Goal: Task Accomplishment & Management: Manage account settings

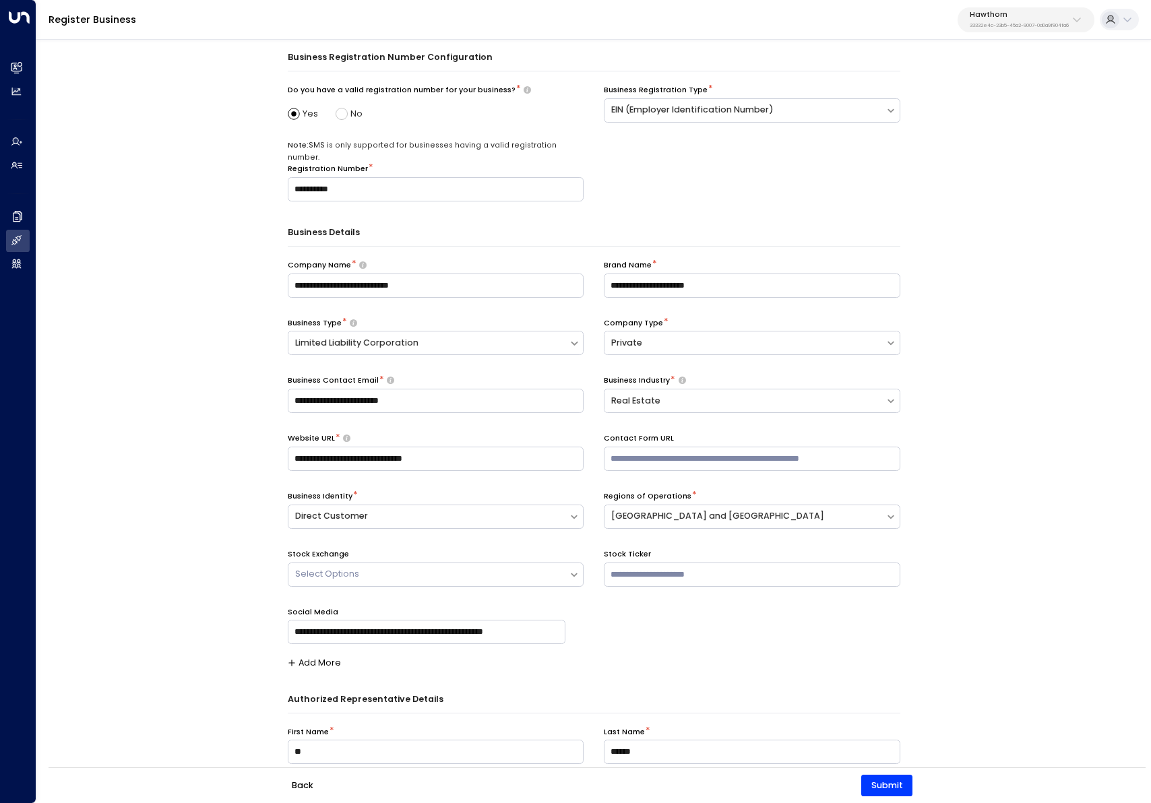
scroll to position [20, 0]
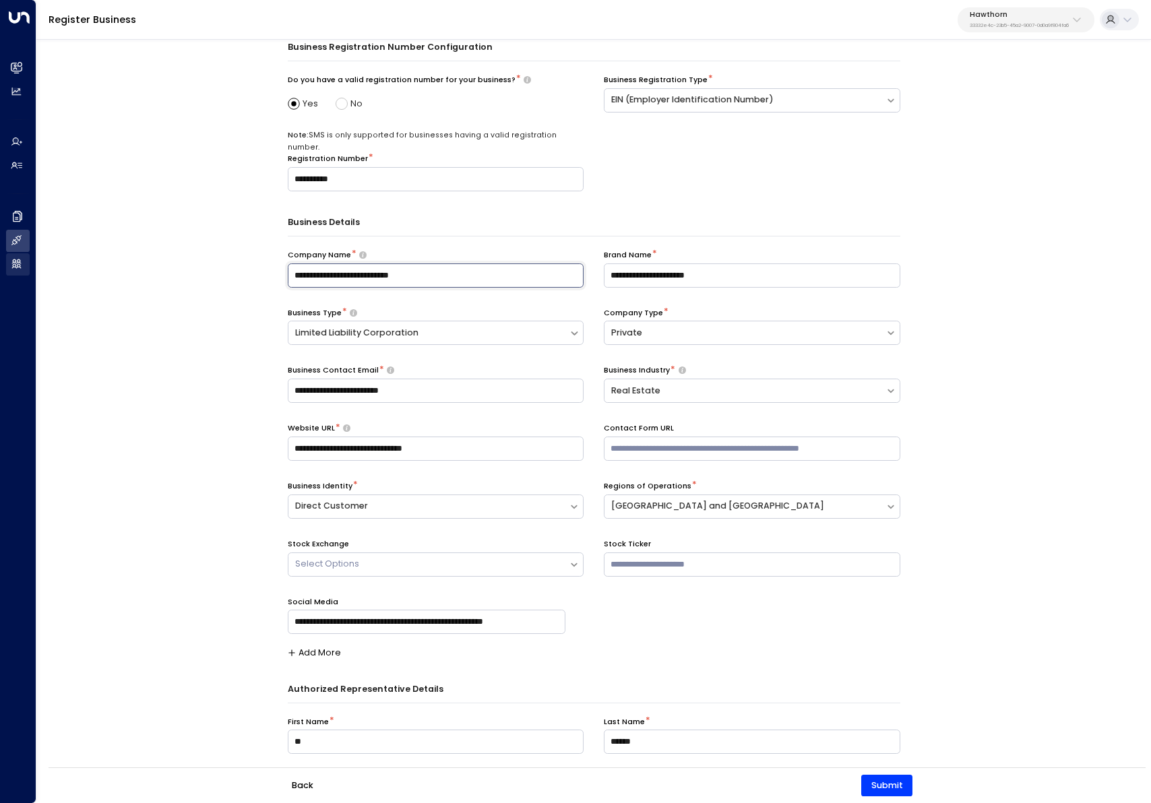
drag, startPoint x: 421, startPoint y: 270, endPoint x: 41, endPoint y: 275, distance: 379.5
click at [25, 257] on div "**********" at bounding box center [575, 420] width 1151 height 840
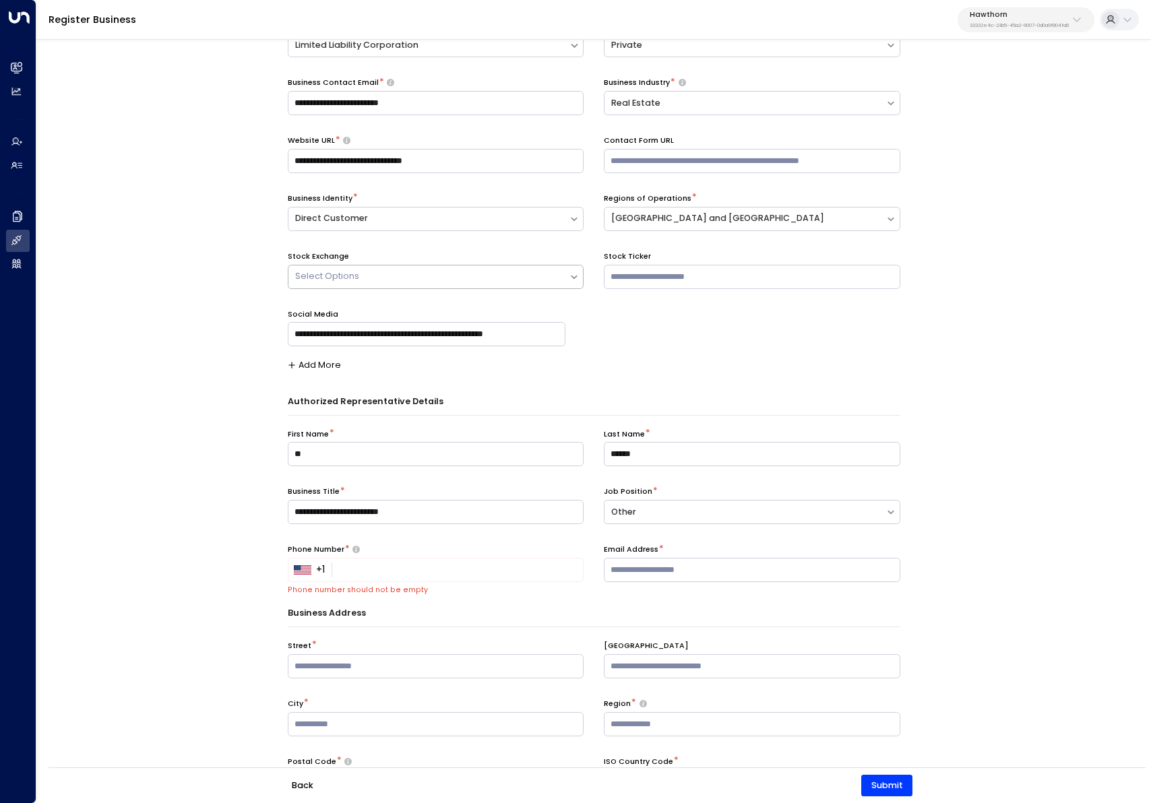
scroll to position [359, 0]
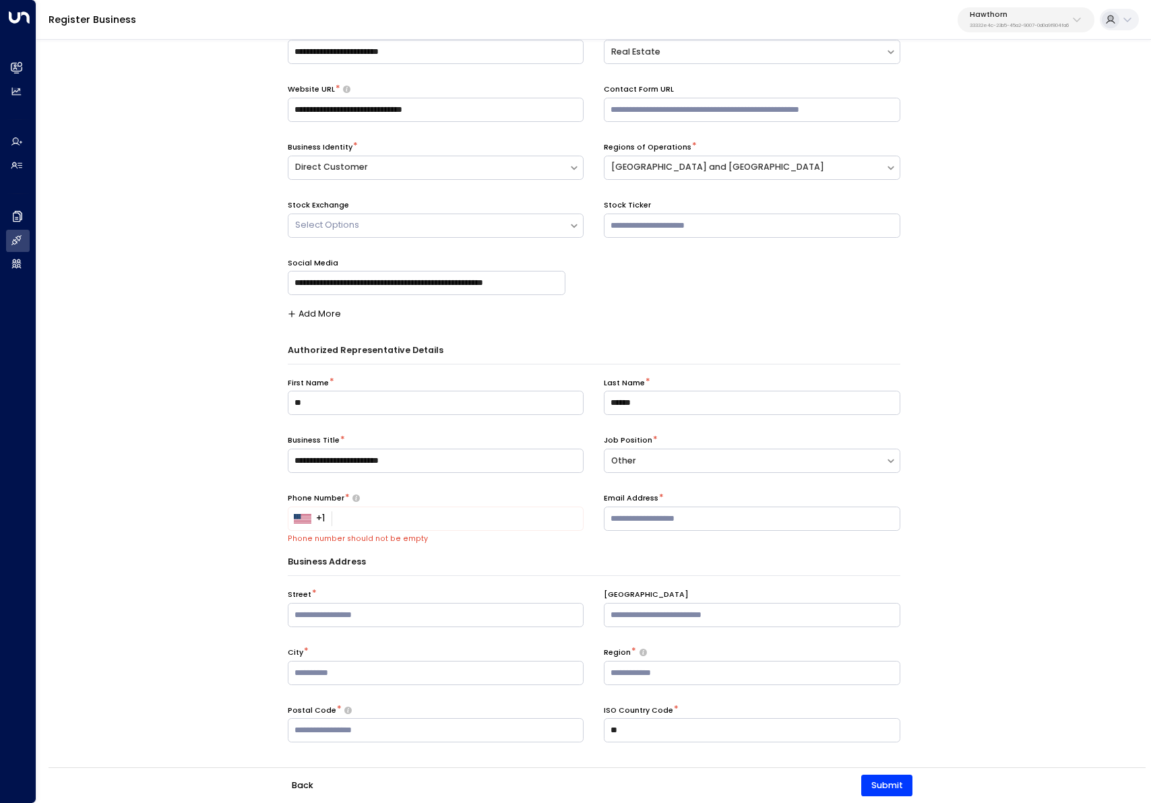
click at [113, 498] on div "**********" at bounding box center [593, 437] width 1115 height 803
click at [183, 398] on div "**********" at bounding box center [593, 437] width 1115 height 803
click at [442, 512] on input "tel" at bounding box center [458, 519] width 240 height 15
paste input "**********"
type input "**********"
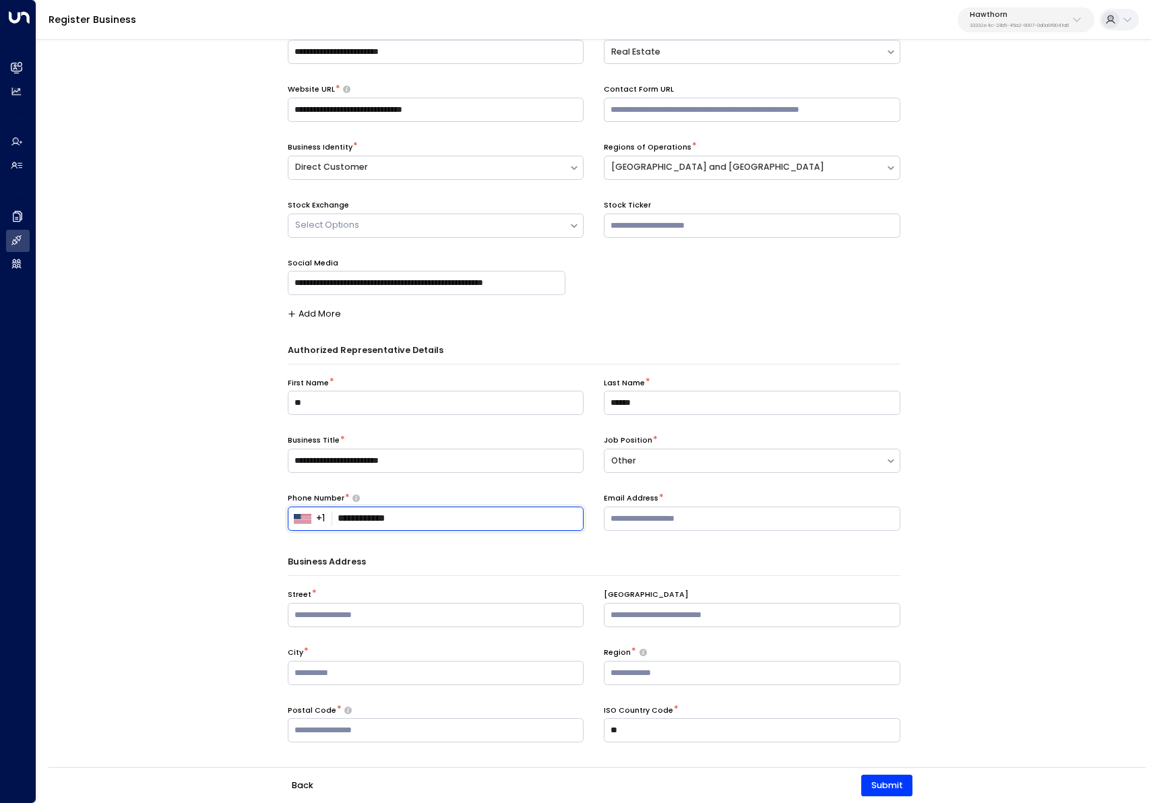
click at [208, 517] on div "**********" at bounding box center [593, 437] width 1115 height 803
click at [388, 605] on input "text" at bounding box center [436, 615] width 297 height 24
paste input "**********"
type input "**********"
click at [637, 604] on input "text" at bounding box center [752, 615] width 297 height 24
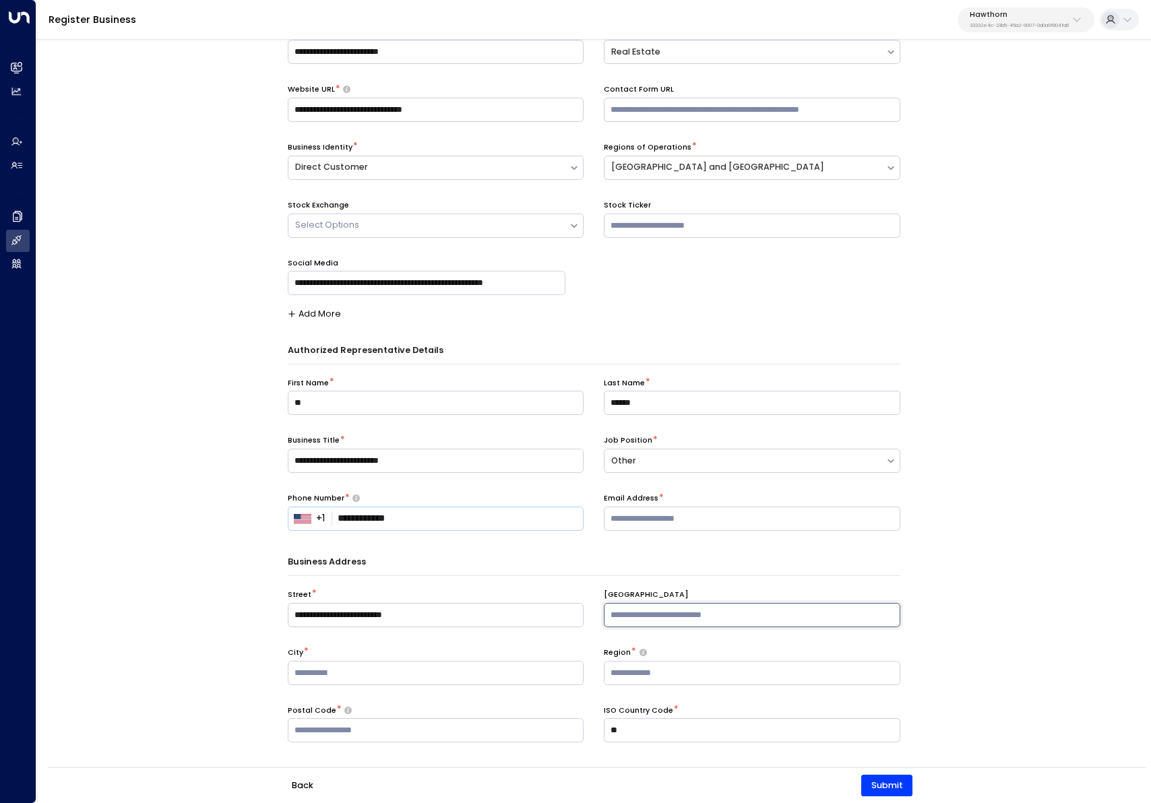
paste input "*********"
type input "*********"
click at [329, 603] on input "**********" at bounding box center [436, 615] width 297 height 24
click at [401, 661] on input "text" at bounding box center [436, 673] width 297 height 24
paste input "*********"
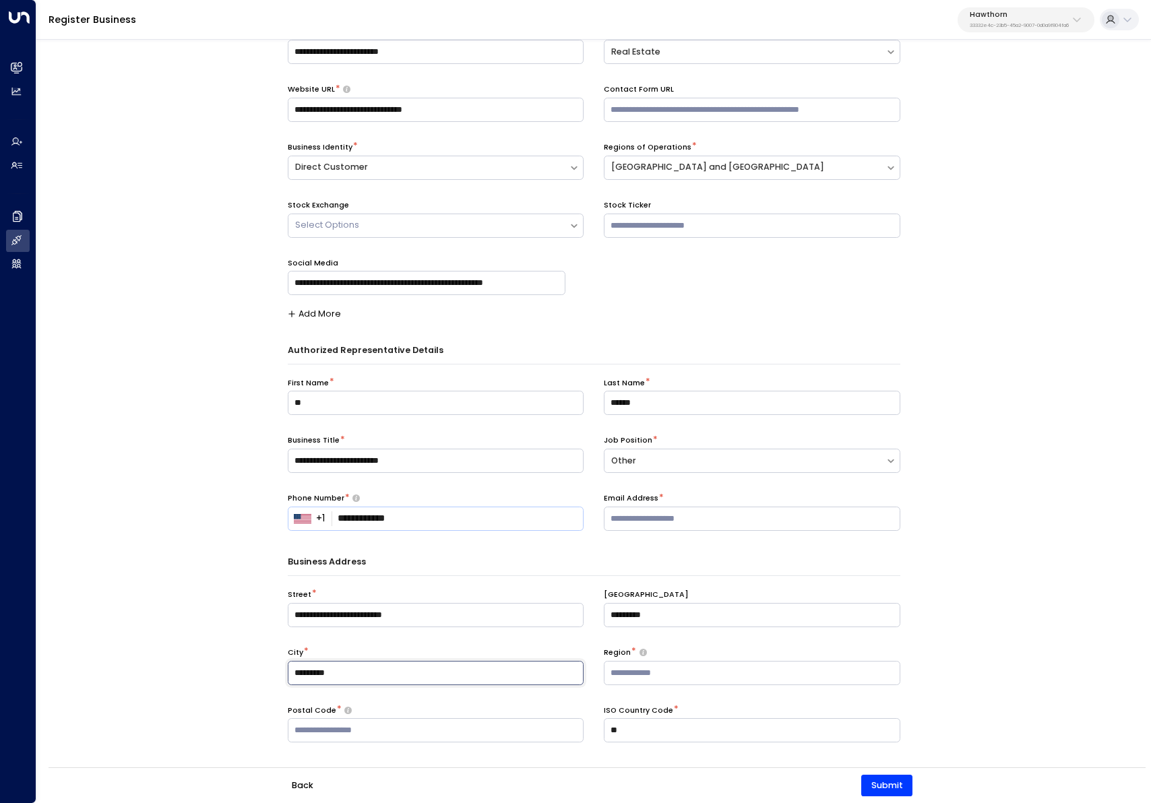
type input "*********"
click at [632, 665] on input "text" at bounding box center [752, 673] width 297 height 24
paste input "**"
type input "**"
click at [474, 720] on input "text" at bounding box center [436, 730] width 297 height 24
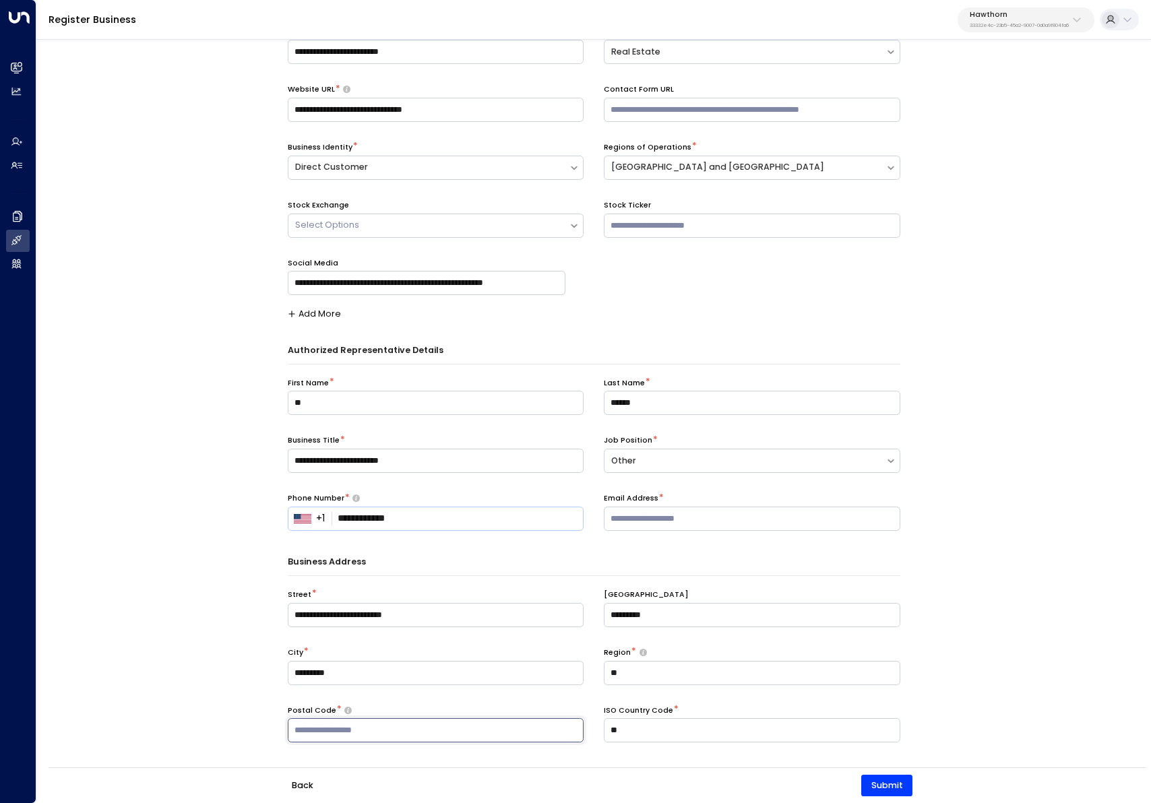
paste input "*****"
type input "*****"
click at [201, 636] on div "**********" at bounding box center [593, 437] width 1115 height 803
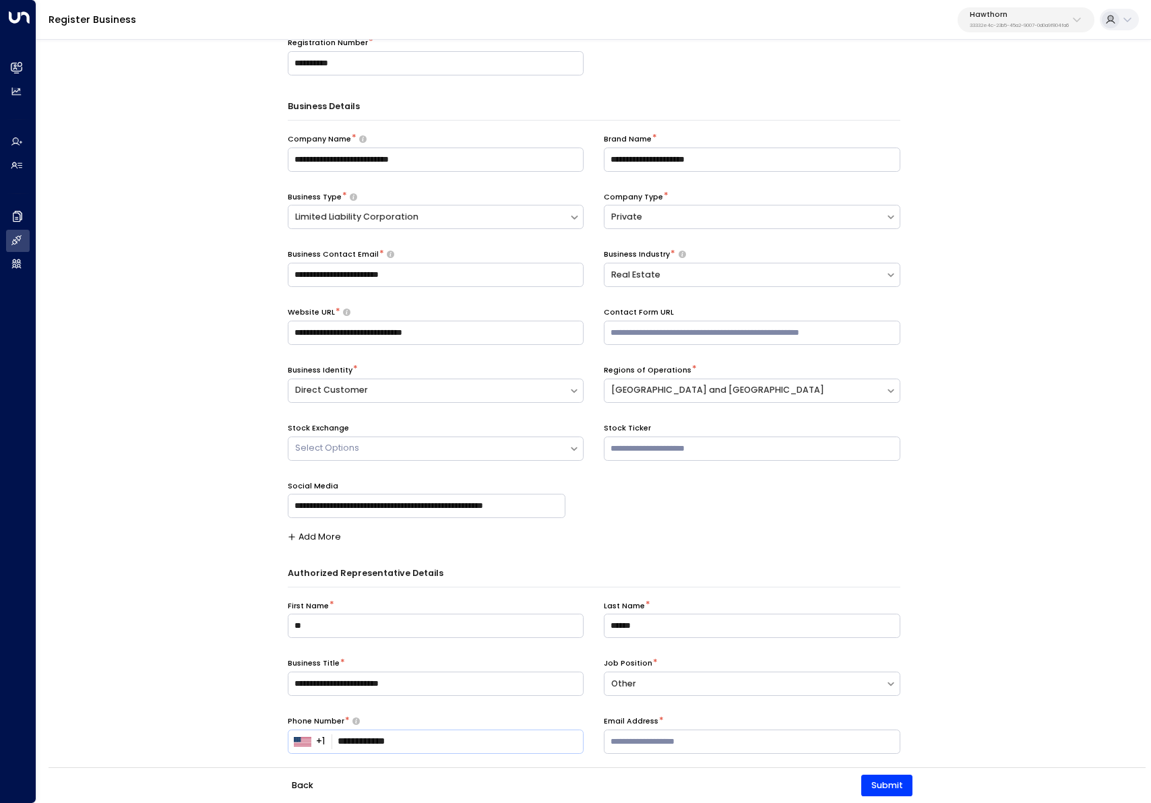
scroll to position [126, 0]
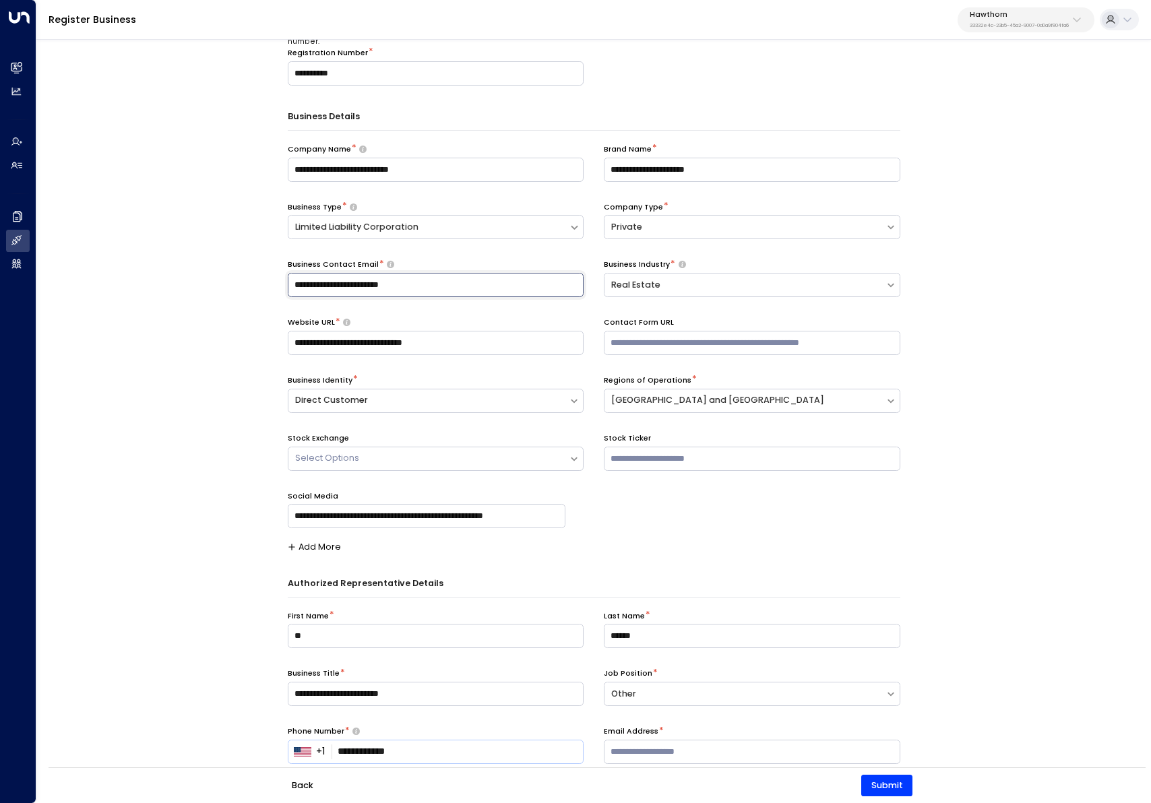
click at [448, 276] on input "**********" at bounding box center [436, 285] width 297 height 24
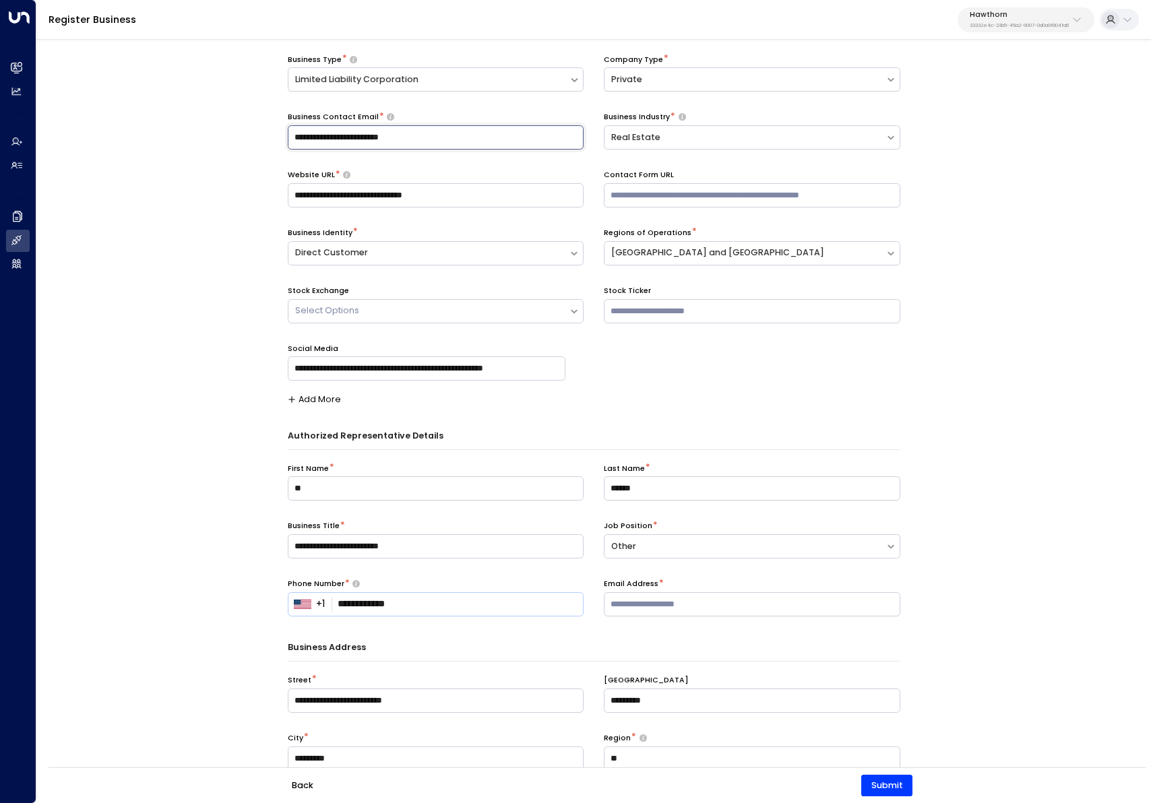
scroll to position [359, 0]
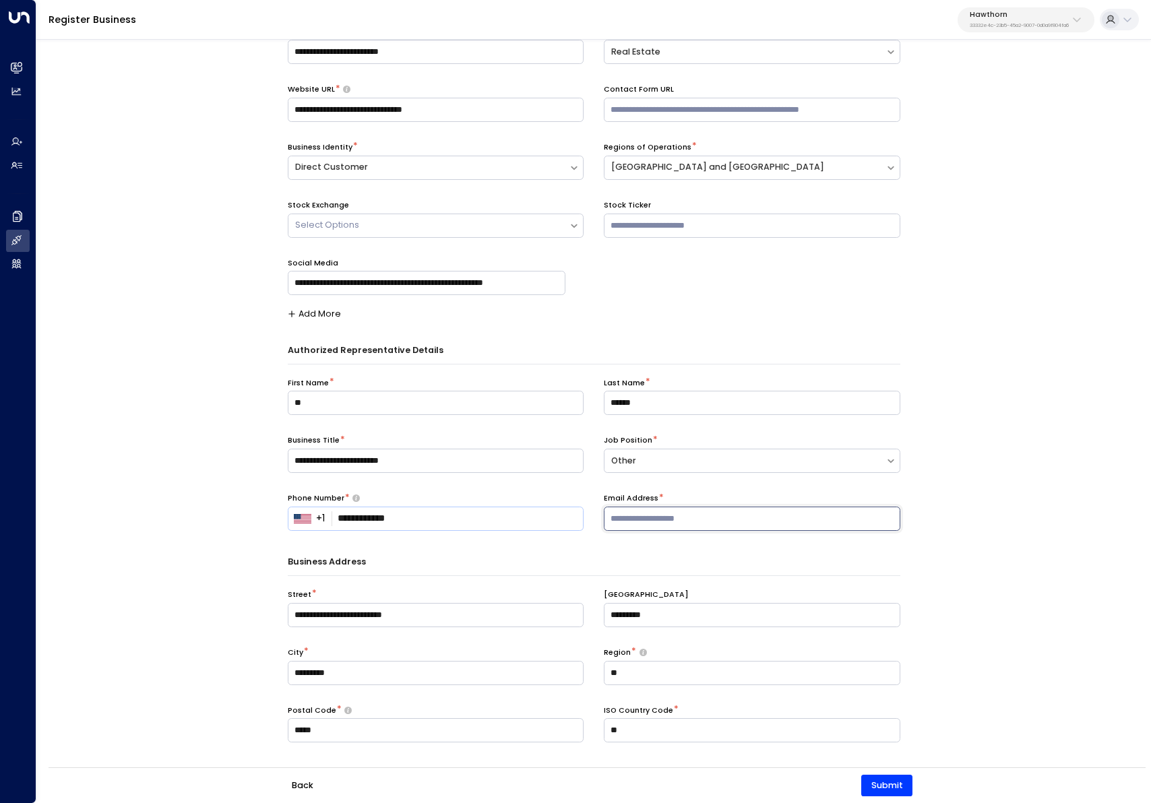
click at [725, 507] on input "text" at bounding box center [752, 519] width 297 height 24
paste input "**********"
type input "**********"
click at [880, 791] on button "Submit" at bounding box center [886, 786] width 51 height 22
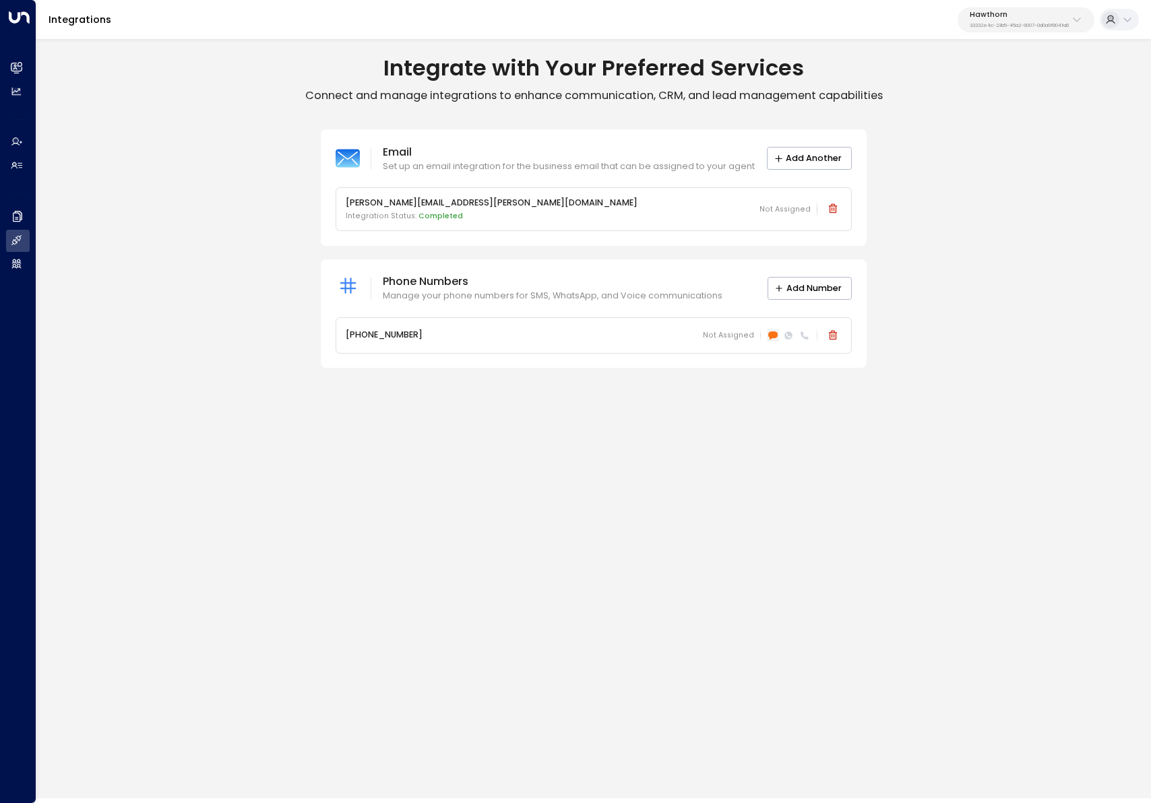
click at [774, 336] on icon at bounding box center [772, 335] width 9 height 7
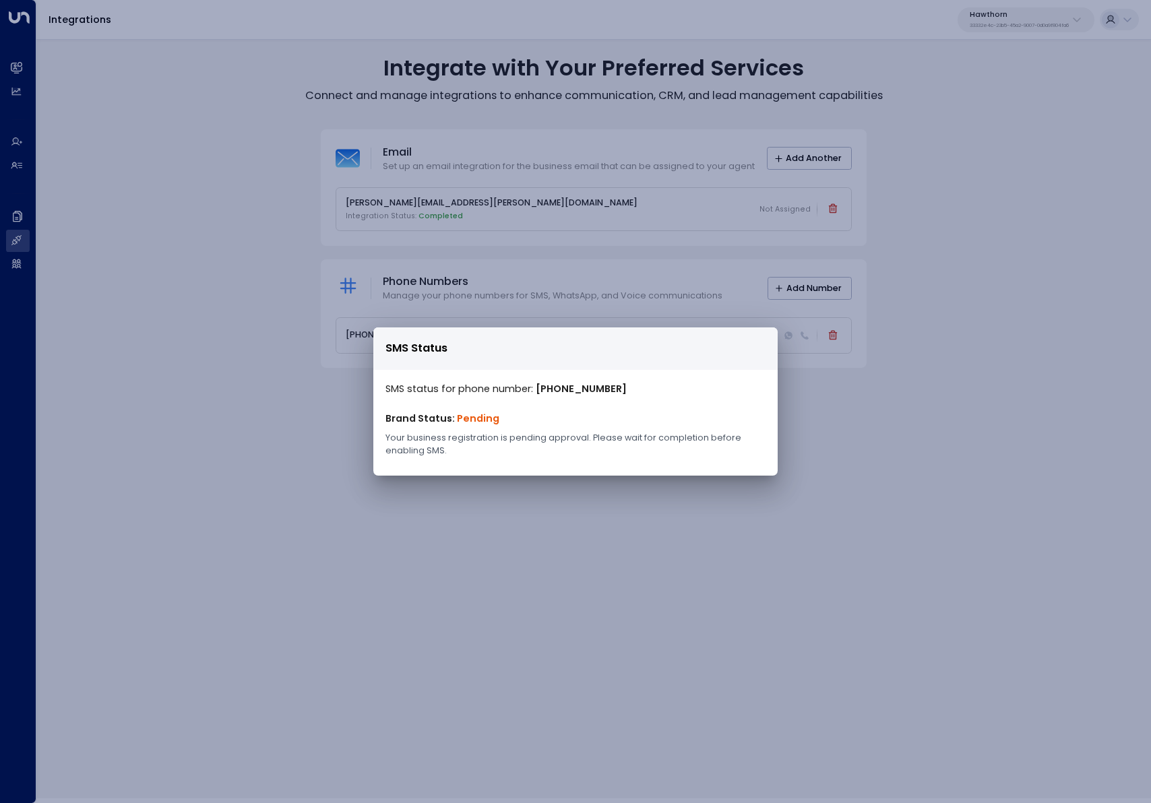
click at [702, 601] on div "SMS Status SMS status for phone number: +19162326720 Brand Status: Pending Your…" at bounding box center [575, 401] width 1151 height 803
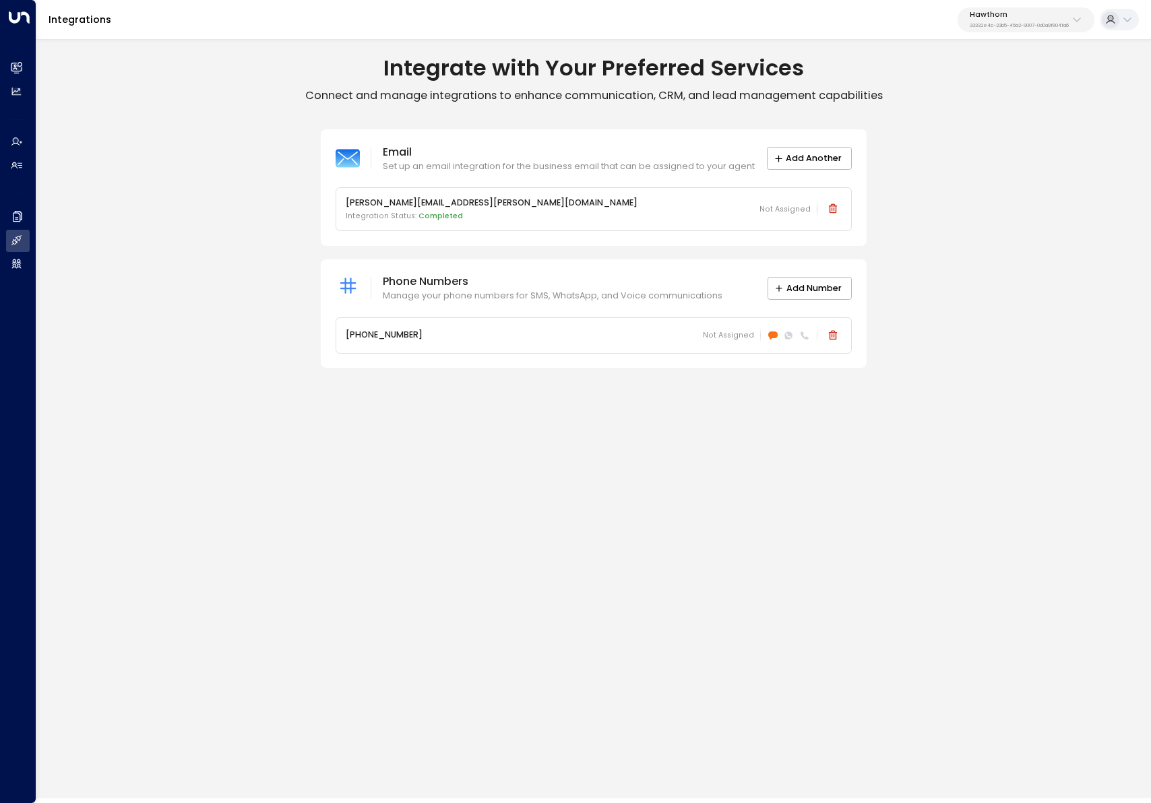
click at [1014, 16] on p "Hawthorn" at bounding box center [1019, 15] width 99 height 8
type input "****"
click at [988, 105] on span "ID: b7928a87-f434-4dea-b015-5ccb68974bfd" at bounding box center [1049, 107] width 175 height 11
click at [778, 330] on div at bounding box center [773, 335] width 13 height 13
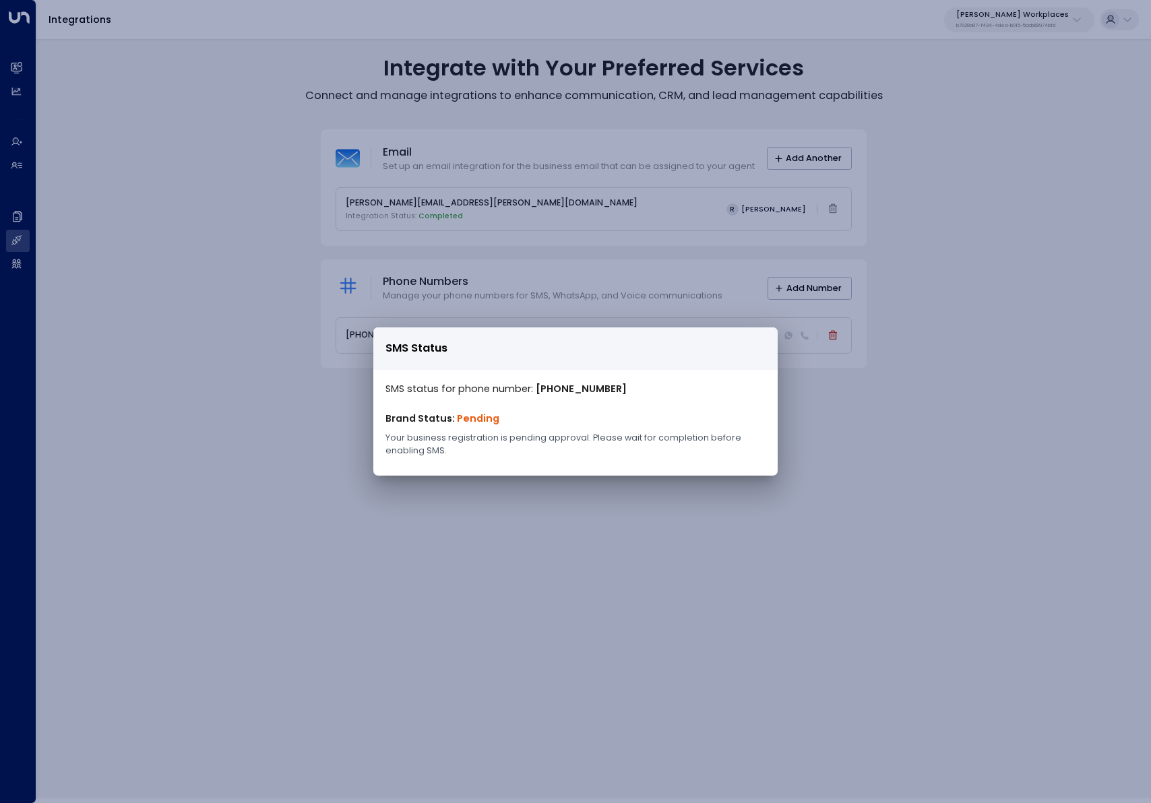
click at [1055, 233] on div "SMS Status SMS status for phone number: +12027938961 Brand Status: Pending Your…" at bounding box center [575, 401] width 1151 height 803
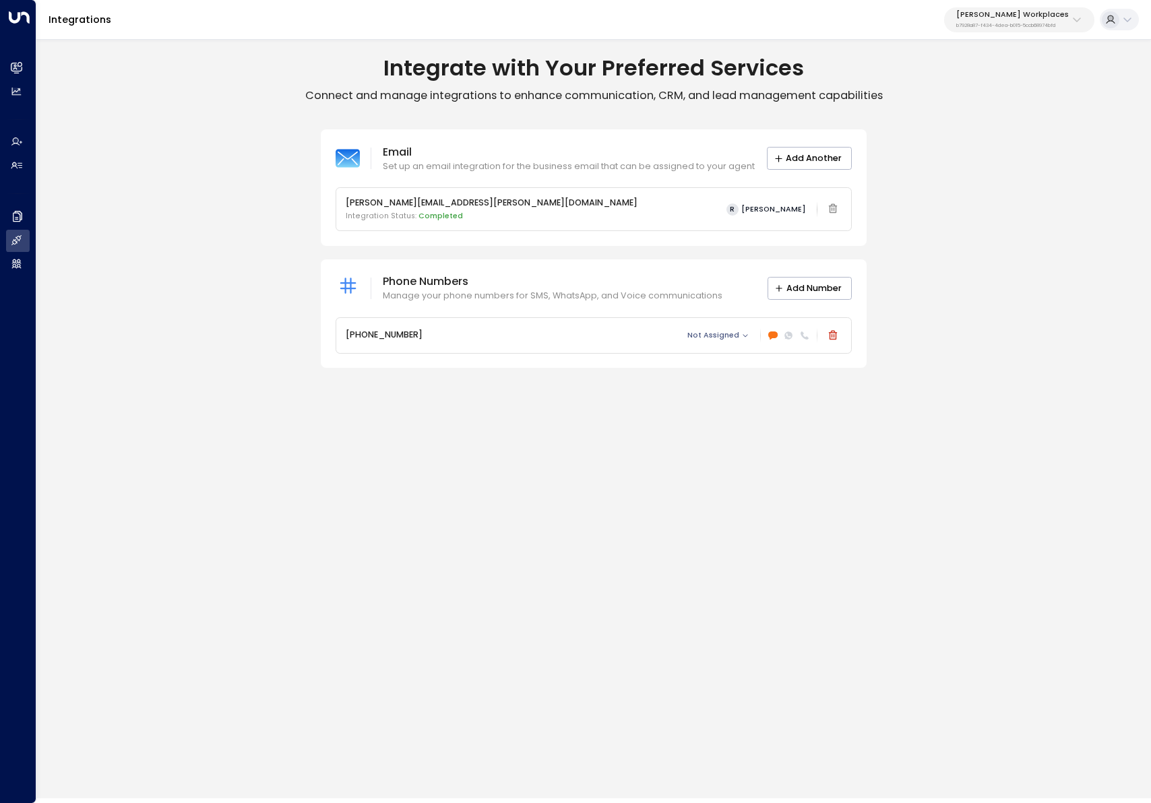
click at [1050, 18] on p "[PERSON_NAME] Workplaces" at bounding box center [1012, 15] width 113 height 8
type input "***"
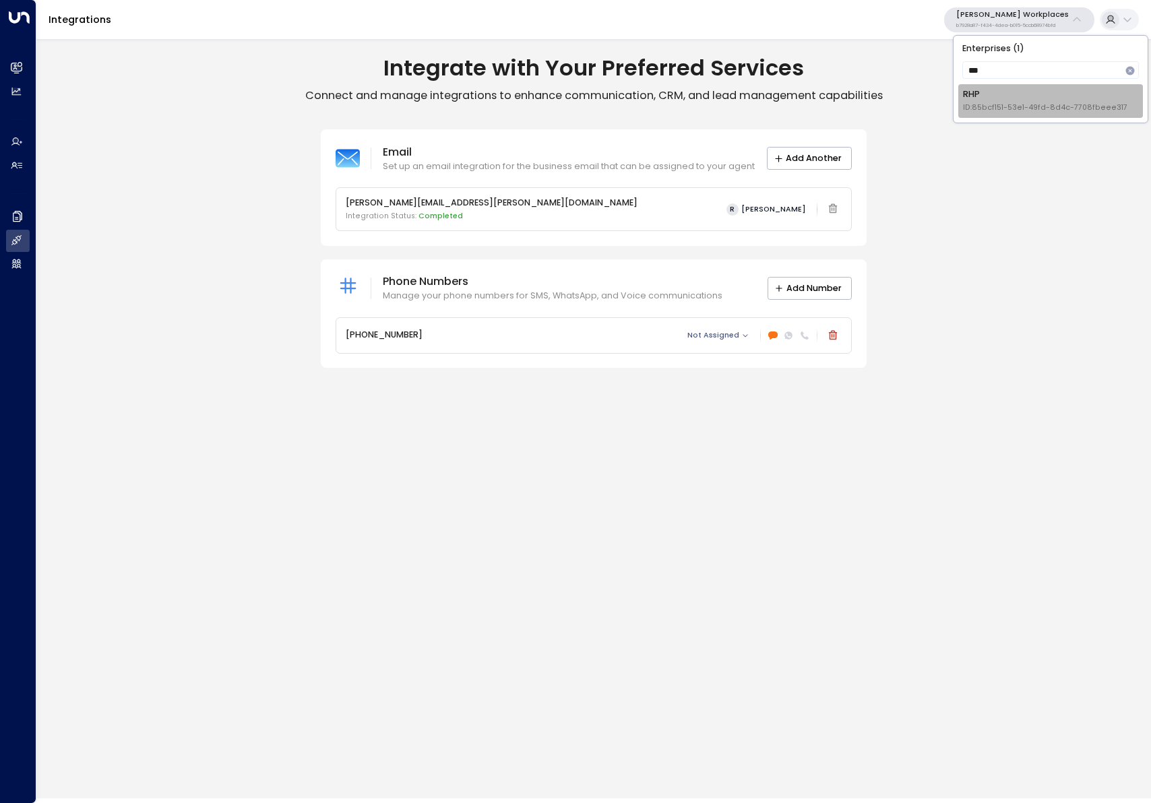
click at [1020, 94] on div "RHP ID: 85bcf151-53e1-49fd-8d4c-7708fbeee317" at bounding box center [1045, 100] width 164 height 25
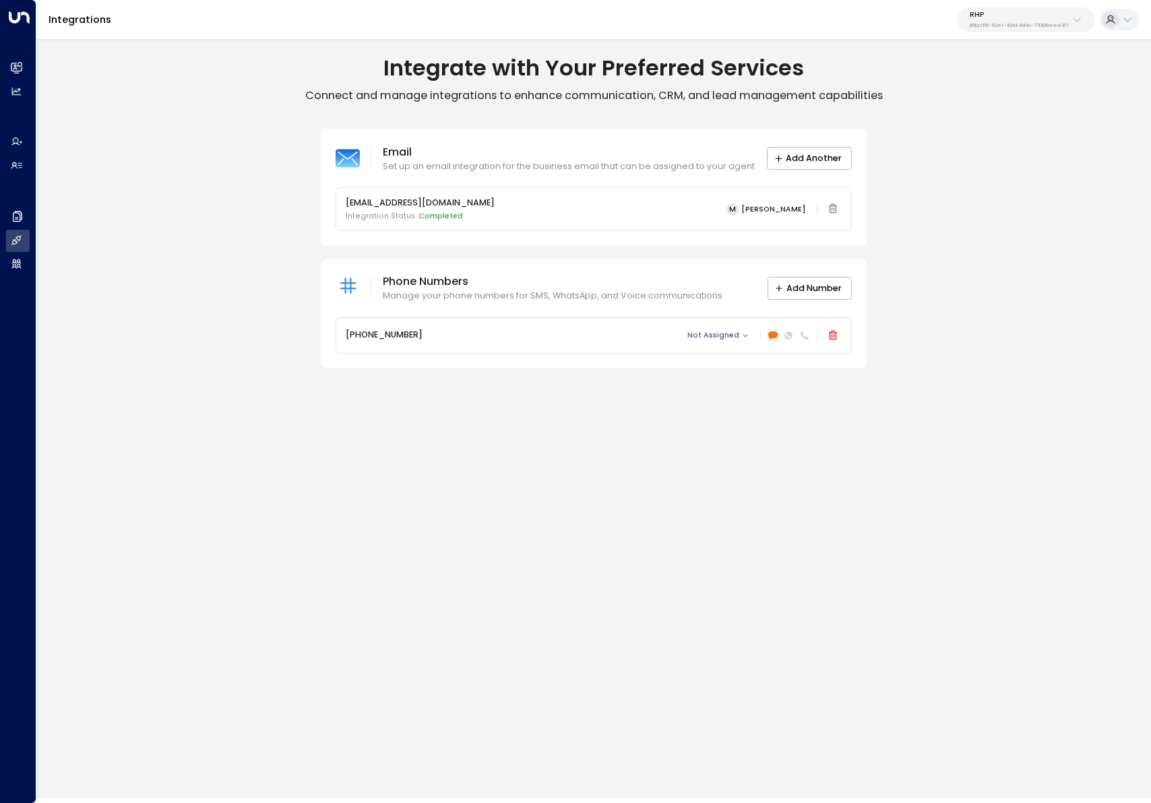
click at [776, 340] on div "Not Assigned" at bounding box center [762, 335] width 159 height 18
click at [776, 340] on icon at bounding box center [772, 335] width 9 height 9
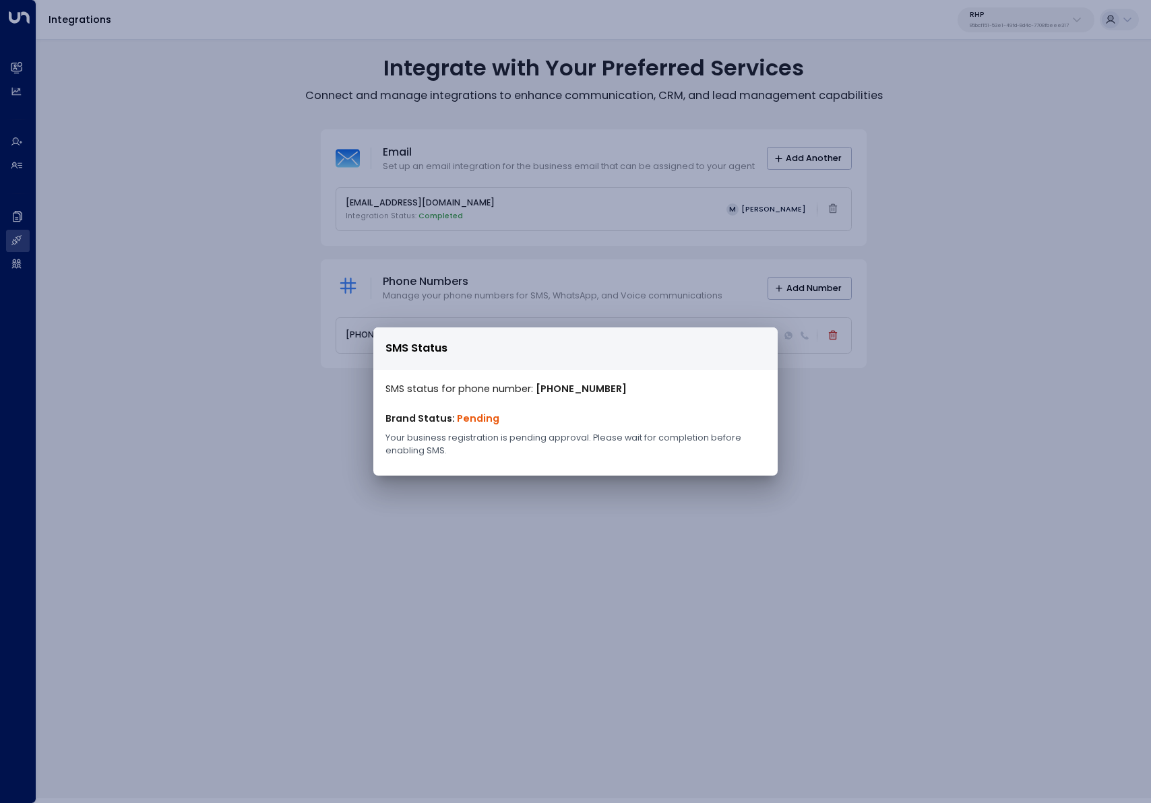
click at [259, 279] on div "SMS Status SMS status for phone number: +12485748399 Brand Status: Pending Your…" at bounding box center [575, 401] width 1151 height 803
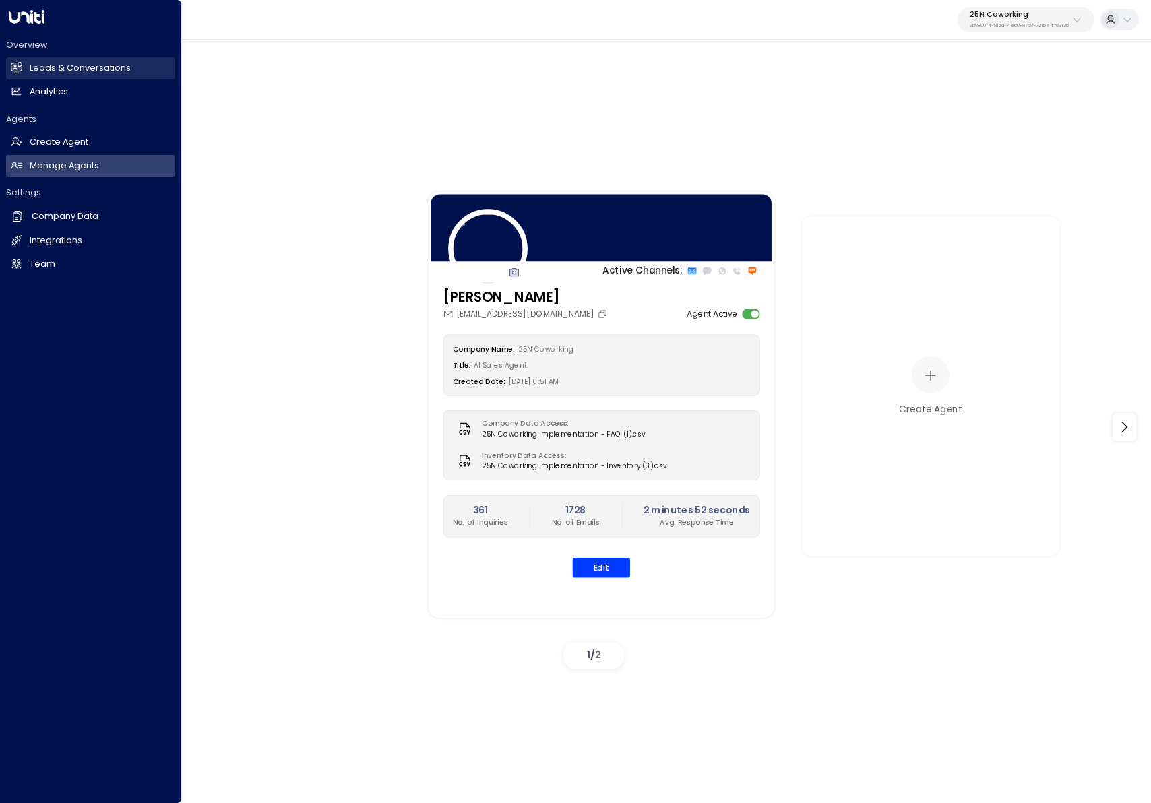
click at [36, 57] on link "Leads & Conversations Leads & Conversations" at bounding box center [90, 68] width 169 height 22
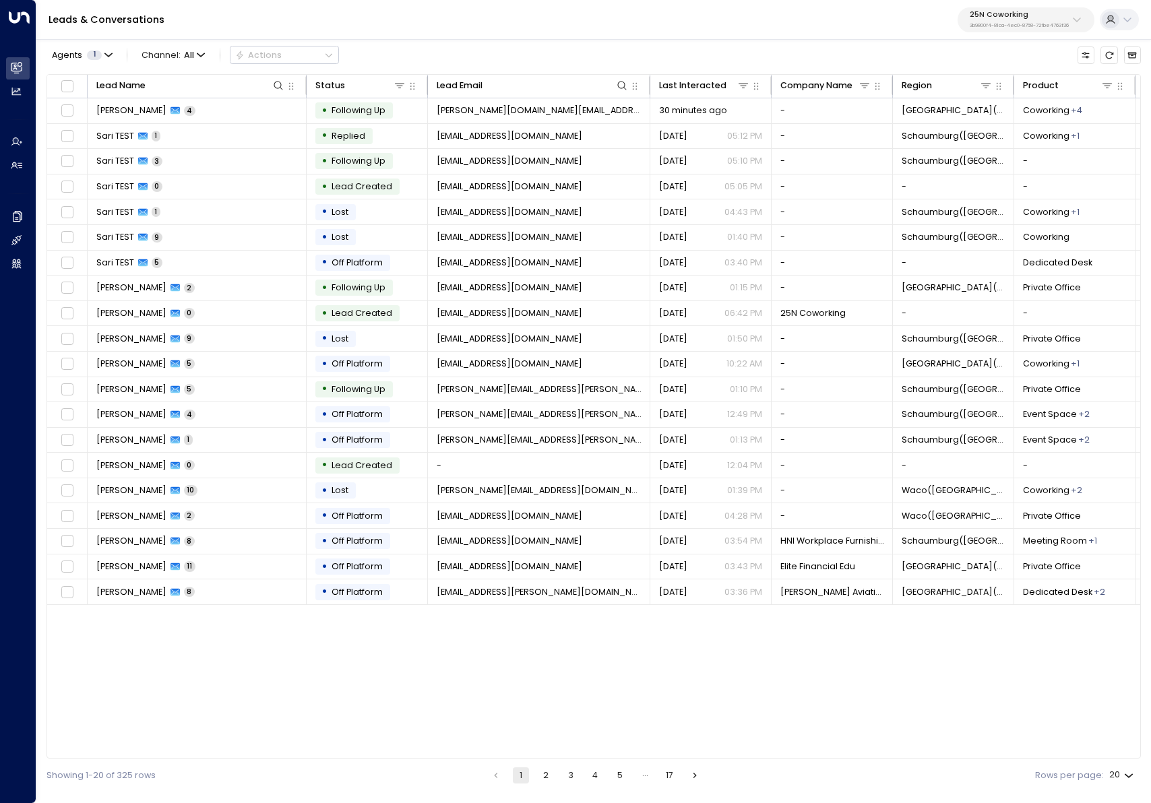
click at [1031, 18] on p "25N Coworking" at bounding box center [1019, 15] width 99 height 8
type input "*********"
click at [1041, 106] on span "ID: 34e1cd17-0f68-49af-bd32-3c48ce8611d1" at bounding box center [1048, 107] width 164 height 11
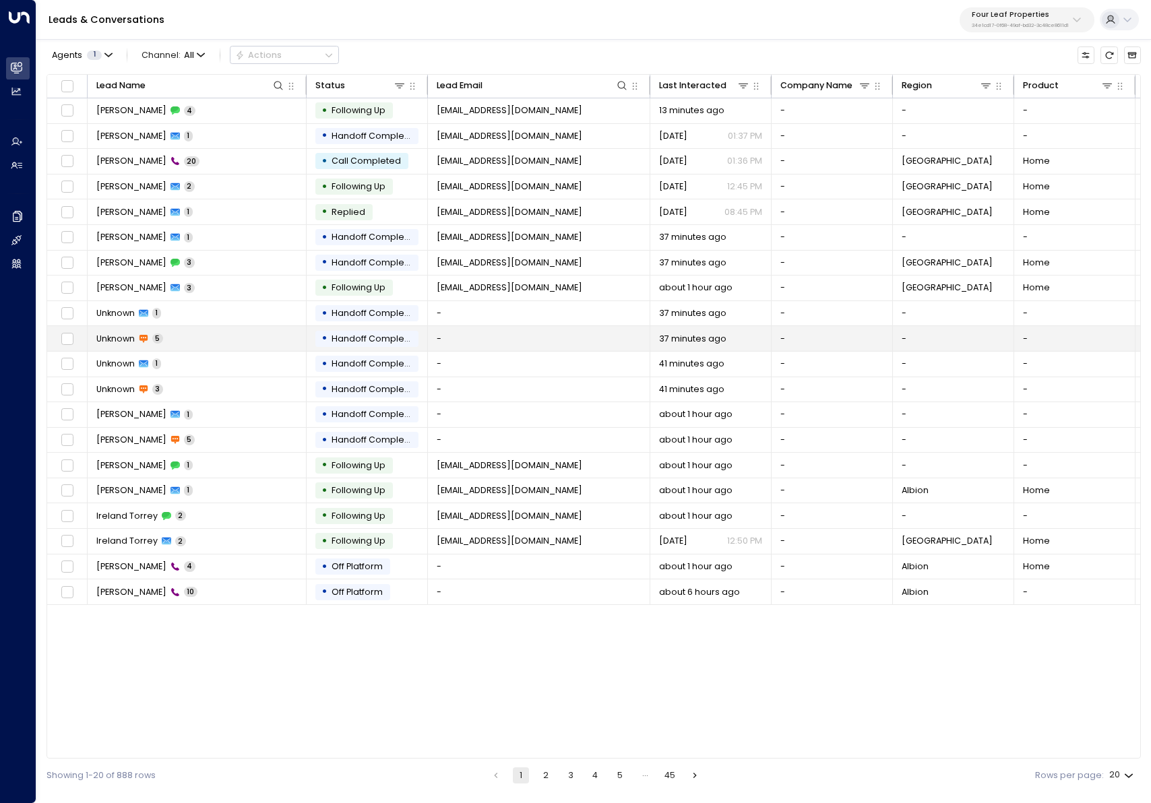
click at [234, 337] on td "Unknown 5" at bounding box center [197, 338] width 219 height 25
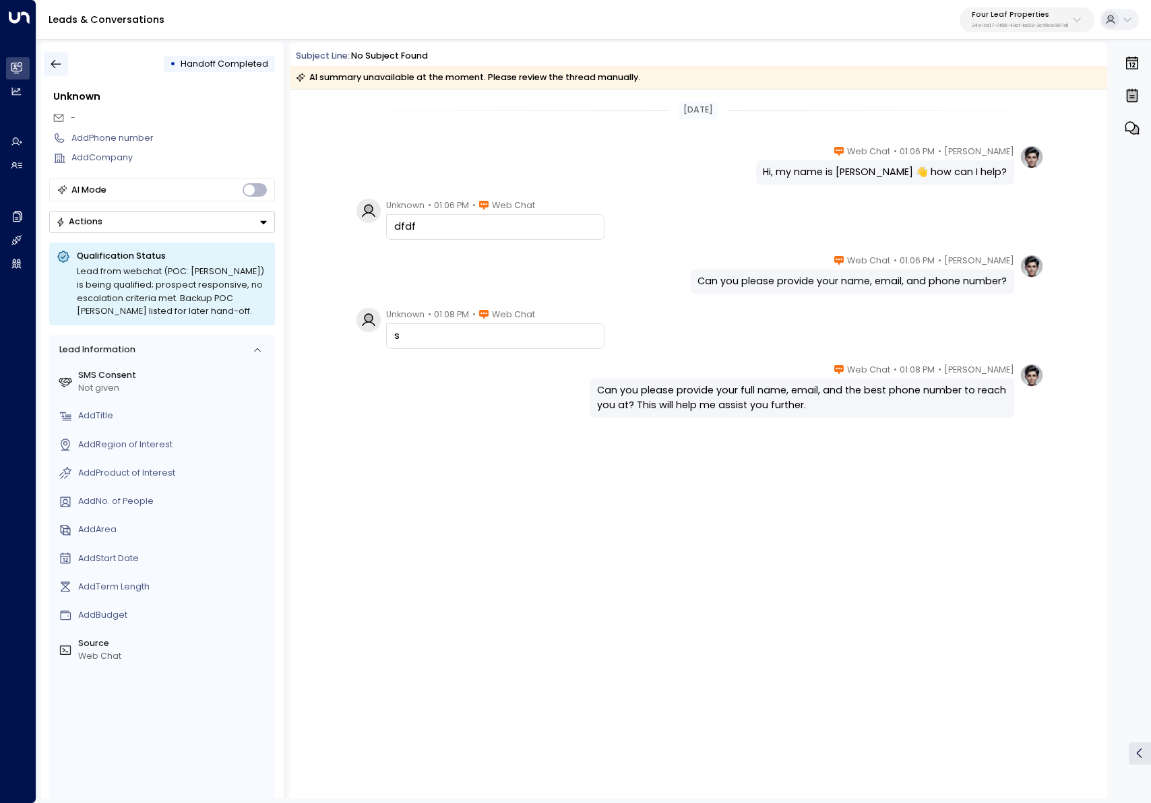
click at [65, 69] on button "button" at bounding box center [56, 64] width 24 height 24
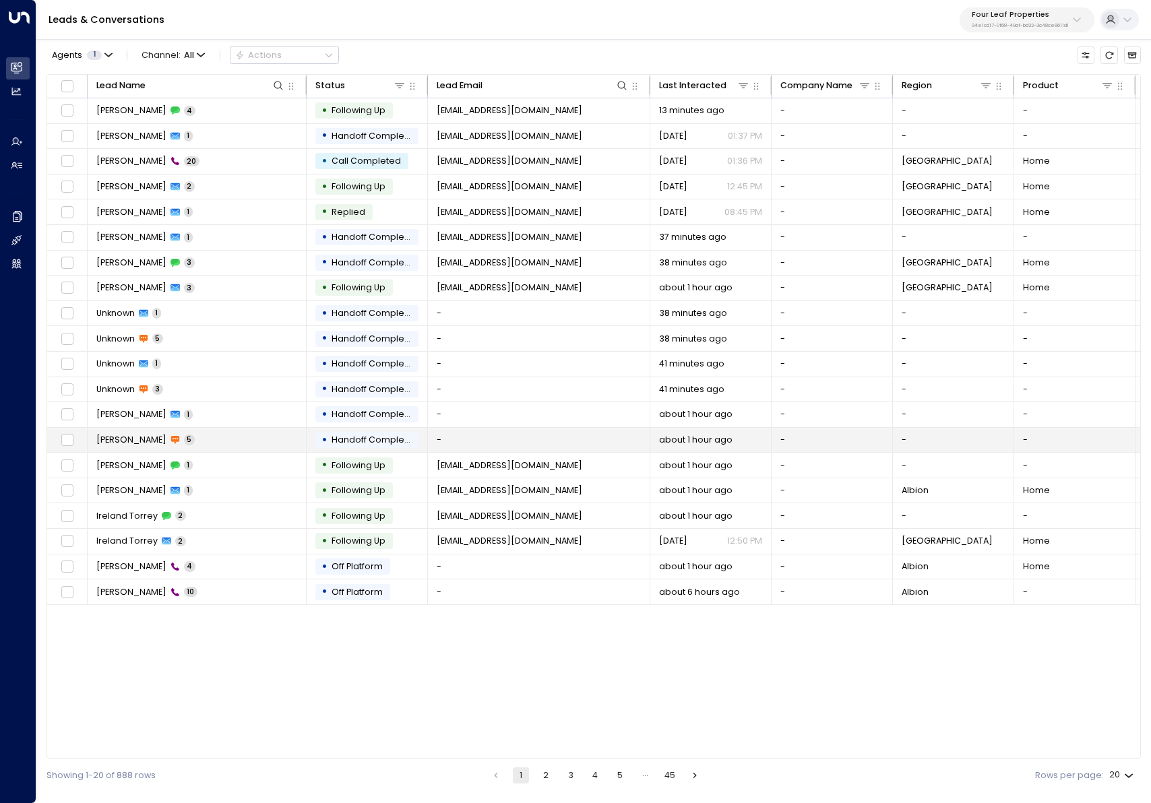
click at [219, 439] on td "Doug 5" at bounding box center [197, 440] width 219 height 25
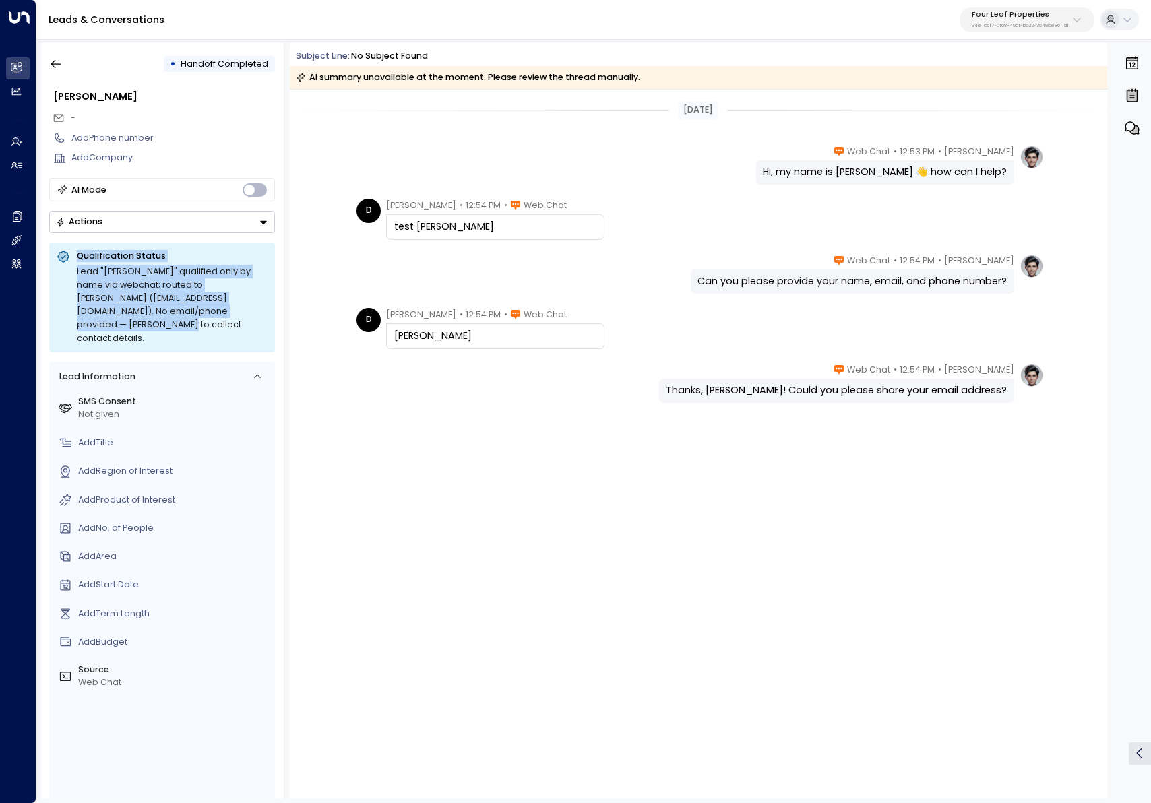
drag, startPoint x: 261, startPoint y: 314, endPoint x: 67, endPoint y: 270, distance: 198.3
click at [67, 270] on div "Qualification Status Lead "Doug" qualified only by name via webchat; routed to …" at bounding box center [162, 297] width 226 height 109
click at [214, 294] on div "Lead "Doug" qualified only by name via webchat; routed to Lisa Lane (llane@four…" at bounding box center [172, 305] width 191 height 80
drag, startPoint x: 251, startPoint y: 311, endPoint x: 80, endPoint y: 277, distance: 174.6
click at [79, 277] on div "Lead "Doug" qualified only by name via webchat; routed to Lisa Lane (llane@four…" at bounding box center [172, 305] width 191 height 80
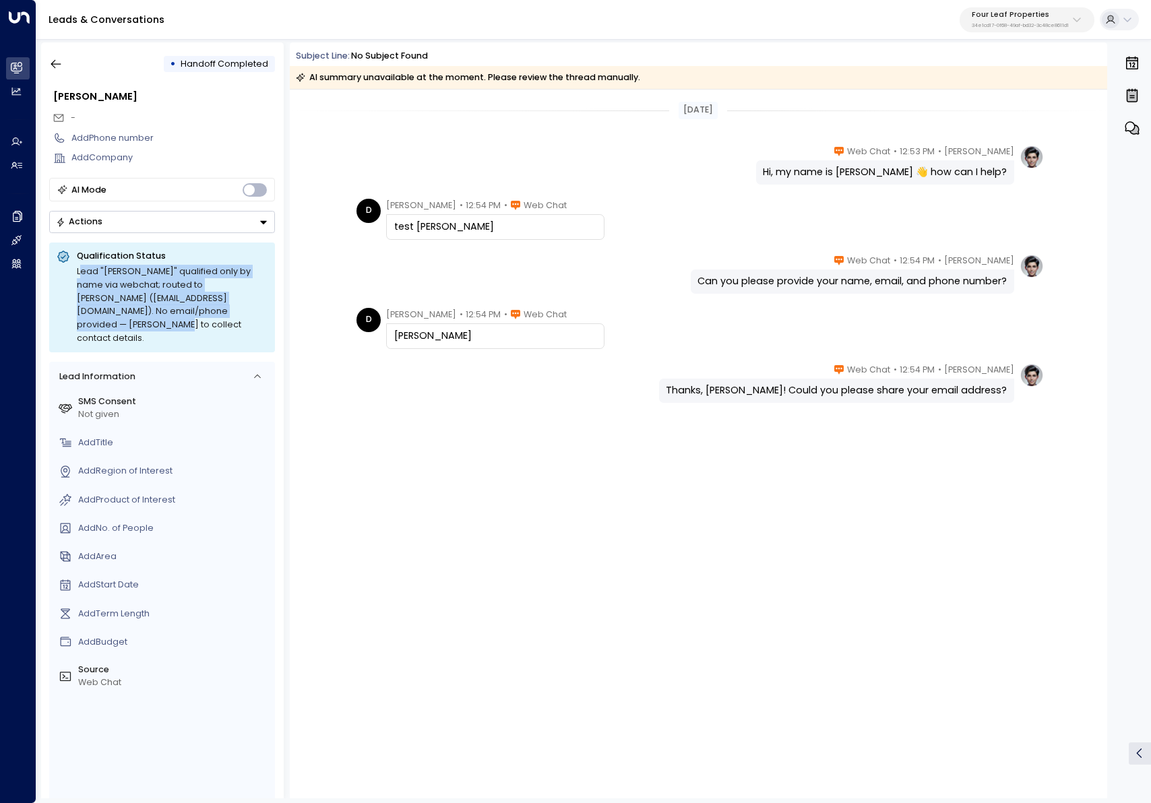
click at [80, 275] on div "Lead "Doug" qualified only by name via webchat; routed to Lisa Lane (llane@four…" at bounding box center [172, 305] width 191 height 80
click at [67, 65] on button "button" at bounding box center [56, 64] width 24 height 24
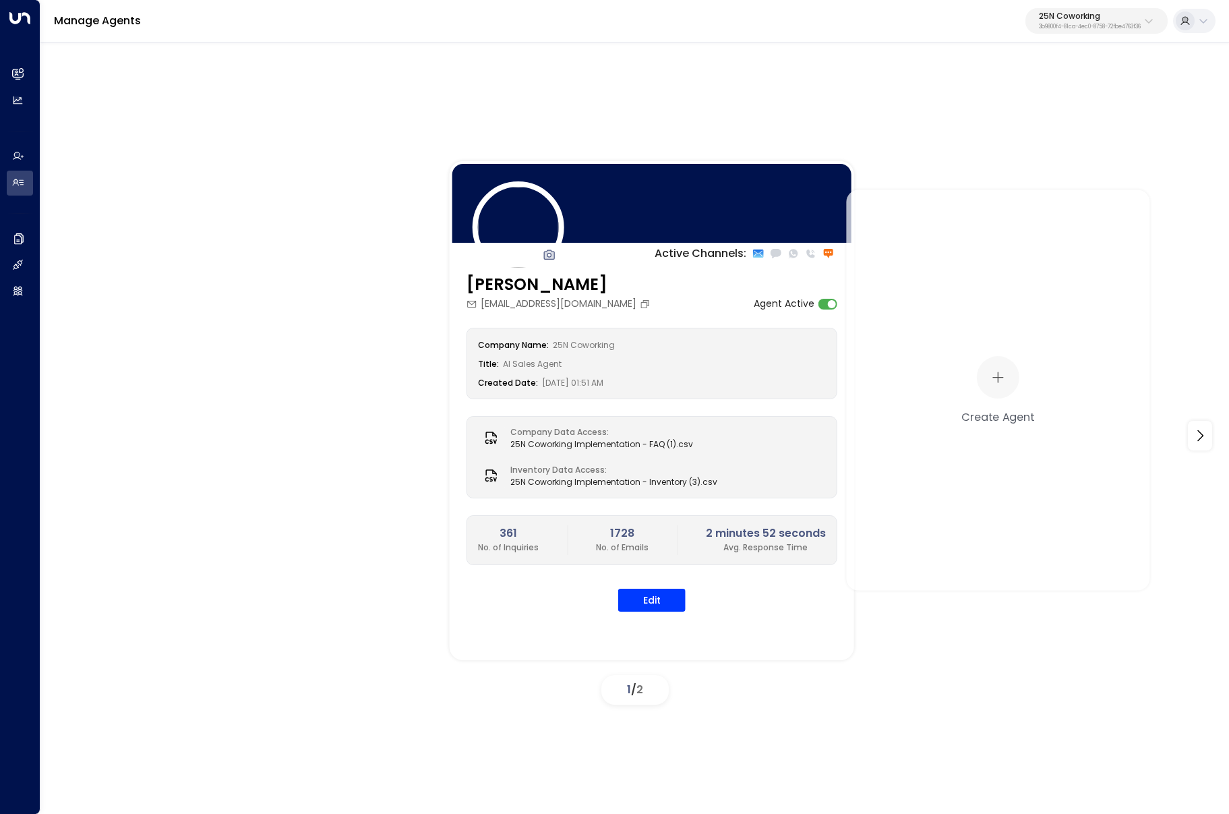
click at [1047, 19] on p "25N Coworking" at bounding box center [1090, 16] width 102 height 8
type input "****"
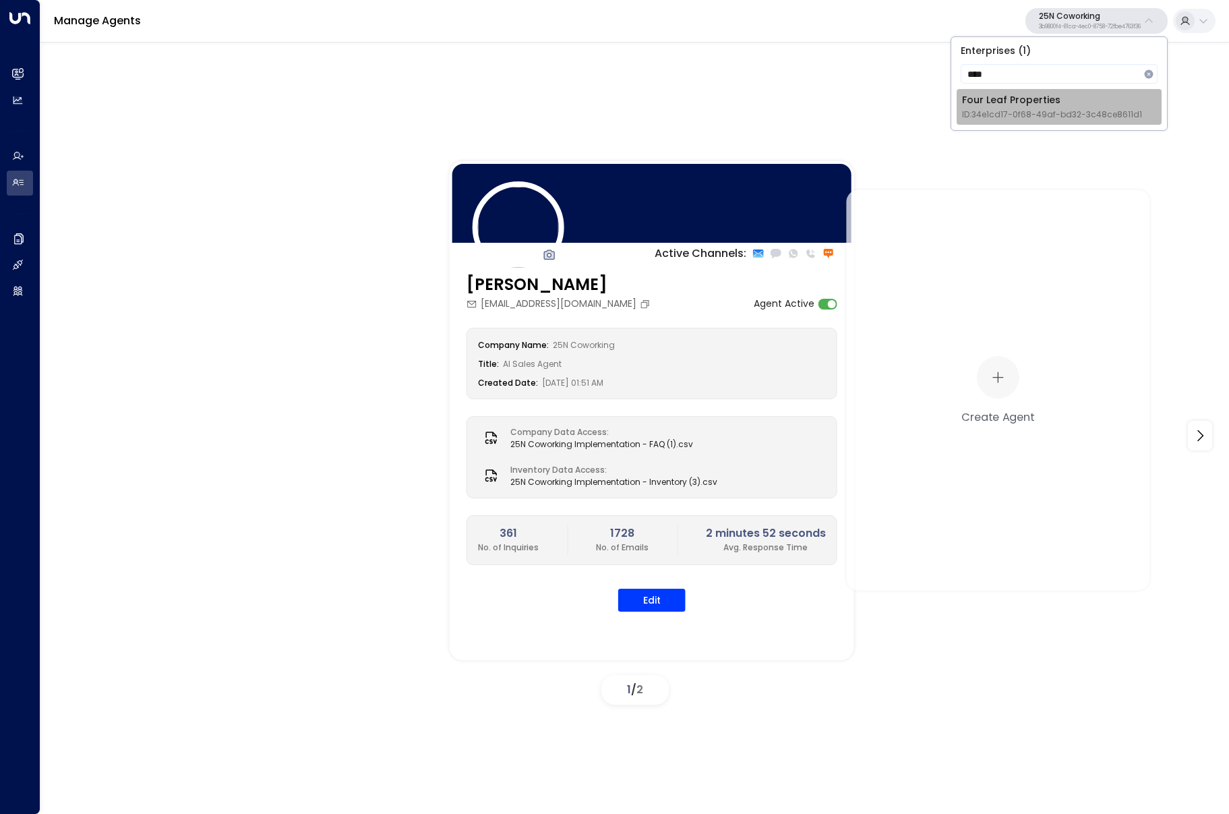
click at [979, 111] on span "ID: 34e1cd17-0f68-49af-bd32-3c48ce8611d1" at bounding box center [1052, 115] width 180 height 12
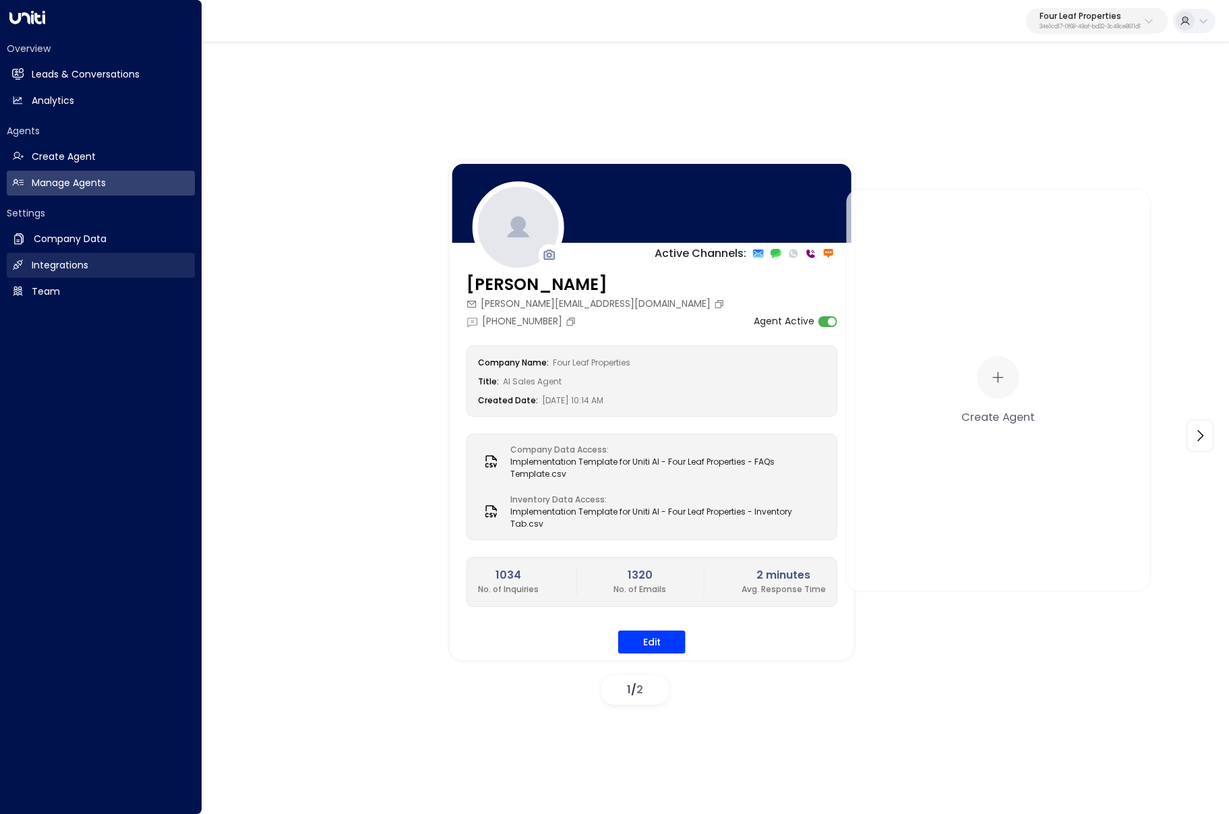
click at [13, 259] on icon at bounding box center [17, 264] width 11 height 11
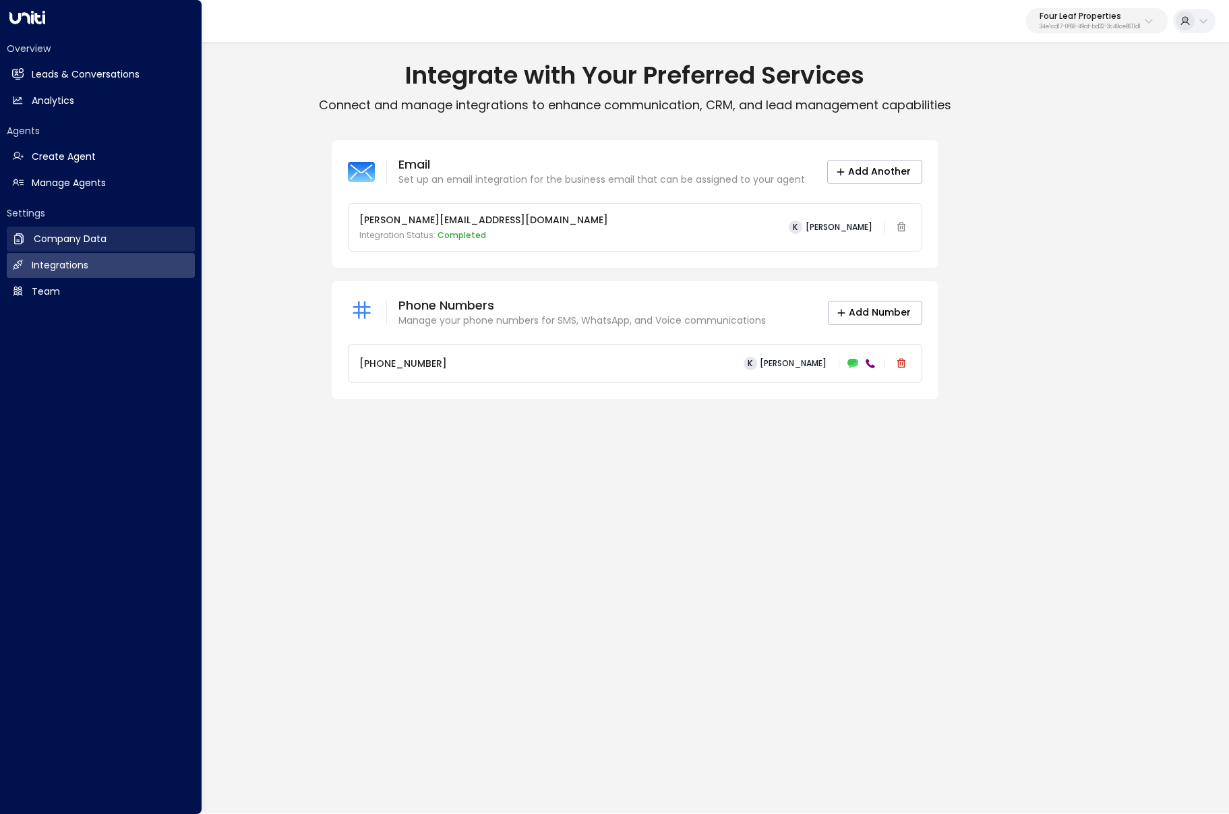
click at [38, 244] on h2 "Company Data" at bounding box center [70, 239] width 73 height 14
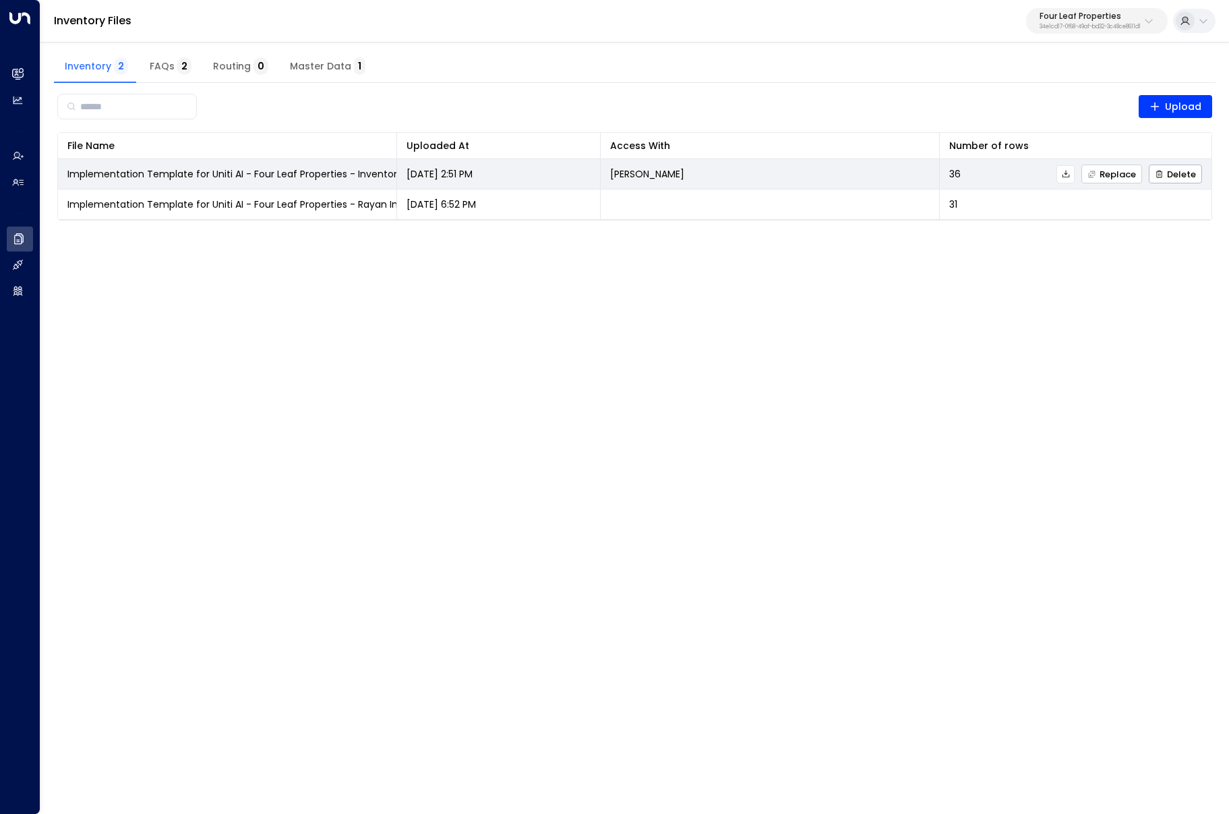
click at [1101, 170] on span "Replace" at bounding box center [1111, 174] width 49 height 9
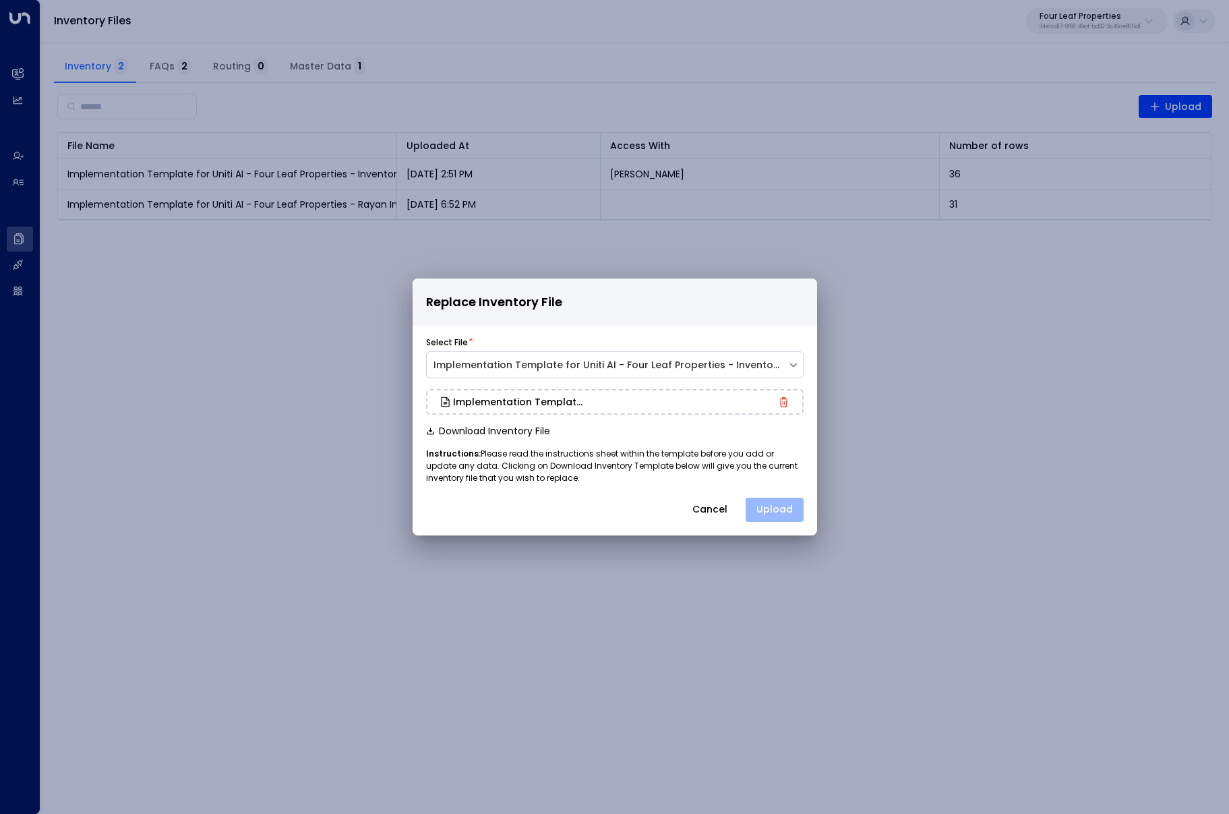
click at [768, 514] on button "Upload" at bounding box center [774, 509] width 58 height 24
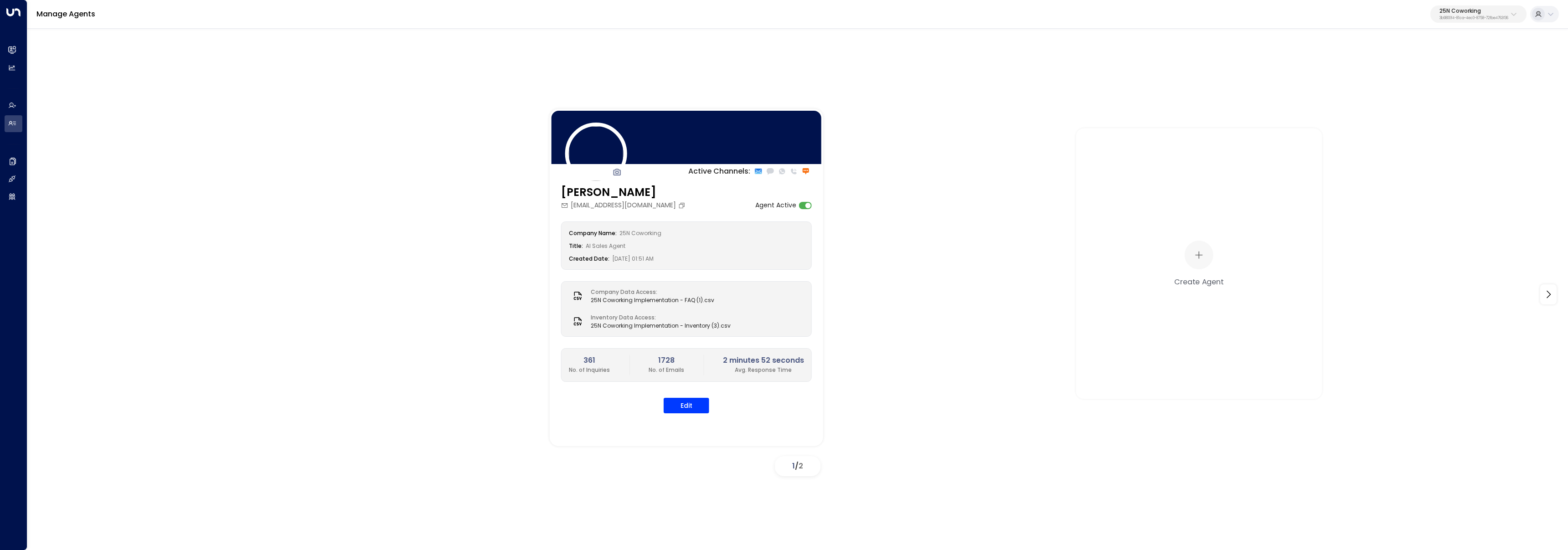
click at [1454, 16] on p "3b9800f4-81ca-4ec0-8758-72fbe4763f36" at bounding box center [1473, 18] width 69 height 3
type input "********"
click at [1410, 79] on span "ID: 34e1cd17-0f68-49af-bd32-3c48ce8611d1" at bounding box center [1448, 78] width 122 height 8
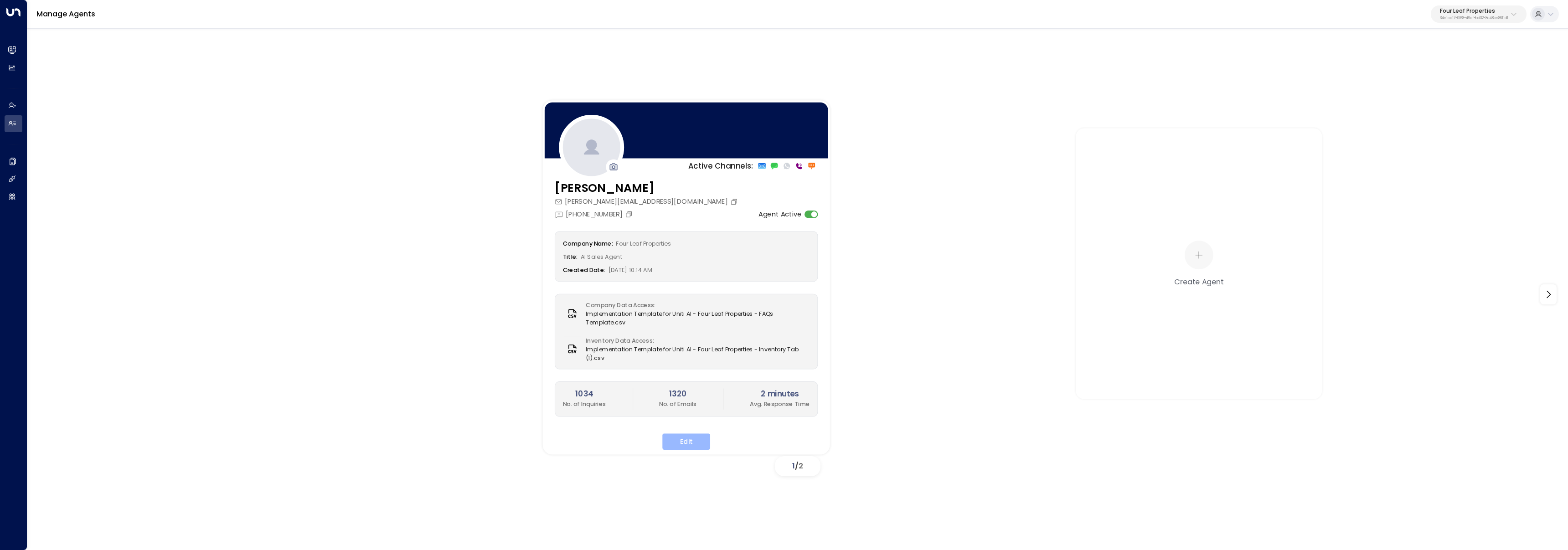
click at [698, 441] on button "Edit" at bounding box center [686, 441] width 48 height 16
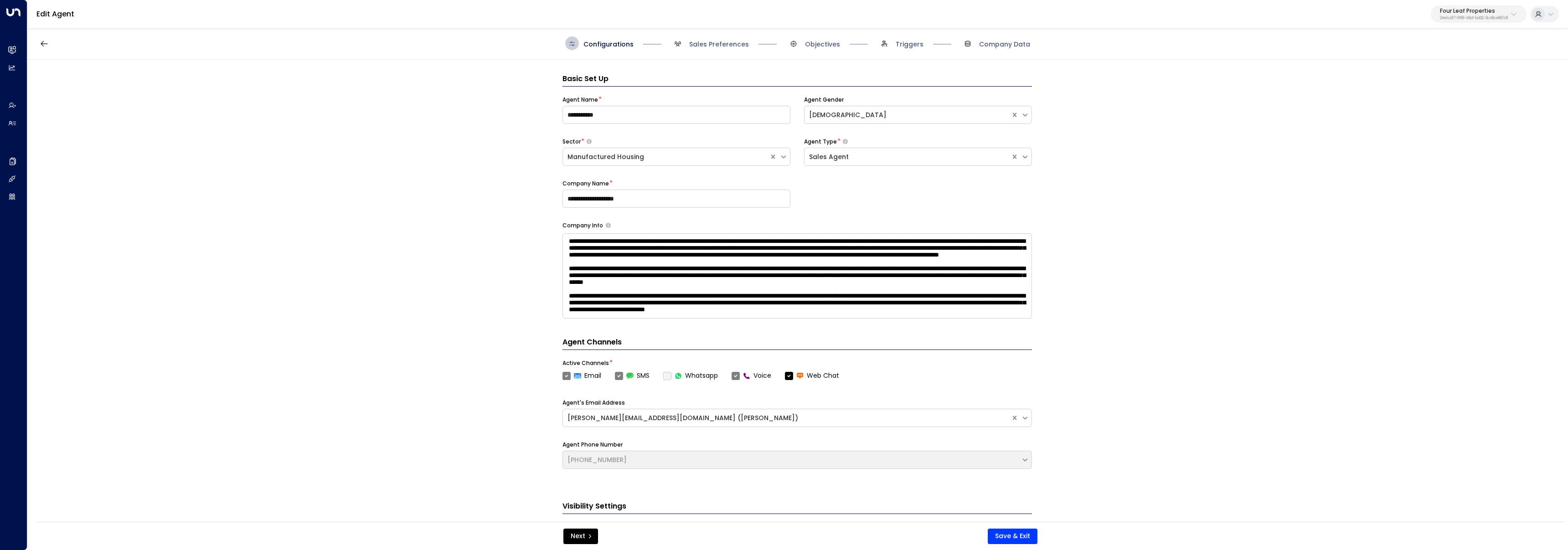
scroll to position [14, 0]
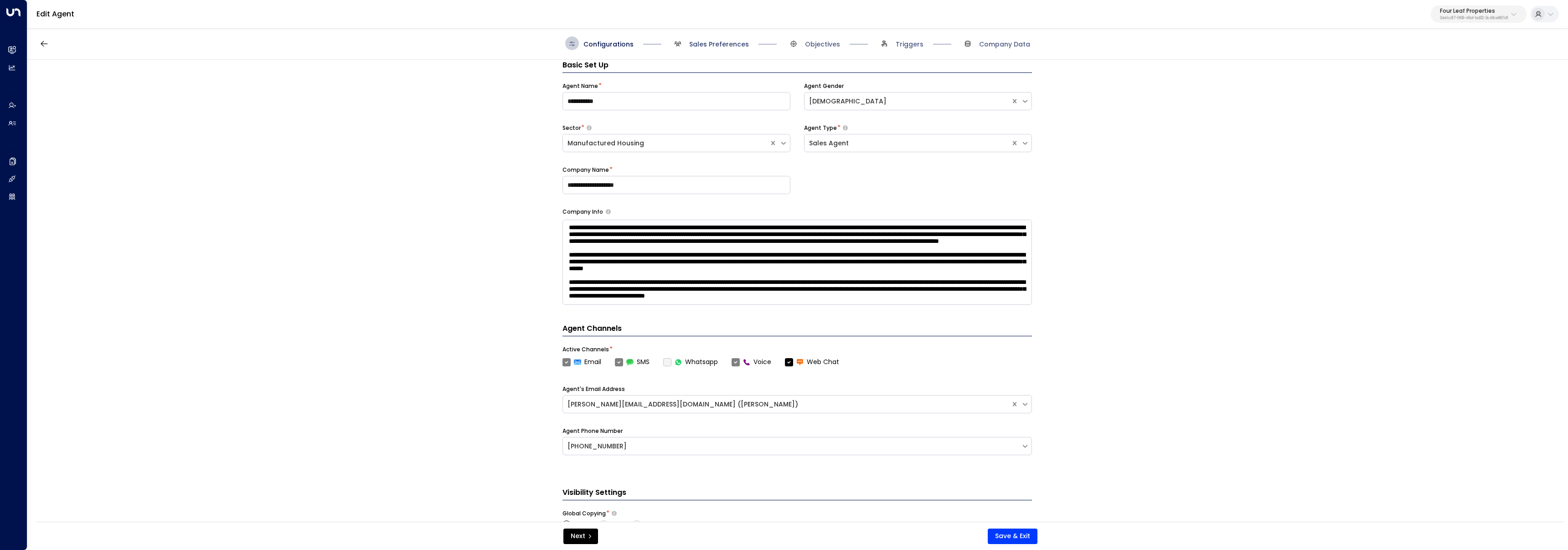
click at [719, 44] on span "Sales Preferences" at bounding box center [719, 44] width 60 height 9
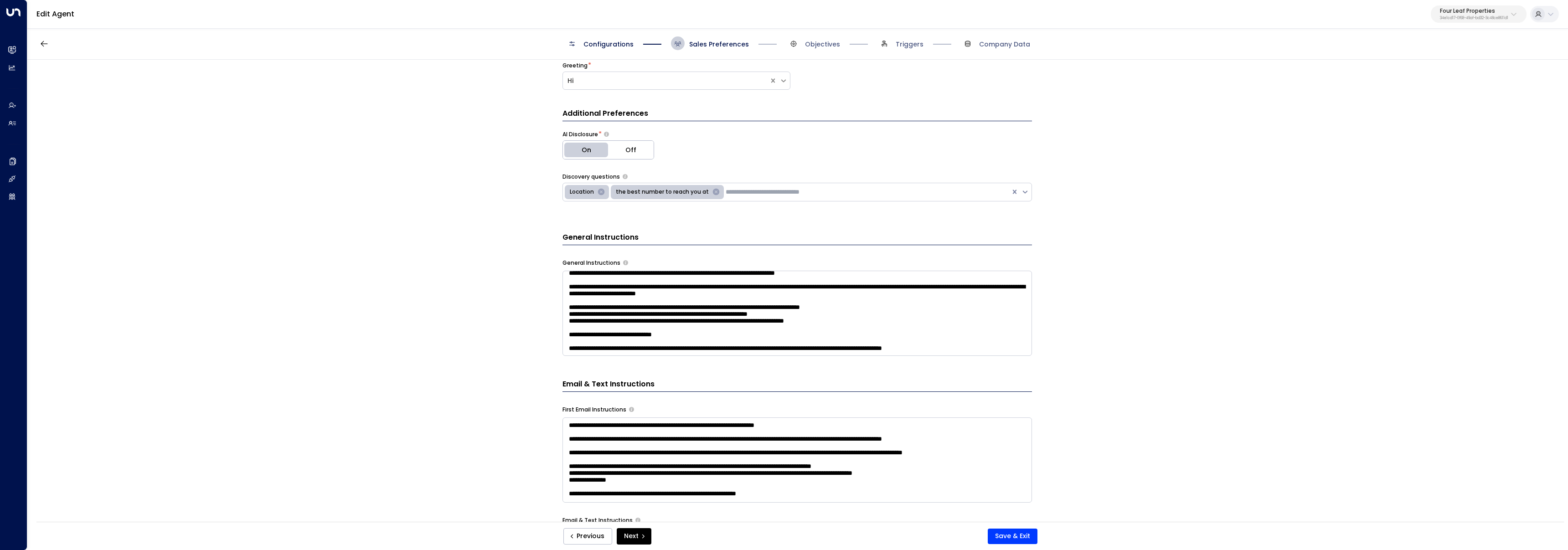
scroll to position [354, 0]
click at [1007, 347] on textarea at bounding box center [797, 313] width 469 height 85
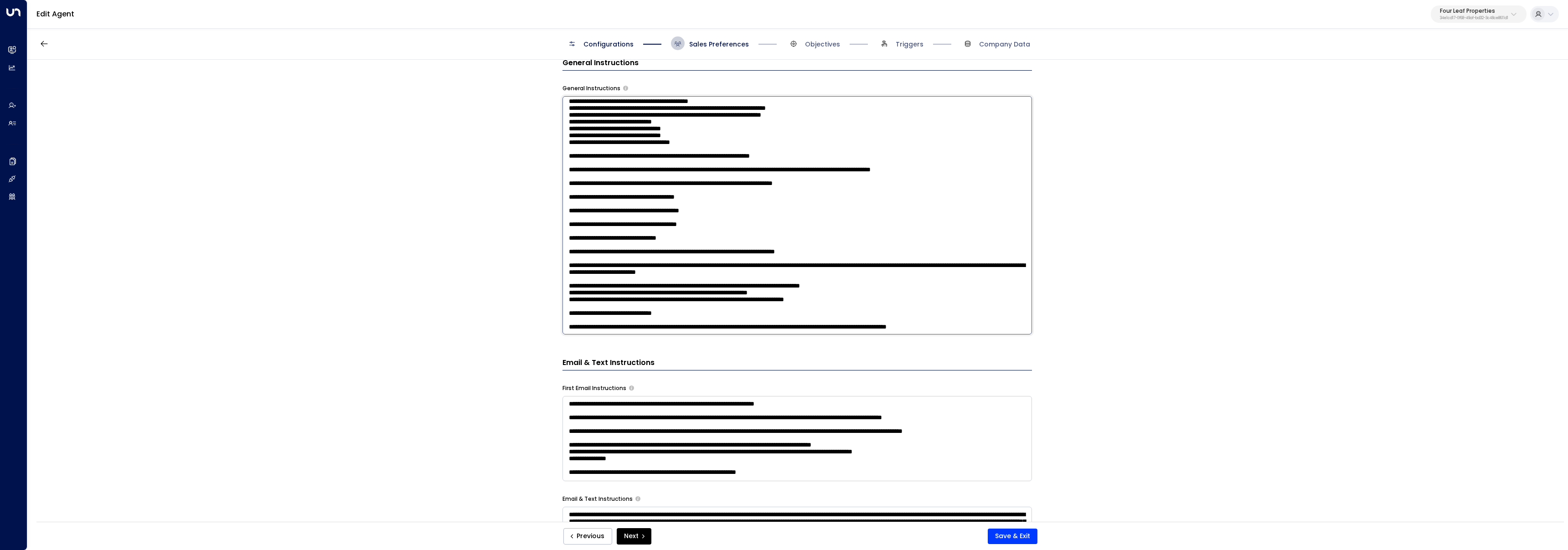
scroll to position [216, 0]
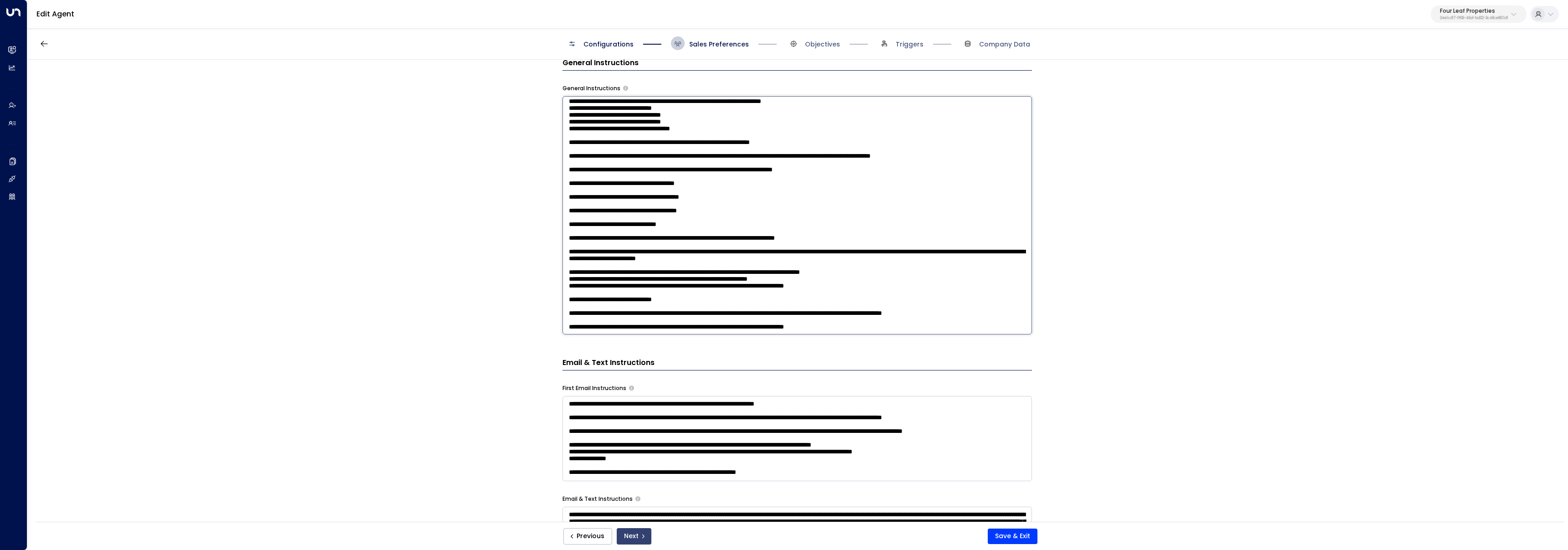
type textarea "**********"
click at [643, 541] on button "Next" at bounding box center [634, 536] width 34 height 16
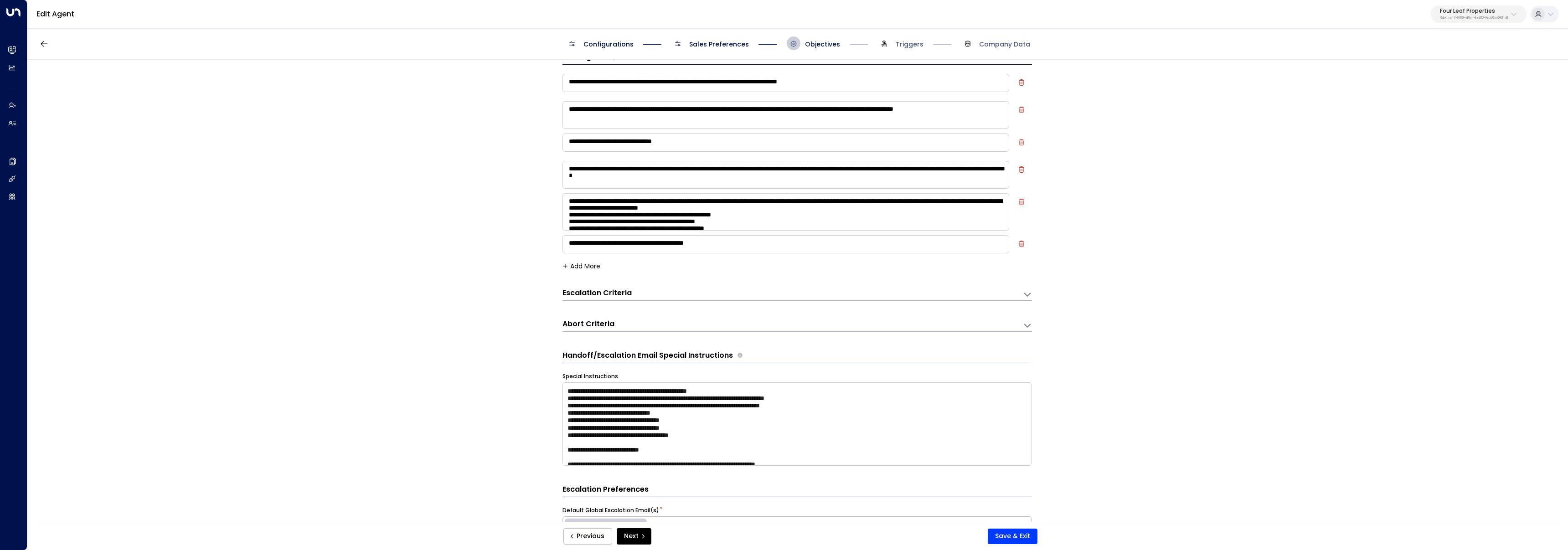
scroll to position [14, 0]
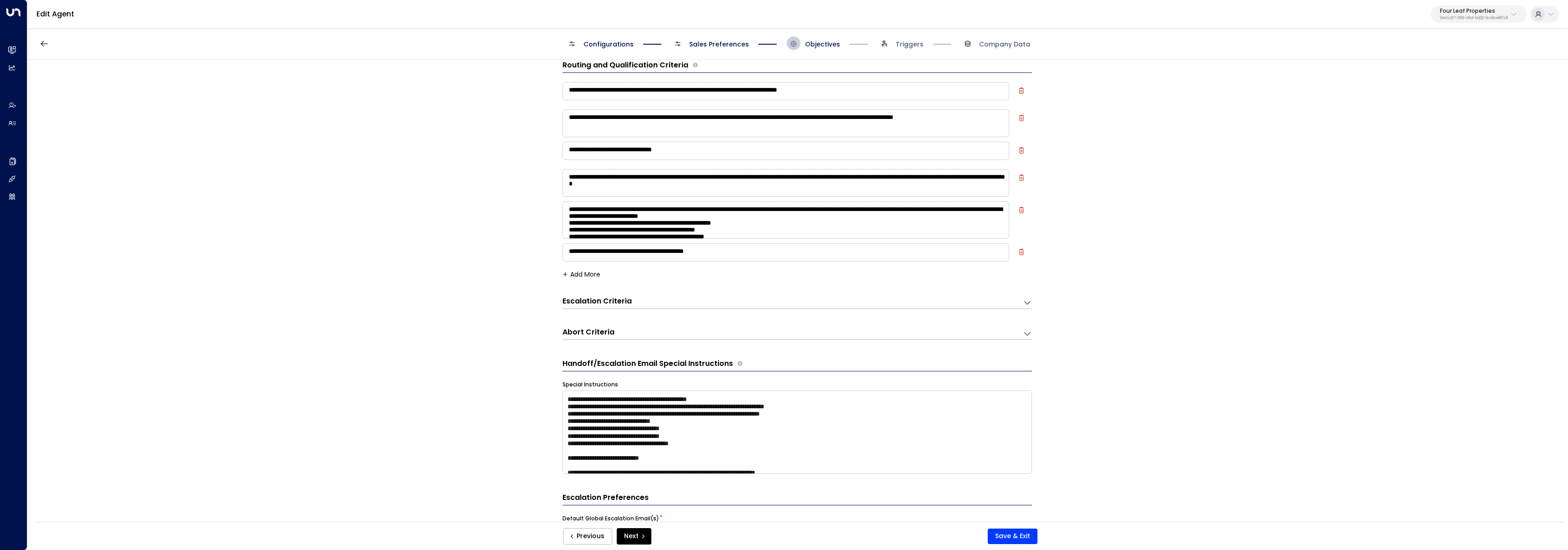
click at [596, 273] on button "Add More" at bounding box center [581, 274] width 38 height 7
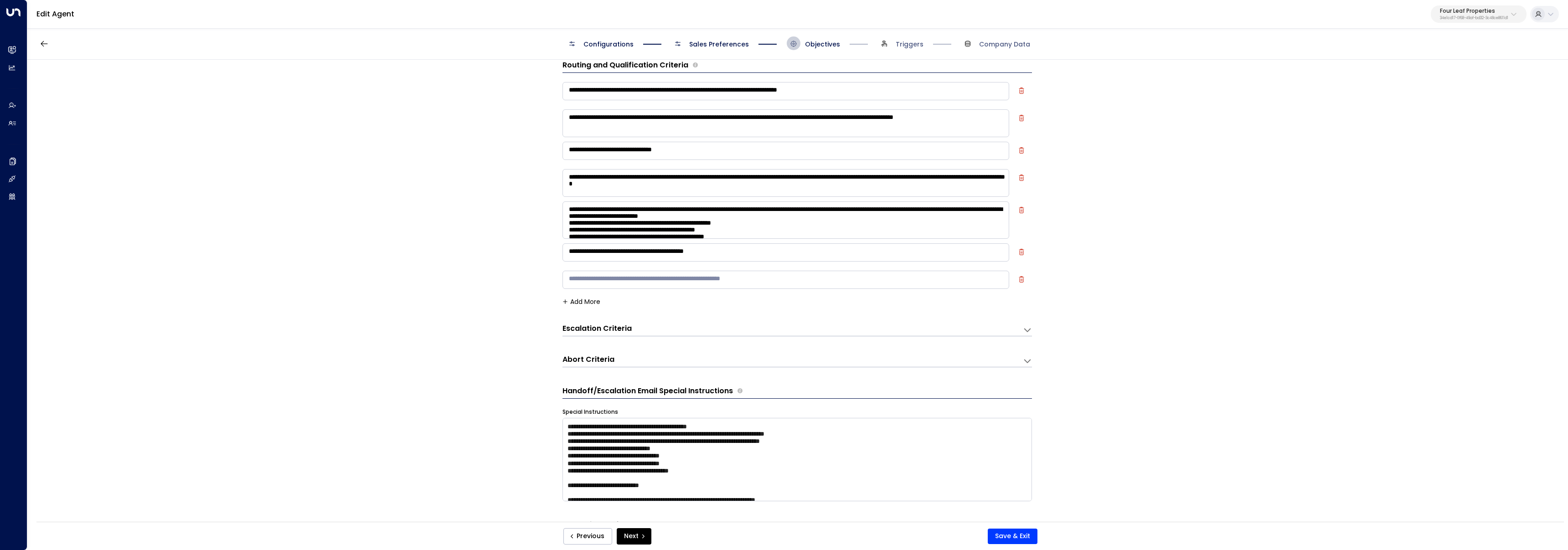
click at [604, 277] on textarea at bounding box center [786, 279] width 447 height 18
type textarea "**********"
click at [1009, 533] on button "Save & Exit" at bounding box center [1012, 536] width 49 height 16
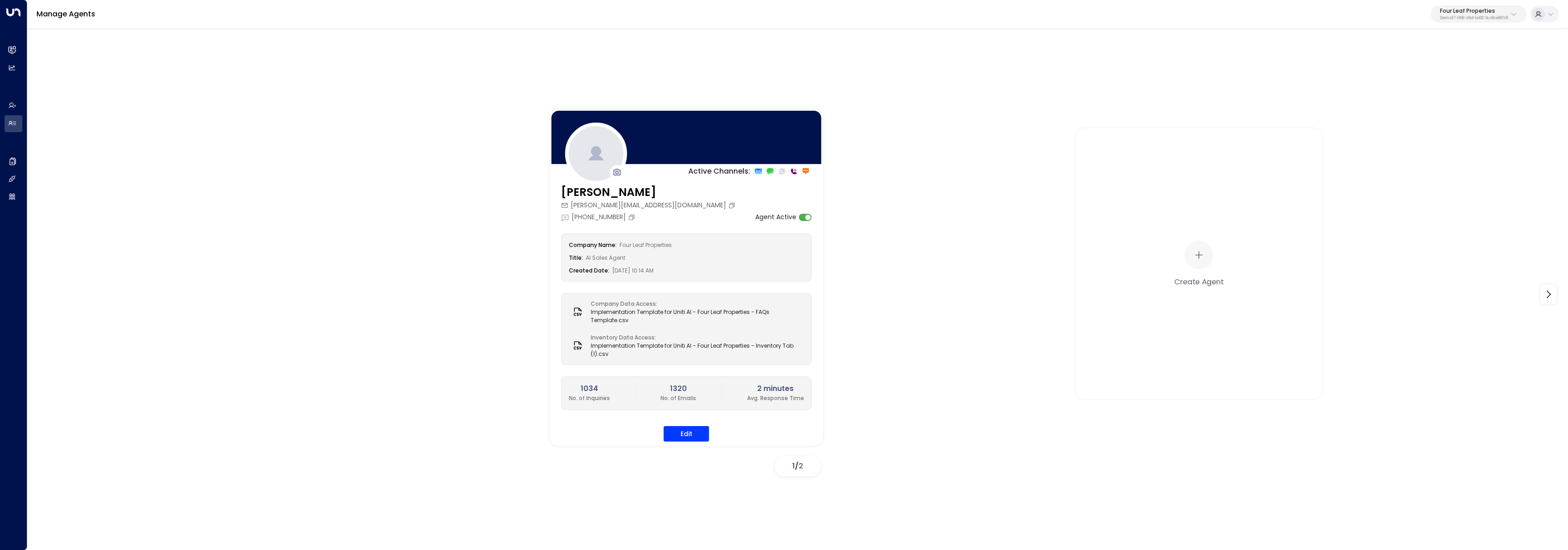
click at [1478, 14] on p "Four Leaf Properties" at bounding box center [1473, 11] width 68 height 5
type input "***"
click at [1456, 82] on li "25N Coworking ID: 3b9800f4-81ca-4ec0-8758-72fbe4763f36" at bounding box center [1452, 72] width 139 height 24
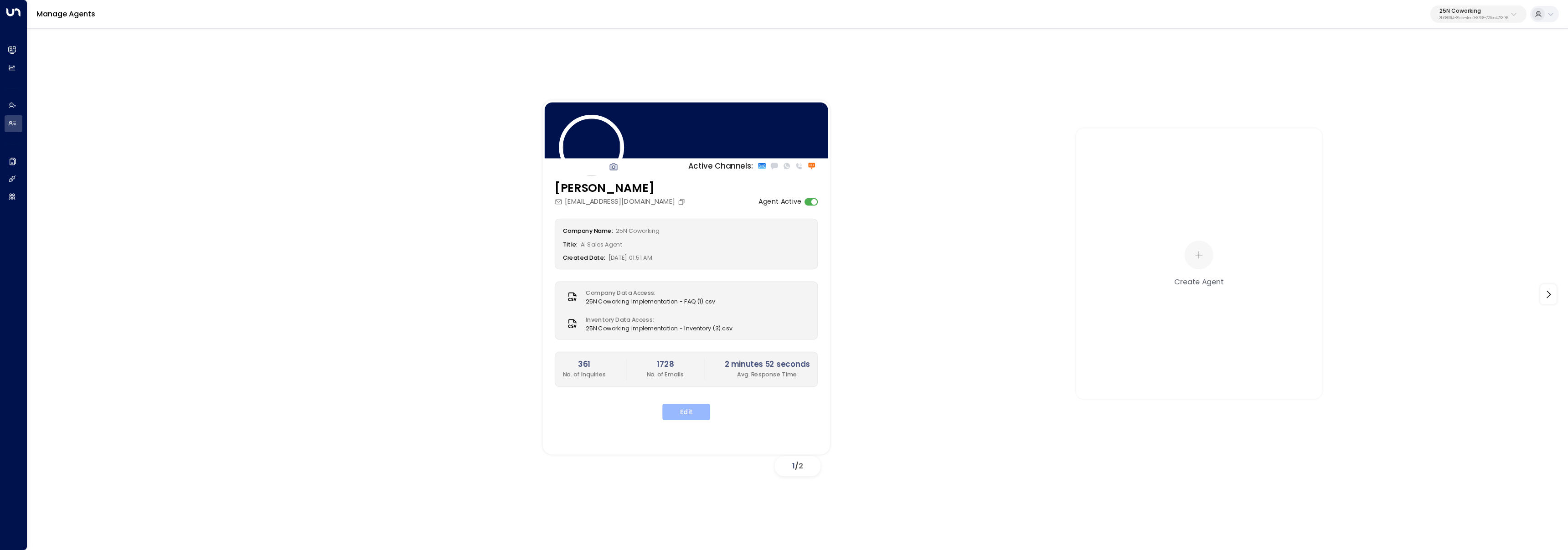
click at [689, 411] on button "Edit" at bounding box center [686, 411] width 48 height 16
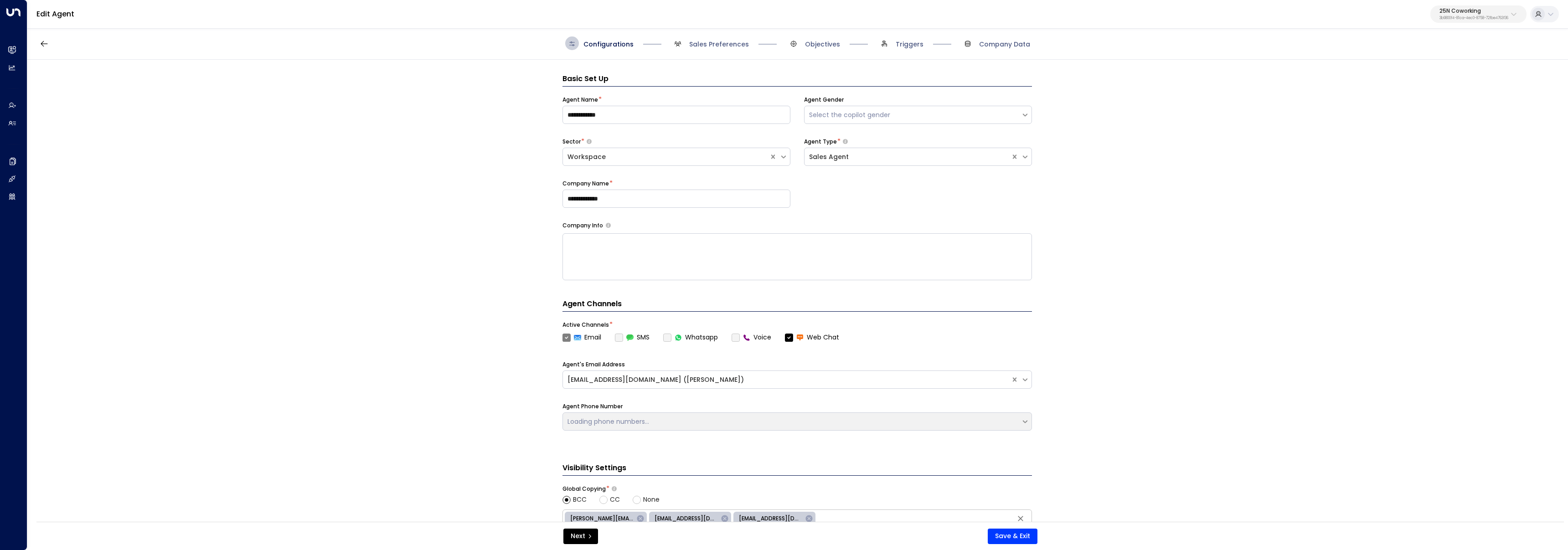
scroll to position [14, 0]
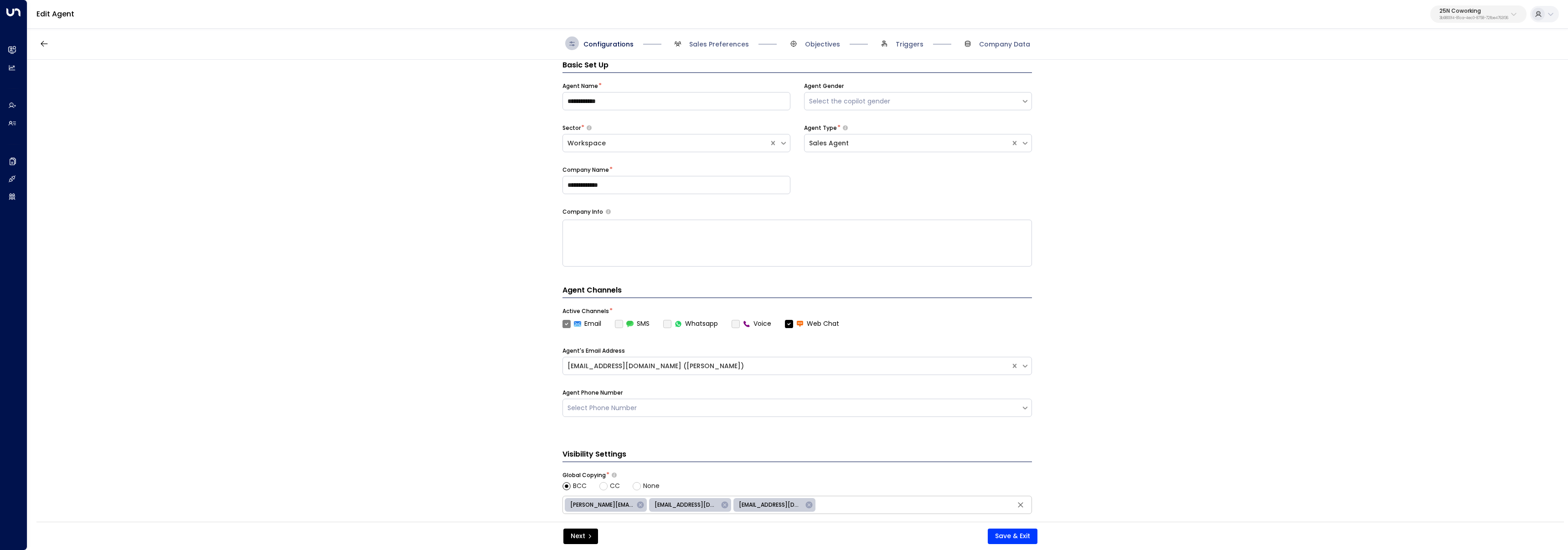
click at [717, 37] on span "Sales Preferences" at bounding box center [709, 43] width 78 height 14
click at [717, 41] on span "Sales Preferences" at bounding box center [719, 44] width 60 height 9
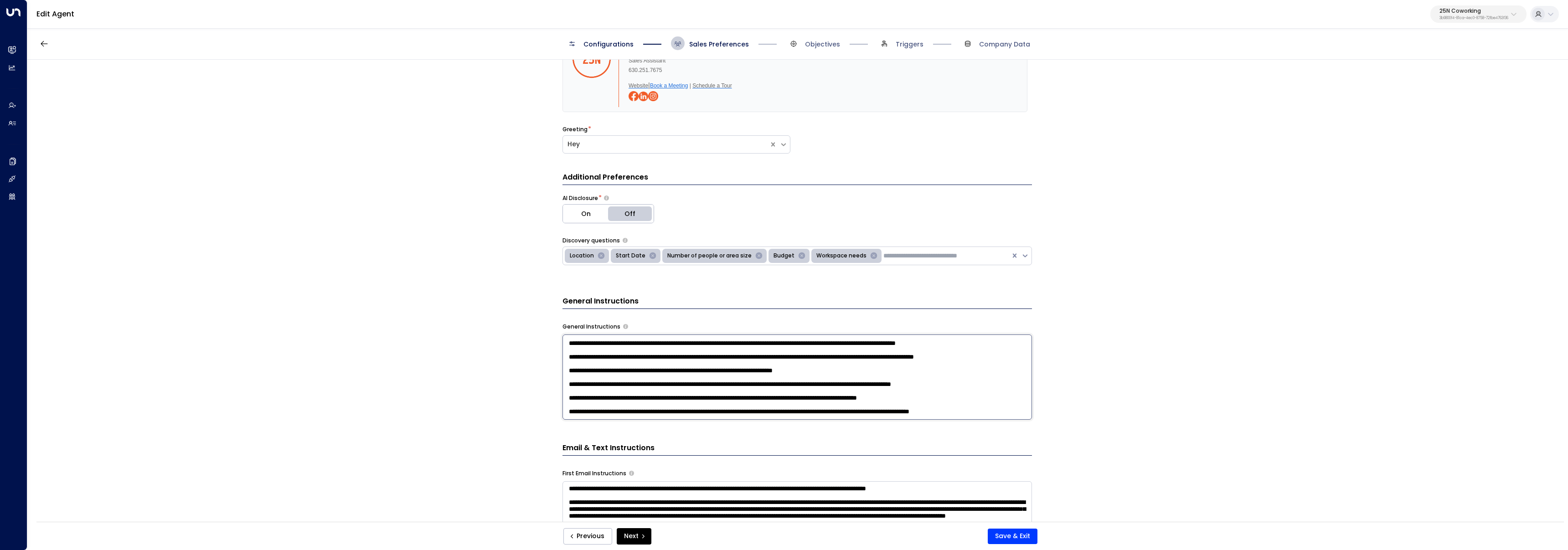
scroll to position [191, 0]
click at [640, 409] on textarea at bounding box center [797, 377] width 469 height 85
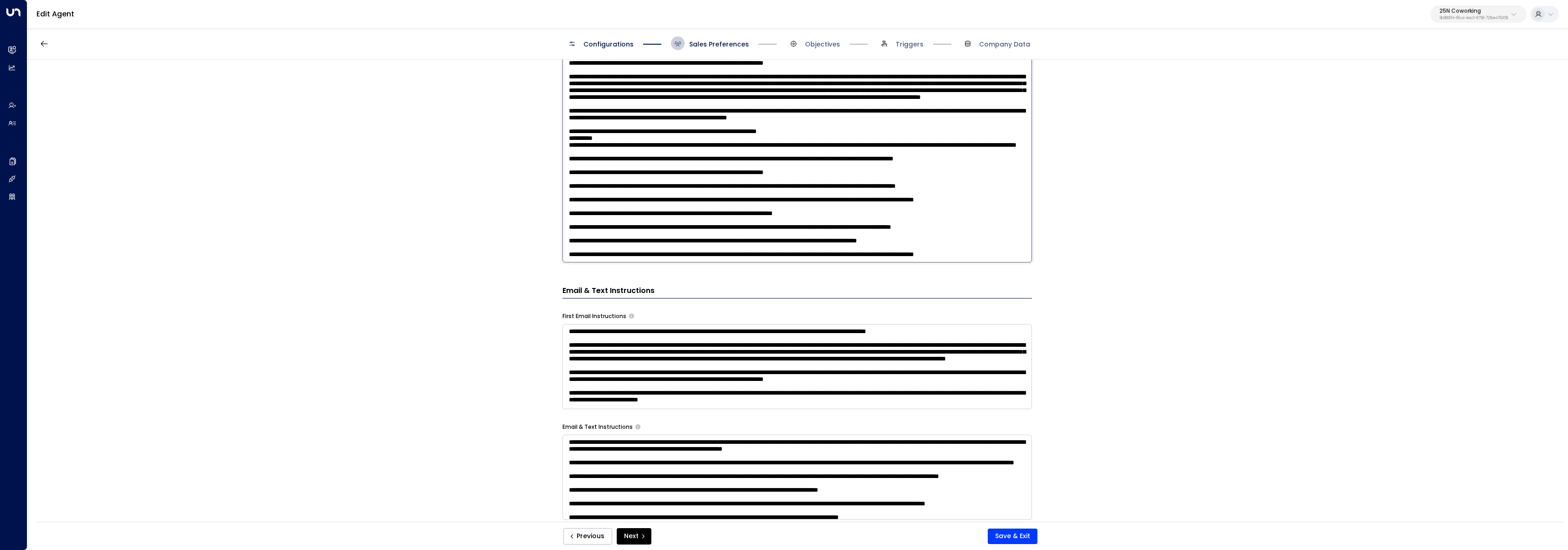
scroll to position [206, 0]
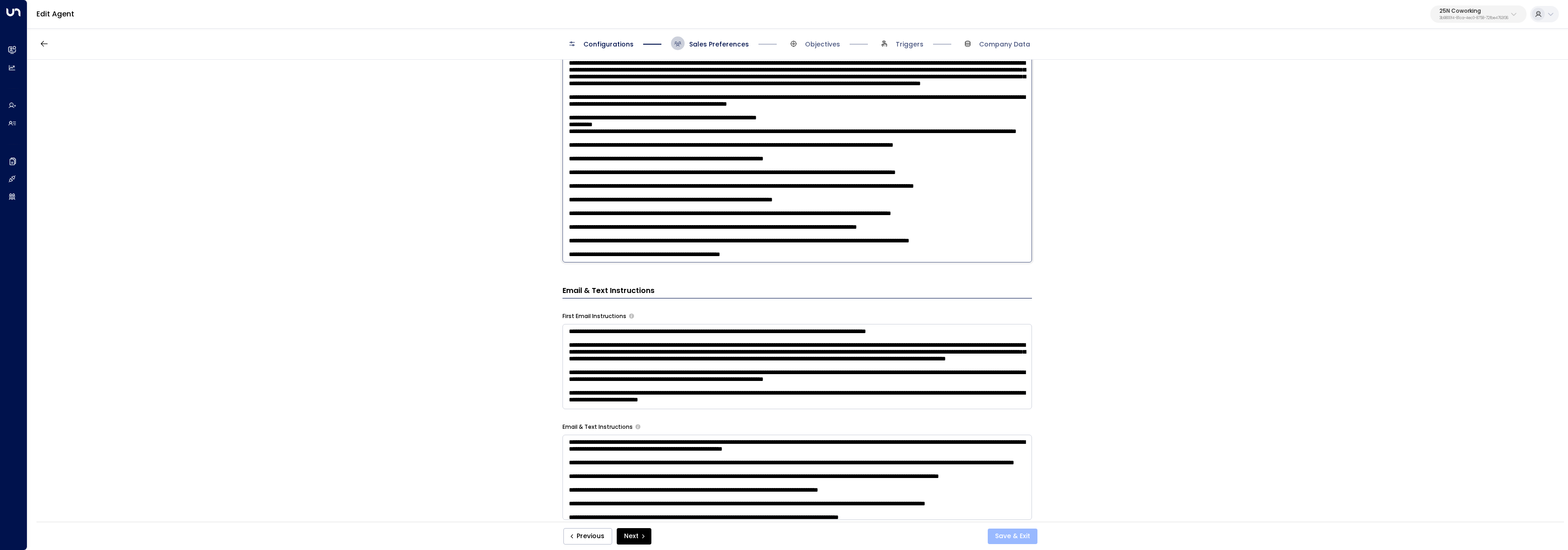
type textarea "**********"
click at [1022, 533] on button "Save & Exit" at bounding box center [1012, 536] width 49 height 16
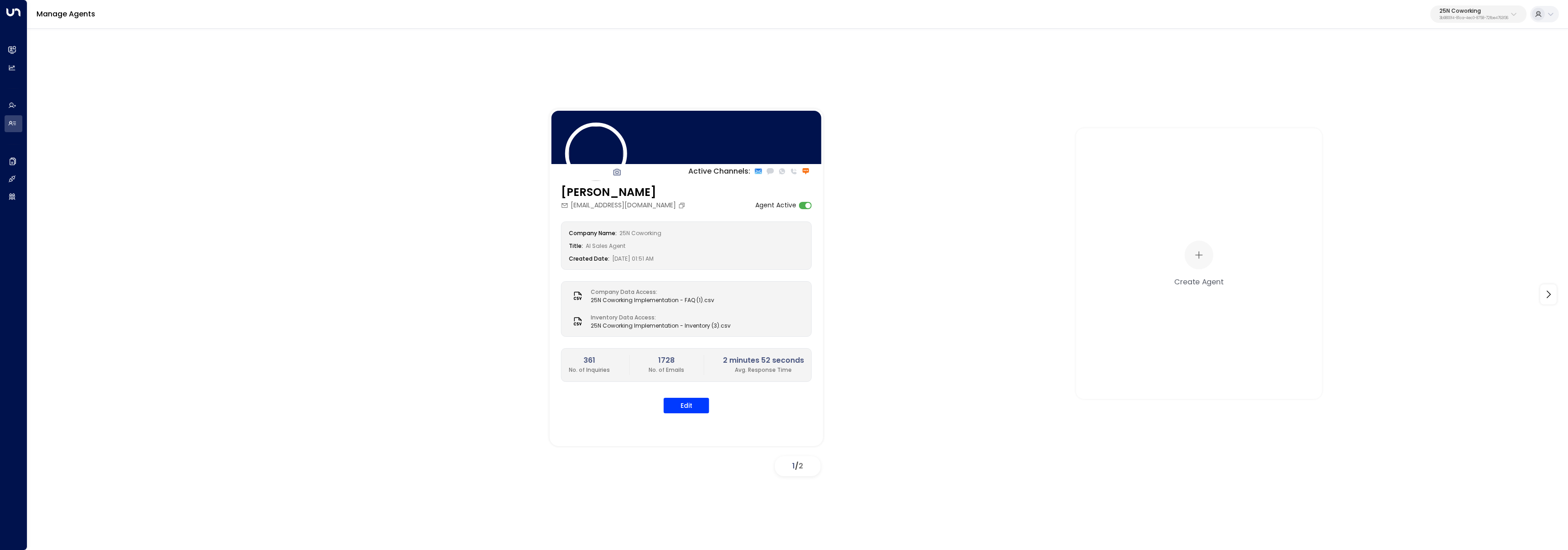
click at [1473, 19] on p "3b9800f4-81ca-4ec0-8758-72fbe4763f36" at bounding box center [1473, 18] width 69 height 3
type input "*******"
click at [1511, 63] on div "Space Station ID: 4f1736e9-ccb7-4332-bcb2-7b72aeab8734" at bounding box center [1450, 72] width 126 height 19
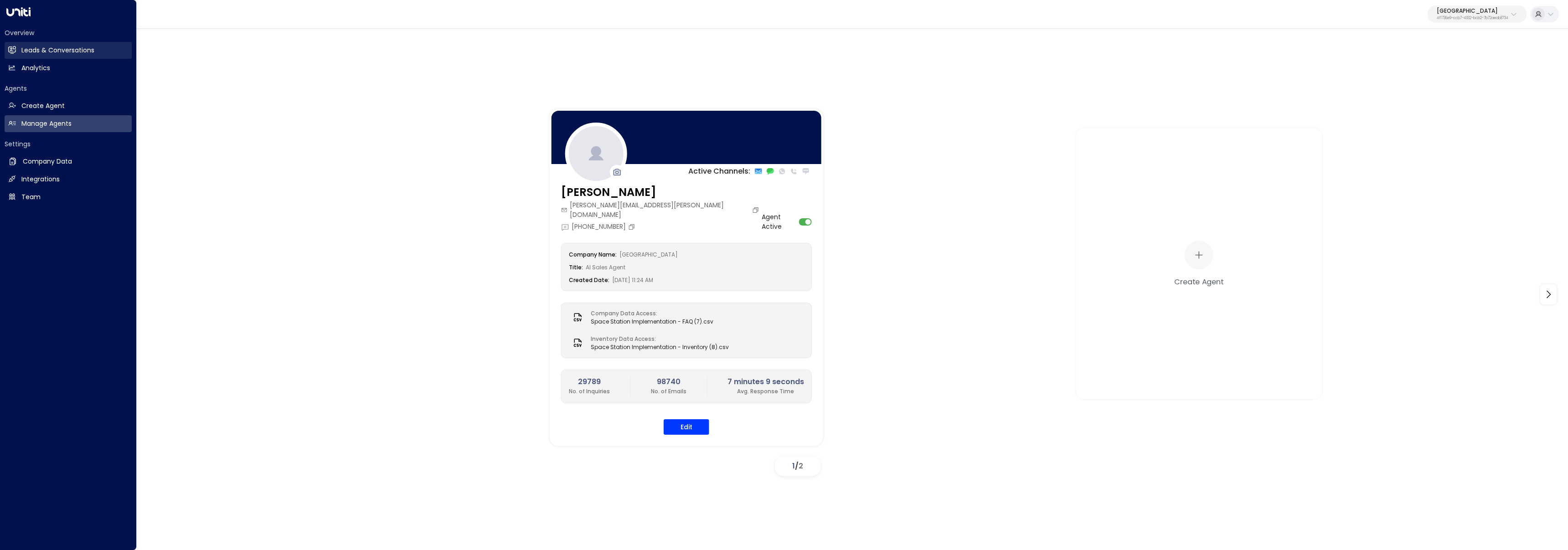
click at [24, 43] on link "Leads & Conversations Leads & Conversations" at bounding box center [68, 50] width 127 height 17
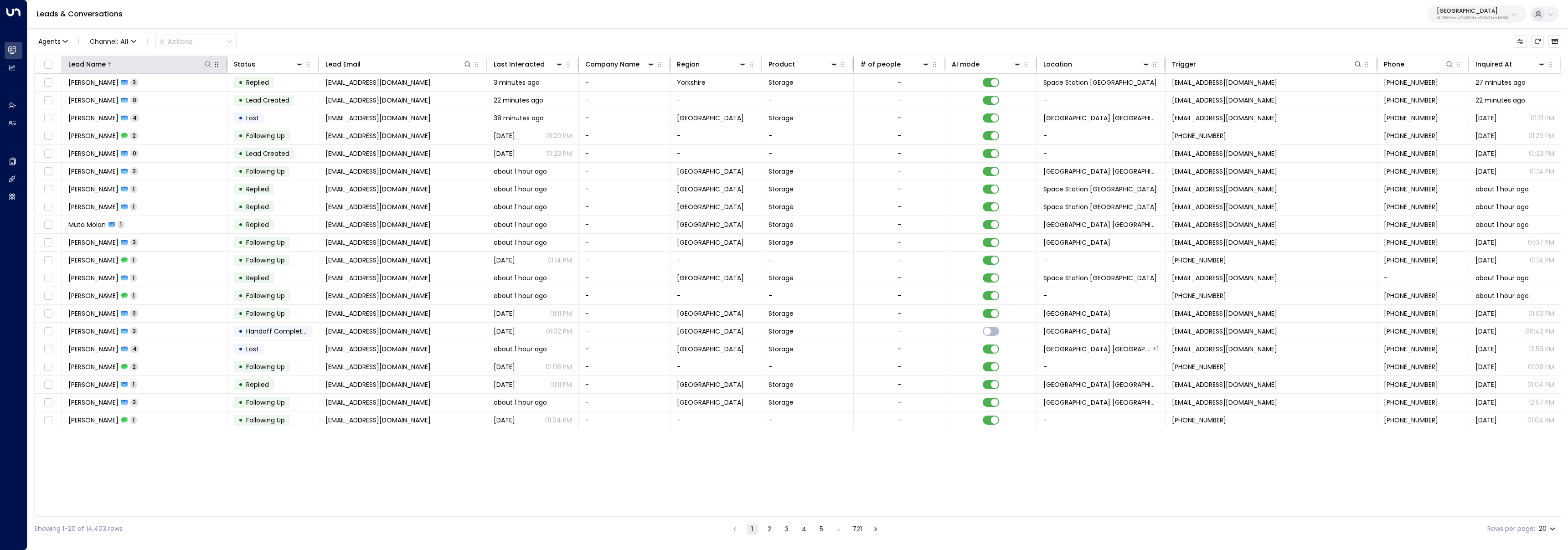
click at [210, 66] on icon at bounding box center [208, 64] width 6 height 6
type input "******"
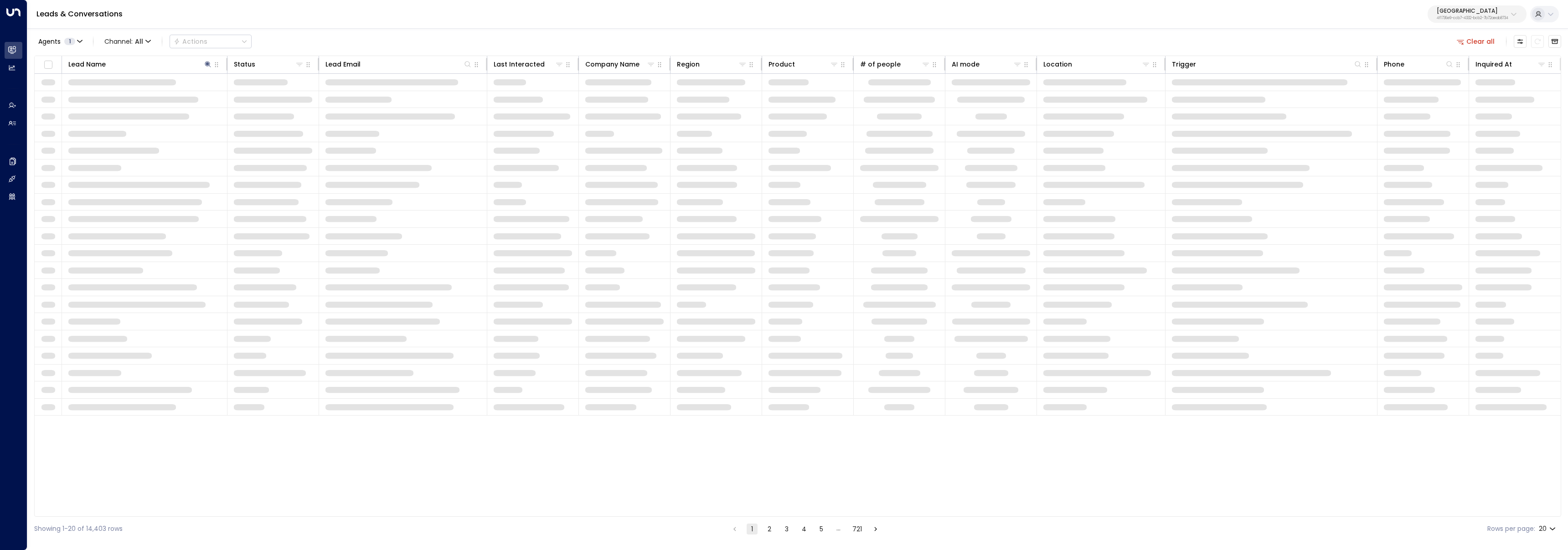
click at [323, 13] on div "Leads & Conversations Space Station 4f1736e9-ccb7-4332-bcb2-7b72aeab8734" at bounding box center [797, 14] width 1540 height 28
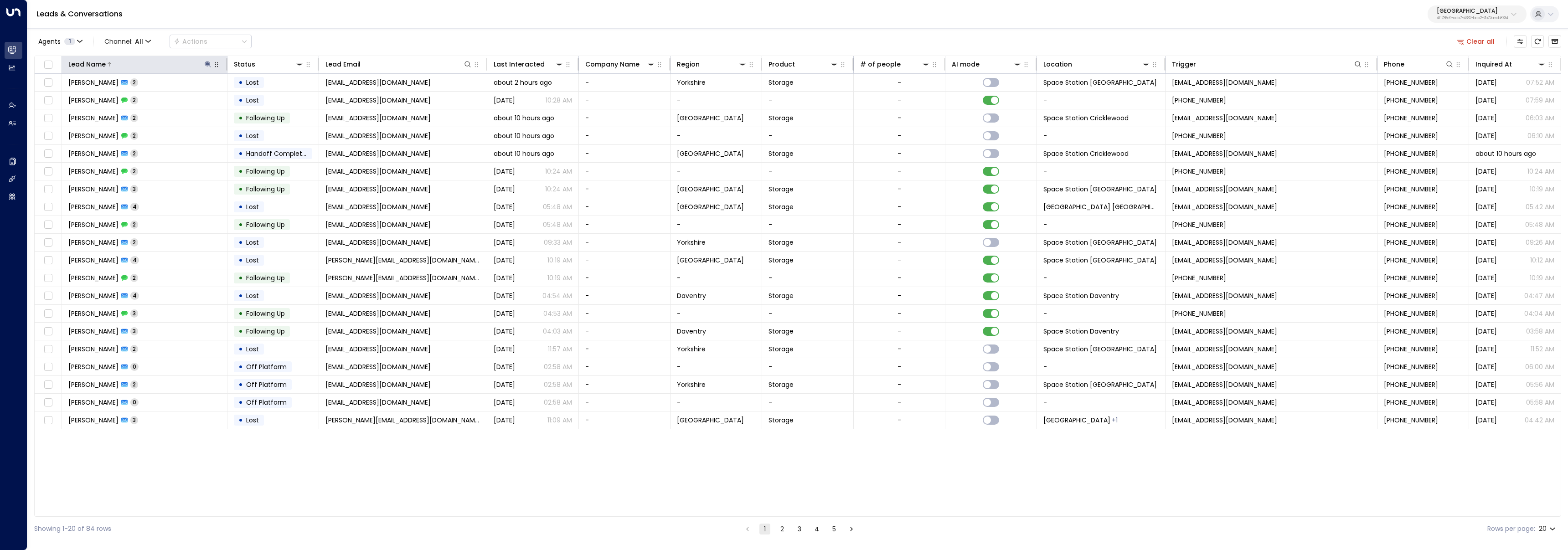
click at [202, 66] on div at bounding box center [159, 64] width 107 height 9
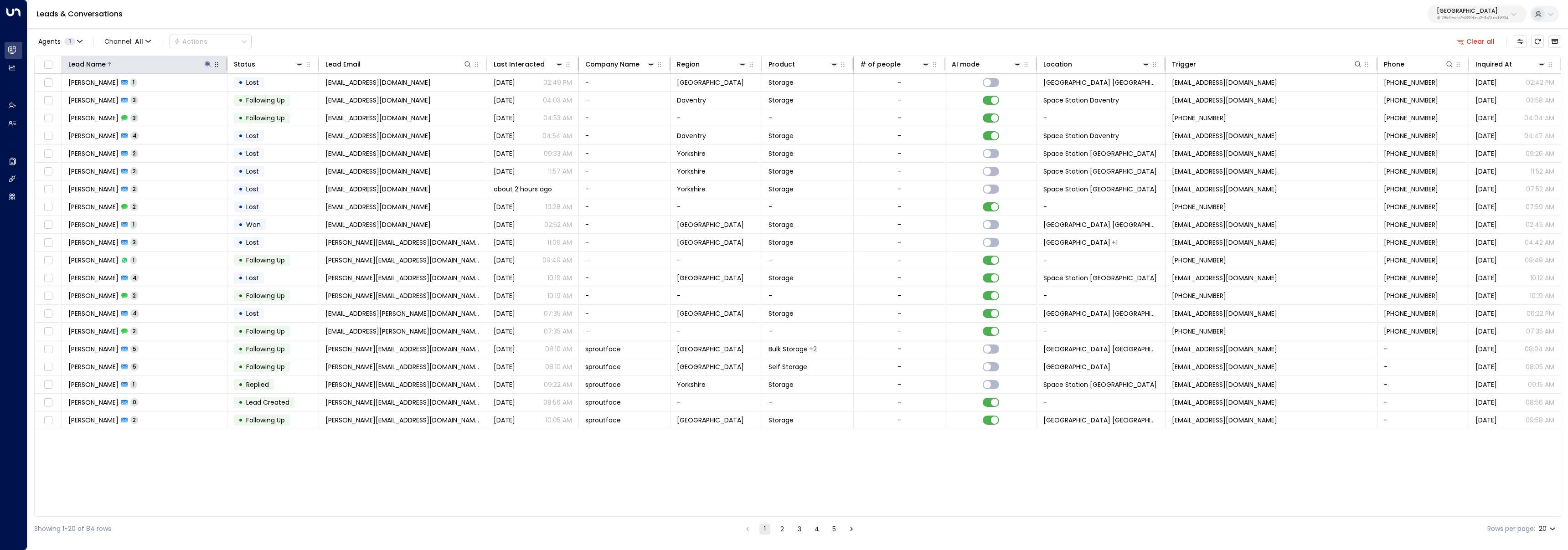
click at [206, 64] on icon at bounding box center [208, 64] width 6 height 6
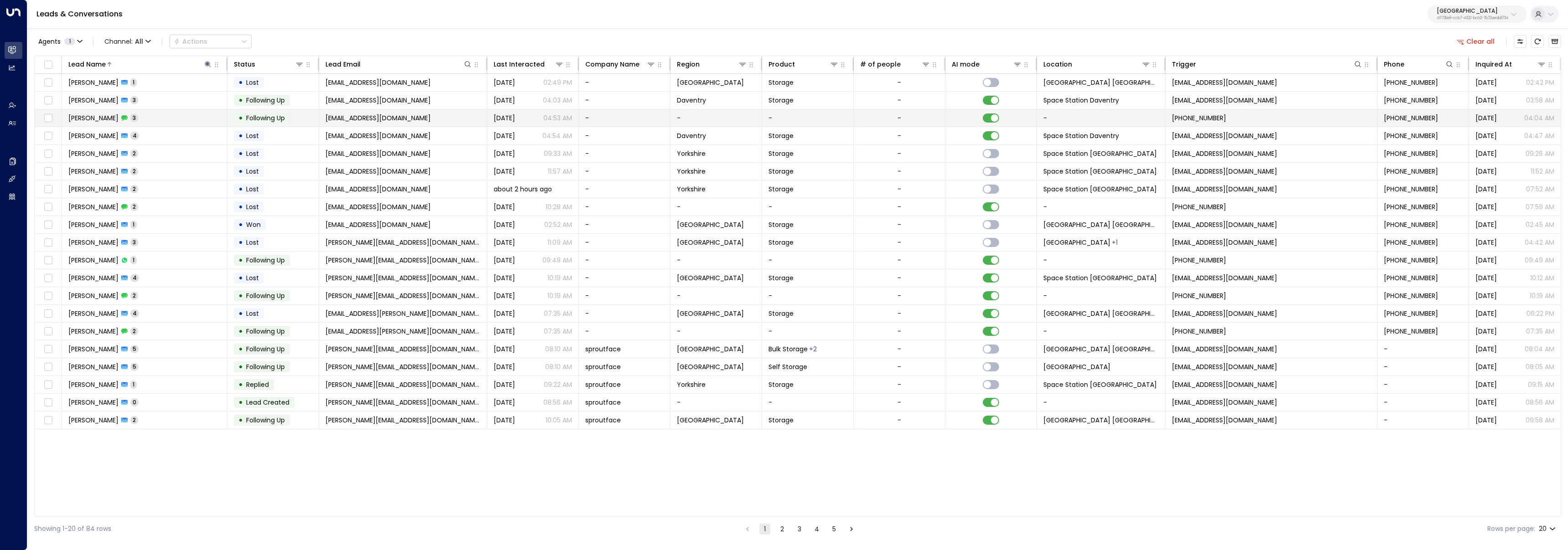
drag, startPoint x: 707, startPoint y: 16, endPoint x: 1068, endPoint y: 109, distance: 372.8
click at [707, 16] on div "Leads & Conversations Space Station 4f1736e9-ccb7-4332-bcb2-7b72aeab8734" at bounding box center [797, 14] width 1540 height 28
click at [525, 64] on div "Last Interacted" at bounding box center [519, 64] width 51 height 11
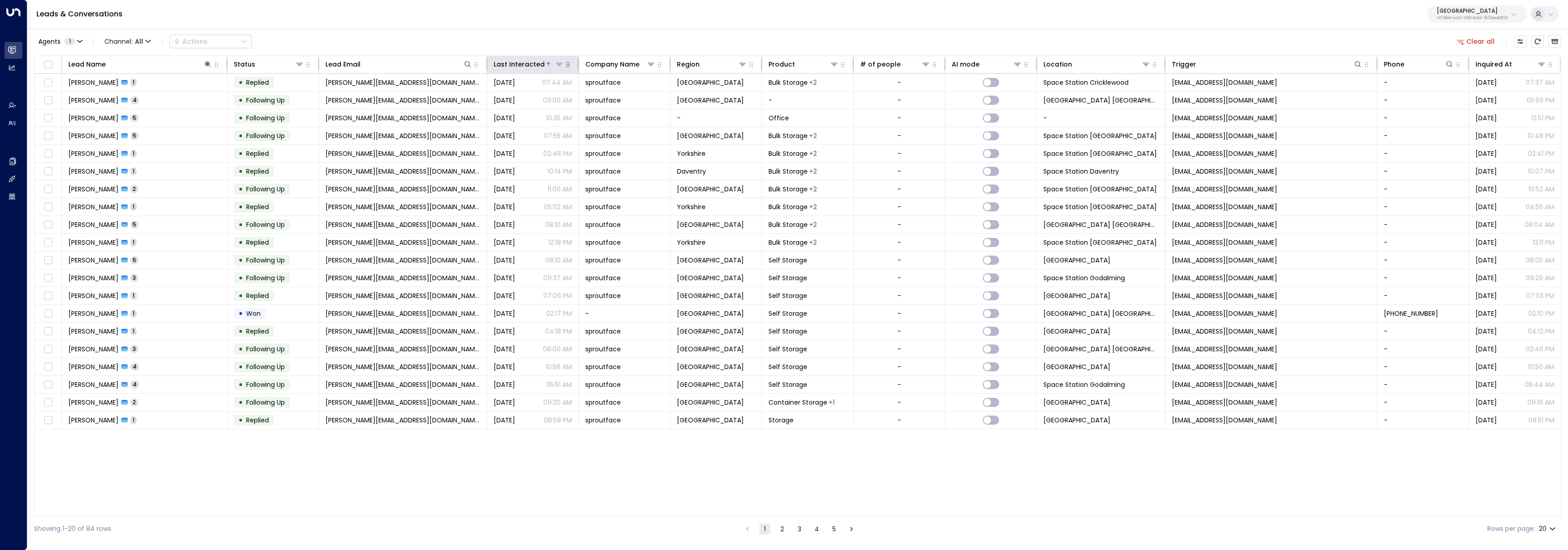
click at [530, 61] on div "Last Interacted" at bounding box center [519, 64] width 51 height 11
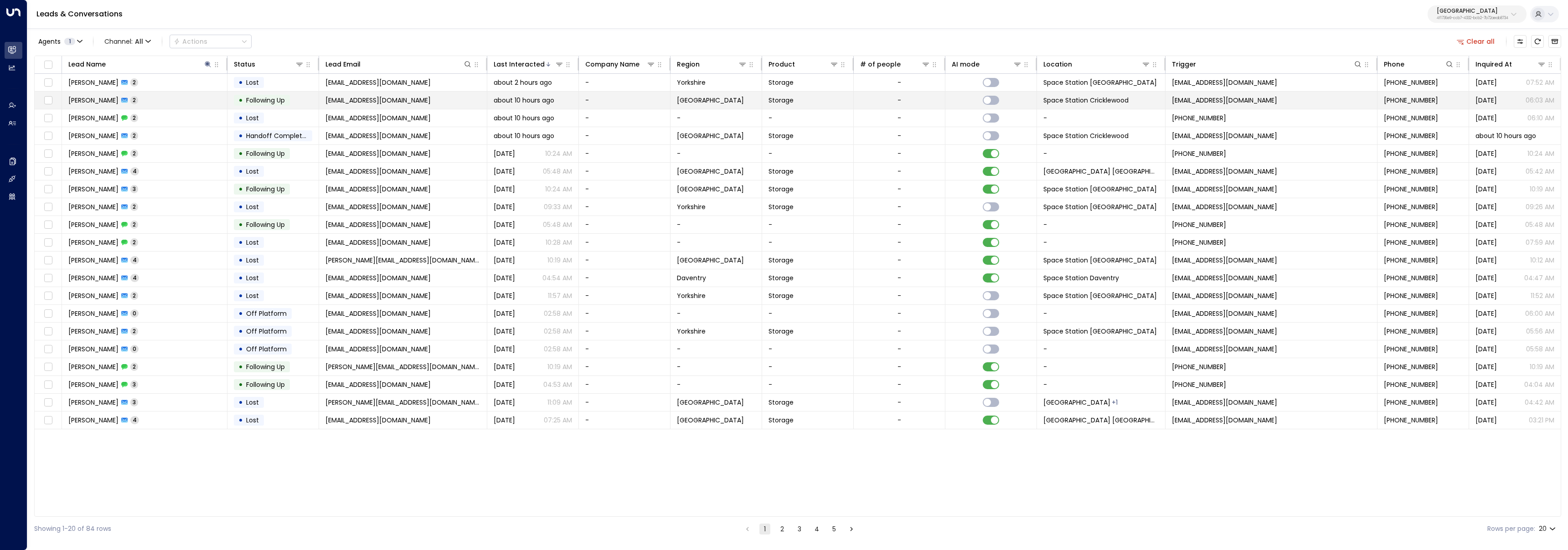
click at [159, 103] on td "Steven Flynn 2" at bounding box center [145, 100] width 166 height 18
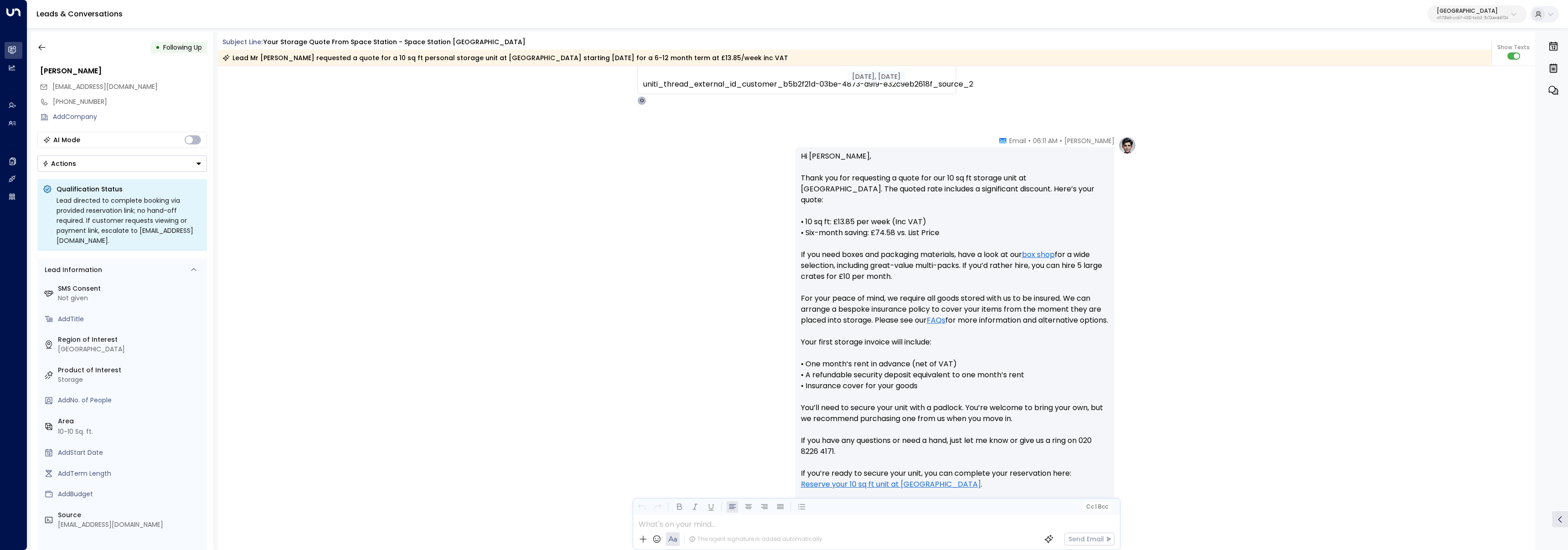
scroll to position [255, 0]
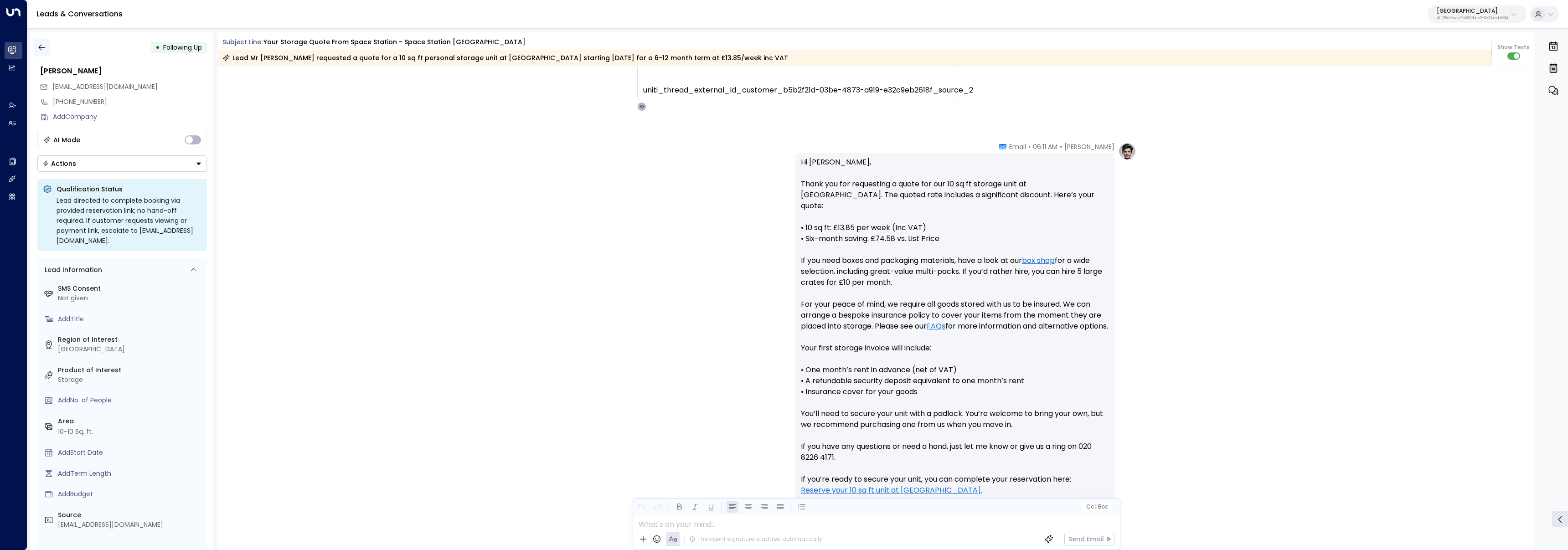
click at [40, 51] on icon "button" at bounding box center [41, 47] width 9 height 9
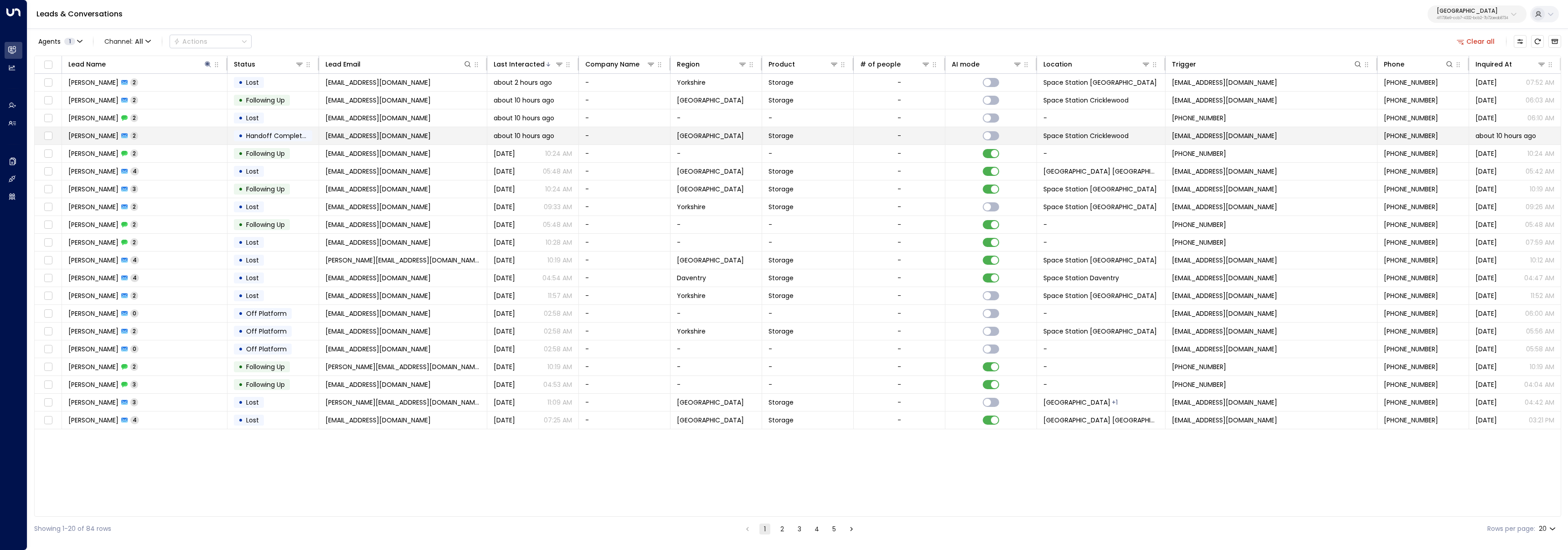
click at [135, 132] on td "Steven Flynn 2" at bounding box center [145, 136] width 166 height 18
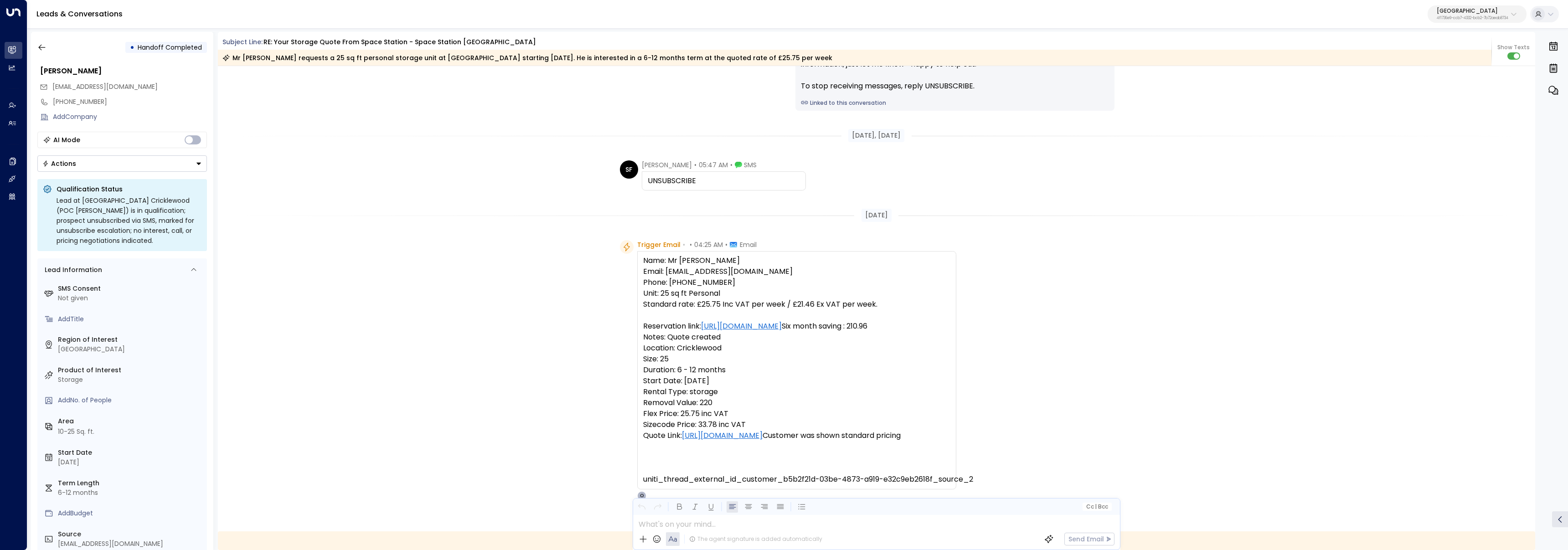
scroll to position [99, 0]
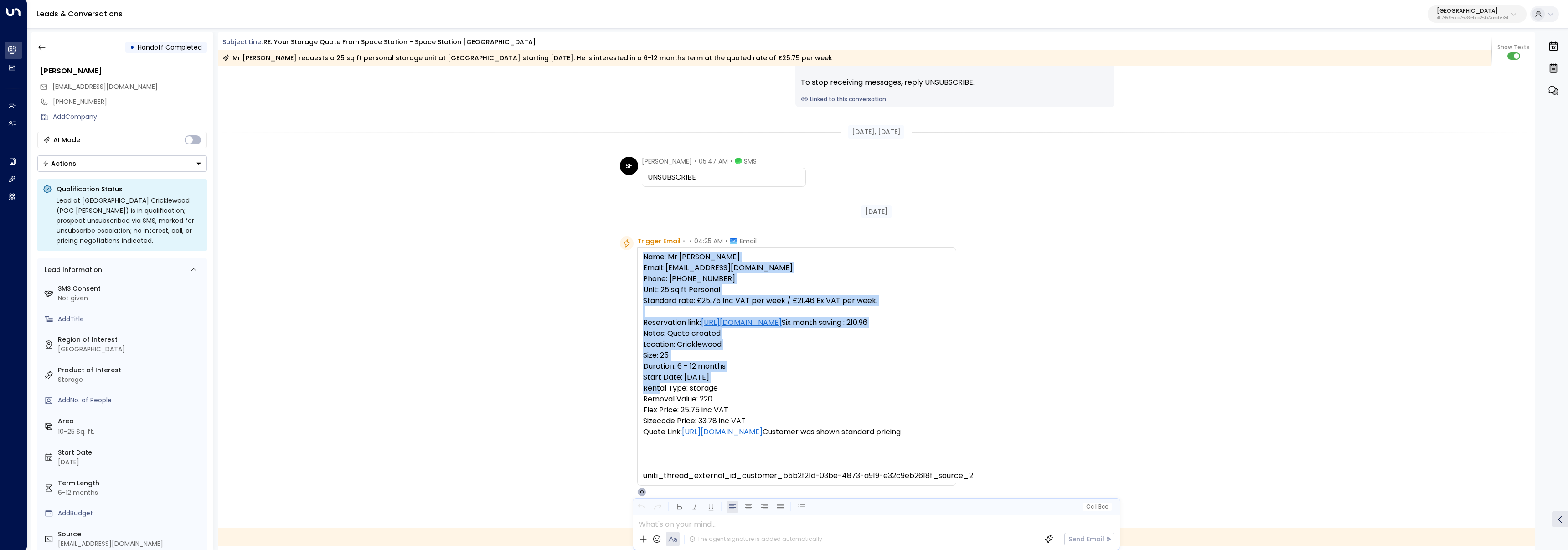
drag, startPoint x: 645, startPoint y: 259, endPoint x: 883, endPoint y: 392, distance: 272.6
click at [883, 392] on div "Name: Mr Steven Flynn Email: stevenflynn1@hotmail.com Phone: 07932364665 Unit: …" at bounding box center [797, 366] width 319 height 238
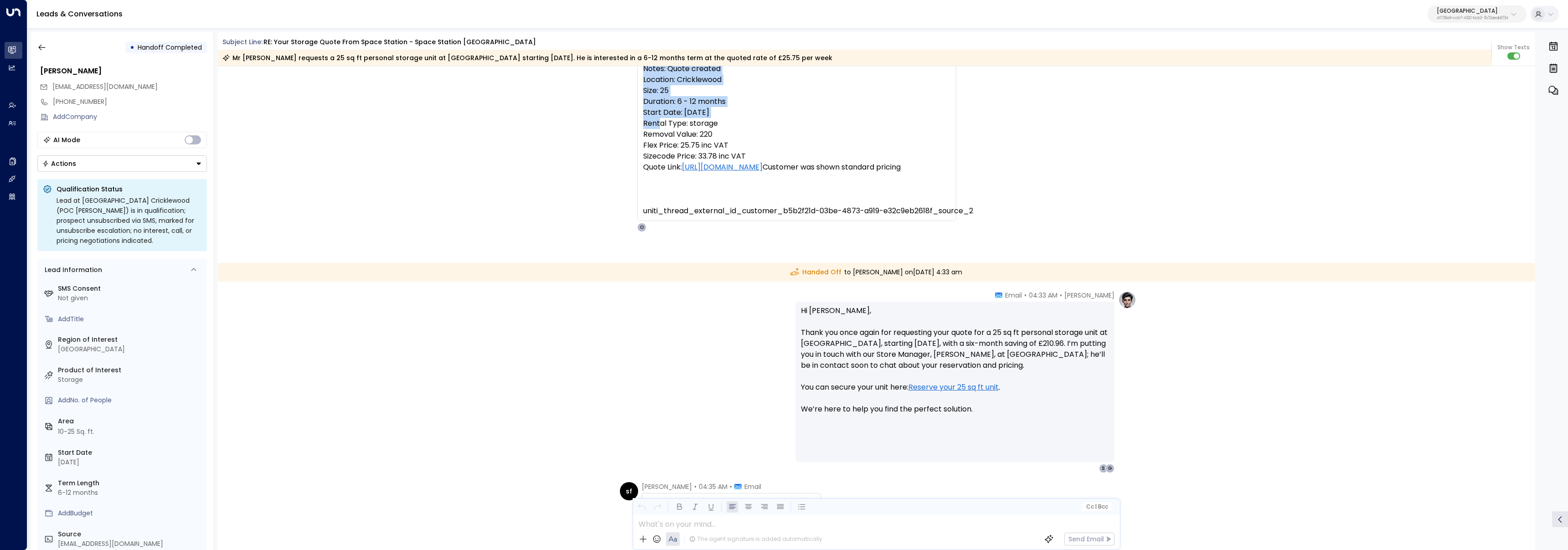
scroll to position [241, 0]
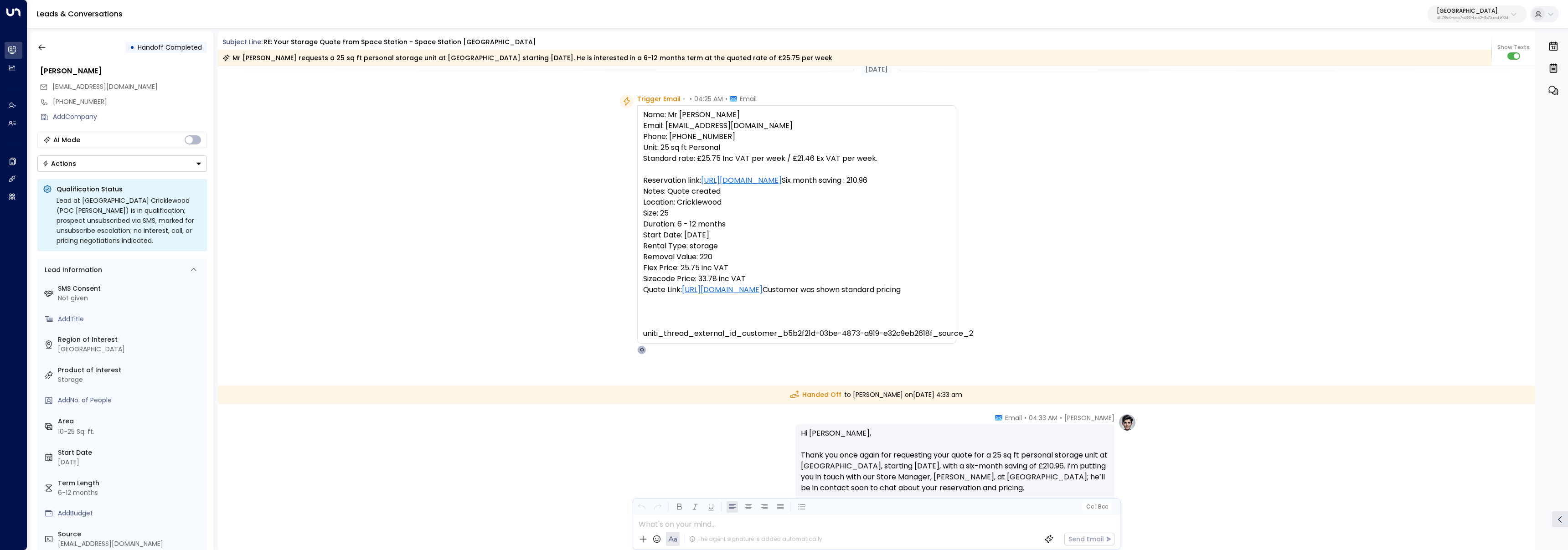
click at [675, 253] on pre "Name: Mr Steven Flynn Email: stevenflynn1@hotmail.com Phone: 07932364665 Unit: …" at bounding box center [797, 224] width 307 height 230
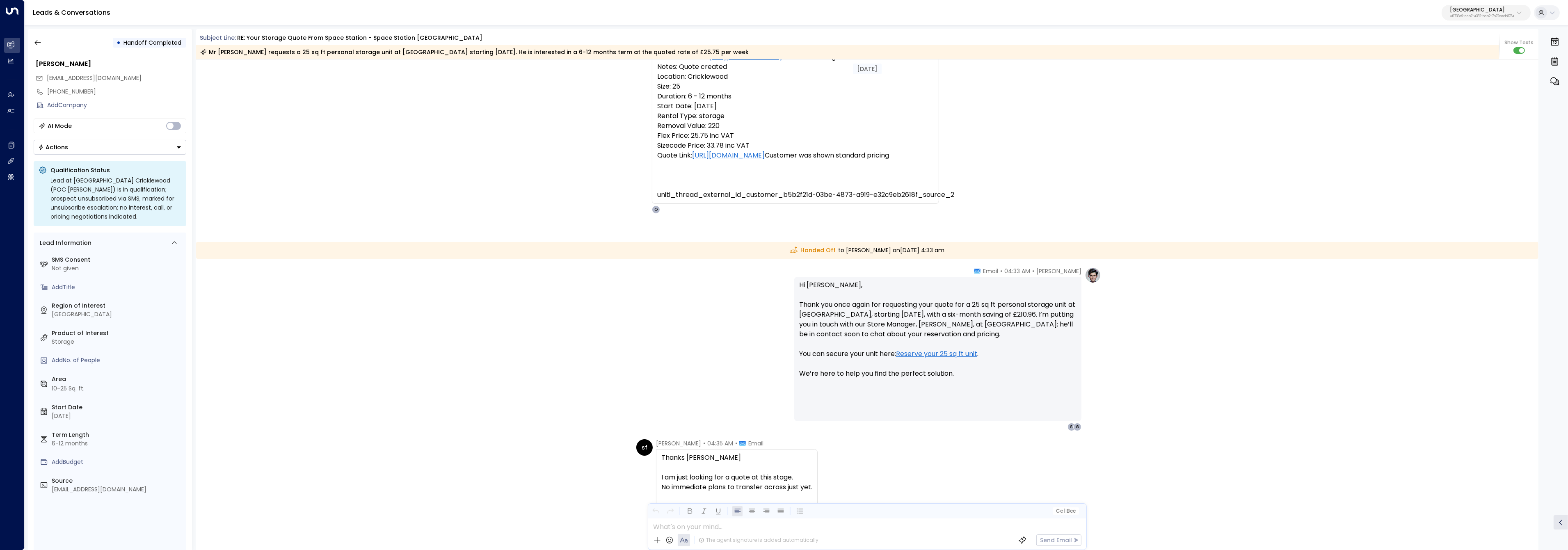
scroll to position [308, 0]
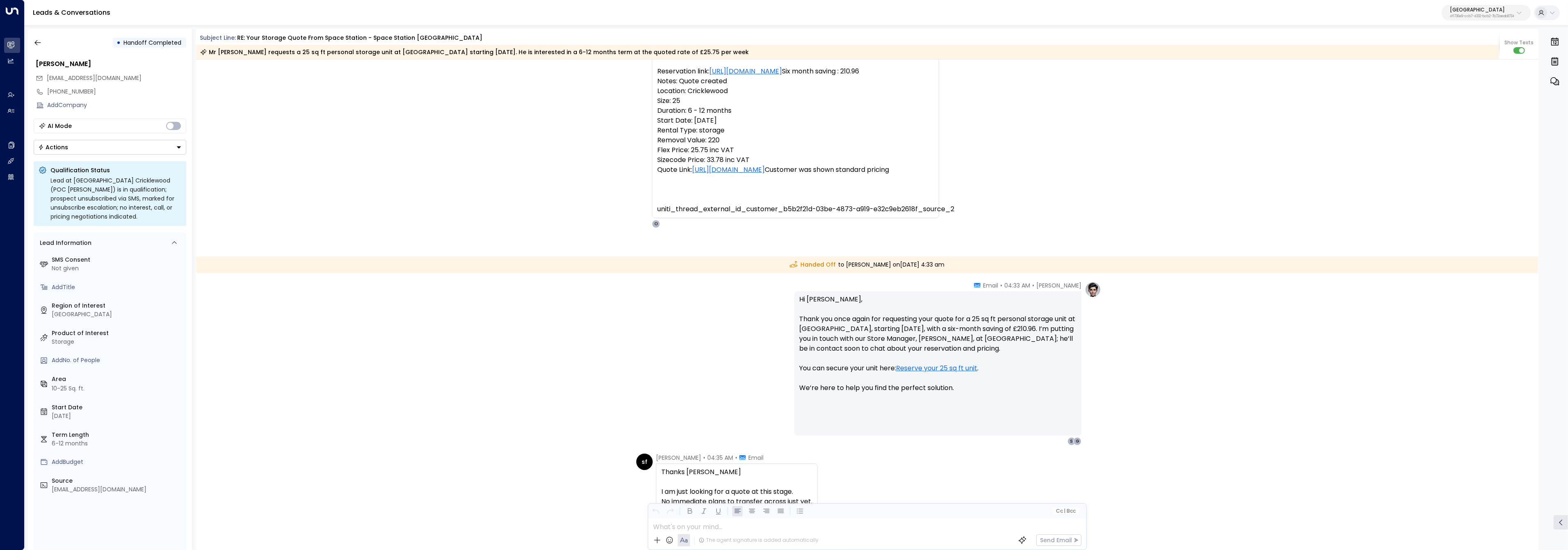
drag, startPoint x: 903, startPoint y: 325, endPoint x: 856, endPoint y: 317, distance: 47.7
click at [898, 325] on p "Hi Steven, Thank you once again for requesting your quote for a 25 sq ft person…" at bounding box center [938, 349] width 278 height 108
drag, startPoint x: 795, startPoint y: 316, endPoint x: 992, endPoint y: 340, distance: 198.5
click at [992, 340] on div "Hi Steven, Thank you once again for requesting your quote for a 25 sq ft person…" at bounding box center [938, 363] width 287 height 144
copy p "Thank you once again for requesting your quote for a 25 sq ft personal storage …"
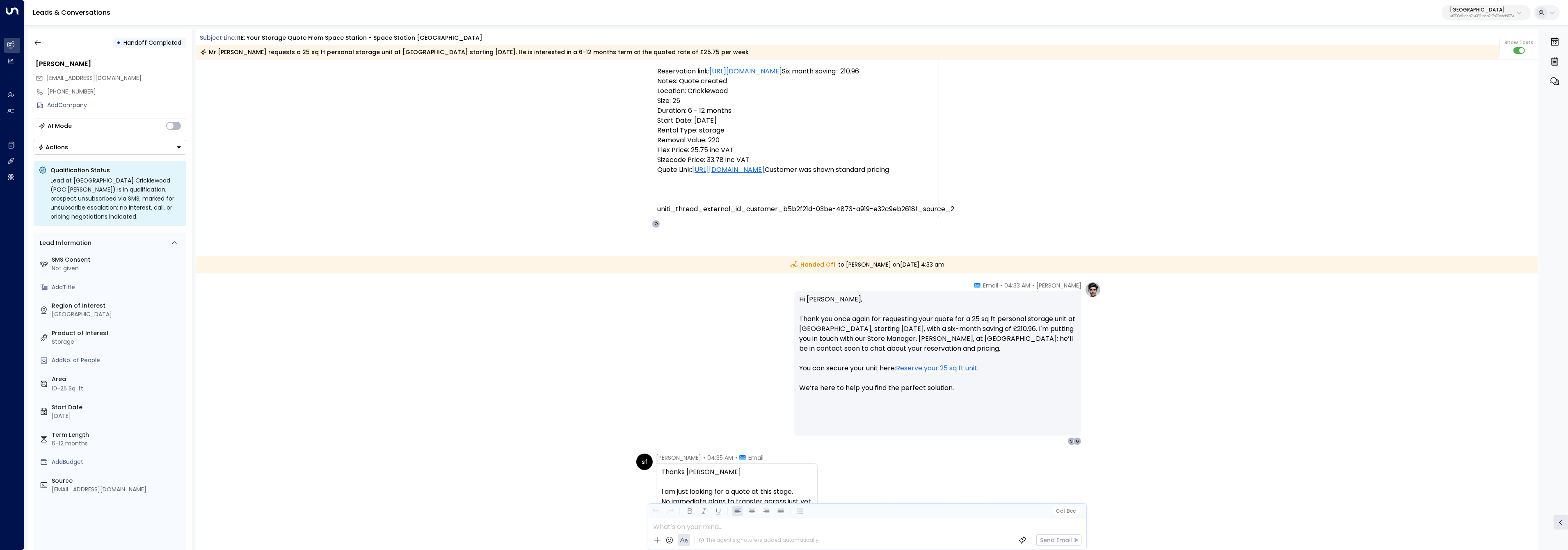
drag, startPoint x: 949, startPoint y: 384, endPoint x: 931, endPoint y: 369, distance: 23.4
click at [947, 381] on p "Hi Steven, Thank you once again for requesting your quote for a 25 sq ft person…" at bounding box center [938, 349] width 278 height 108
drag, startPoint x: 796, startPoint y: 314, endPoint x: 1032, endPoint y: 320, distance: 236.1
click at [1022, 315] on div "Hi Steven, Thank you once again for requesting your quote for a 25 sq ft person…" at bounding box center [938, 363] width 287 height 144
click at [1039, 322] on p "Hi Steven, Thank you once again for requesting your quote for a 25 sq ft person…" at bounding box center [938, 349] width 278 height 108
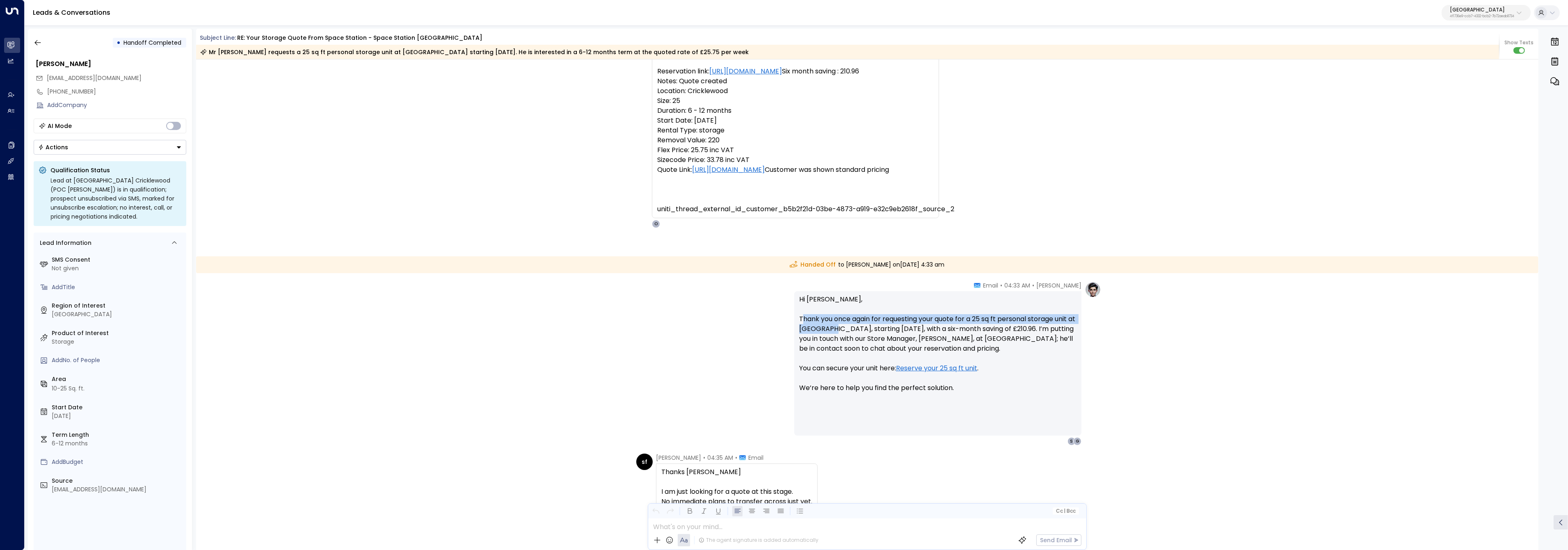
drag, startPoint x: 802, startPoint y: 320, endPoint x: 839, endPoint y: 331, distance: 38.6
click at [839, 331] on p "Hi Steven, Thank you once again for requesting your quote for a 25 sq ft person…" at bounding box center [938, 349] width 278 height 108
click at [847, 329] on p "Hi Steven, Thank you once again for requesting your quote for a 25 sq ft person…" at bounding box center [938, 349] width 278 height 108
drag, startPoint x: 845, startPoint y: 329, endPoint x: 785, endPoint y: 318, distance: 61.0
click at [785, 318] on div "Olivia Parker • 04:33 AM • Email Hi Steven, Thank you once again for requesting…" at bounding box center [867, 363] width 467 height 164
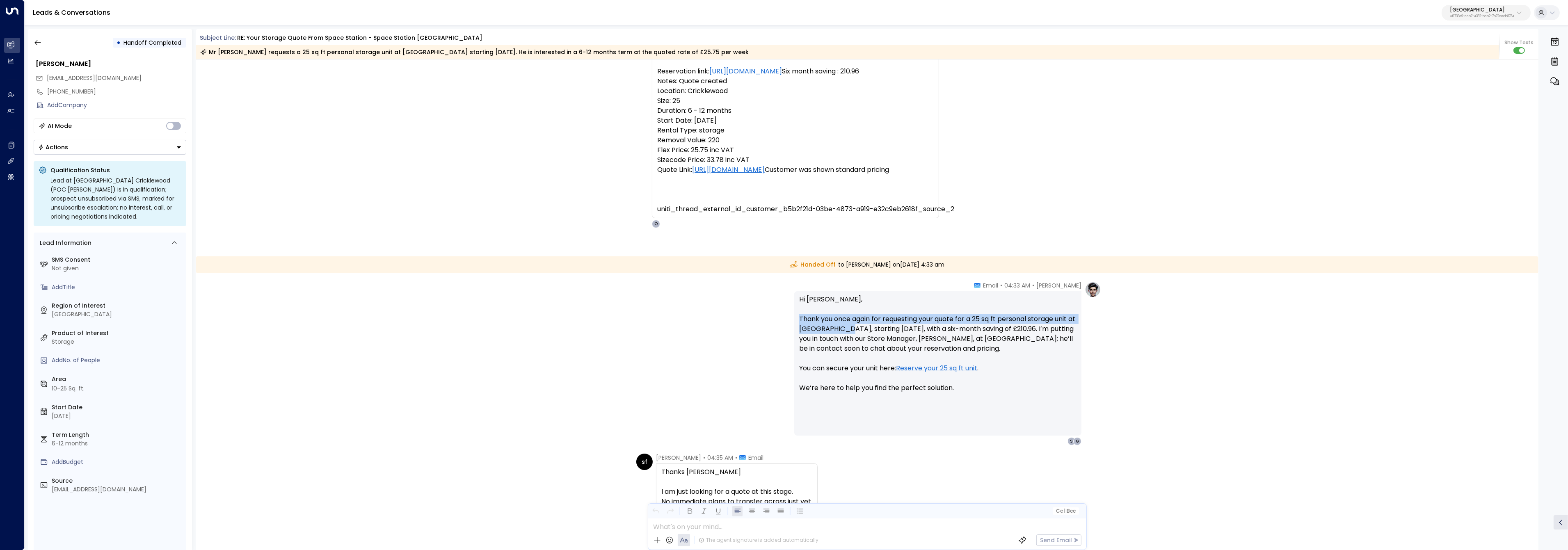
copy p "Thank you once again for requesting your quote for a 25 sq ft personal storage …"
click at [1411, 11] on p "[GEOGRAPHIC_DATA]" at bounding box center [1482, 10] width 65 height 5
type input "******"
click at [1411, 77] on div "Enterprises ( 1 ) ****** ​ Pacific Workplaces ID: a0687ae6-caf7-4c35-8de3-5d0da…" at bounding box center [1465, 50] width 131 height 57
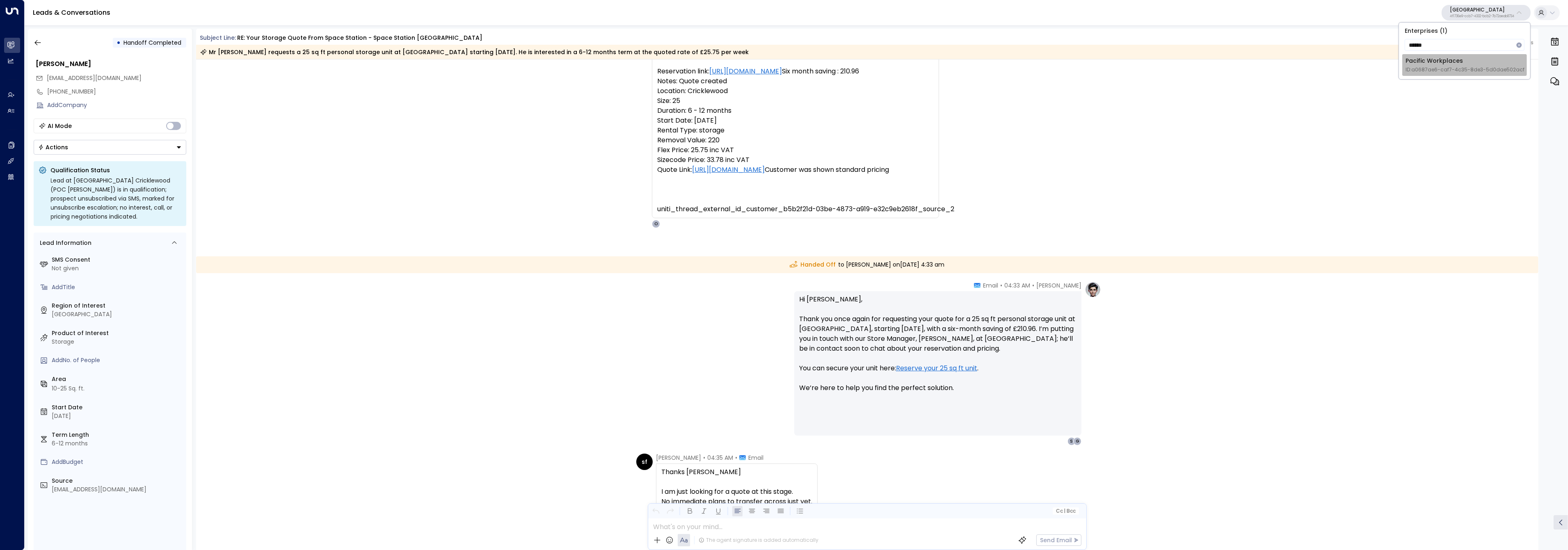
click at [1411, 61] on div "Pacific Workplaces ID: a0687ae6-caf7-4c35-8de3-5d0dae502acf" at bounding box center [1465, 65] width 119 height 17
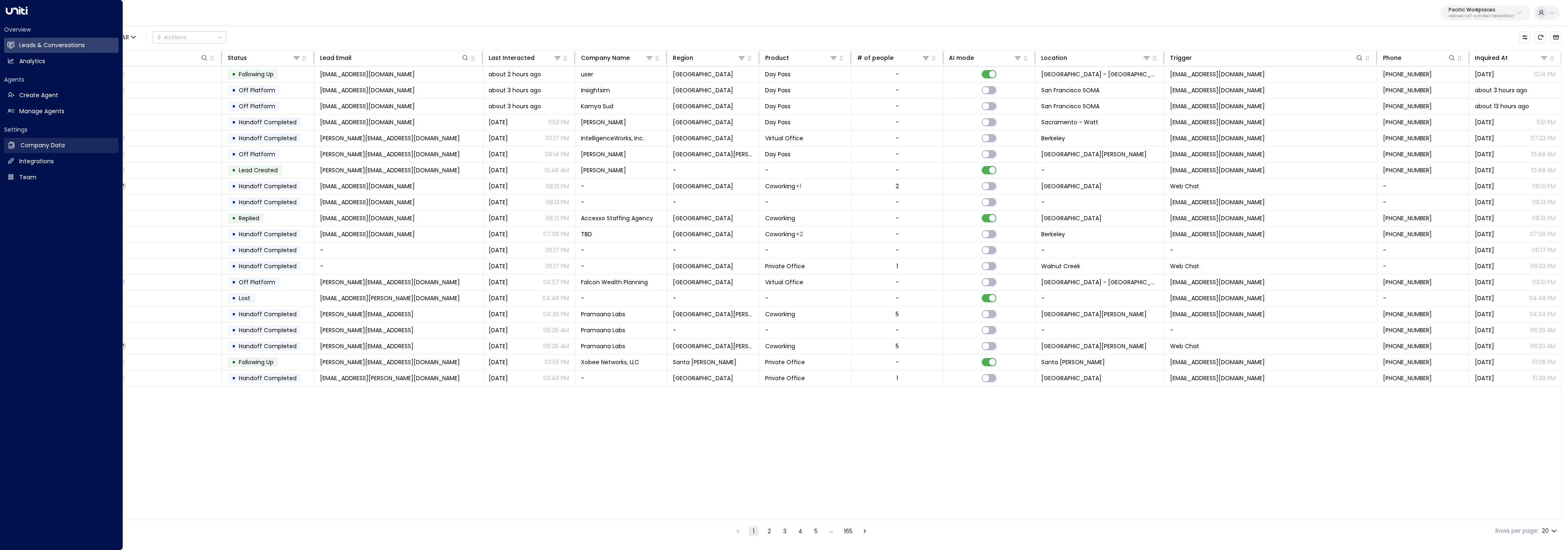
click at [21, 149] on h2 "Company Data" at bounding box center [43, 145] width 44 height 9
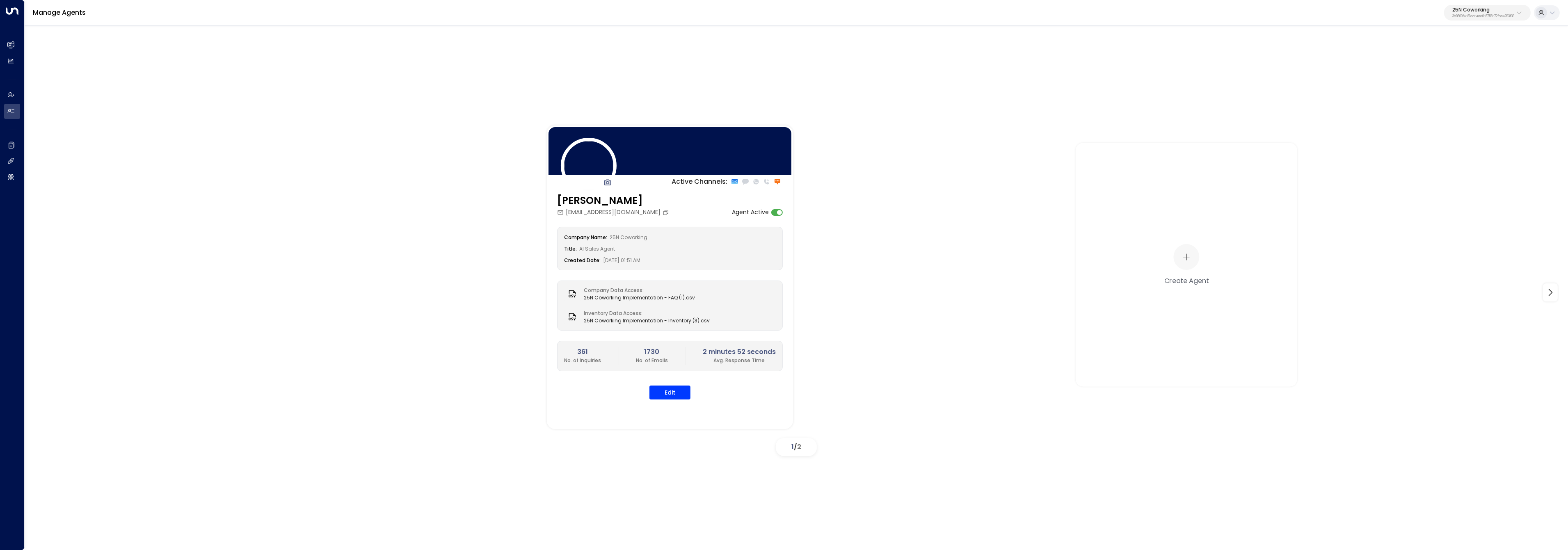
click at [1464, 8] on p "25N Coworking" at bounding box center [1483, 10] width 62 height 5
type input "******"
click at [1426, 69] on span "ID: a0687ae6-caf7-4c35-8de3-5d0dae502acf" at bounding box center [1465, 70] width 119 height 7
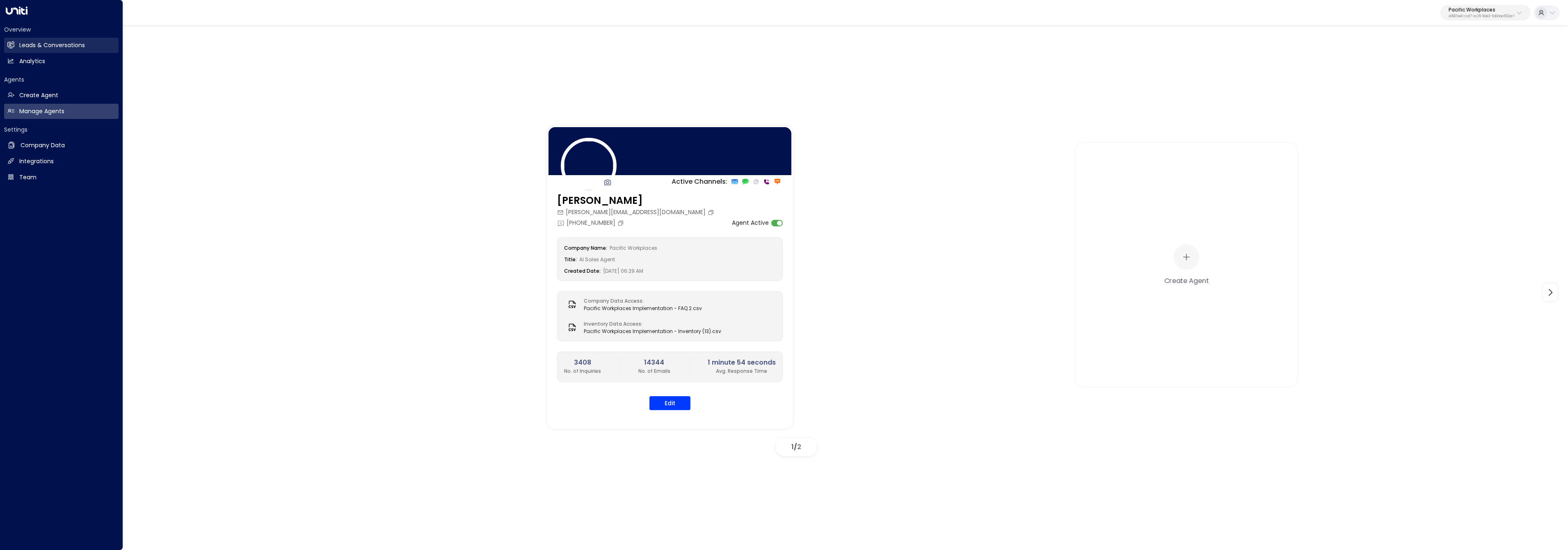
click at [15, 42] on link "Leads & Conversations Leads & Conversations" at bounding box center [61, 45] width 114 height 15
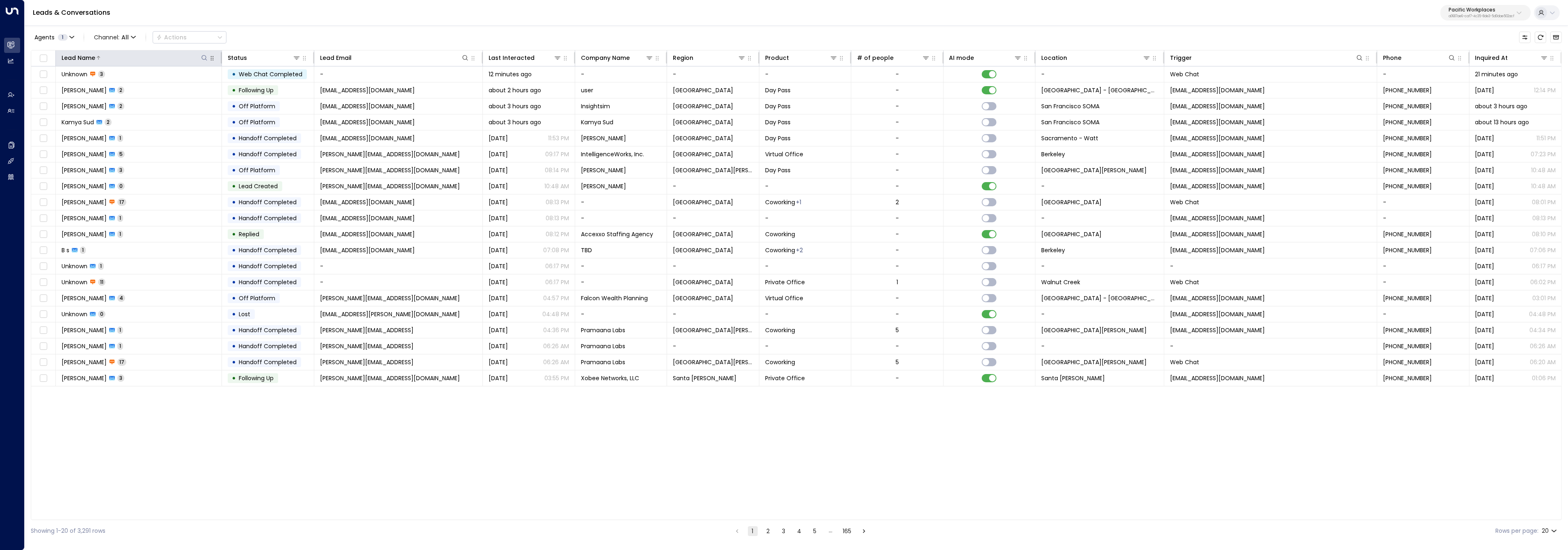
click at [203, 57] on icon at bounding box center [204, 58] width 7 height 7
type input "****"
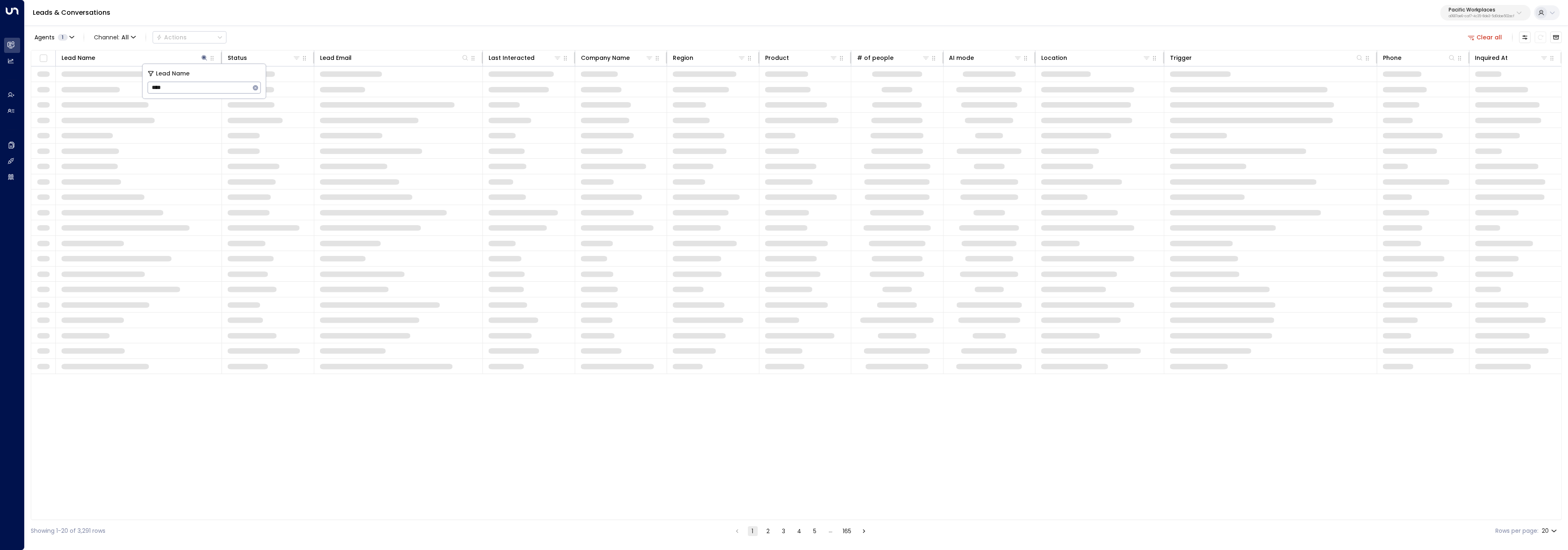
click at [374, 9] on div "Leads & Conversations Pacific Workplaces a0687ae6-caf7-4c35-8de3-5d0dae502acf" at bounding box center [796, 13] width 1544 height 26
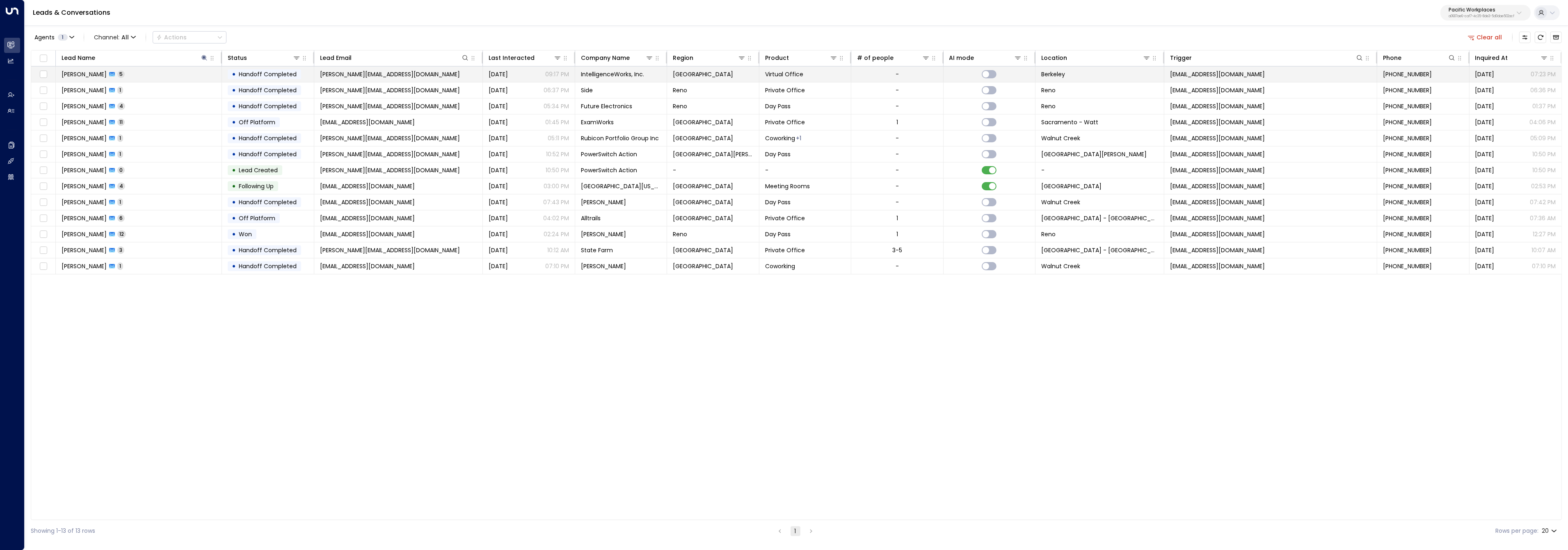
click at [173, 76] on td "[PERSON_NAME] 5" at bounding box center [139, 74] width 166 height 16
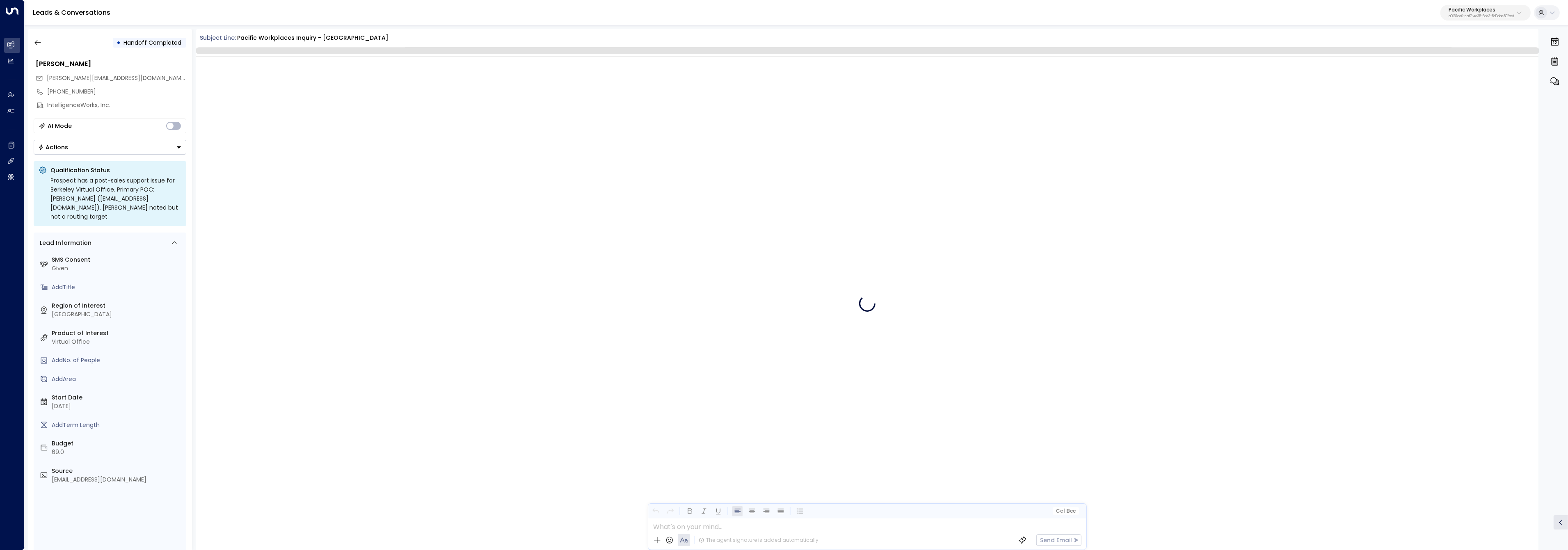
scroll to position [1099, 0]
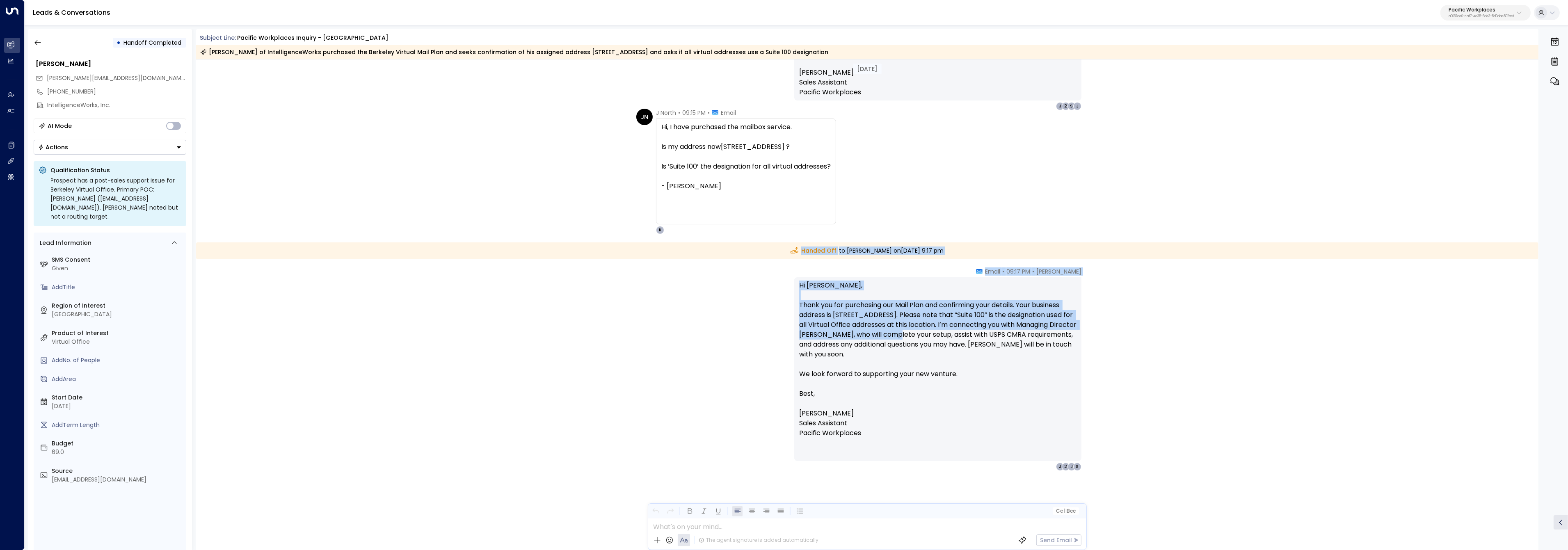
drag, startPoint x: 765, startPoint y: 246, endPoint x: 909, endPoint y: 336, distance: 169.8
click at [781, 271] on div "[PERSON_NAME] • 09:17 PM • Email Hi [PERSON_NAME], Thank you for purchasing our…" at bounding box center [867, 369] width 467 height 203
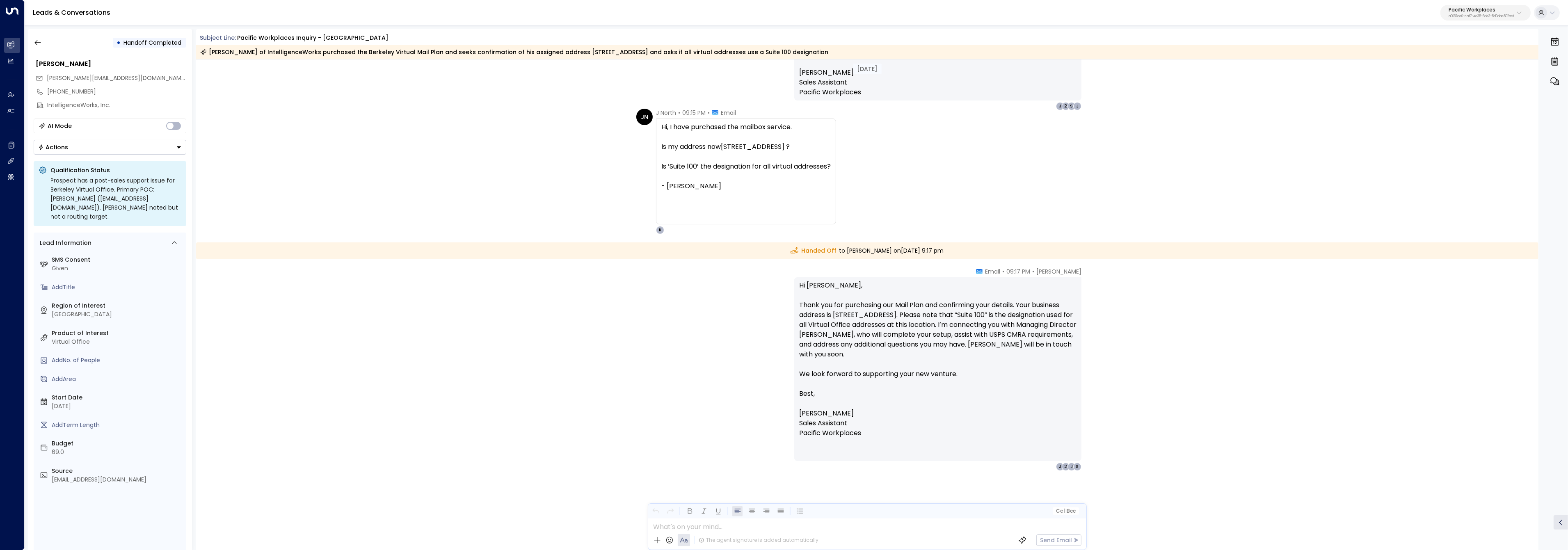
drag, startPoint x: 758, startPoint y: 249, endPoint x: 803, endPoint y: 254, distance: 45.3
click at [803, 254] on div "Handed Off to Stephanie Bricker on Wednesday, Oct 01 2025 at 9:17 pm" at bounding box center [867, 251] width 1343 height 17
drag, startPoint x: 965, startPoint y: 316, endPoint x: 993, endPoint y: 315, distance: 28.0
click at [993, 315] on p "Hi Jeff, Thank you for purchasing our Mail Plan and confirming your details. Yo…" at bounding box center [938, 359] width 278 height 158
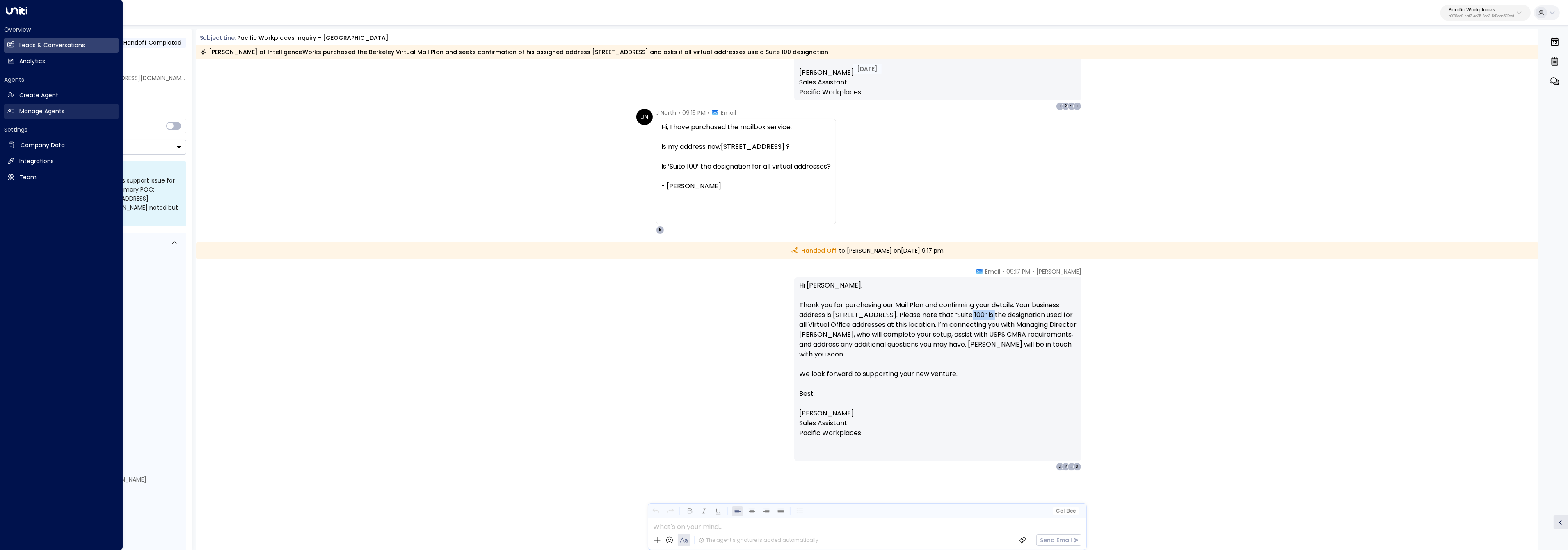
click at [35, 115] on h2 "Manage Agents" at bounding box center [42, 111] width 45 height 9
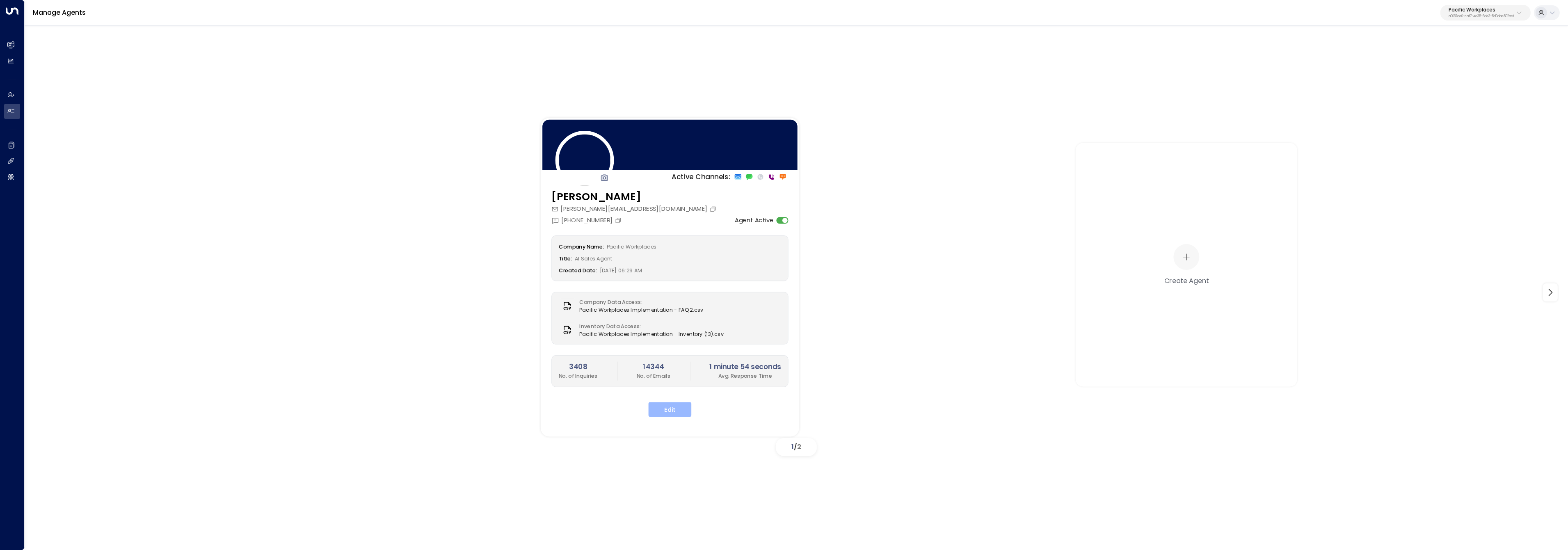
click at [658, 415] on button "Edit" at bounding box center [670, 409] width 43 height 15
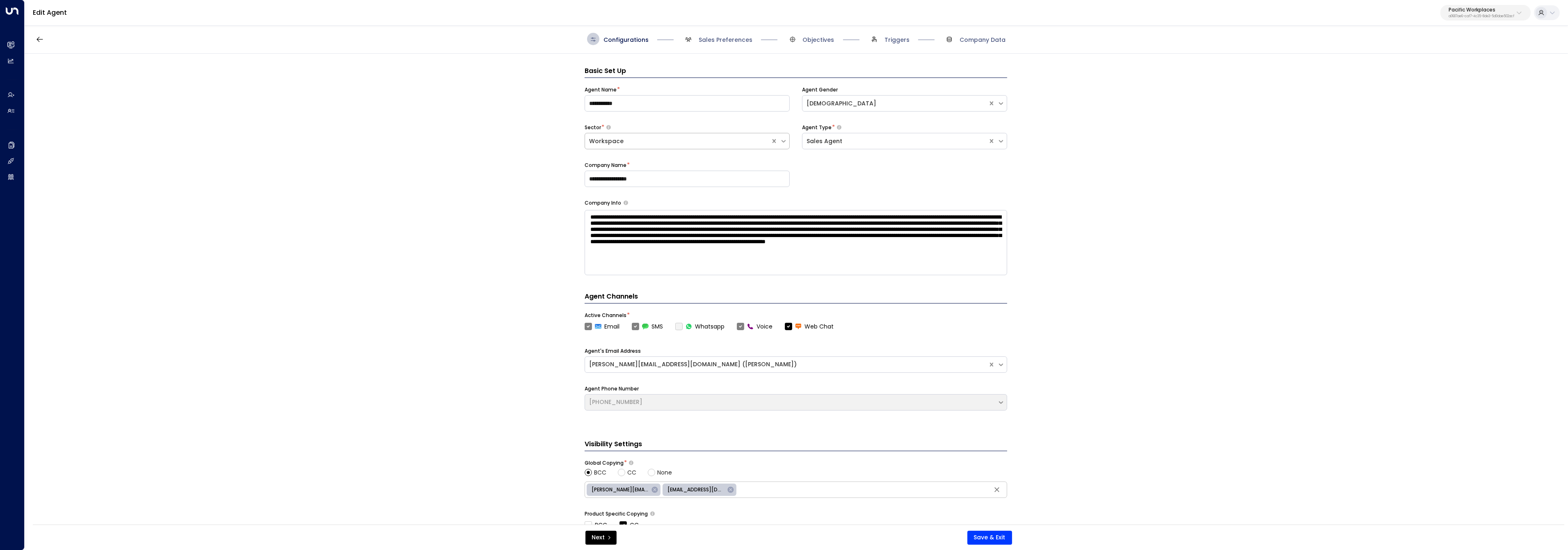
scroll to position [12, 0]
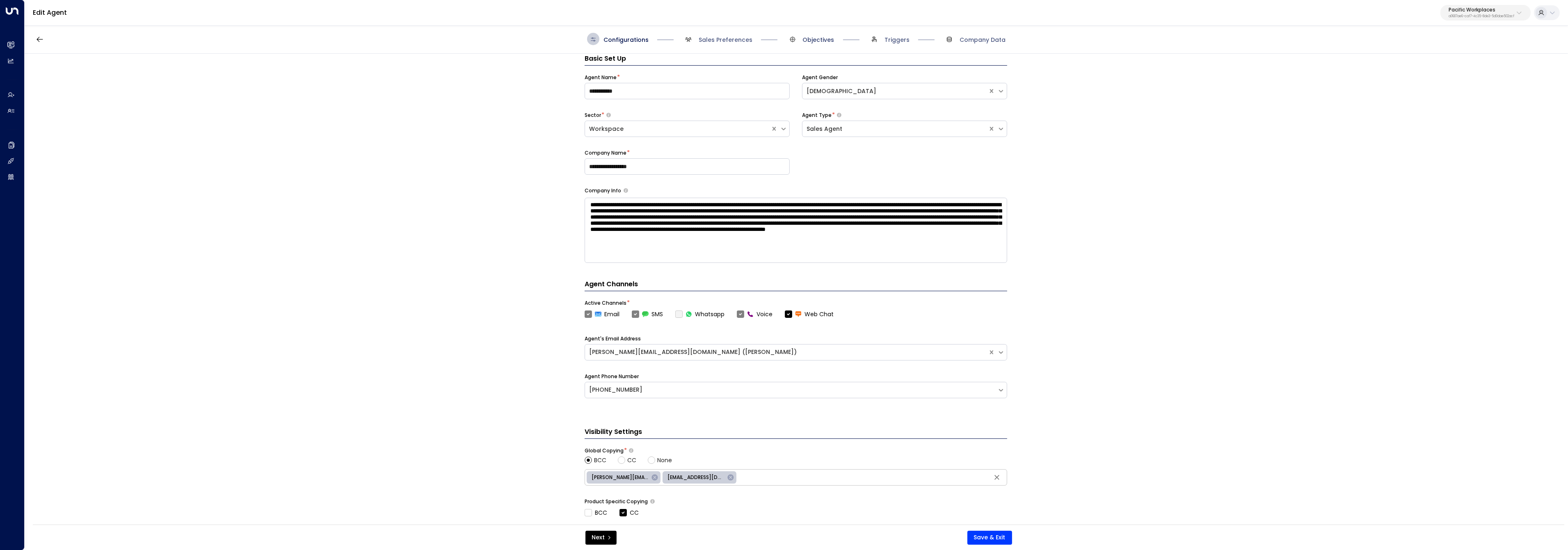
click at [828, 37] on span "Objectives" at bounding box center [819, 40] width 32 height 8
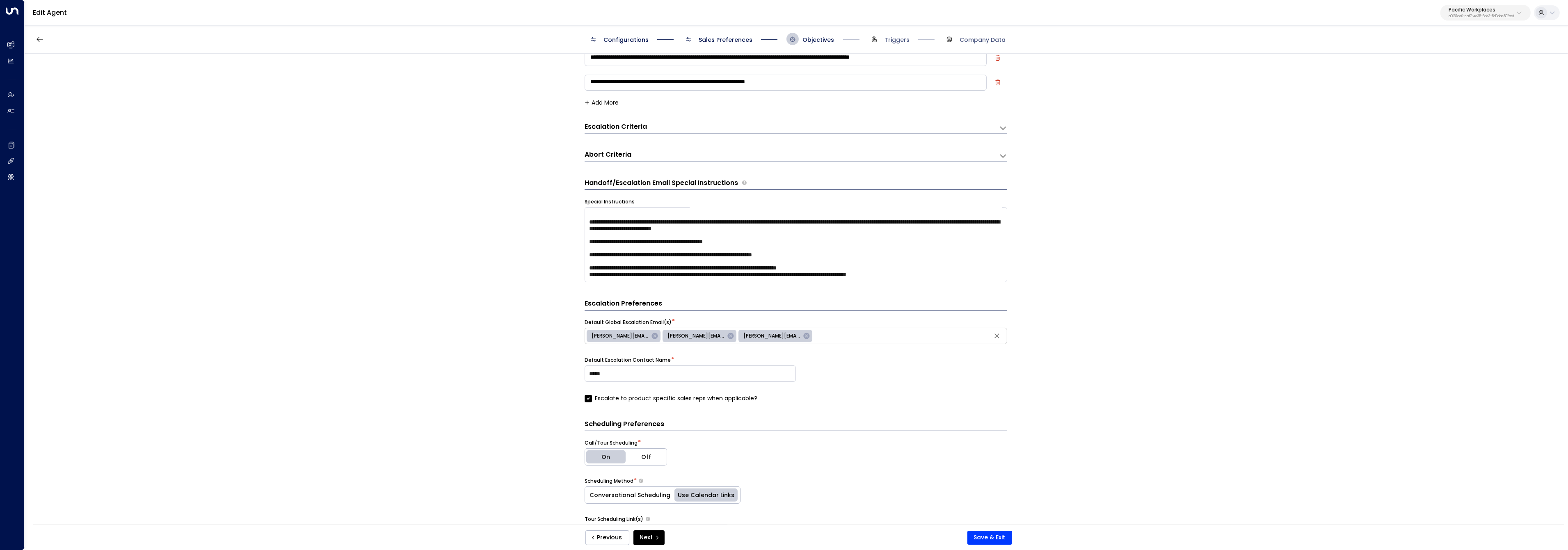
scroll to position [604, 0]
click at [984, 271] on textarea at bounding box center [796, 243] width 422 height 75
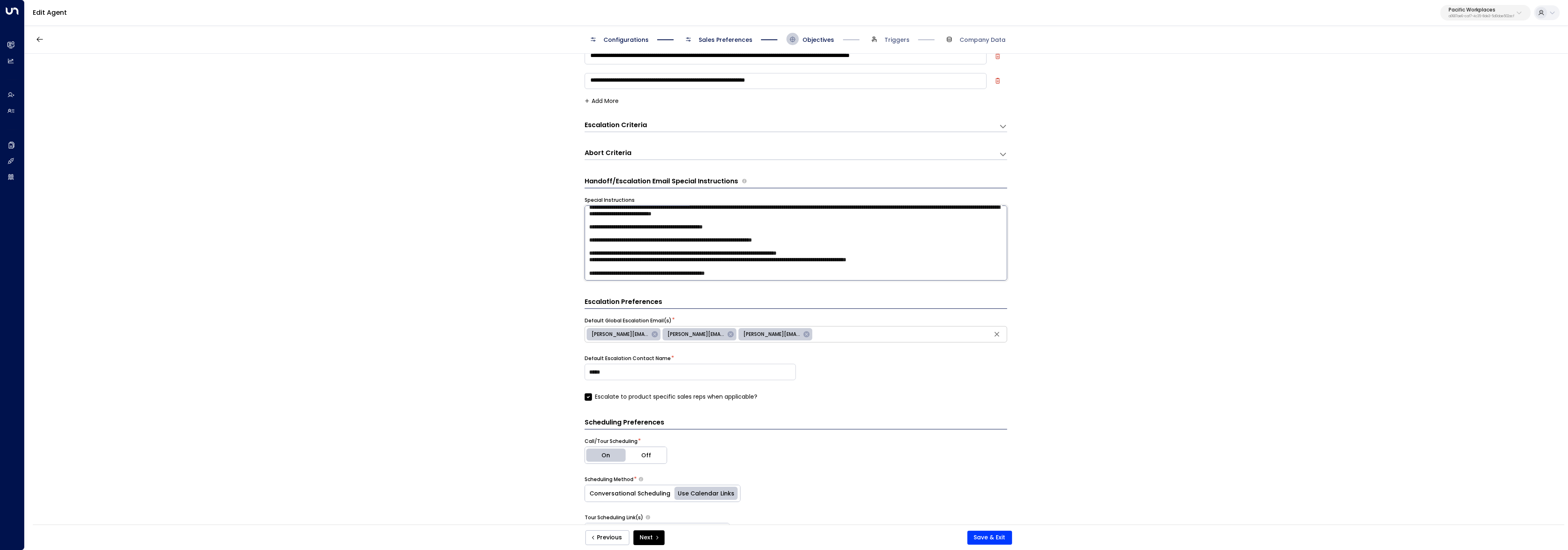
click at [709, 276] on textarea at bounding box center [796, 243] width 422 height 75
click at [770, 280] on textarea at bounding box center [796, 243] width 422 height 75
drag, startPoint x: 598, startPoint y: 277, endPoint x: 943, endPoint y: 280, distance: 345.0
click at [943, 280] on textarea at bounding box center [796, 243] width 422 height 75
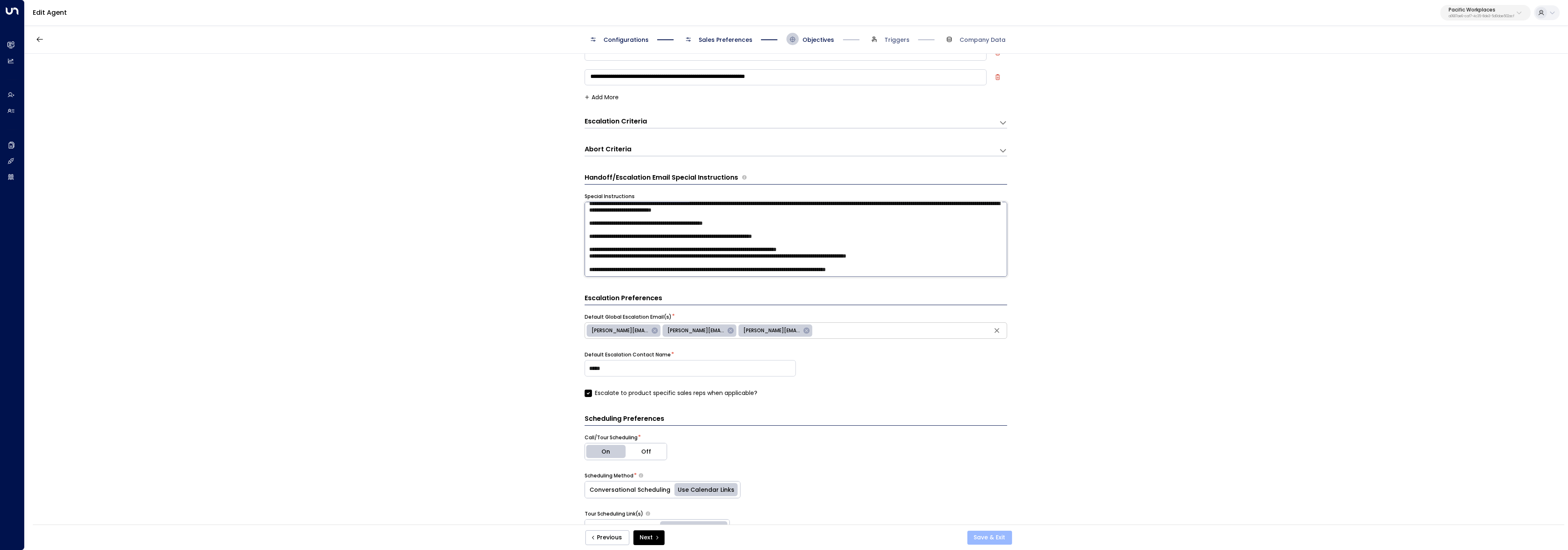
scroll to position [615, 0]
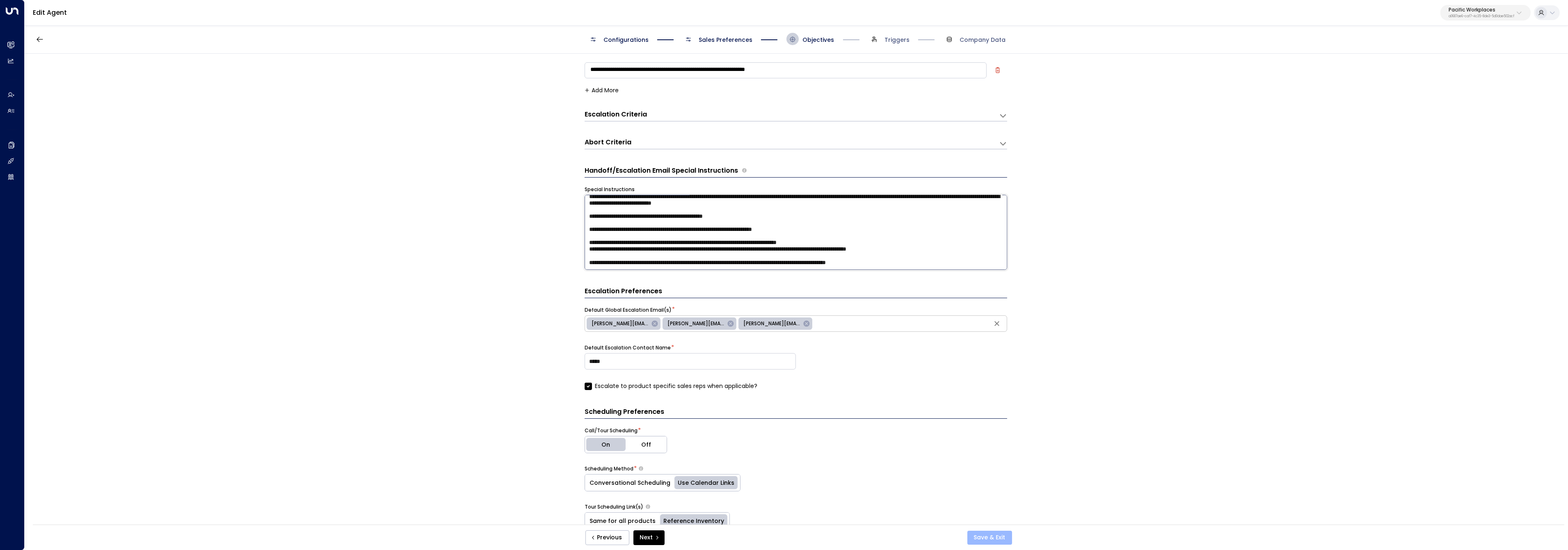
type textarea "**********"
click at [988, 542] on button "Save & Exit" at bounding box center [989, 537] width 44 height 14
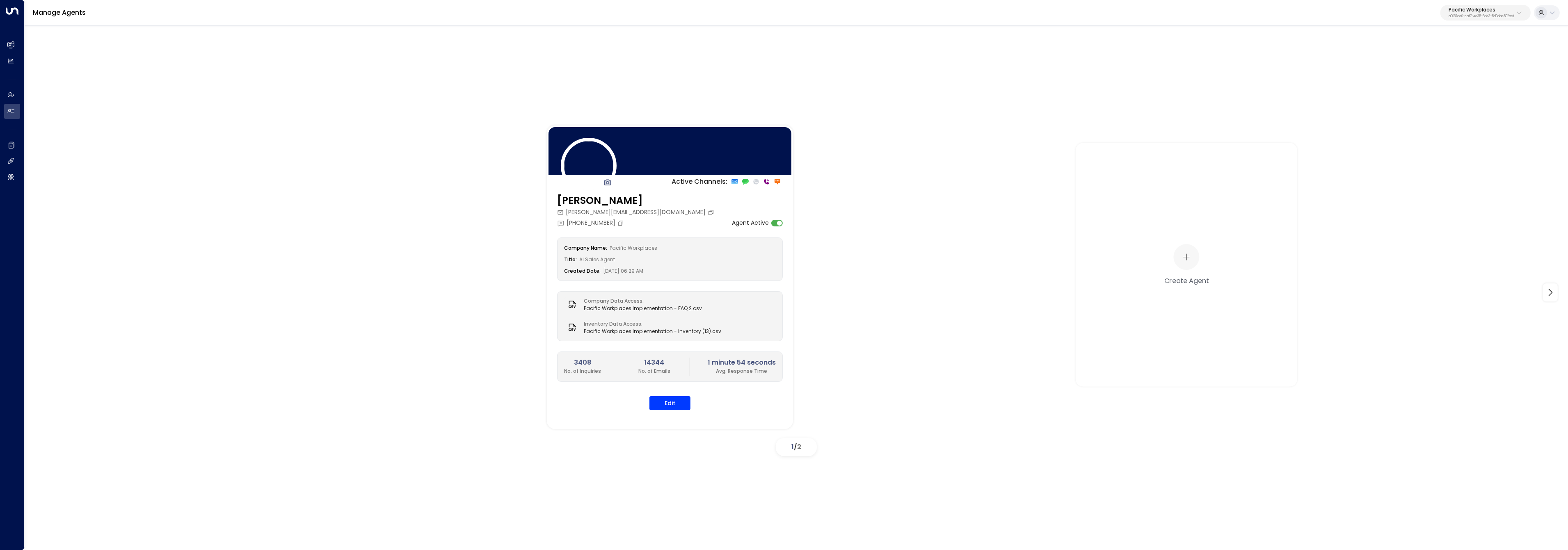
click at [1449, 13] on div "Pacific Workplaces a0687ae6-caf7-4c35-8de3-5d0dae502acf" at bounding box center [1482, 13] width 66 height 11
type input "**"
click at [1455, 64] on div "IQ Offices ID: cfe0f921-6736-41ff-9ccf-6d0a7fff47c3" at bounding box center [1494, 65] width 104 height 17
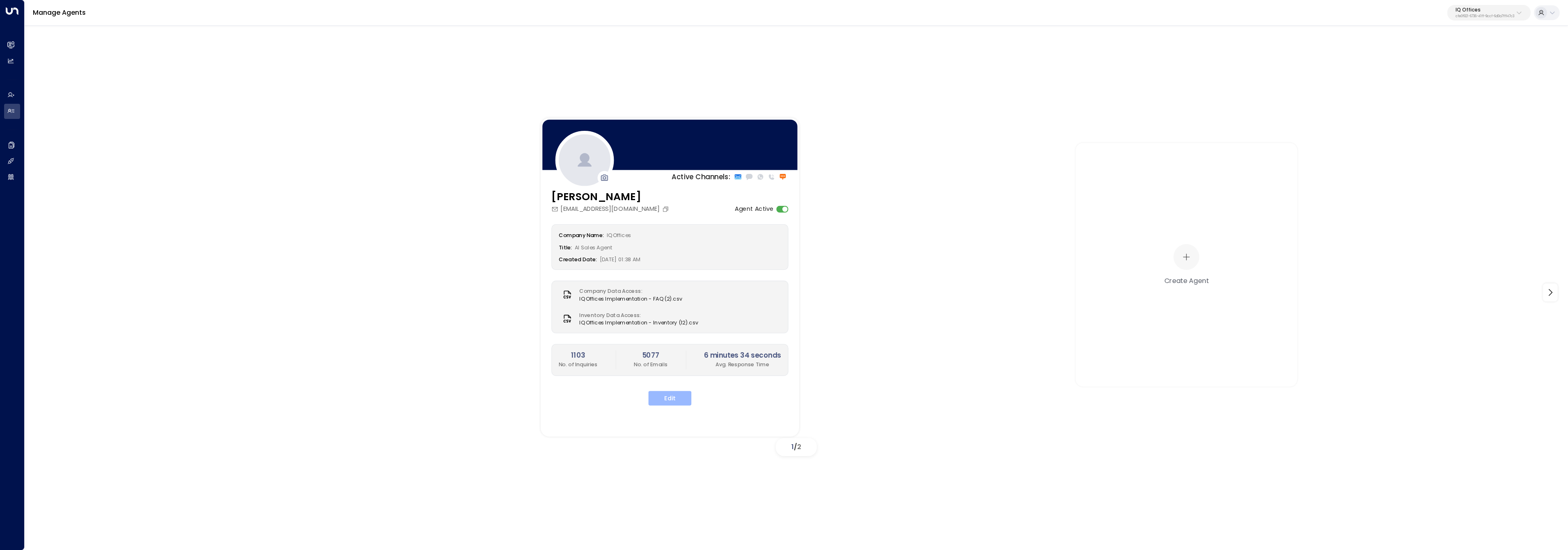
click at [679, 403] on button "Edit" at bounding box center [670, 398] width 43 height 15
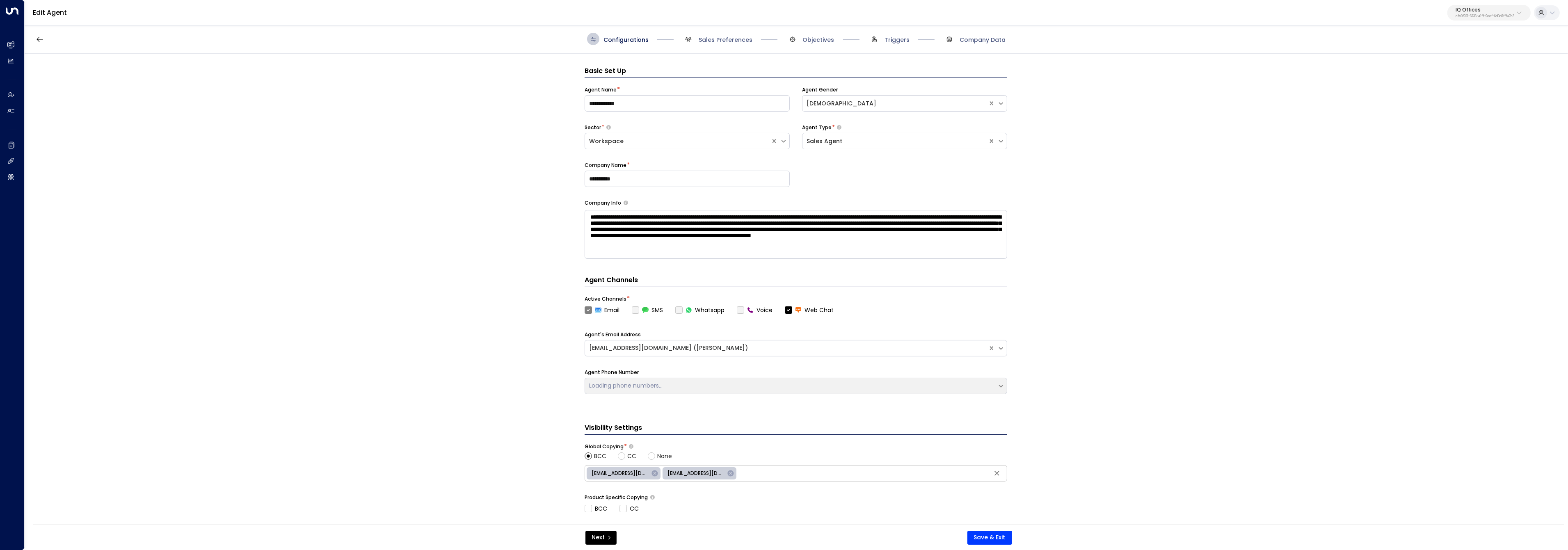
scroll to position [12, 0]
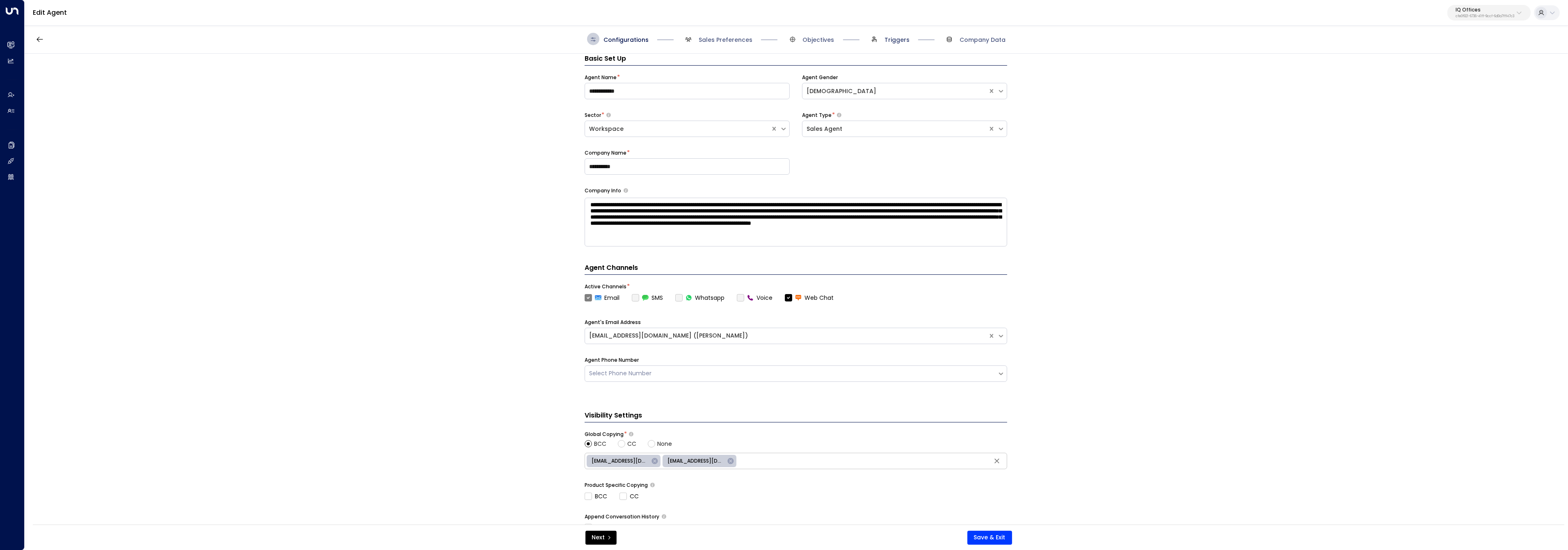
click at [894, 41] on span "Triggers" at bounding box center [897, 40] width 25 height 8
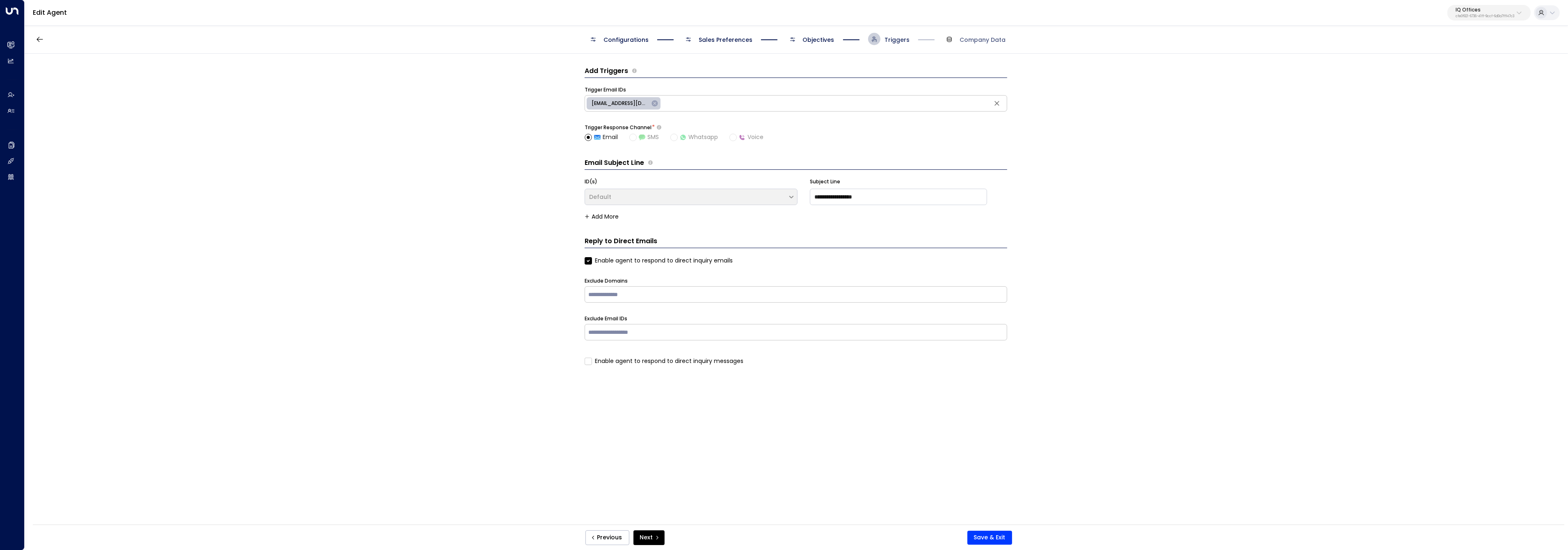
scroll to position [0, 0]
drag, startPoint x: 826, startPoint y: 41, endPoint x: 823, endPoint y: 47, distance: 6.7
click at [825, 42] on span "Objectives" at bounding box center [819, 40] width 32 height 8
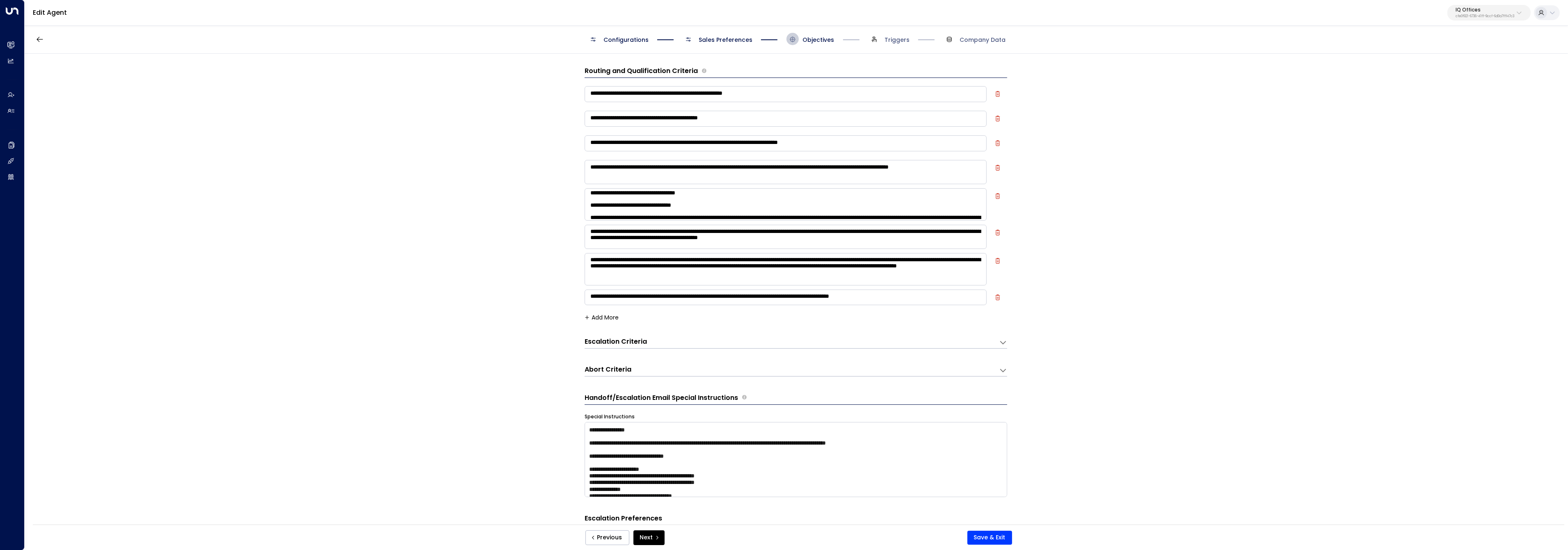
scroll to position [43, 0]
click at [712, 202] on textarea at bounding box center [785, 204] width 402 height 32
click at [929, 195] on textarea at bounding box center [785, 204] width 402 height 32
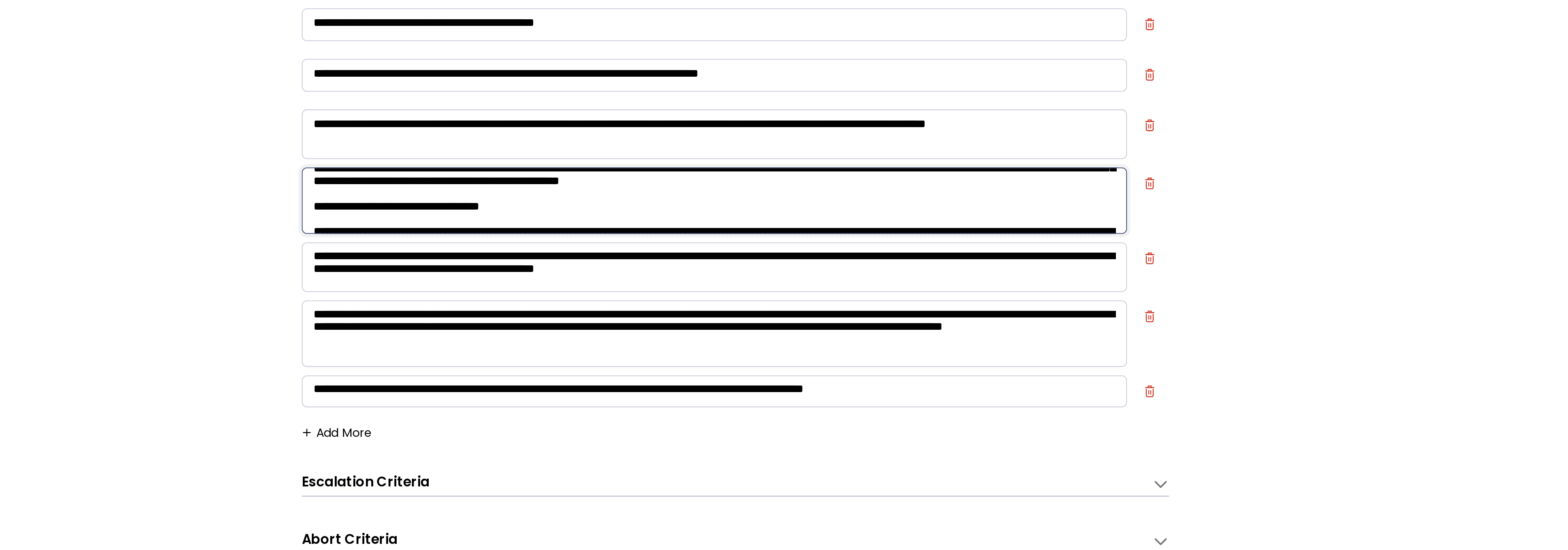
click at [958, 194] on textarea at bounding box center [785, 204] width 402 height 32
paste textarea "**********"
click at [731, 202] on textarea at bounding box center [785, 204] width 402 height 32
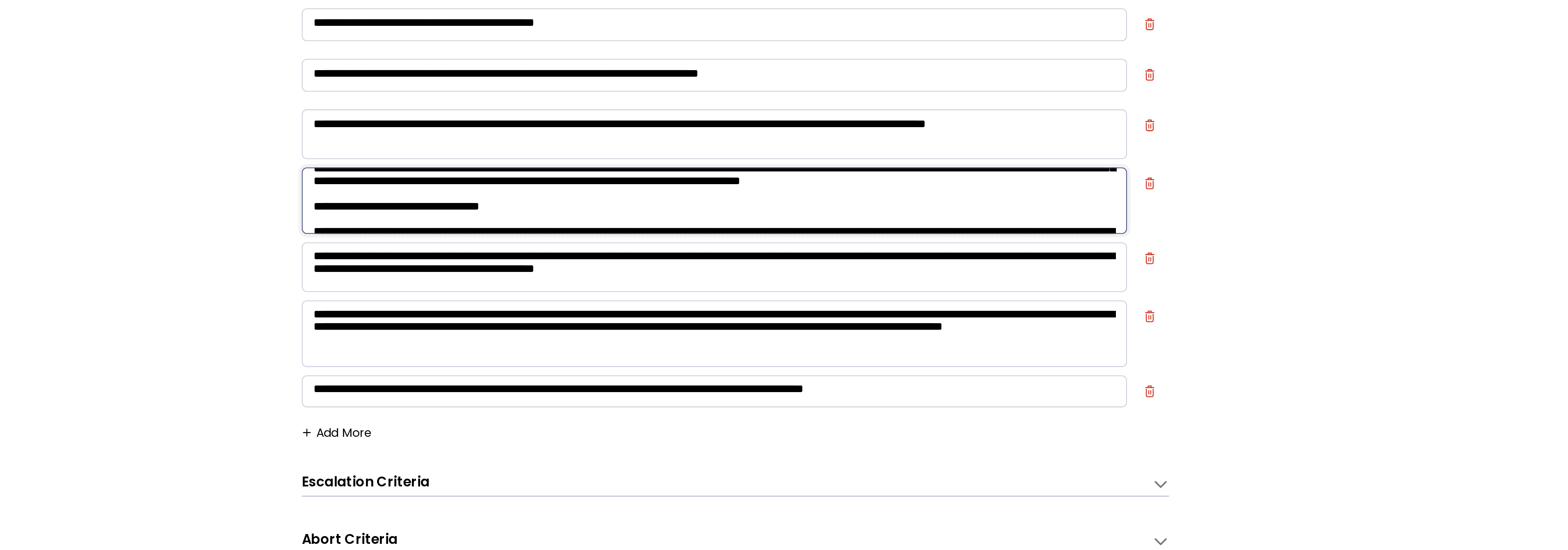
click at [731, 202] on textarea at bounding box center [785, 204] width 402 height 32
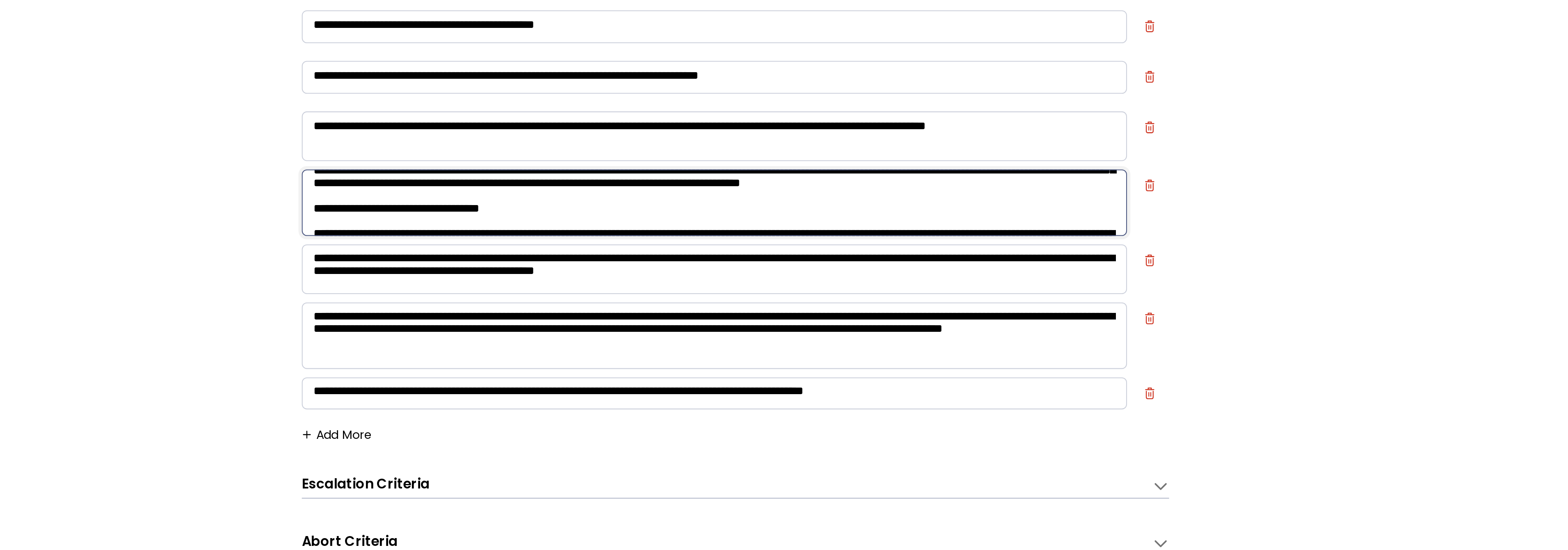
type textarea "**********"
click at [542, 203] on div "**********" at bounding box center [796, 291] width 1542 height 476
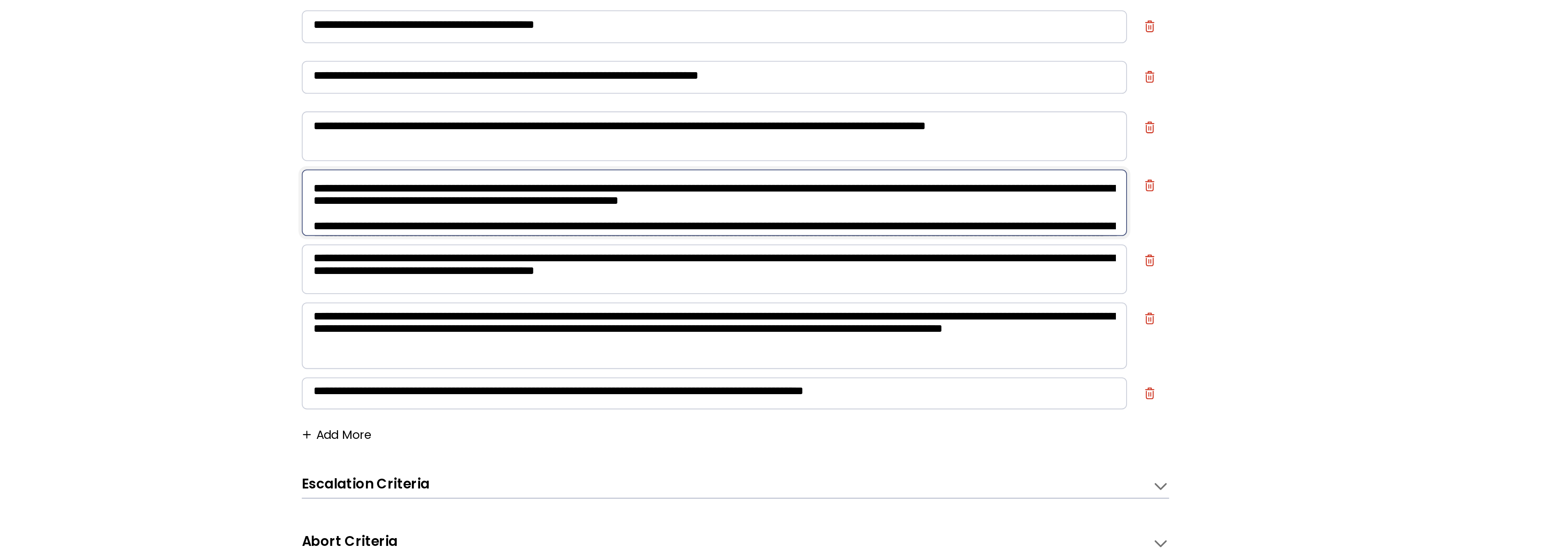
scroll to position [0, 0]
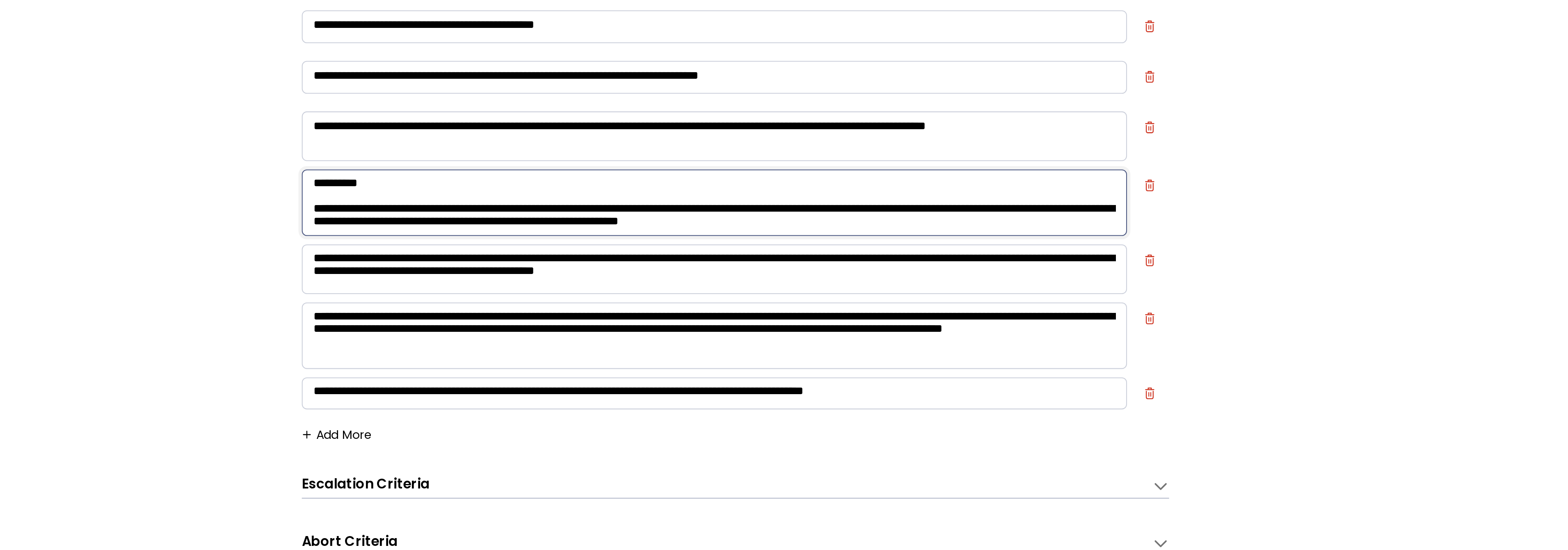
drag, startPoint x: 855, startPoint y: 194, endPoint x: 868, endPoint y: 195, distance: 13.0
click at [868, 195] on textarea at bounding box center [785, 204] width 402 height 32
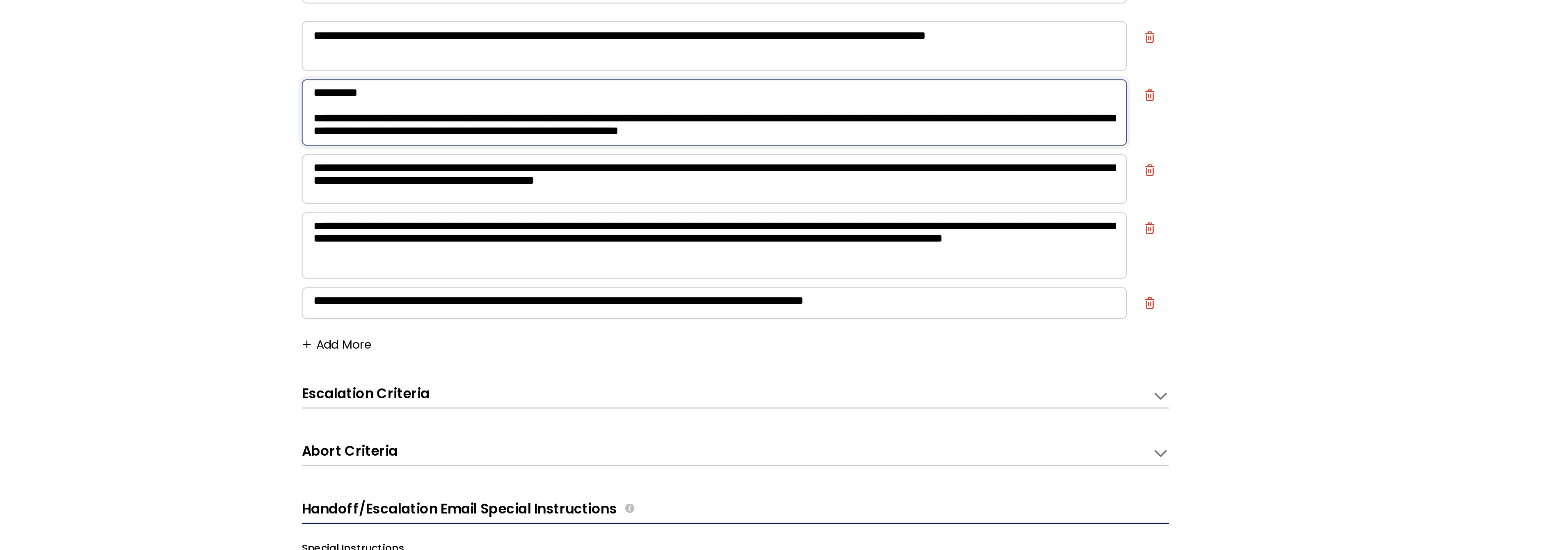
scroll to position [35, 0]
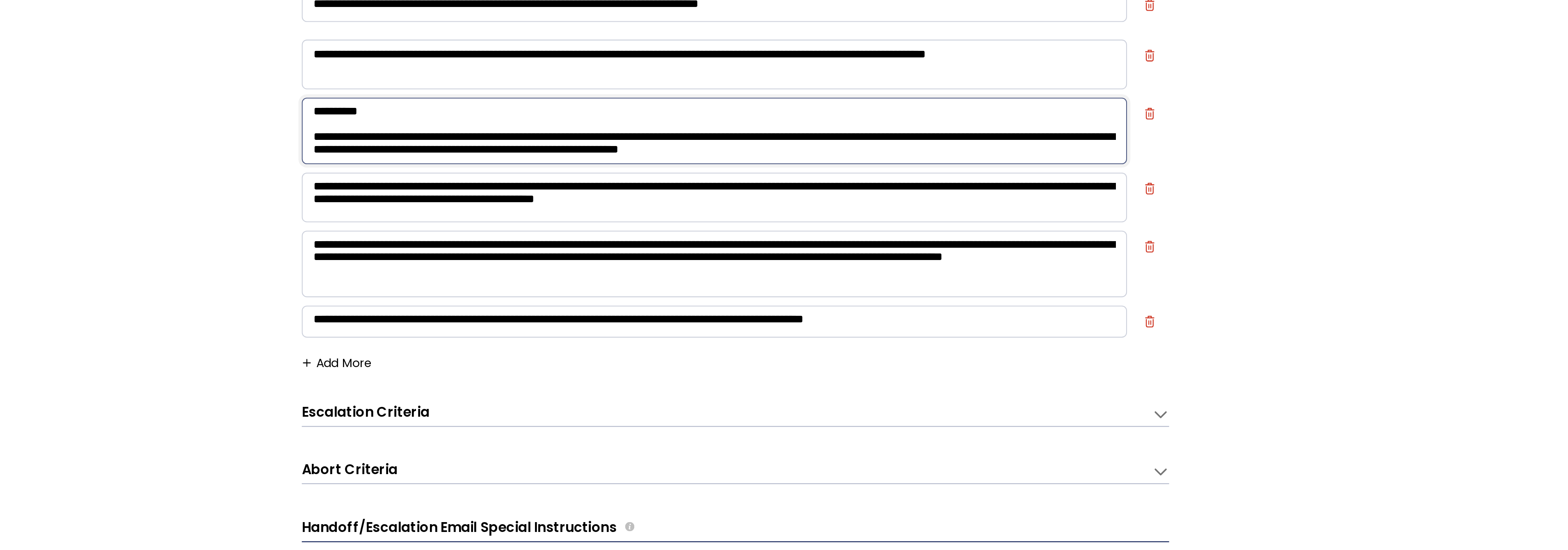
click at [745, 172] on textarea at bounding box center [785, 169] width 402 height 32
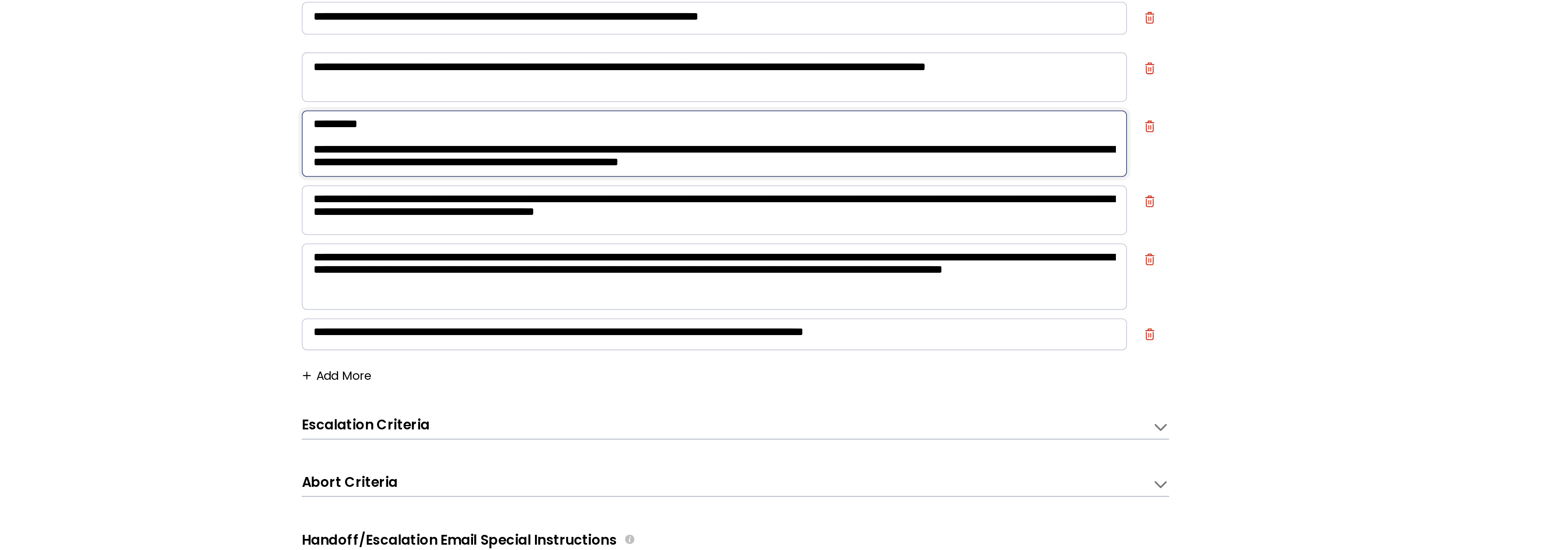
scroll to position [37, 0]
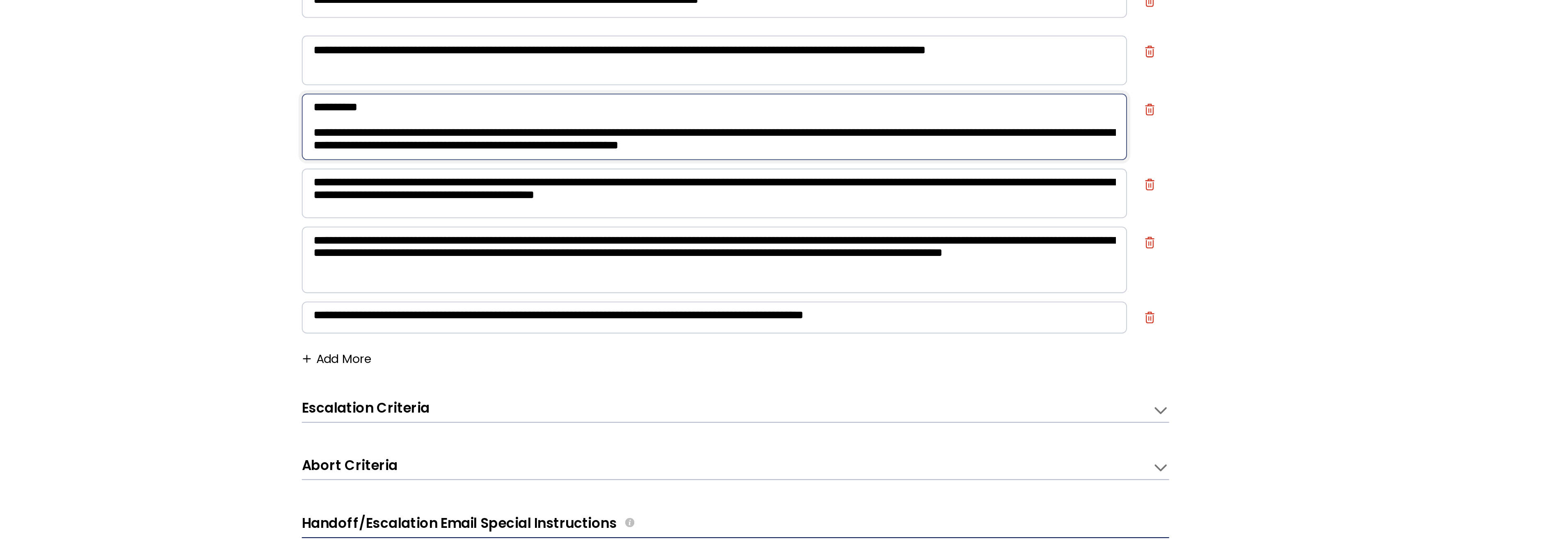
click at [746, 169] on textarea at bounding box center [785, 167] width 402 height 32
click at [754, 178] on textarea at bounding box center [785, 167] width 402 height 32
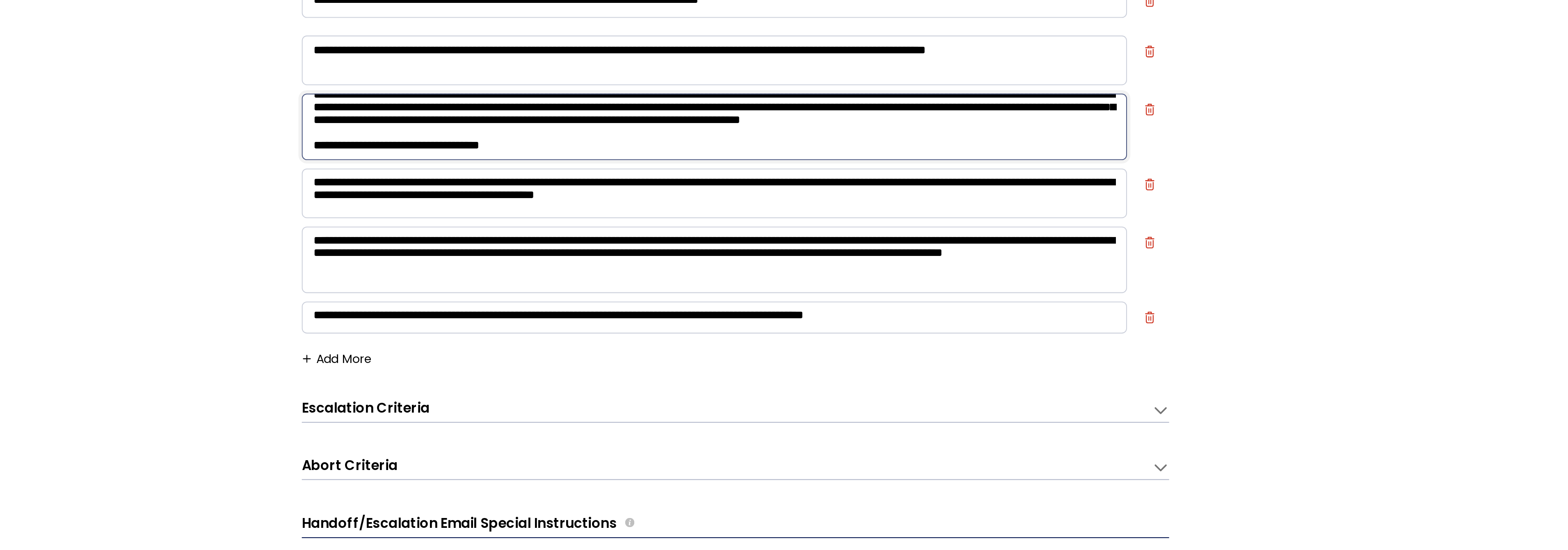
drag, startPoint x: 908, startPoint y: 165, endPoint x: 856, endPoint y: 164, distance: 52.0
click at [856, 164] on textarea at bounding box center [785, 167] width 402 height 32
drag, startPoint x: 518, startPoint y: 219, endPoint x: 550, endPoint y: 220, distance: 32.0
click at [518, 218] on div "**********" at bounding box center [796, 291] width 1542 height 476
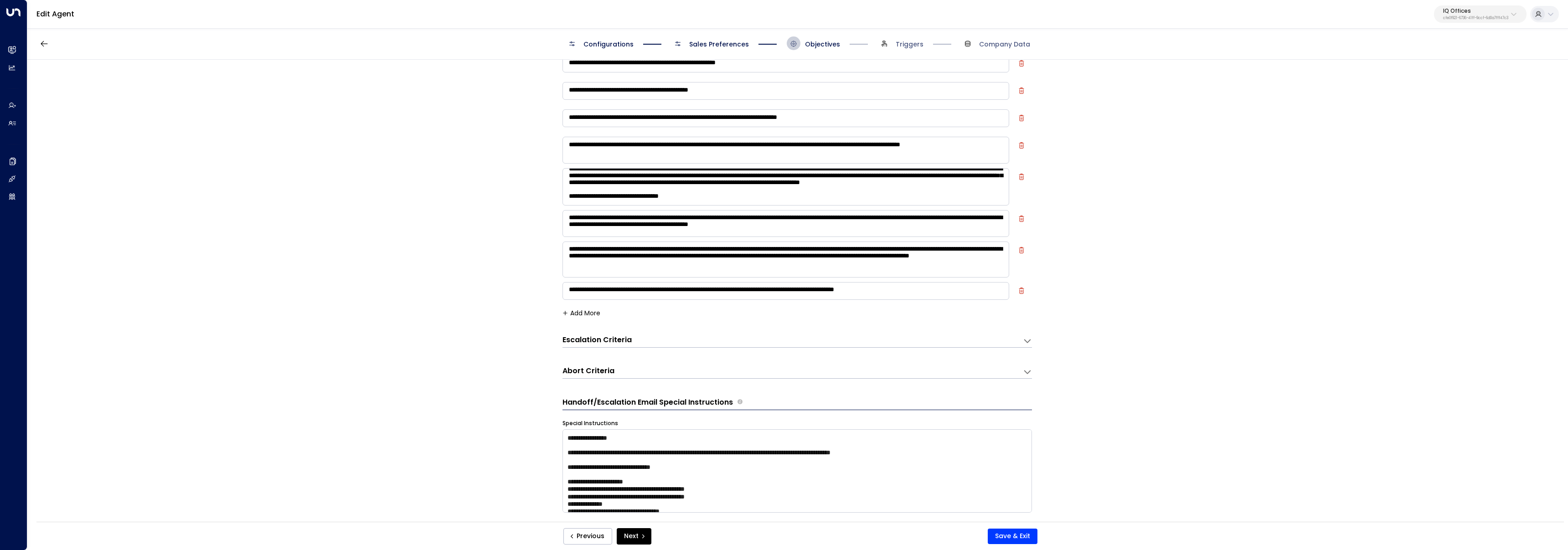
scroll to position [42, 0]
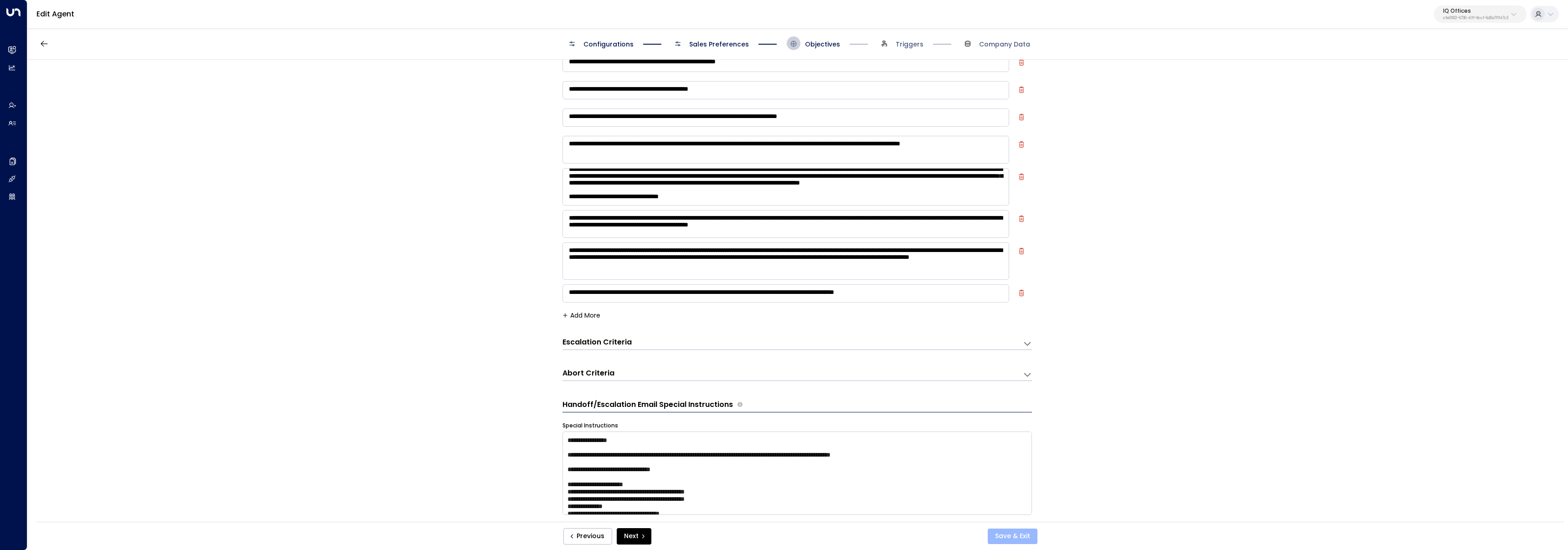
click at [1031, 536] on button "Save & Exit" at bounding box center [1012, 536] width 49 height 16
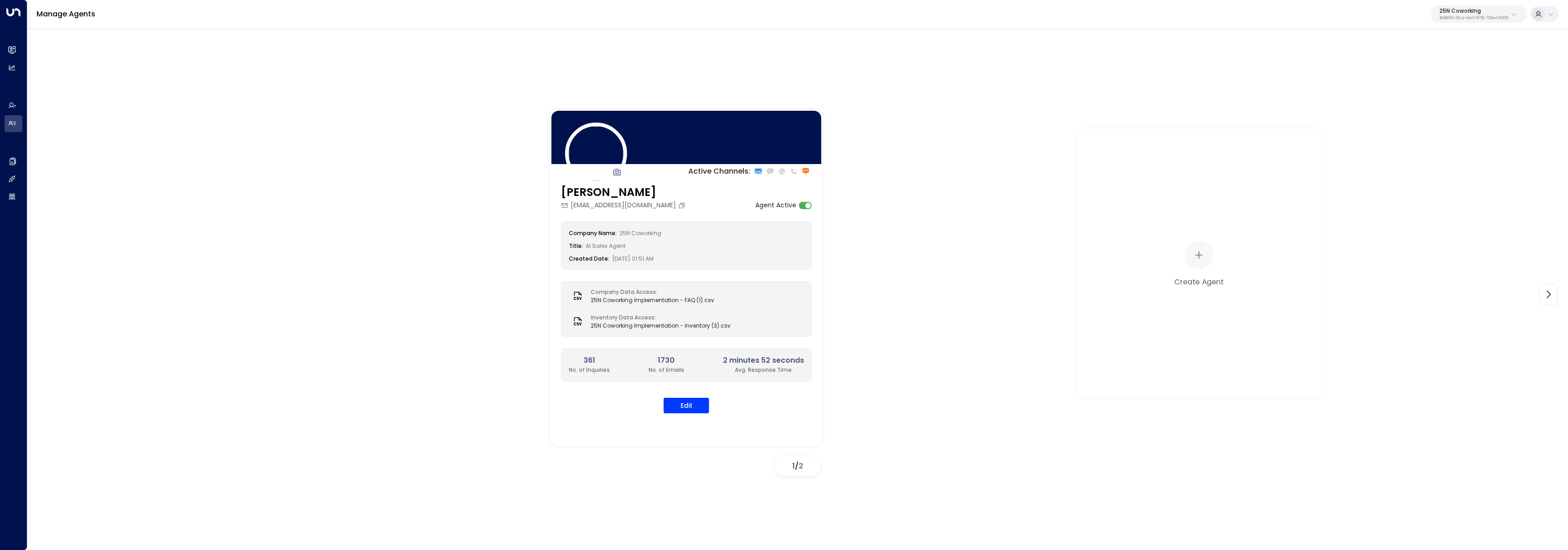
click at [1471, 16] on p "3b9800f4-81ca-4ec0-8758-72fbe4763f36" at bounding box center [1473, 18] width 69 height 3
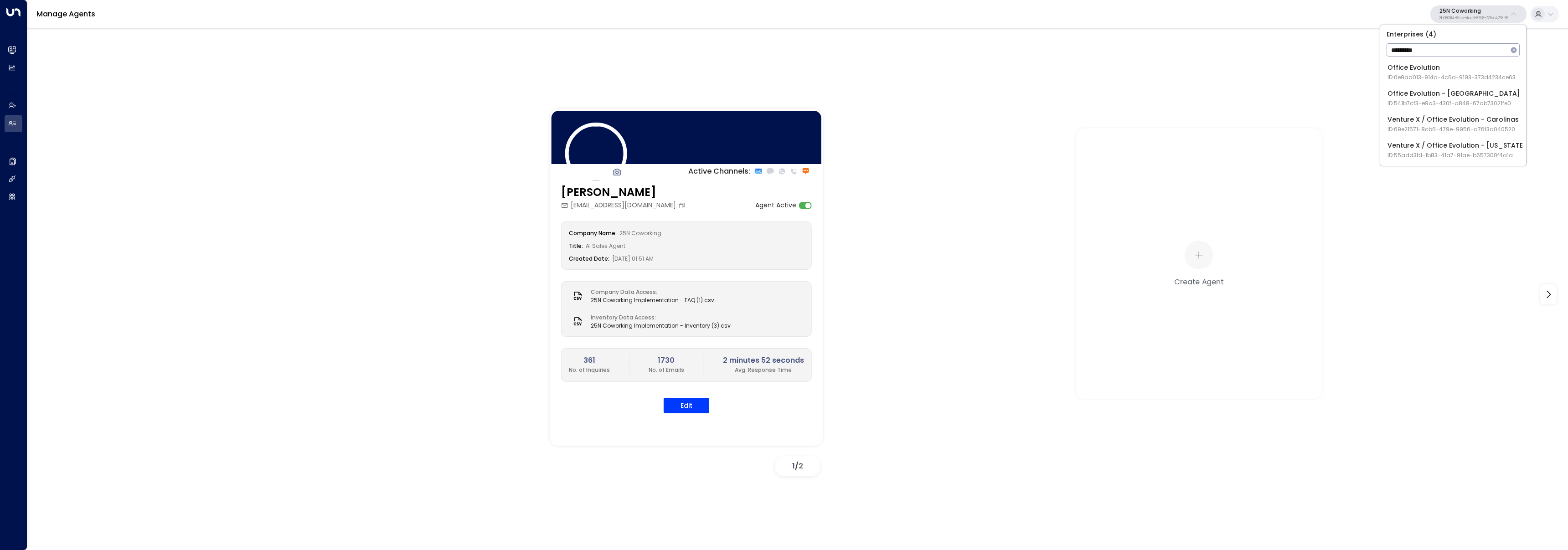
type input "*********"
click at [1410, 74] on span "ID: 0e9aa013-914d-4c6a-9193-373d4234ce63" at bounding box center [1451, 78] width 128 height 8
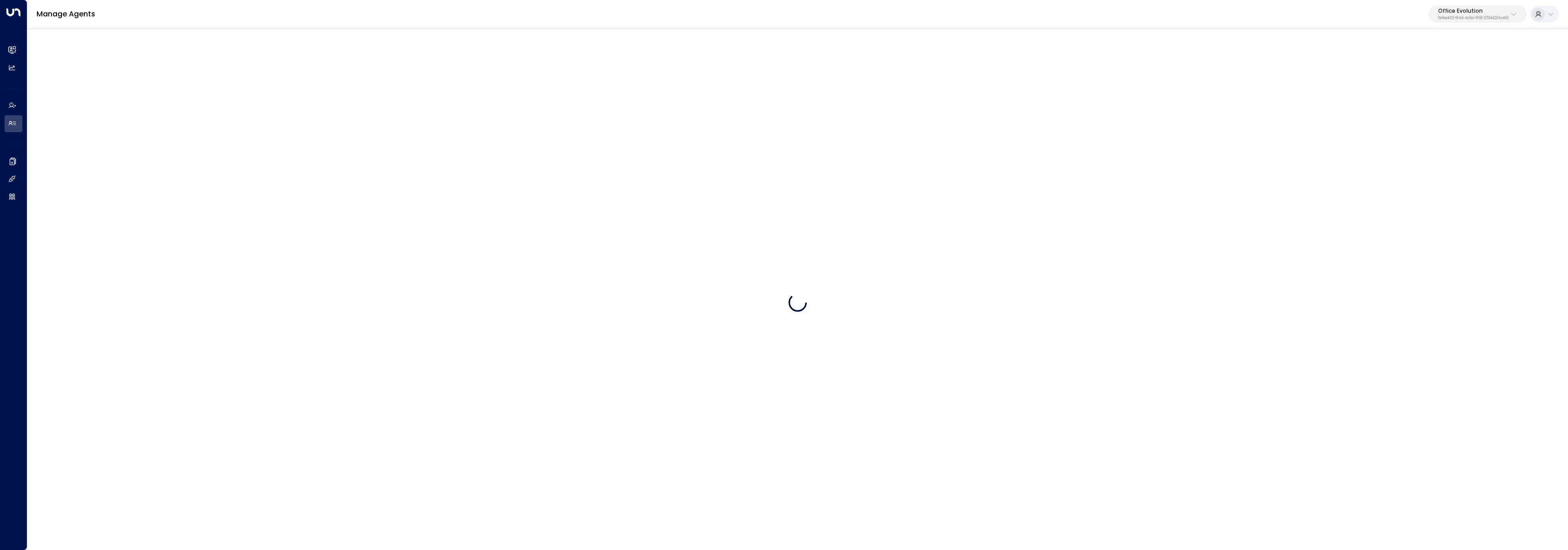
click at [1452, 16] on p "0e9aa013-914d-4c6a-9193-373d4234ce63" at bounding box center [1473, 18] width 70 height 3
type input "*******"
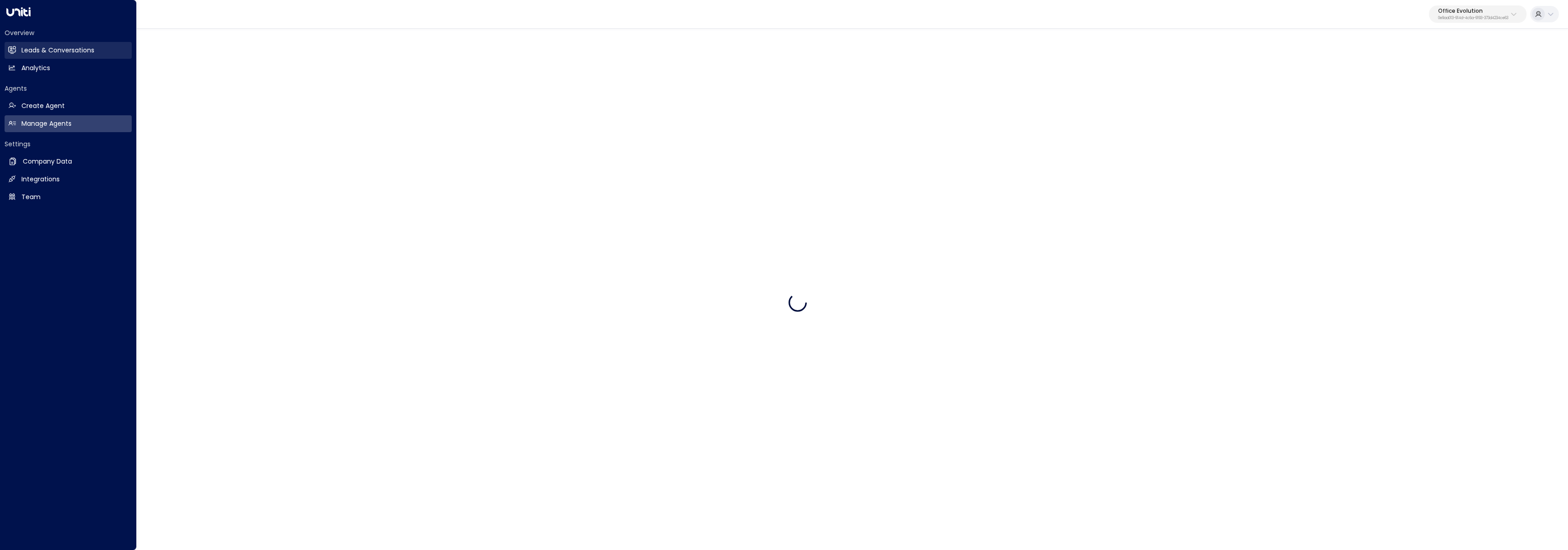
drag, startPoint x: 18, startPoint y: 47, endPoint x: 104, endPoint y: 53, distance: 86.2
click at [18, 47] on link "Leads & Conversations Leads & Conversations" at bounding box center [68, 50] width 127 height 17
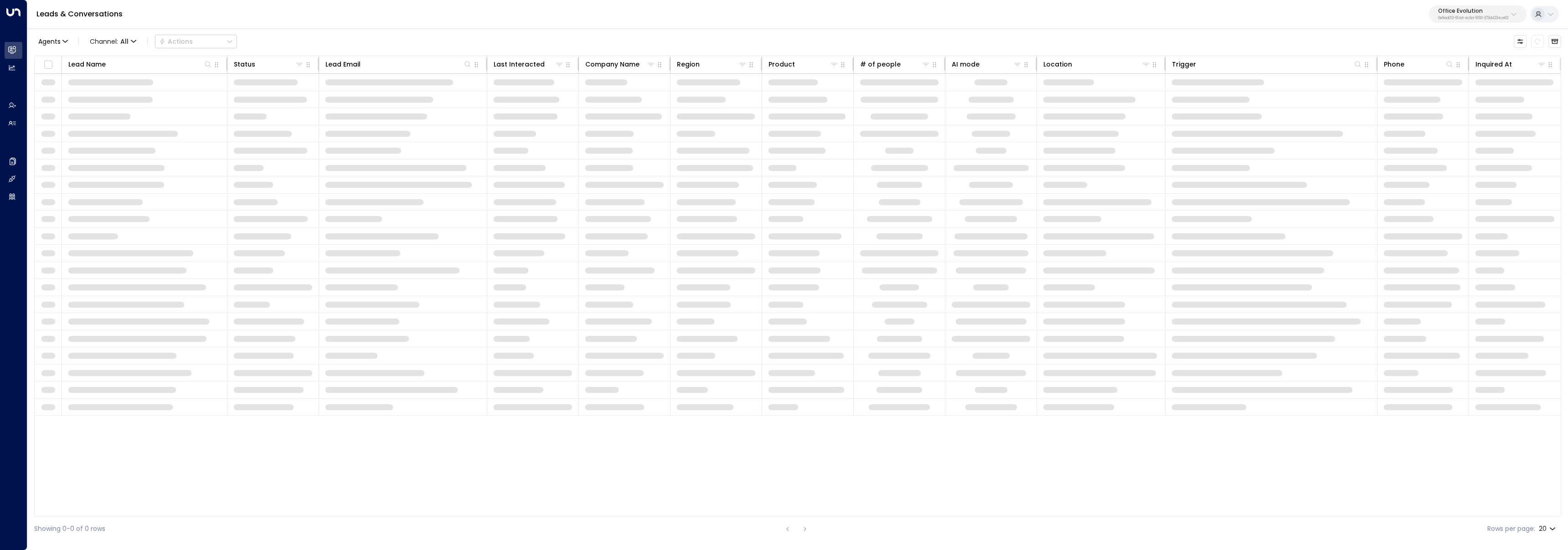
click at [1470, 28] on div "Leads & Conversations Office Evolution 0e9aa013-914d-4c6a-9193-373d4234ce63" at bounding box center [797, 14] width 1540 height 28
click at [1466, 18] on p "0e9aa013-914d-4c6a-9193-373d4234ce63" at bounding box center [1473, 18] width 70 height 3
type input "*******"
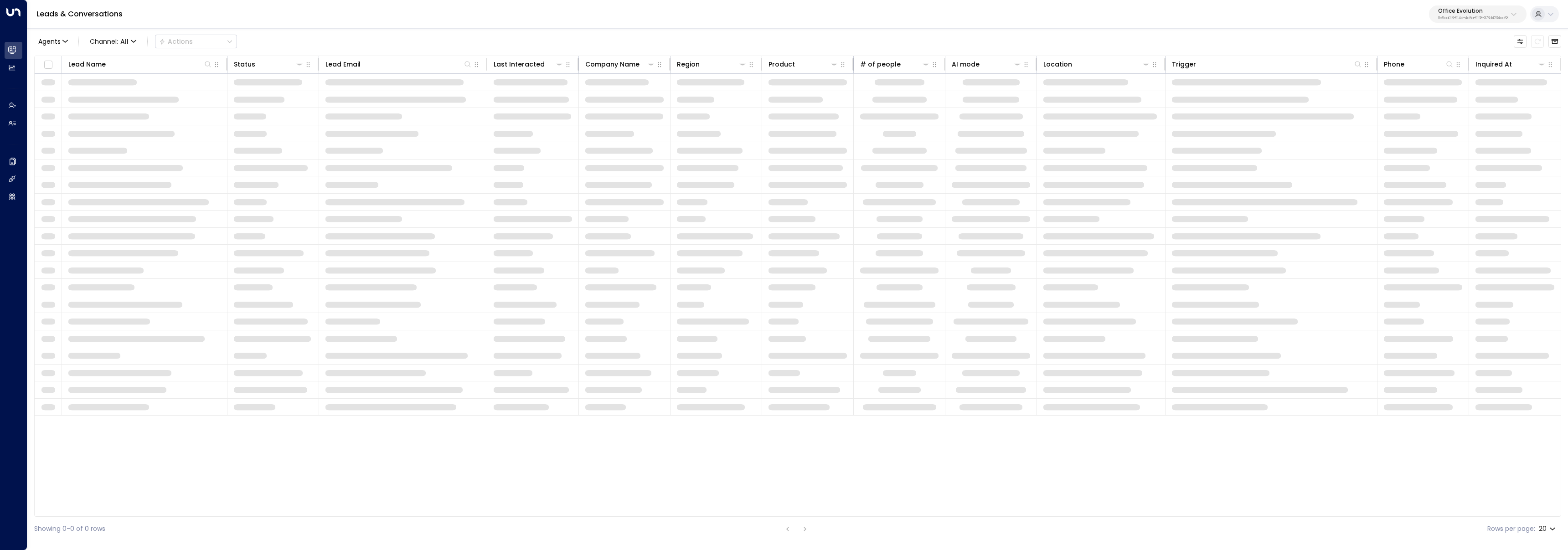
click at [1479, 17] on p "0e9aa013-914d-4c6a-9193-373d4234ce63" at bounding box center [1473, 18] width 70 height 3
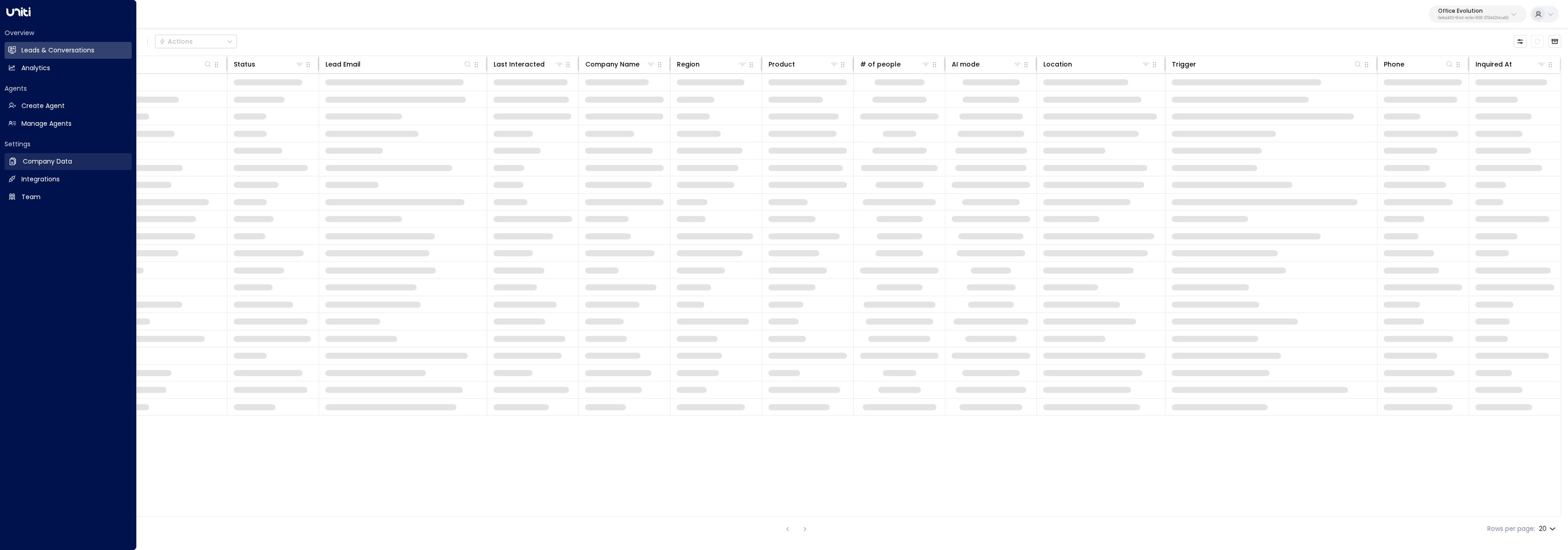
click at [19, 163] on link "Company Data Company Data" at bounding box center [68, 161] width 127 height 17
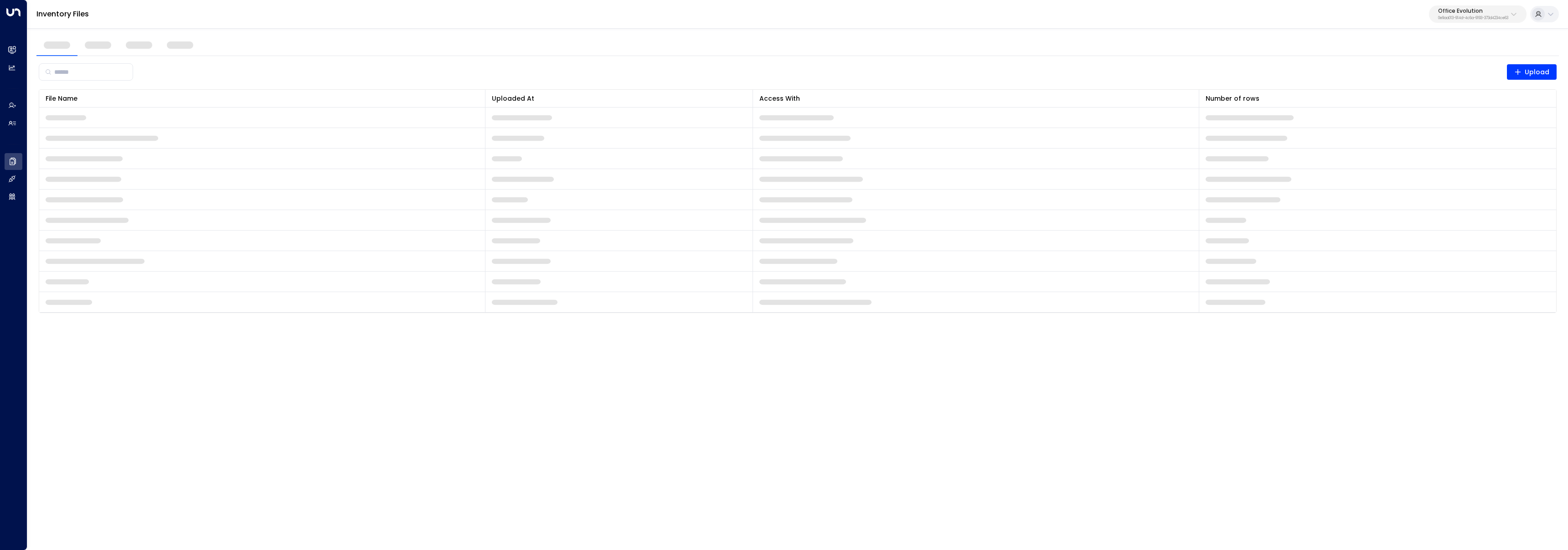
click at [1473, 18] on p "0e9aa013-914d-4c6a-9193-373d4234ce63" at bounding box center [1473, 18] width 70 height 3
type input "*****"
click at [1469, 74] on span "ID: 541b7cf3-e9a3-430f-a848-67ab73021fe0" at bounding box center [1454, 78] width 133 height 8
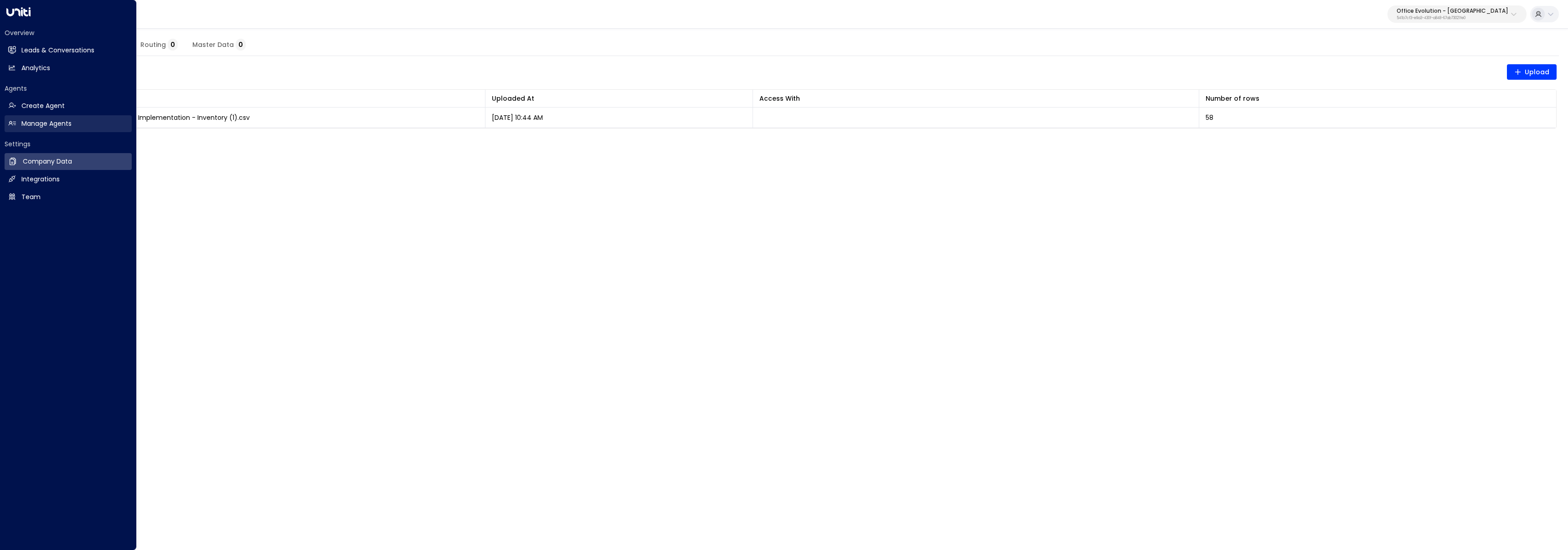
click at [24, 118] on link "Manage Agents Manage Agents" at bounding box center [68, 124] width 127 height 17
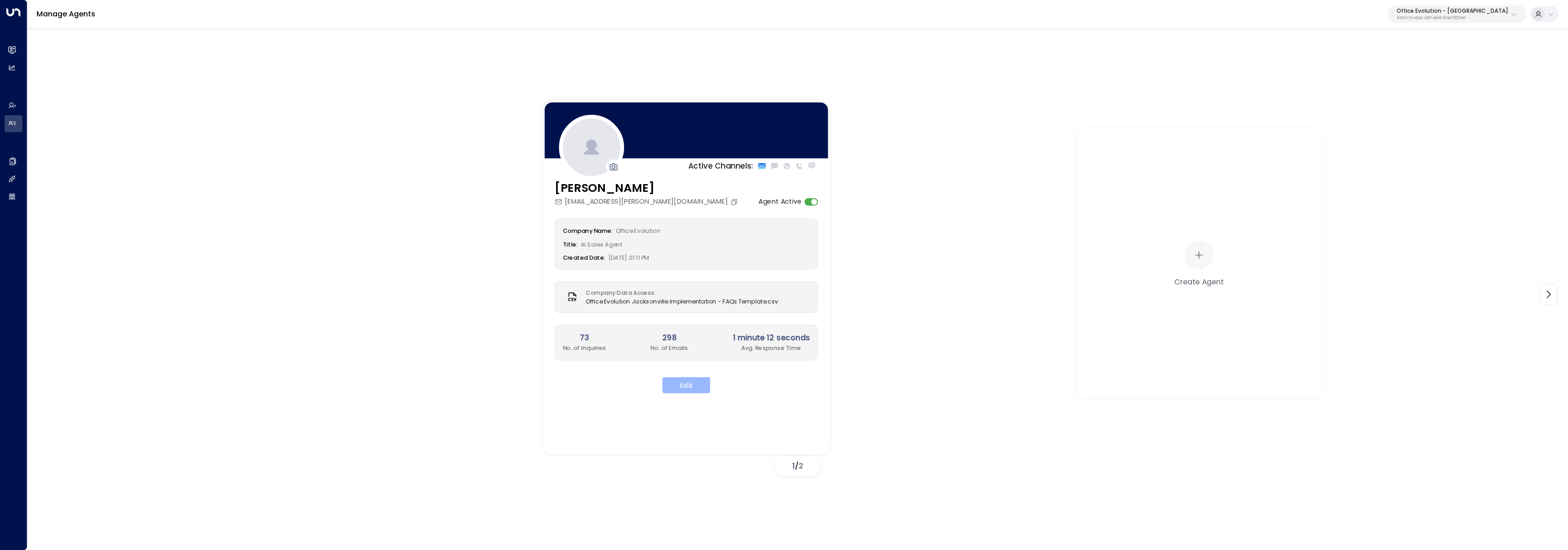
click at [703, 391] on button "Edit" at bounding box center [686, 384] width 48 height 16
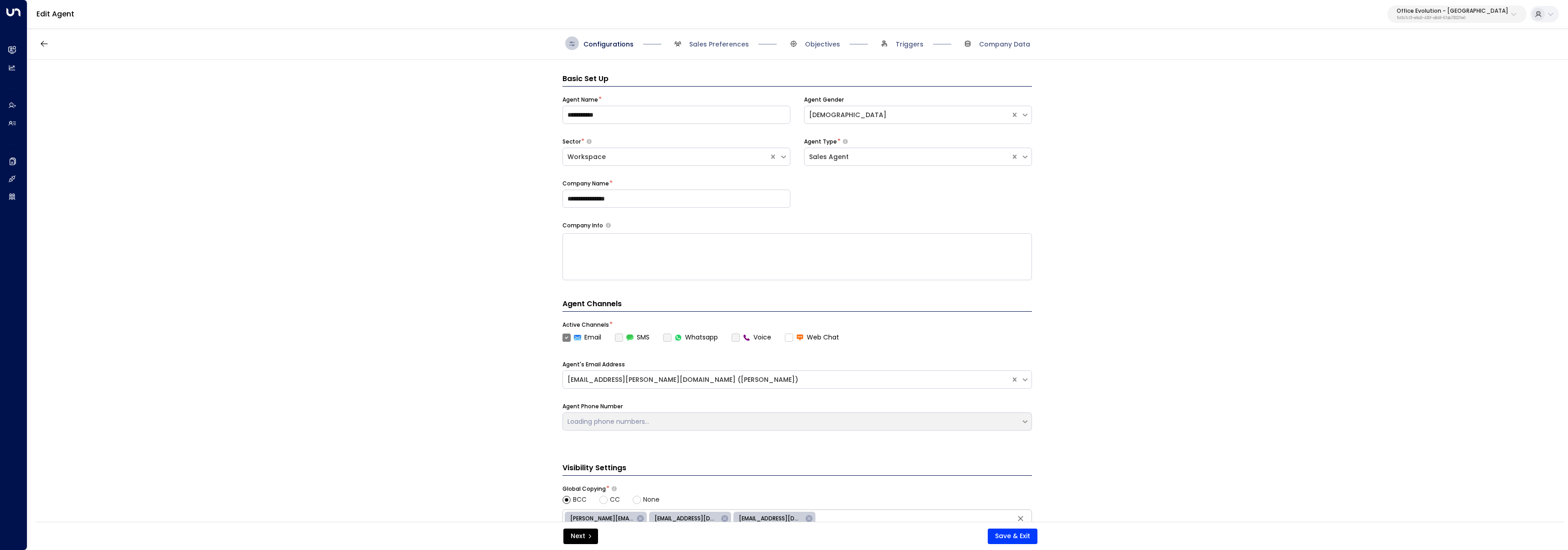
scroll to position [14, 0]
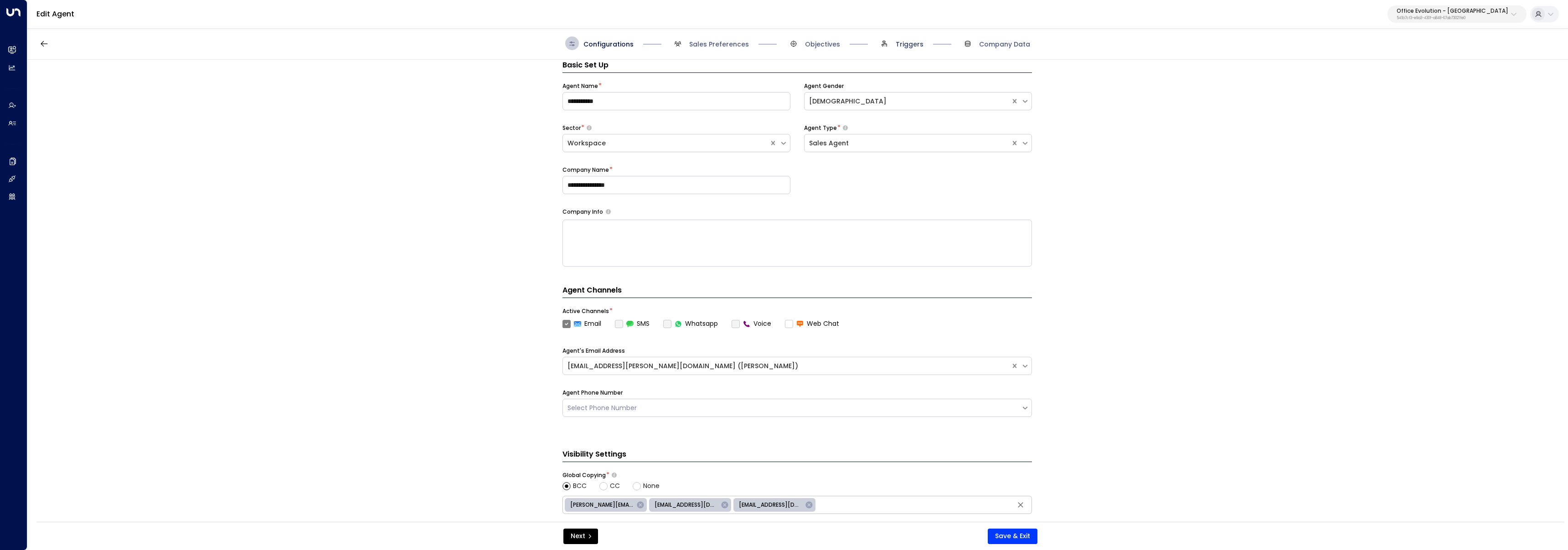
click at [908, 48] on span "Triggers" at bounding box center [909, 44] width 28 height 9
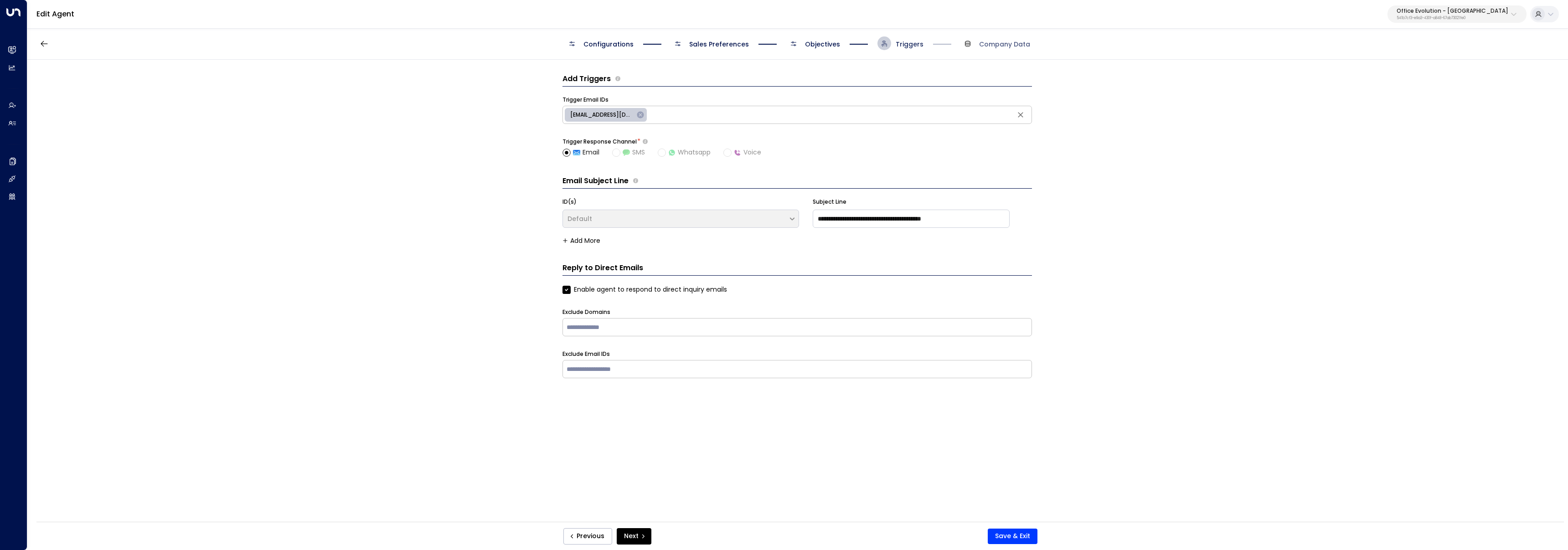
scroll to position [0, 0]
click at [638, 116] on icon at bounding box center [640, 115] width 7 height 7
click at [1012, 539] on button "Save & Exit" at bounding box center [1012, 536] width 49 height 16
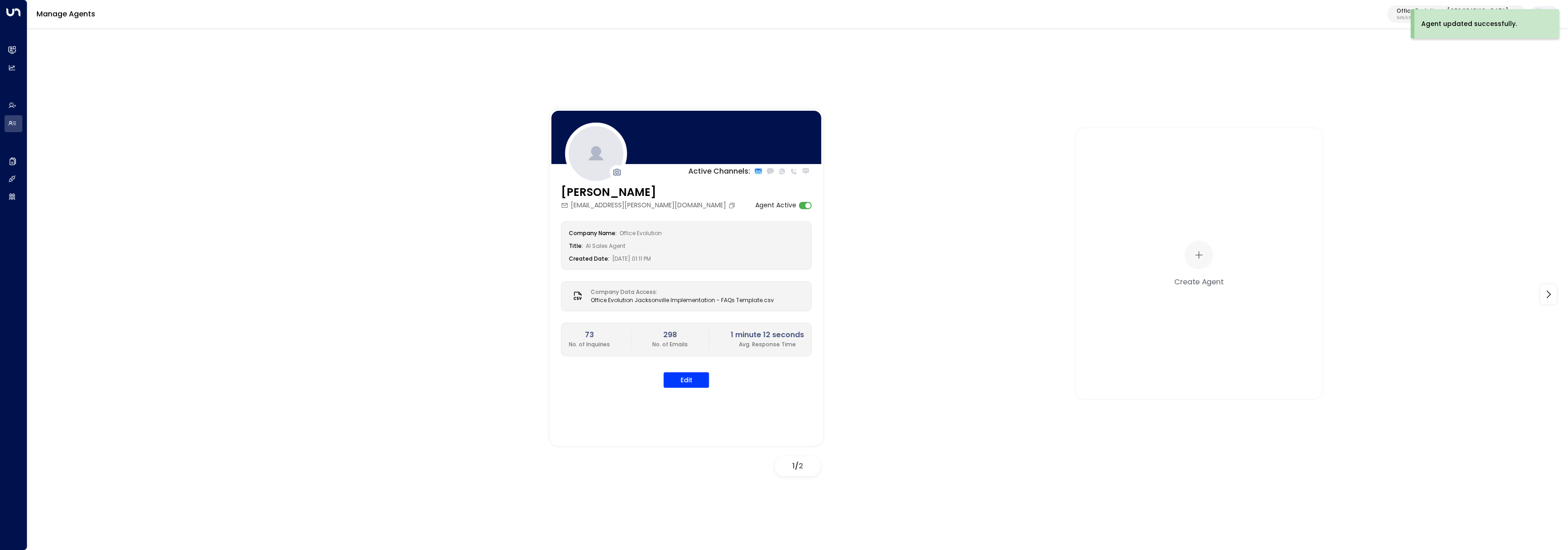
click at [350, 182] on div "Active Channels: Sydney Ryan sydney.ryan@officeevolution.com Agent Active Compa…" at bounding box center [797, 294] width 1495 height 371
click at [1148, 57] on div "Active Channels: Sydney Ryan sydney.ryan@officeevolution.com Agent Active Compa…" at bounding box center [797, 287] width 1540 height 520
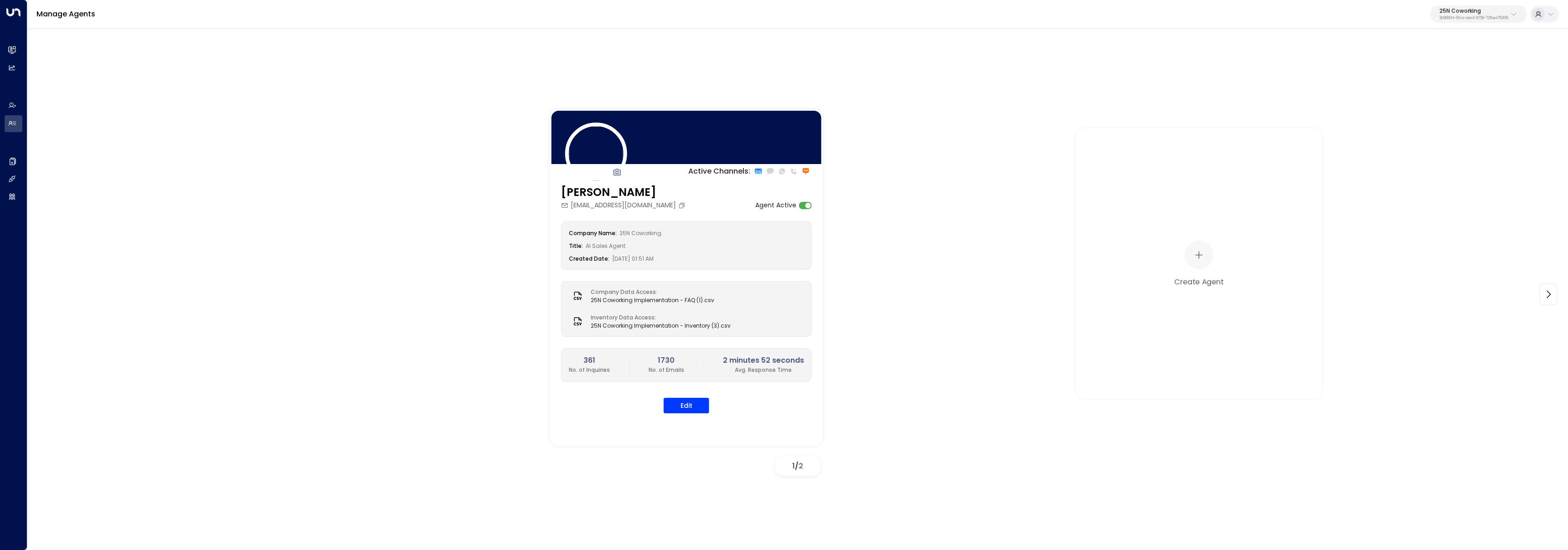
click at [1477, 12] on p "25N Coworking" at bounding box center [1473, 11] width 69 height 5
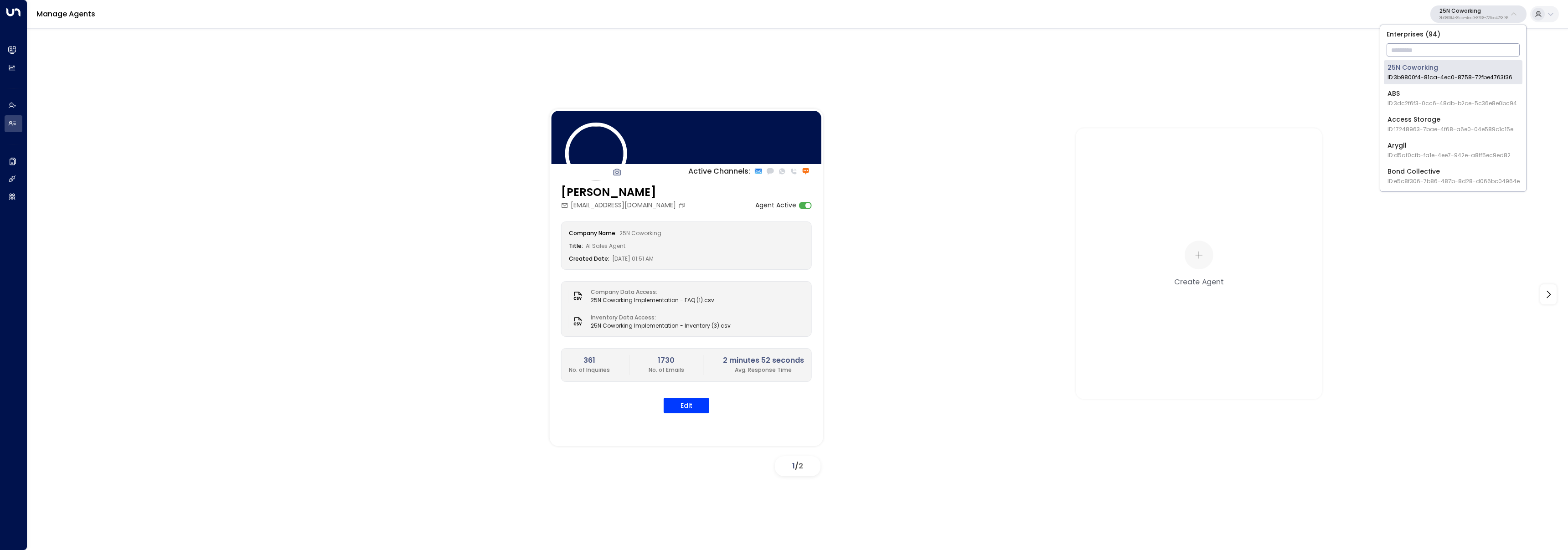
click at [434, 126] on div "Active Channels: [PERSON_NAME] [PERSON_NAME][EMAIL_ADDRESS][DOMAIN_NAME] Agent …" at bounding box center [797, 294] width 1495 height 371
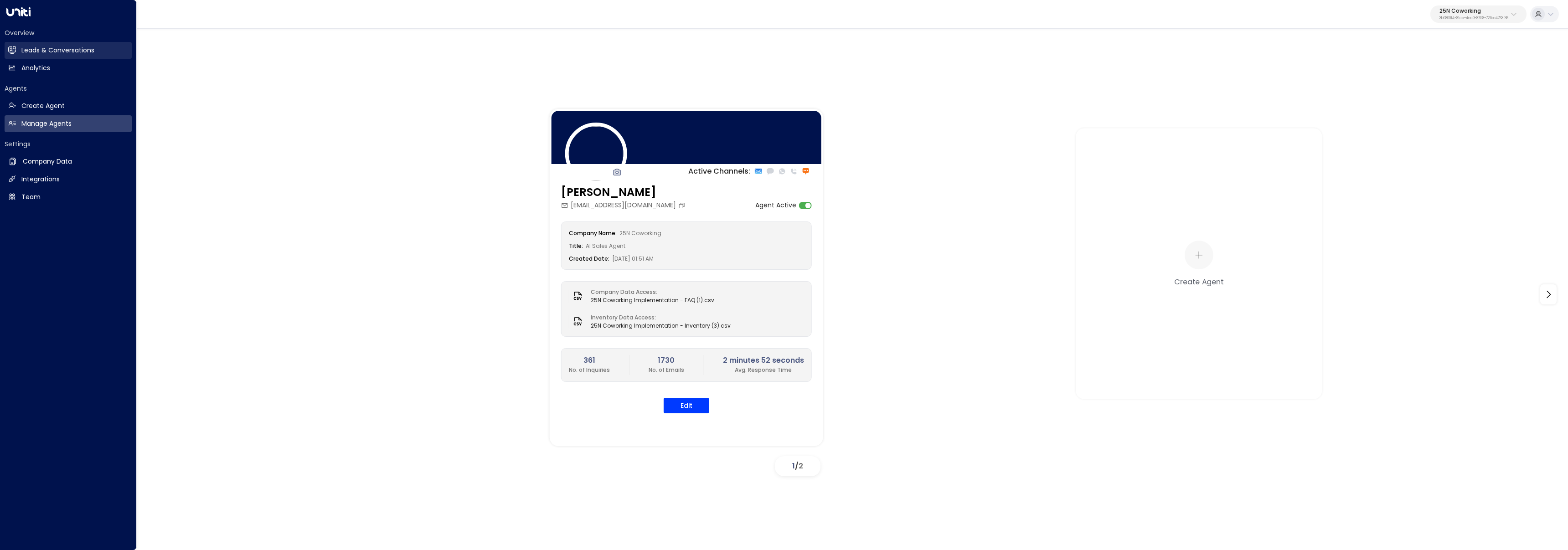
click at [18, 48] on link "Leads & Conversations Leads & Conversations" at bounding box center [68, 50] width 127 height 17
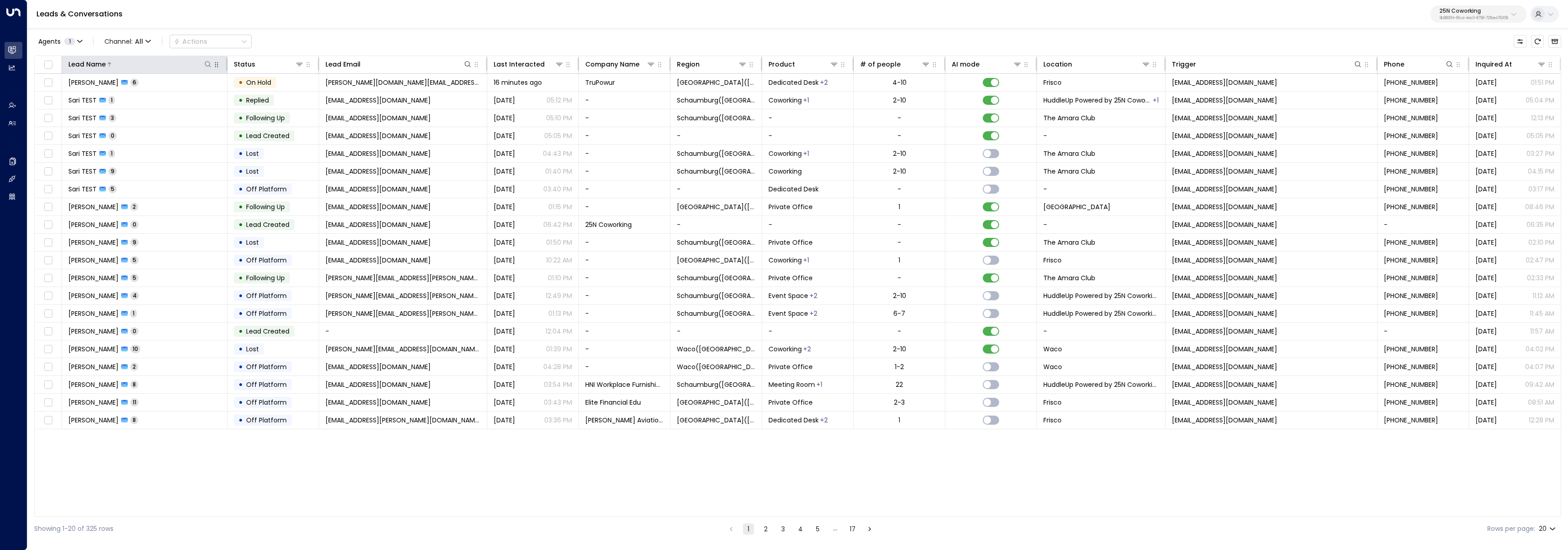
click at [207, 64] on icon at bounding box center [208, 64] width 7 height 7
type input "****"
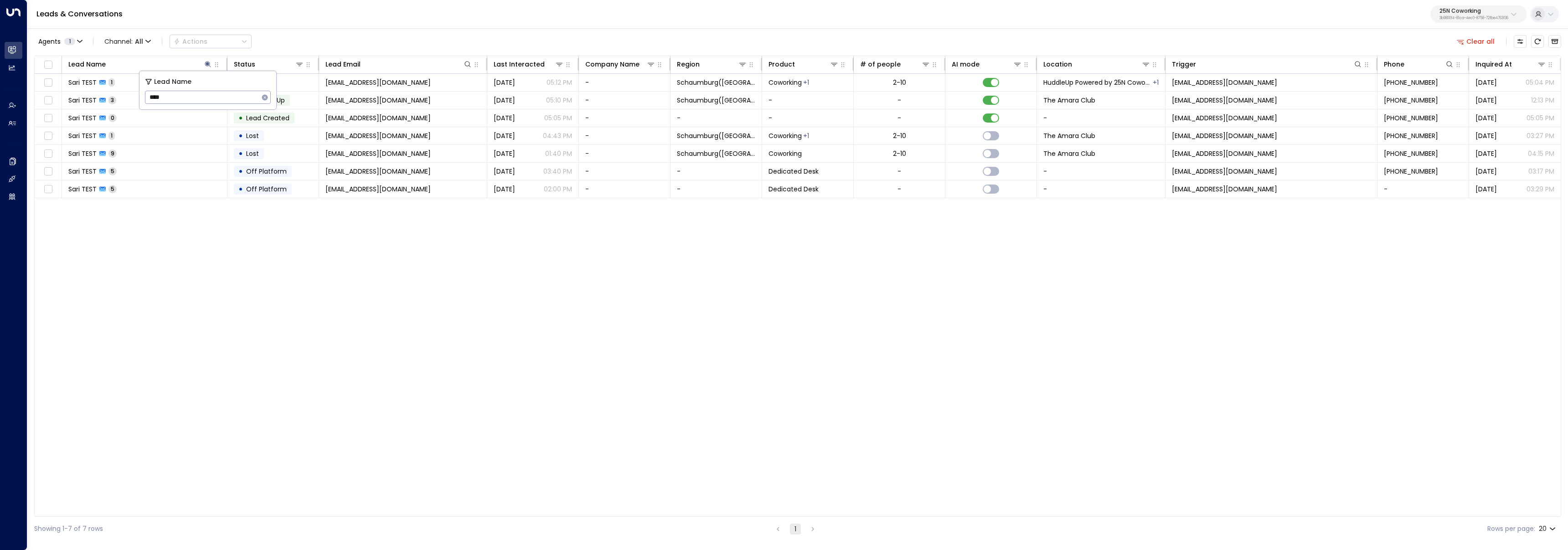
click at [167, 271] on div "Lead Name Status Lead Email Last Interacted Company Name Region Product # of pe…" at bounding box center [798, 286] width 1527 height 461
click at [142, 86] on td "Sari TEST 1" at bounding box center [145, 82] width 166 height 18
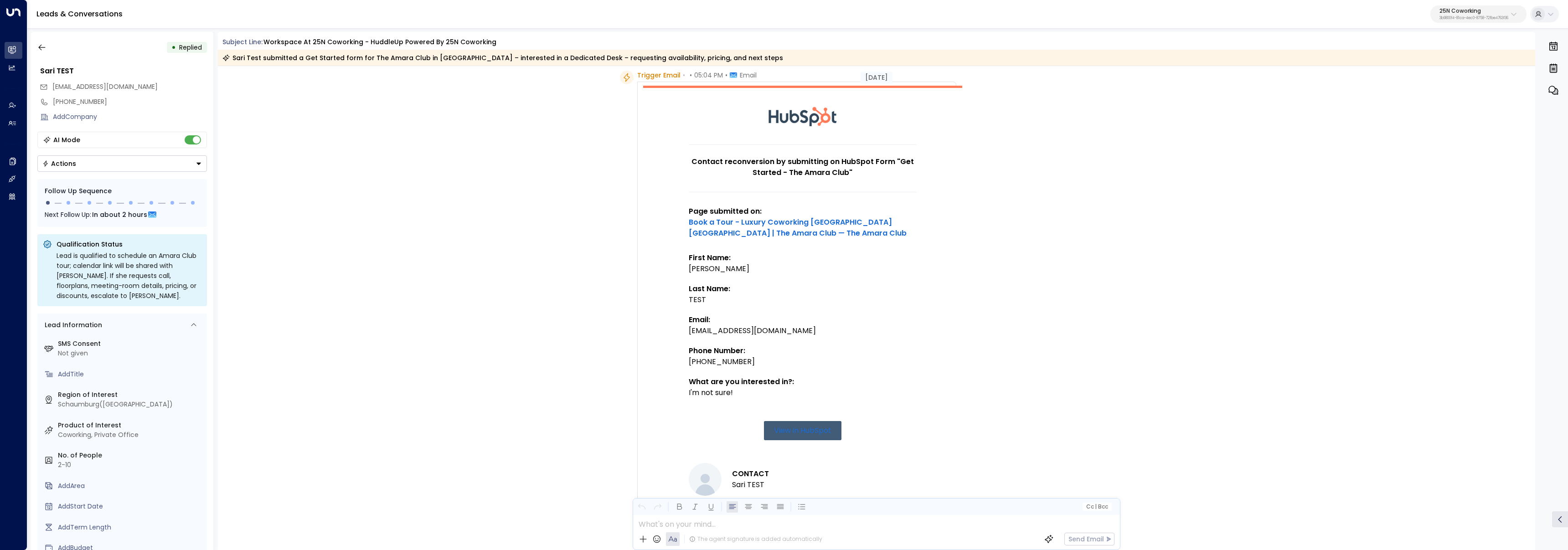
scroll to position [44, 0]
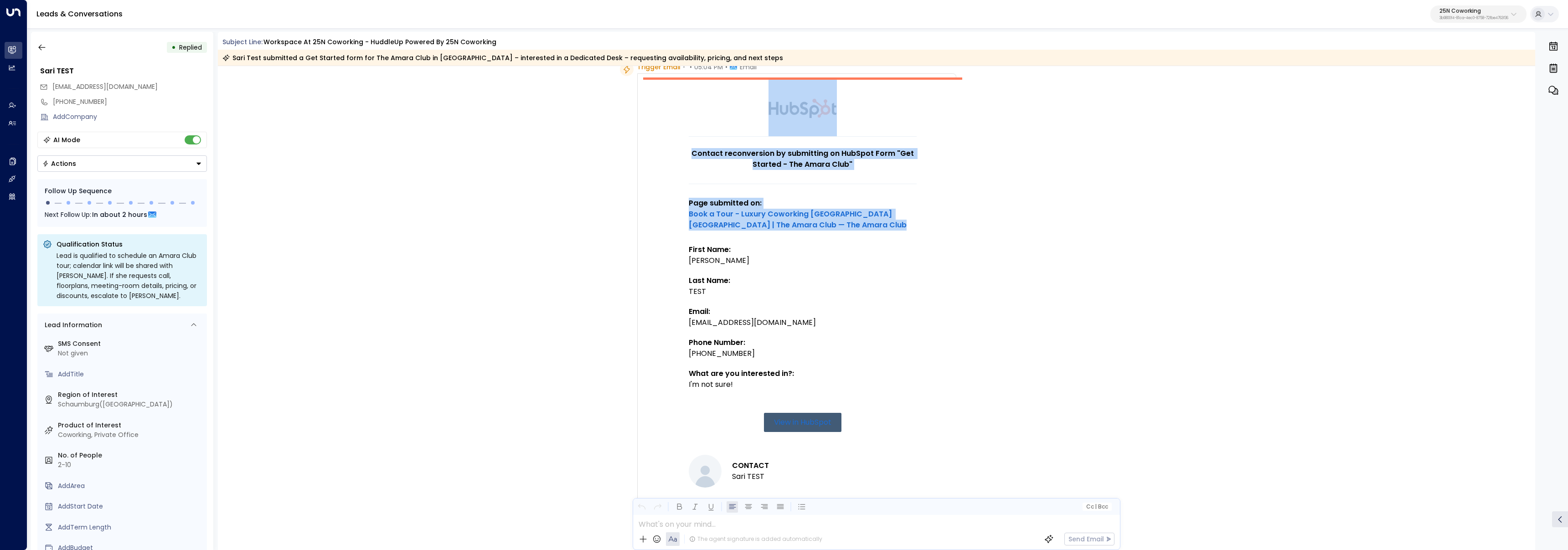
drag, startPoint x: 675, startPoint y: 212, endPoint x: 797, endPoint y: 238, distance: 124.7
click at [797, 238] on td "Contact reconversion by submitting on HubSpot Form "Get Started - The Amara Clu…" at bounding box center [803, 301] width 319 height 447
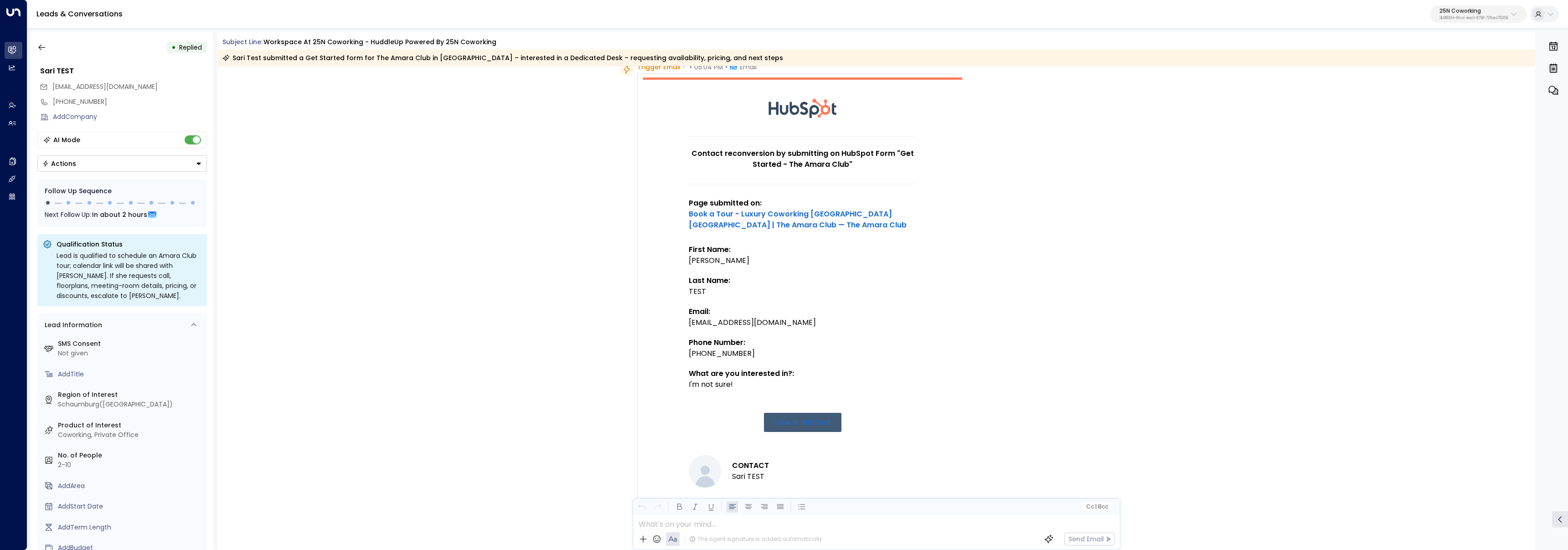
click at [853, 258] on div "[PERSON_NAME]" at bounding box center [802, 260] width 228 height 11
click at [41, 47] on icon "button" at bounding box center [41, 47] width 9 height 9
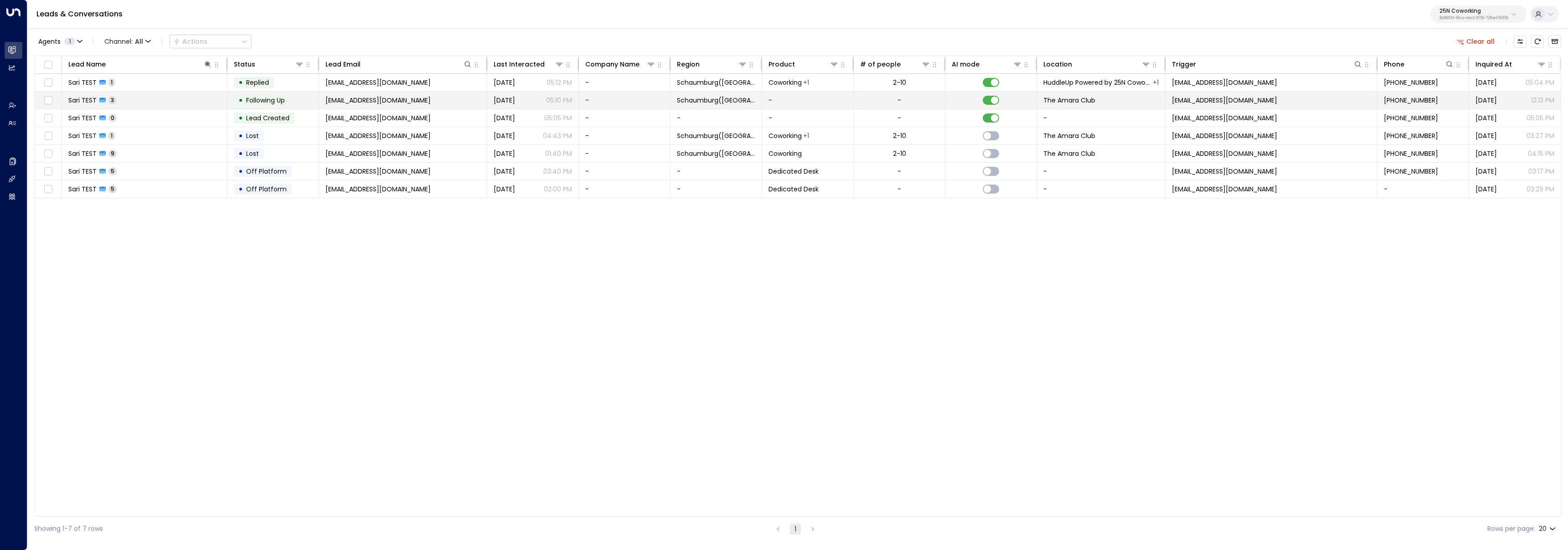
click at [181, 106] on td "Sari TEST 3" at bounding box center [145, 100] width 166 height 18
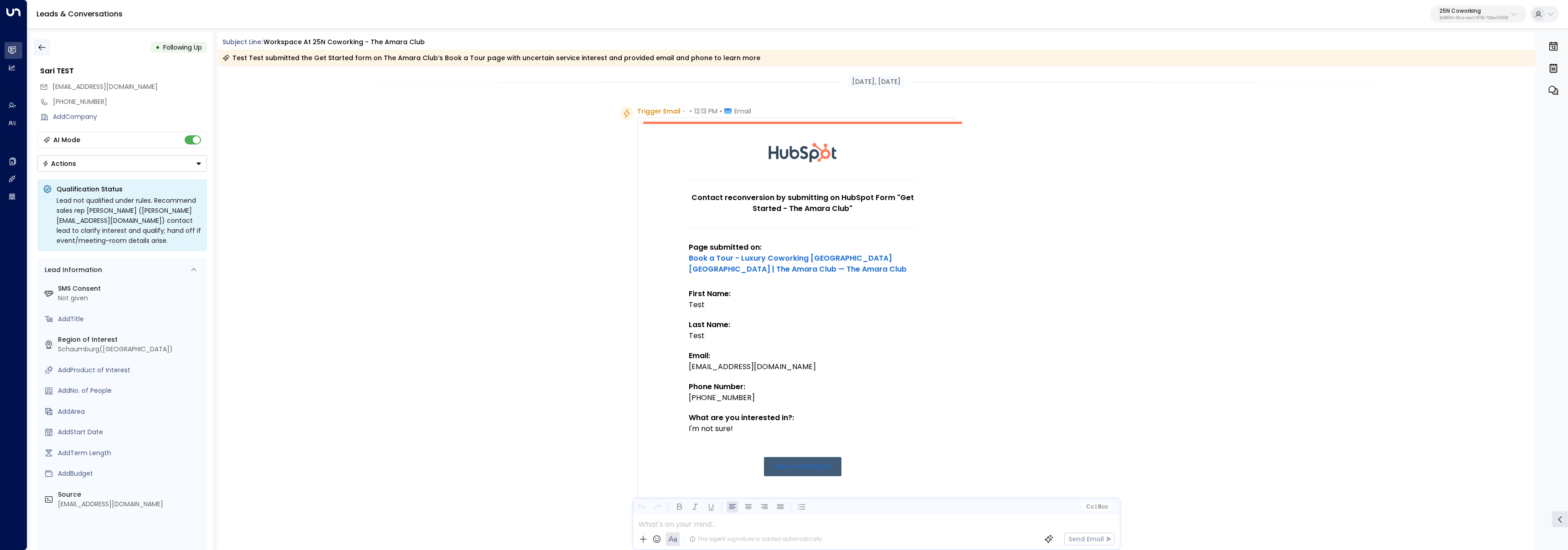
click at [43, 48] on icon "button" at bounding box center [41, 47] width 9 height 9
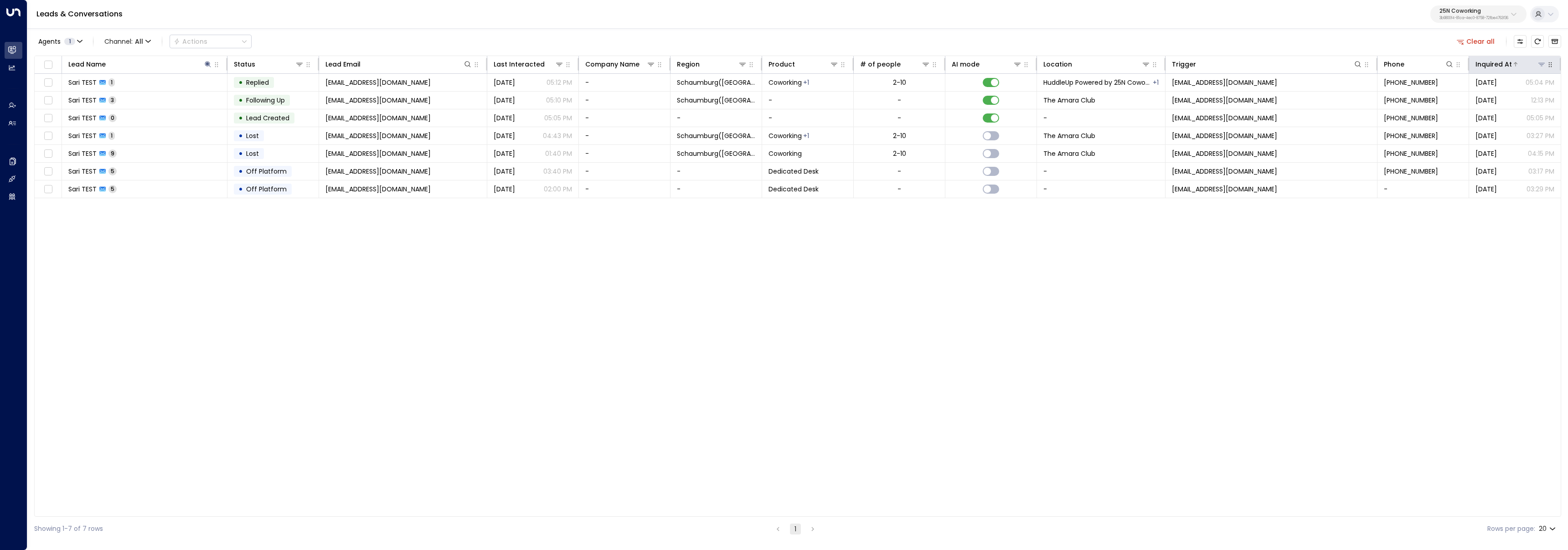
click at [1519, 64] on div at bounding box center [1529, 64] width 34 height 9
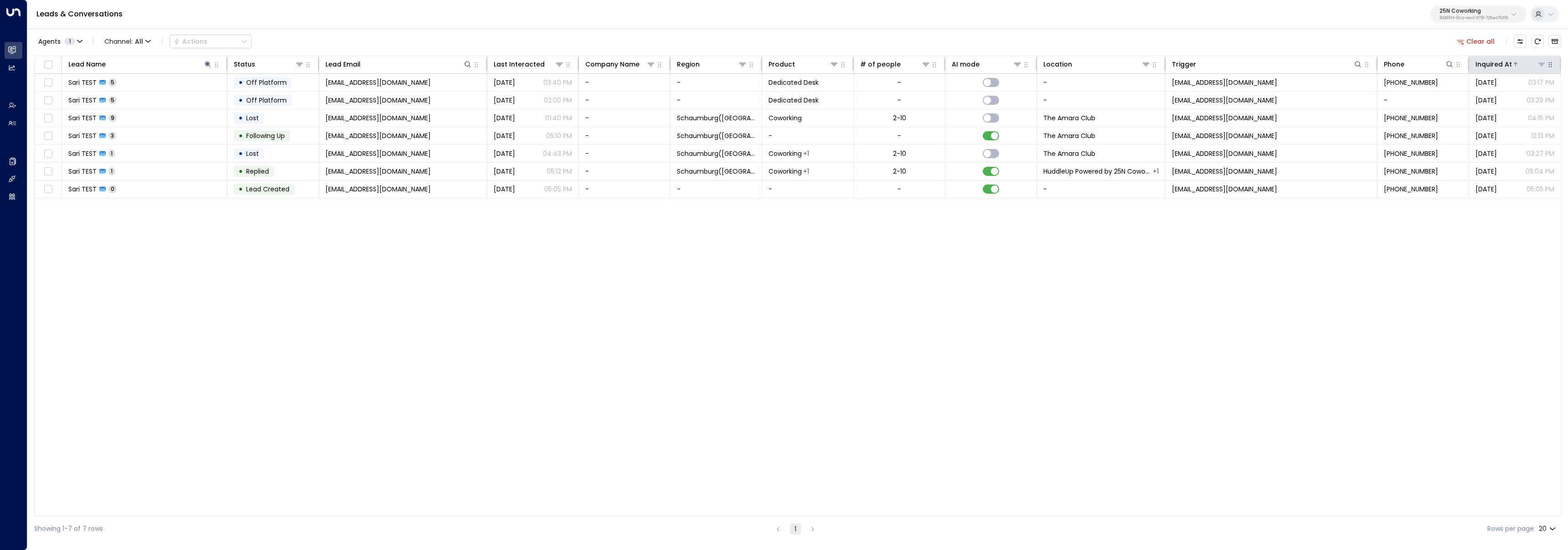
click at [1519, 64] on div at bounding box center [1529, 64] width 34 height 9
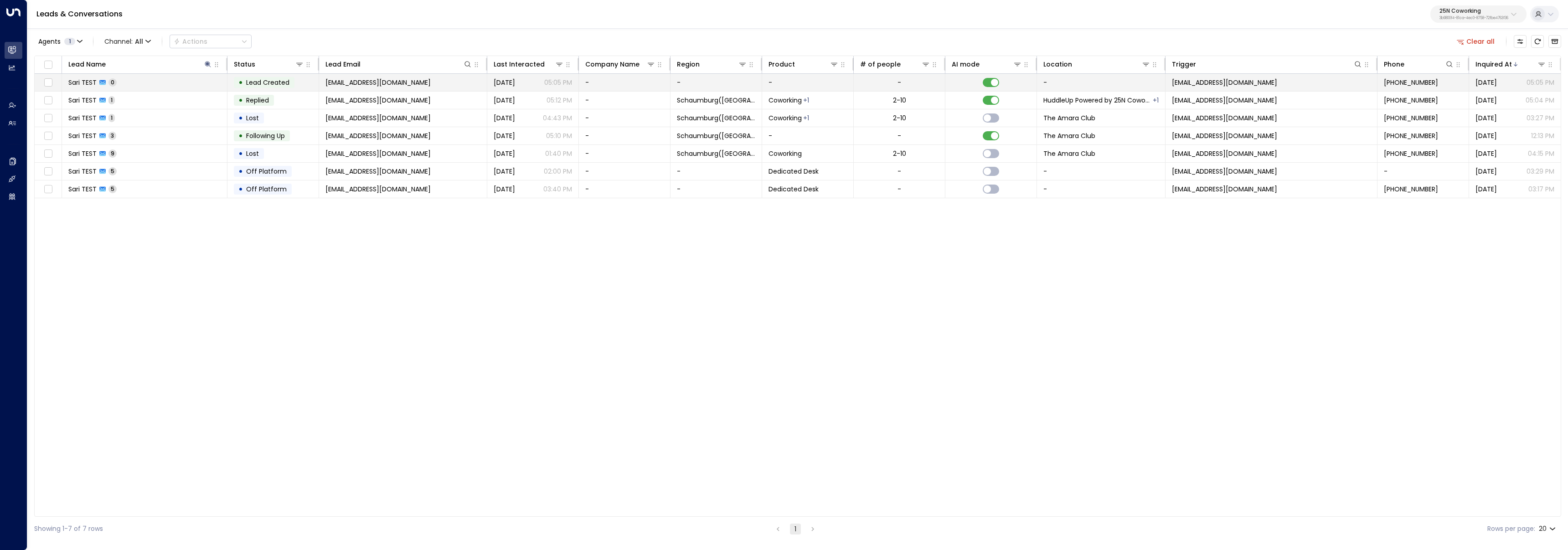
click at [199, 86] on td "Sari TEST 0" at bounding box center [145, 82] width 166 height 18
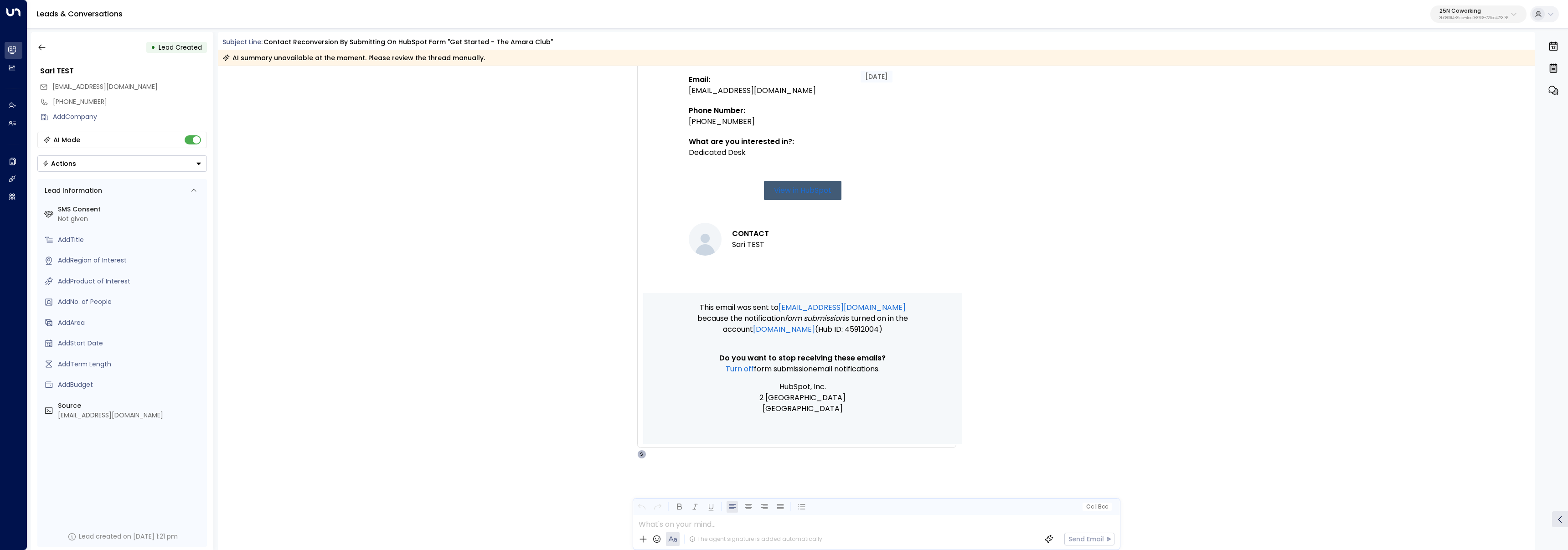
scroll to position [13, 0]
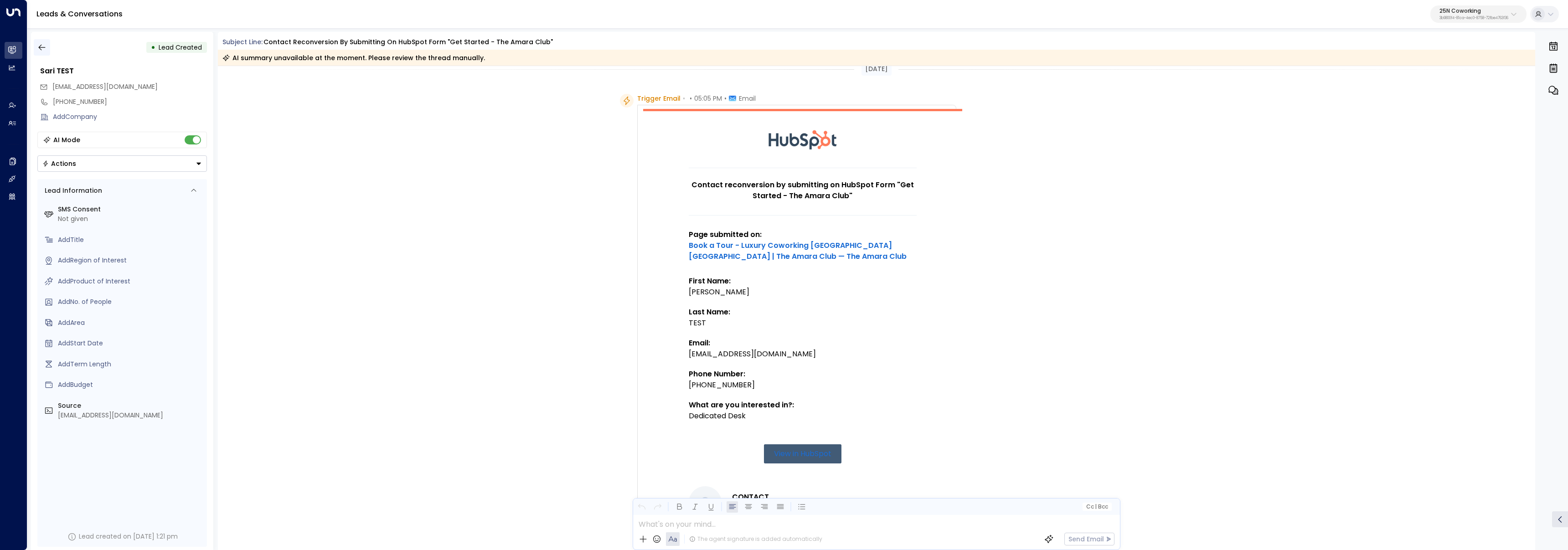
click at [43, 46] on icon "button" at bounding box center [41, 47] width 9 height 9
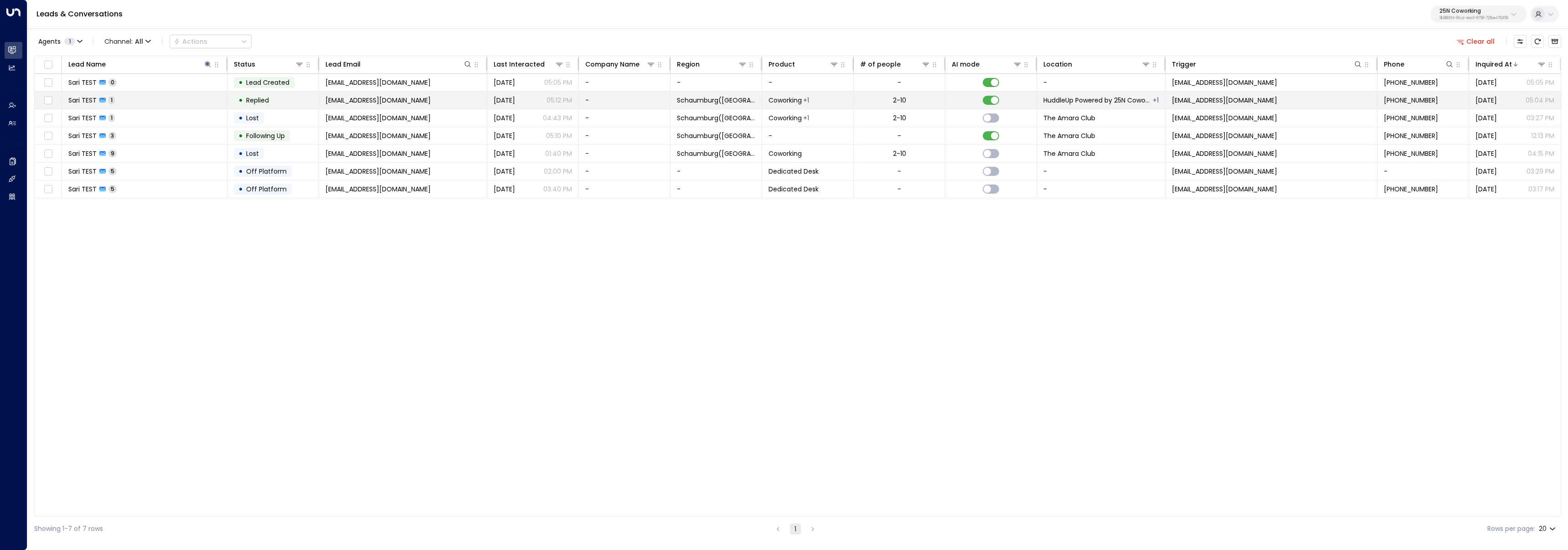
click at [79, 96] on span "Sari TEST" at bounding box center [82, 100] width 28 height 9
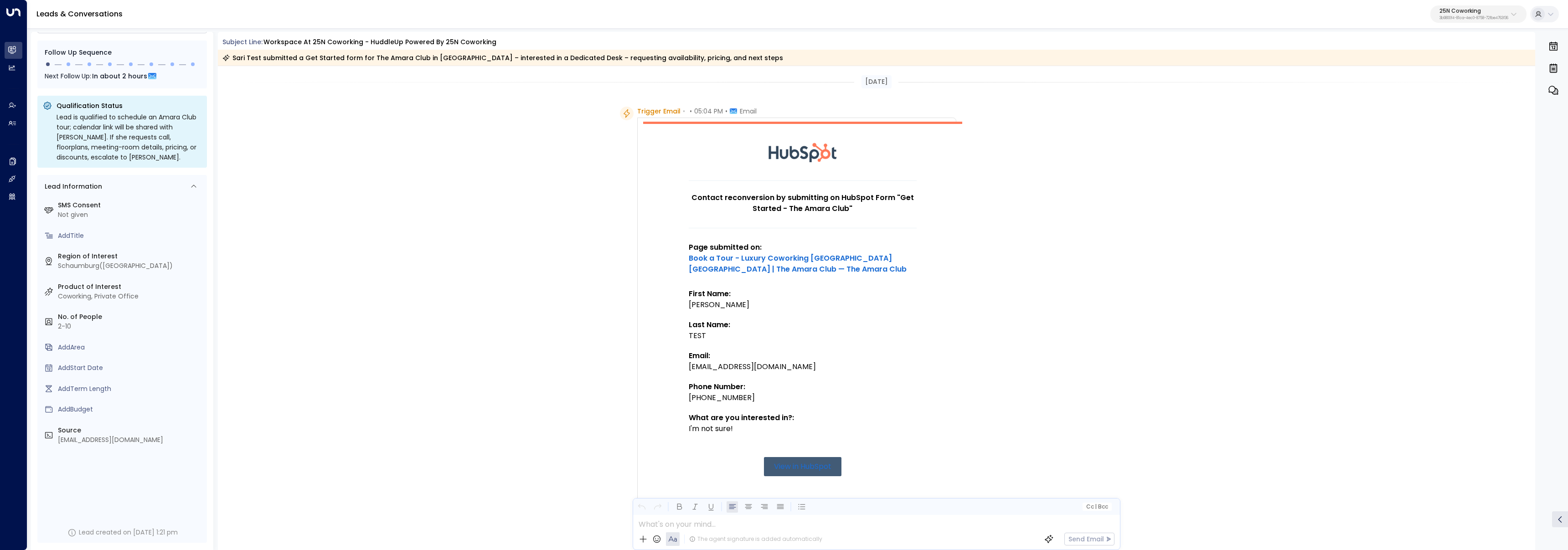
scroll to position [2, 0]
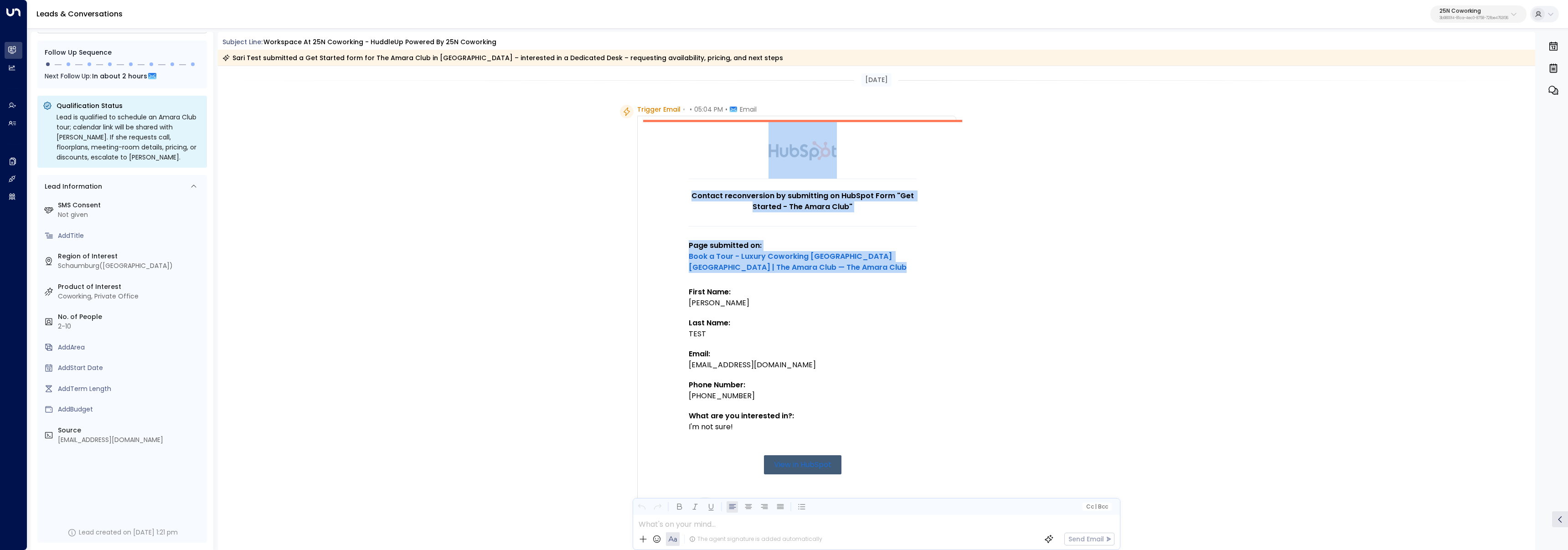
drag, startPoint x: 671, startPoint y: 247, endPoint x: 772, endPoint y: 275, distance: 104.8
click at [772, 275] on td "Contact reconversion by submitting on HubSpot Form "Get Started - The Amara Clu…" at bounding box center [803, 343] width 319 height 447
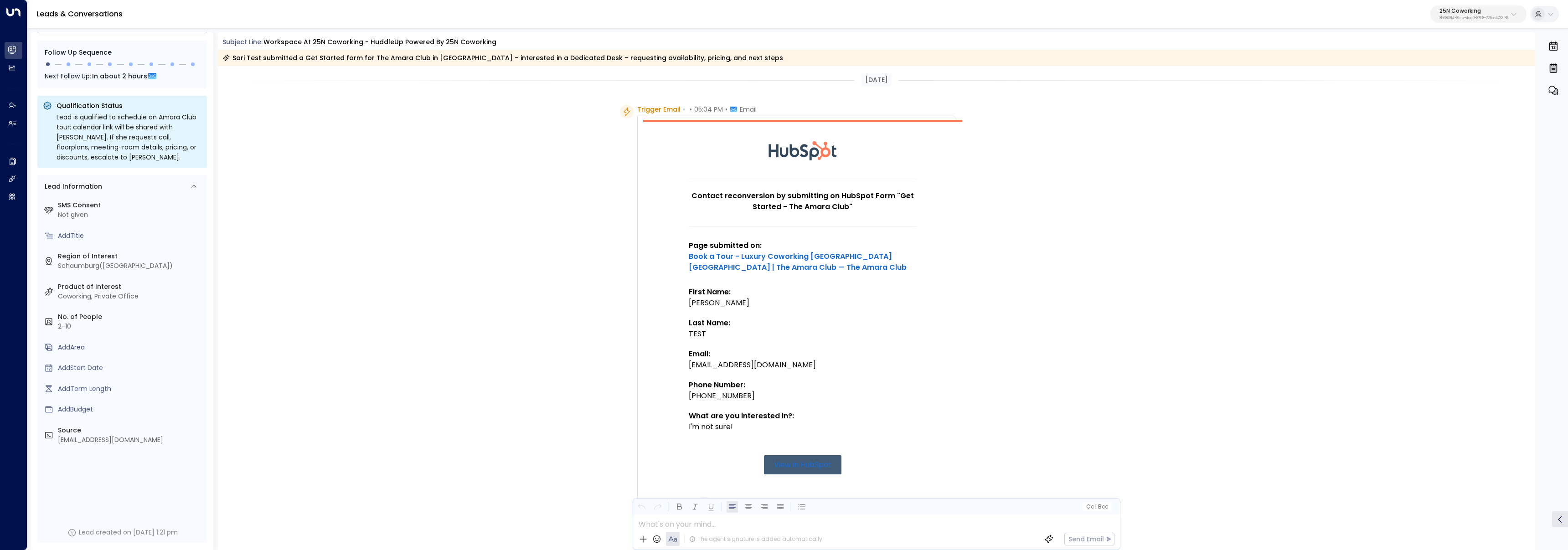
click at [810, 307] on div "Sari" at bounding box center [802, 303] width 228 height 11
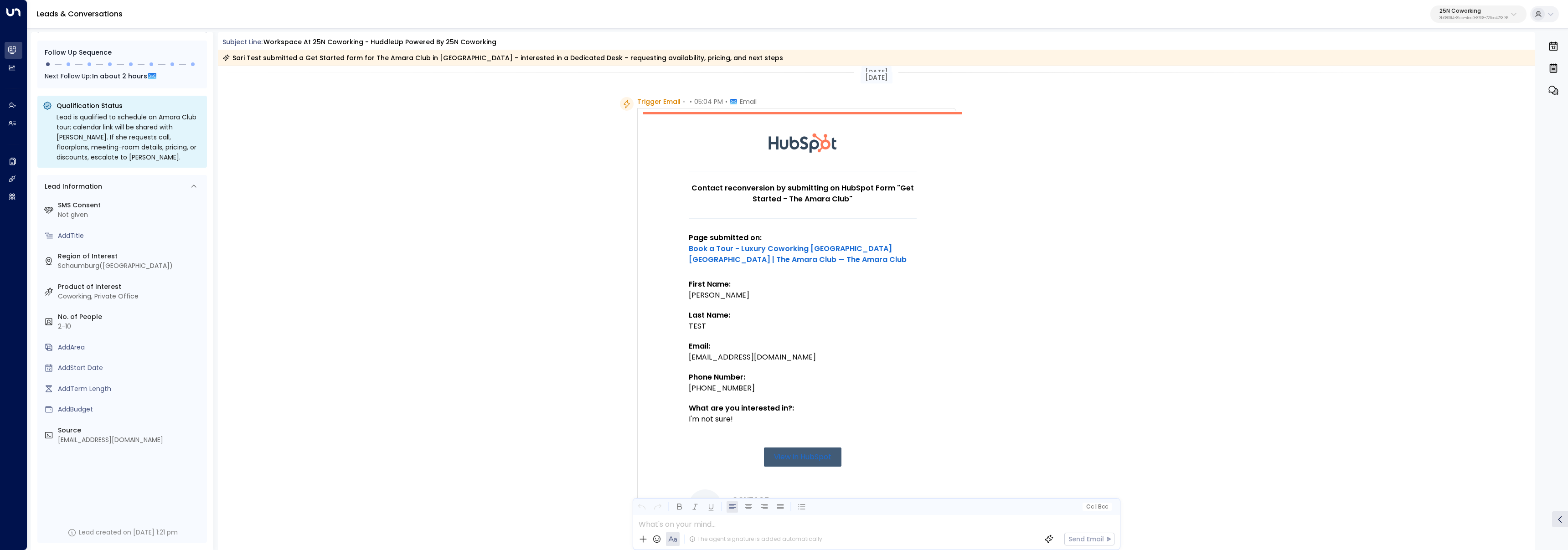
scroll to position [10, 0]
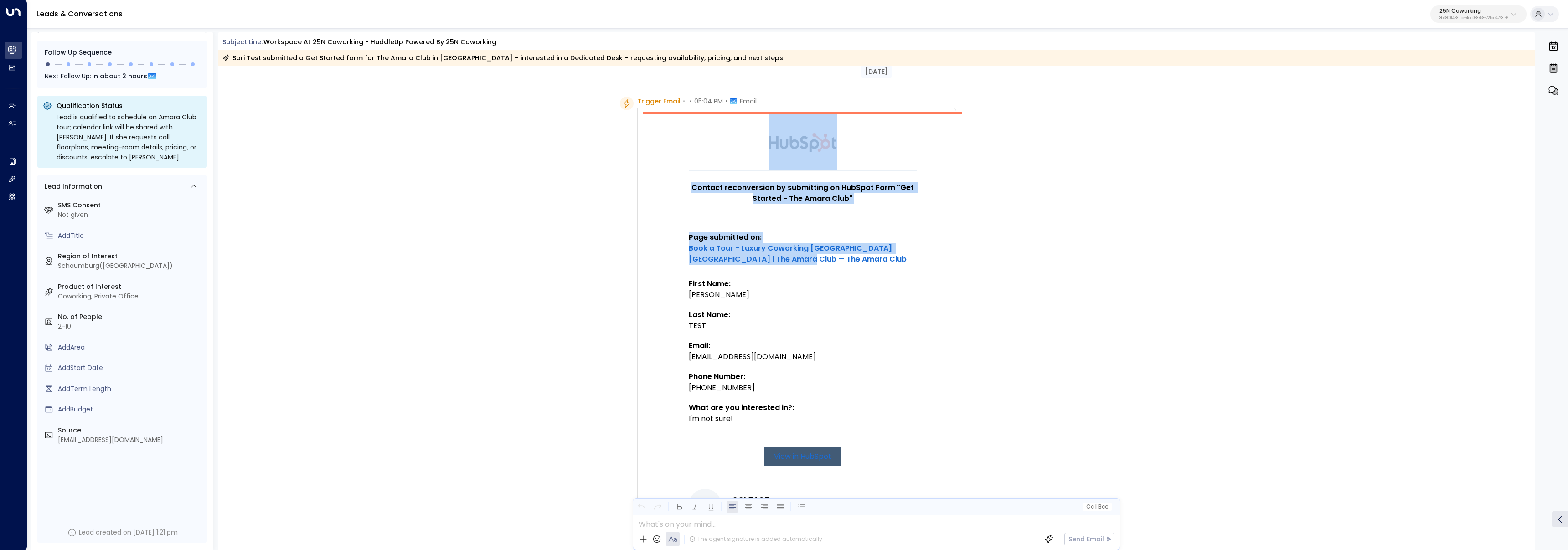
drag, startPoint x: 666, startPoint y: 244, endPoint x: 787, endPoint y: 262, distance: 122.3
click at [786, 262] on td "Contact reconversion by submitting on HubSpot Form "Get Started - The Amara Clu…" at bounding box center [803, 335] width 319 height 447
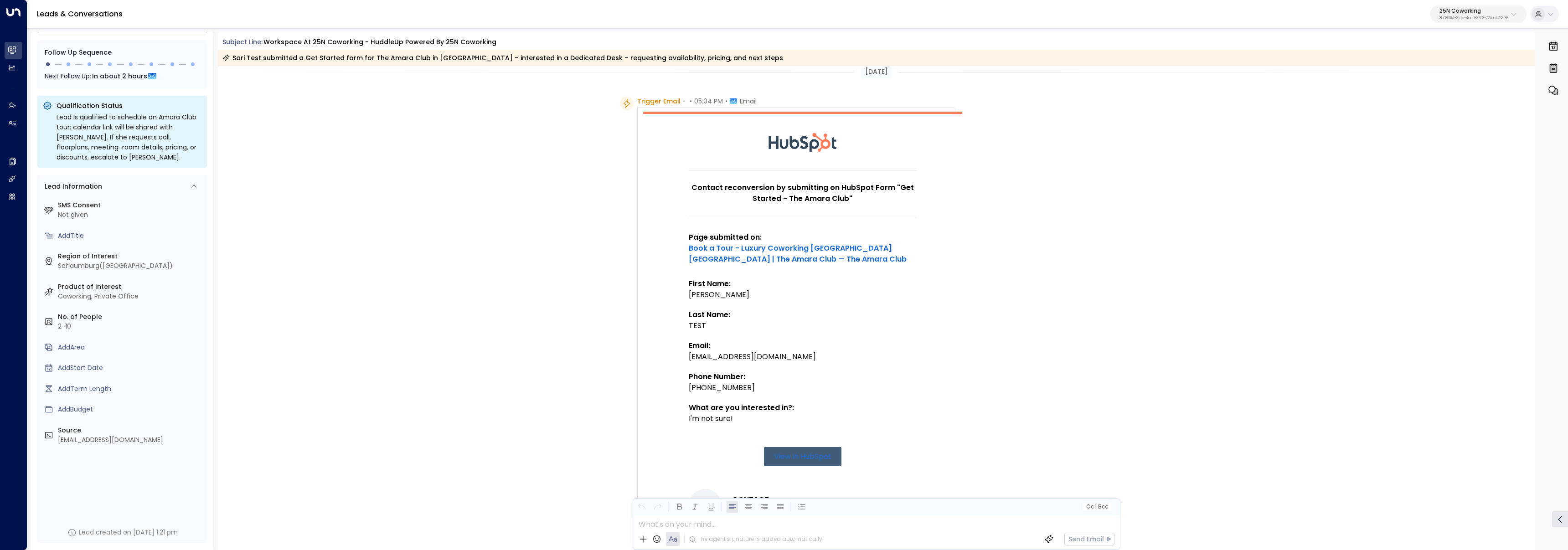
click at [807, 300] on td at bounding box center [802, 304] width 228 height 9
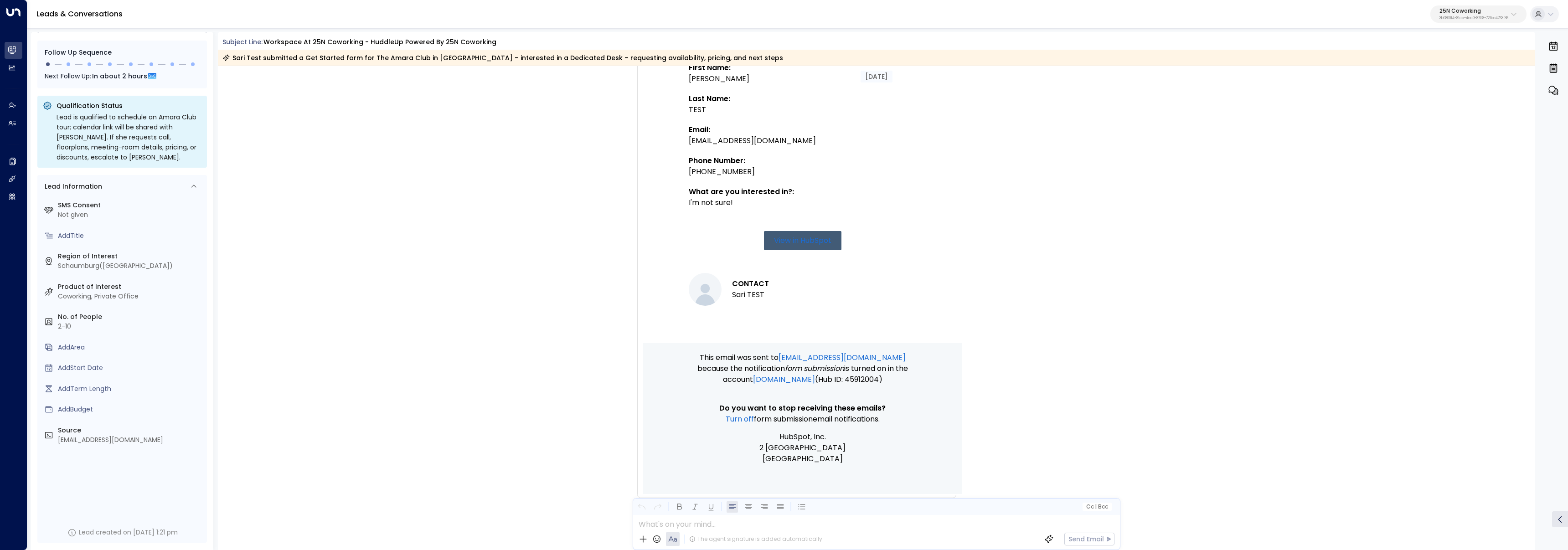
scroll to position [226, 0]
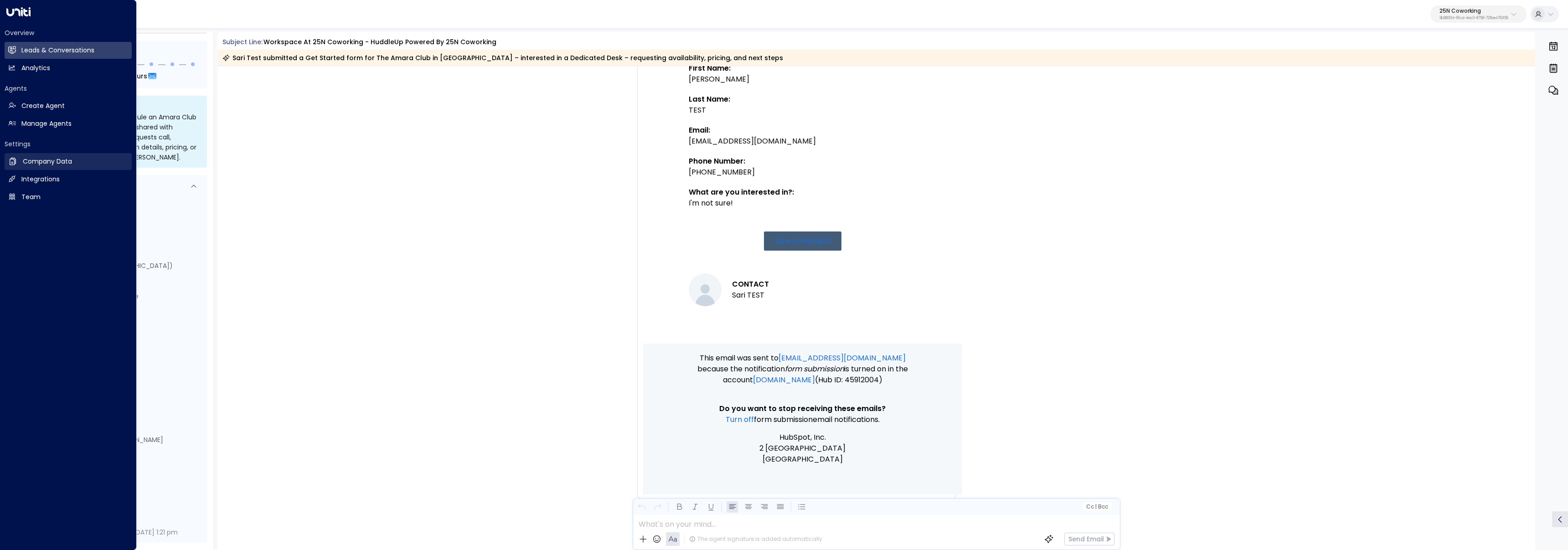
click at [47, 157] on h2 "Company Data" at bounding box center [47, 161] width 49 height 9
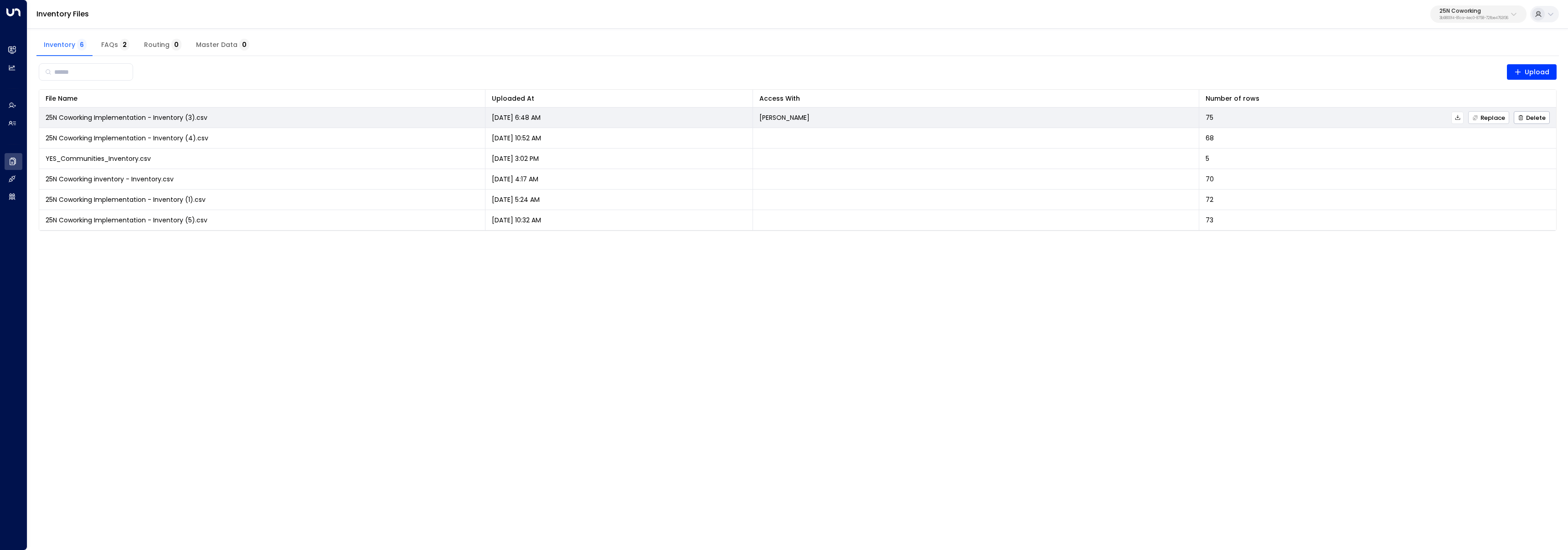
click at [1486, 120] on span "Replace" at bounding box center [1488, 118] width 33 height 6
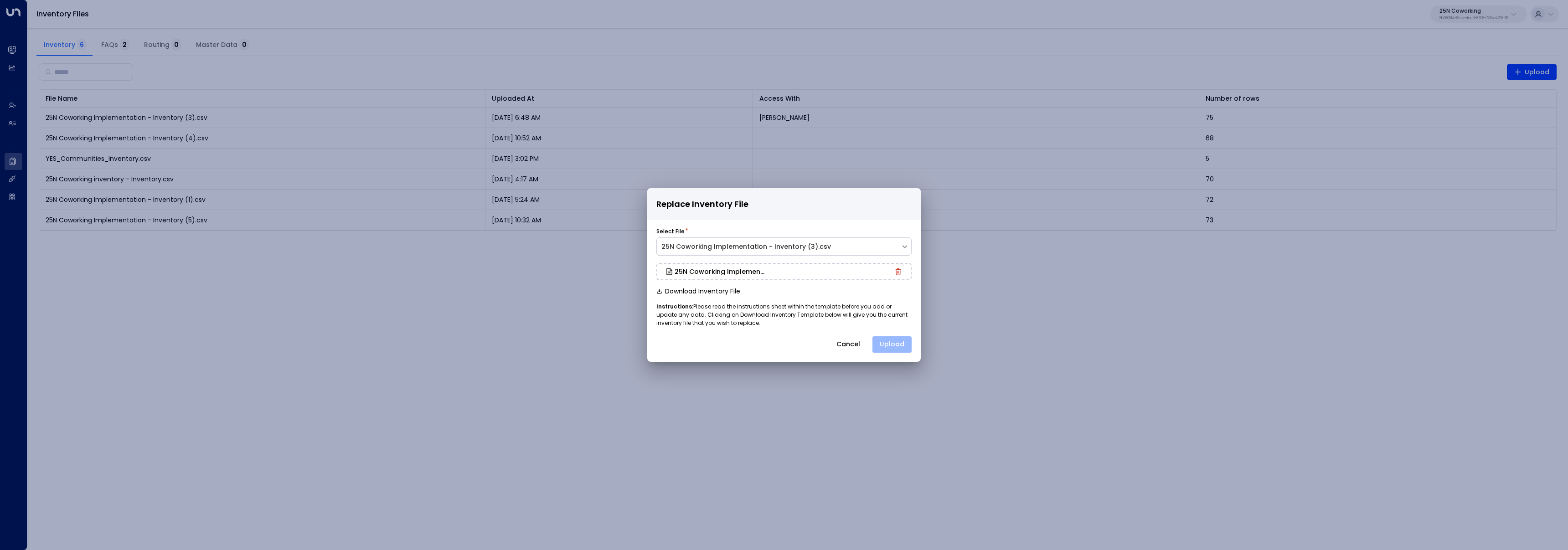
click at [888, 341] on button "Upload" at bounding box center [892, 344] width 39 height 16
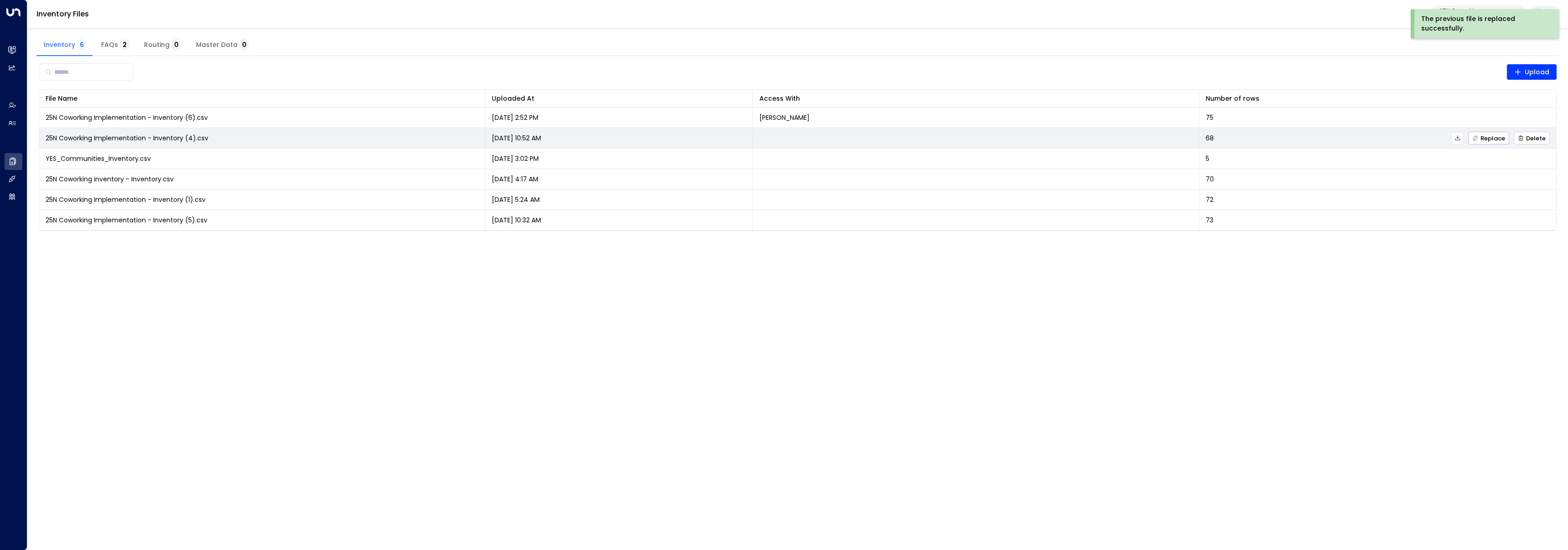
click at [1539, 141] on span "Delete" at bounding box center [1531, 138] width 28 height 6
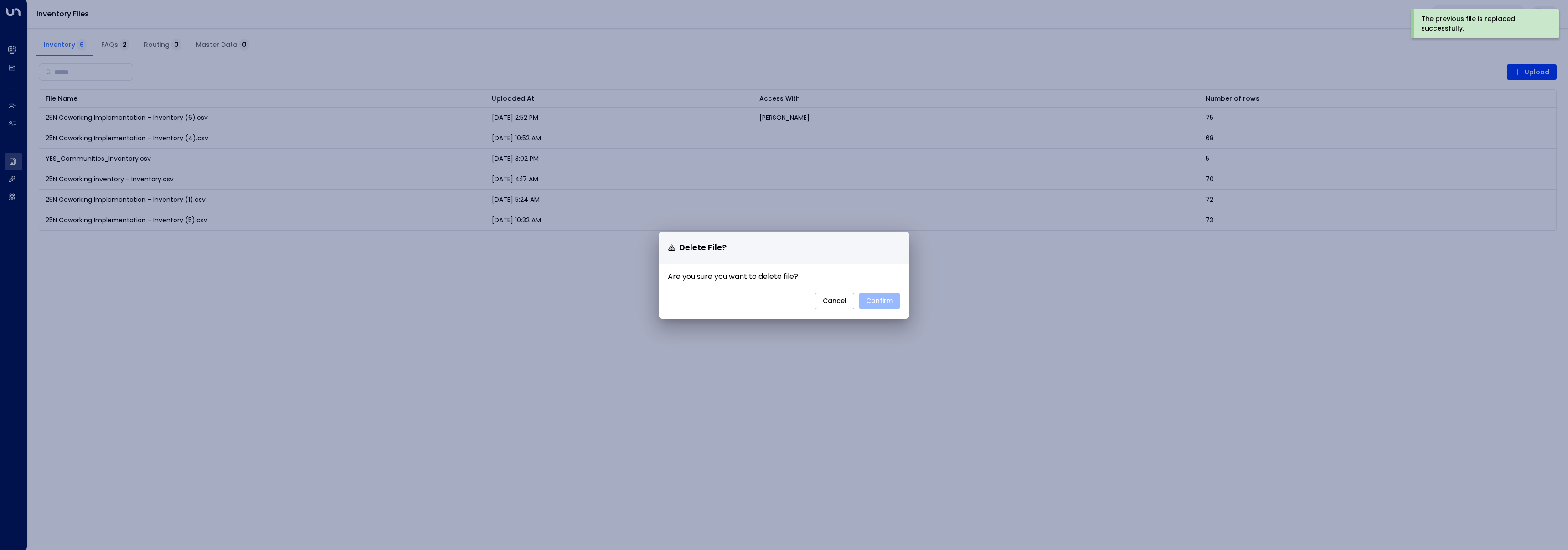
drag, startPoint x: 889, startPoint y: 303, endPoint x: 1170, endPoint y: 238, distance: 288.4
click at [889, 303] on button "Confirm" at bounding box center [879, 301] width 41 height 16
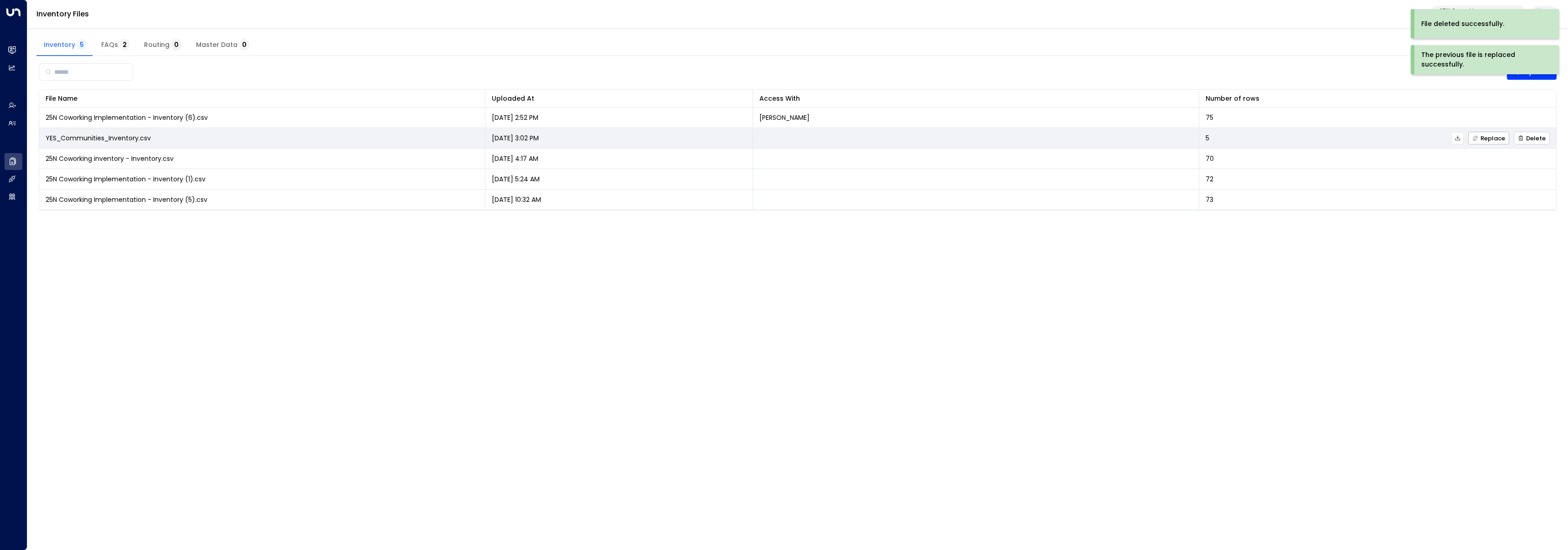
click at [1536, 139] on span "Delete" at bounding box center [1531, 138] width 28 height 6
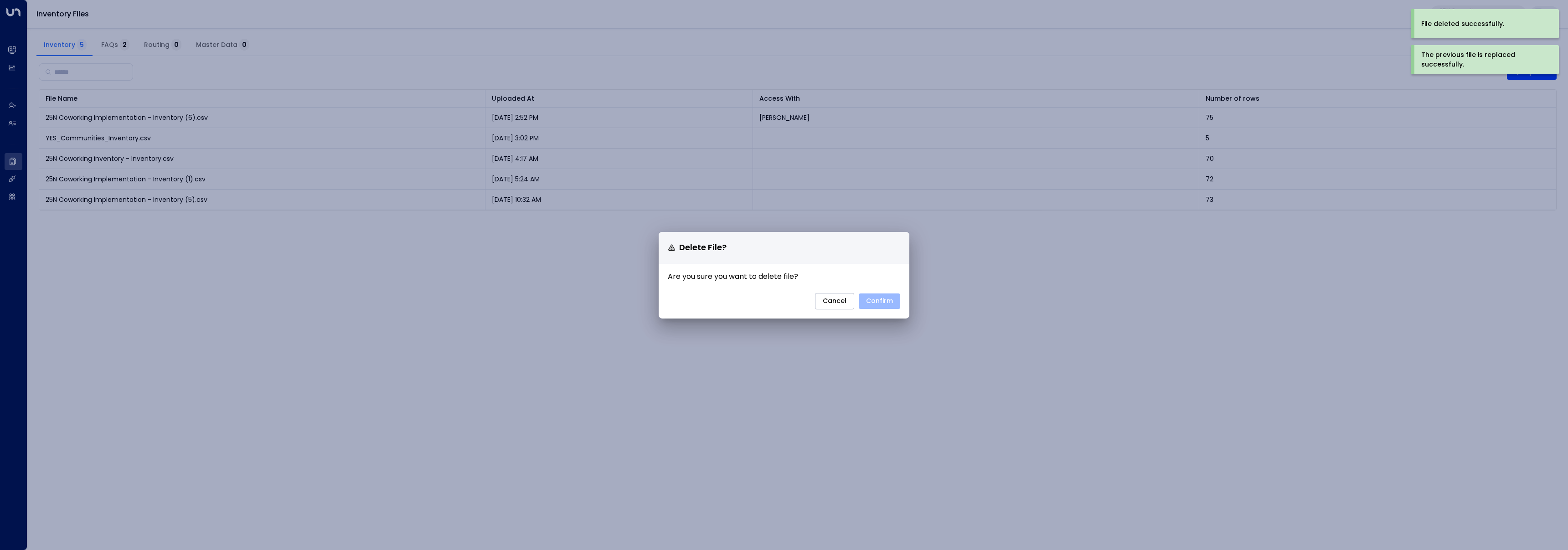
click at [880, 302] on button "Confirm" at bounding box center [879, 301] width 41 height 16
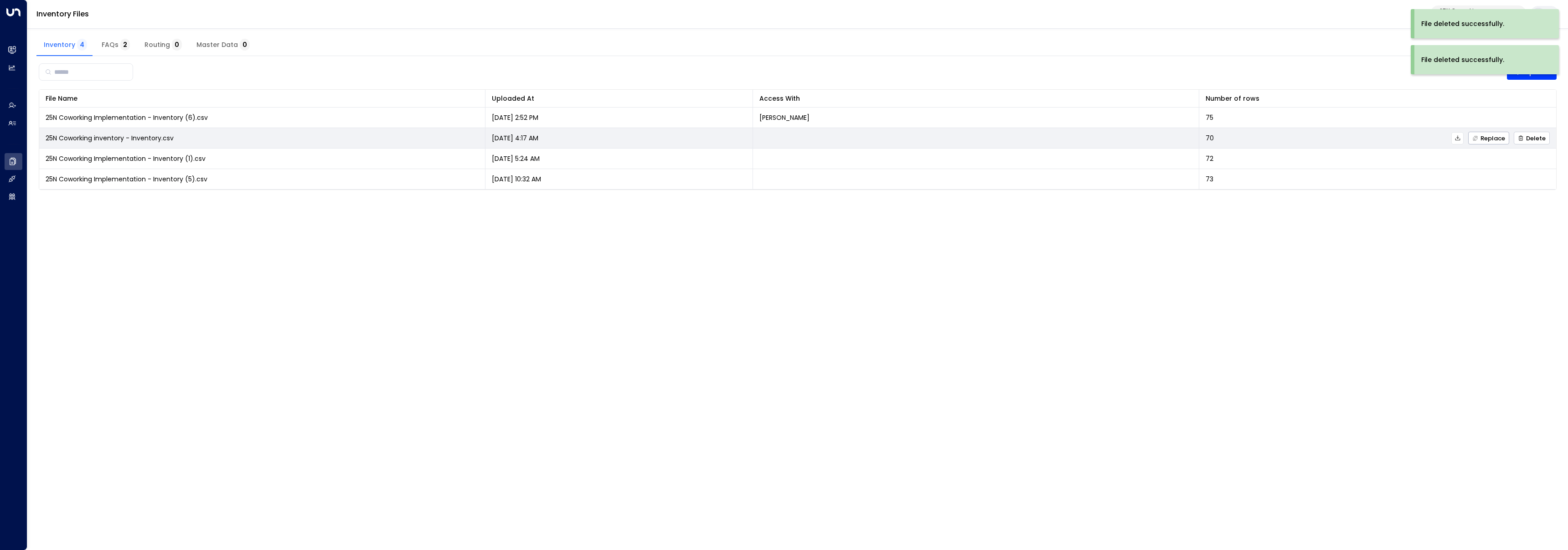
click at [1525, 139] on span "Delete" at bounding box center [1531, 138] width 28 height 6
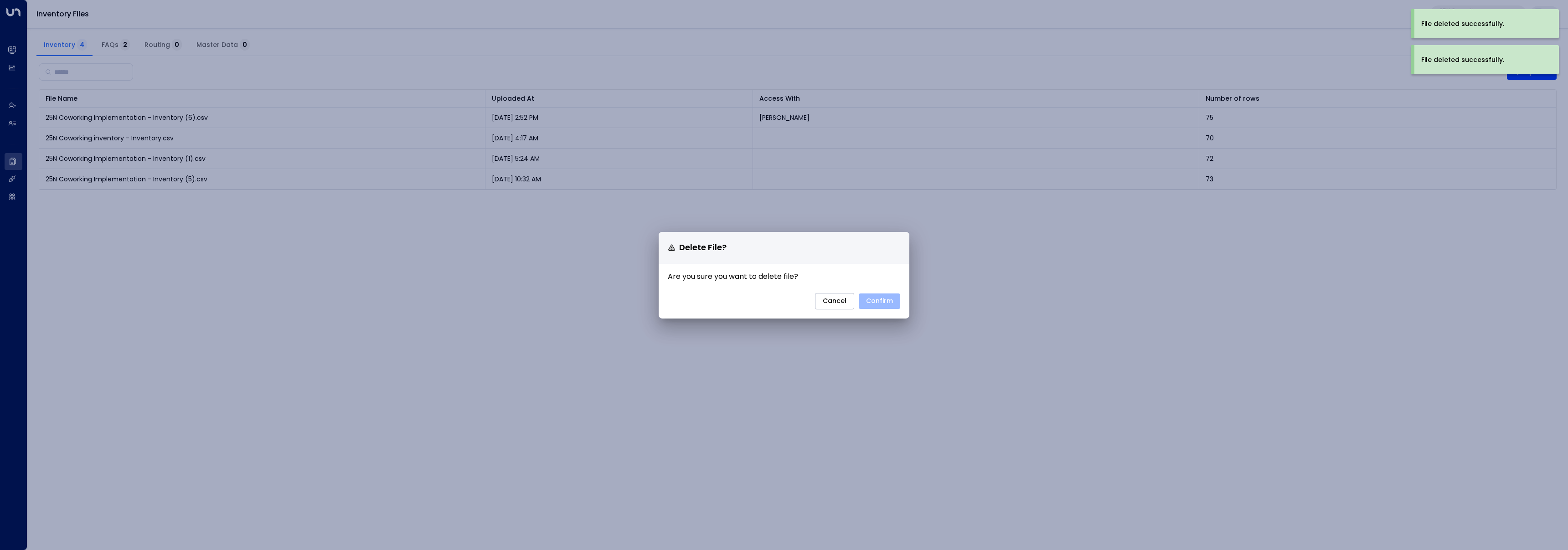
click at [872, 298] on button "Confirm" at bounding box center [879, 301] width 41 height 16
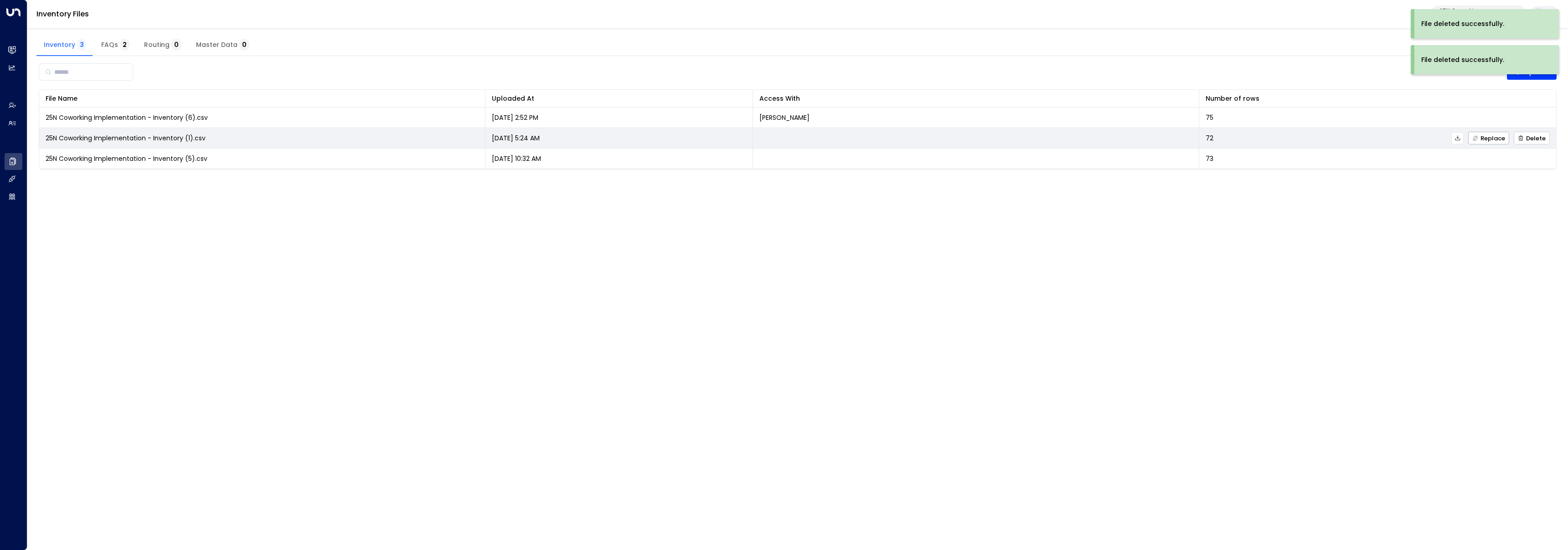
click at [1526, 135] on span "Delete" at bounding box center [1531, 138] width 28 height 6
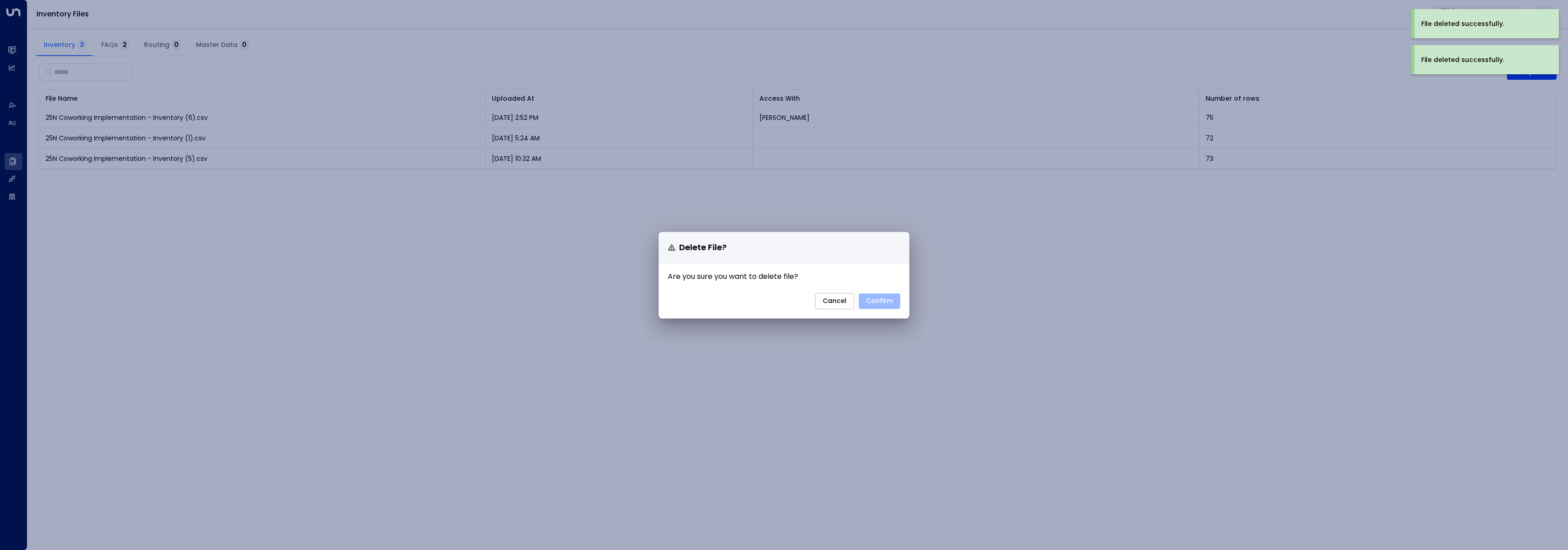
click at [888, 301] on button "Confirm" at bounding box center [879, 301] width 41 height 16
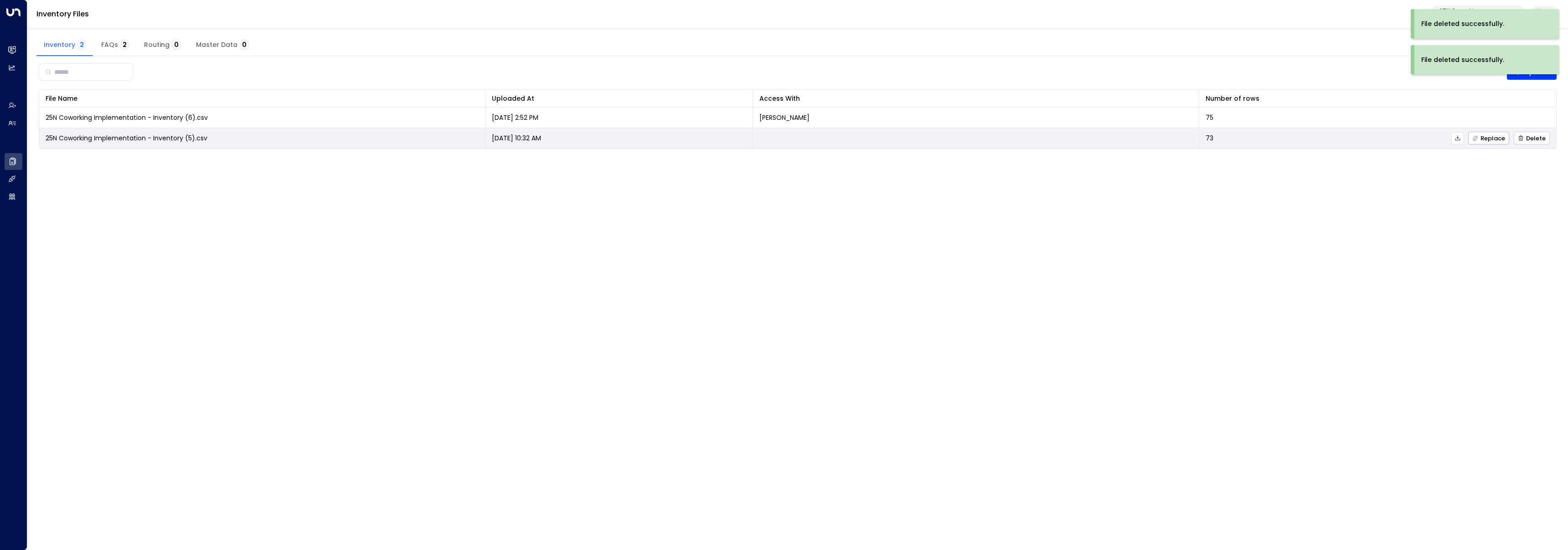
click at [1531, 140] on span "Delete" at bounding box center [1531, 138] width 28 height 6
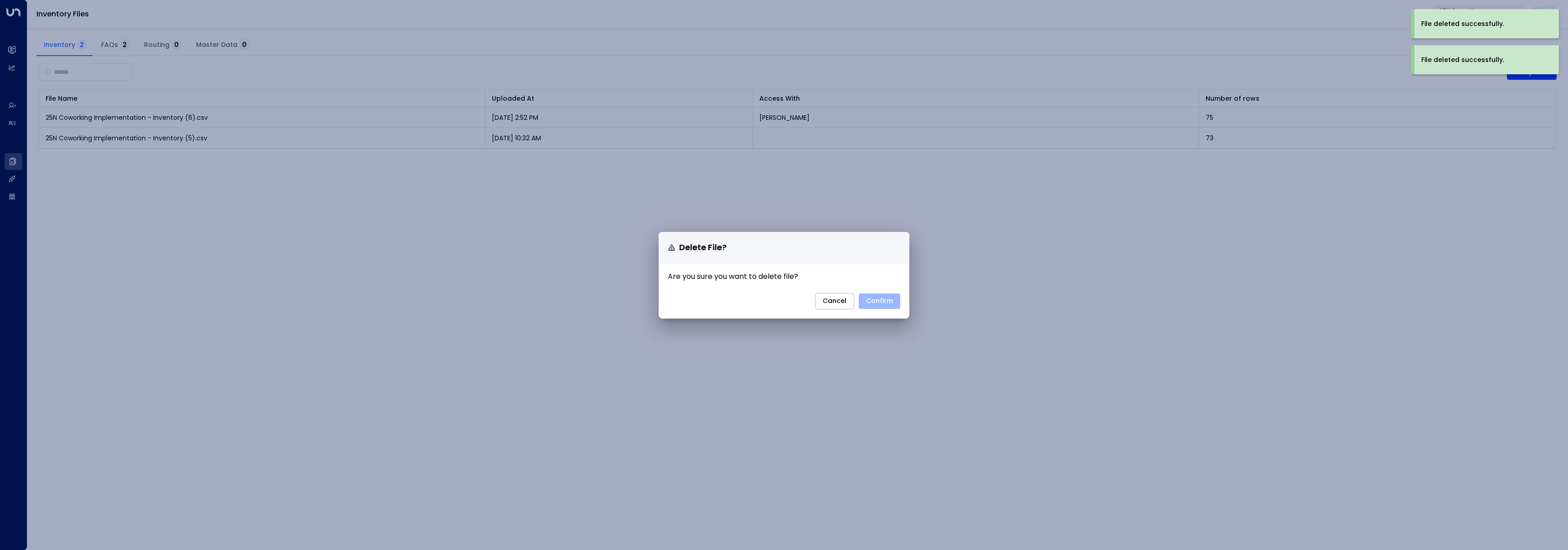
click at [887, 306] on button "Confirm" at bounding box center [879, 301] width 41 height 16
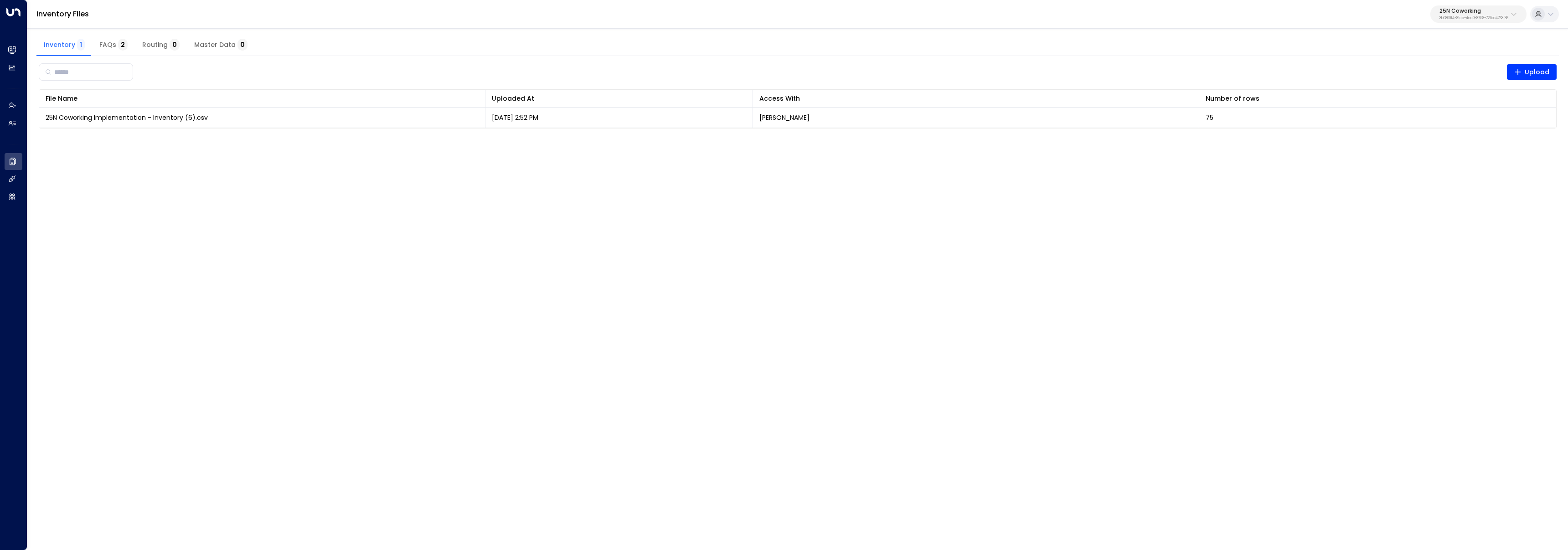
drag, startPoint x: 246, startPoint y: 251, endPoint x: 220, endPoint y: 186, distance: 70.0
click at [247, 140] on html "Overview Leads & Conversations Leads & Conversations Analytics Analytics Agents…" at bounding box center [784, 70] width 1568 height 140
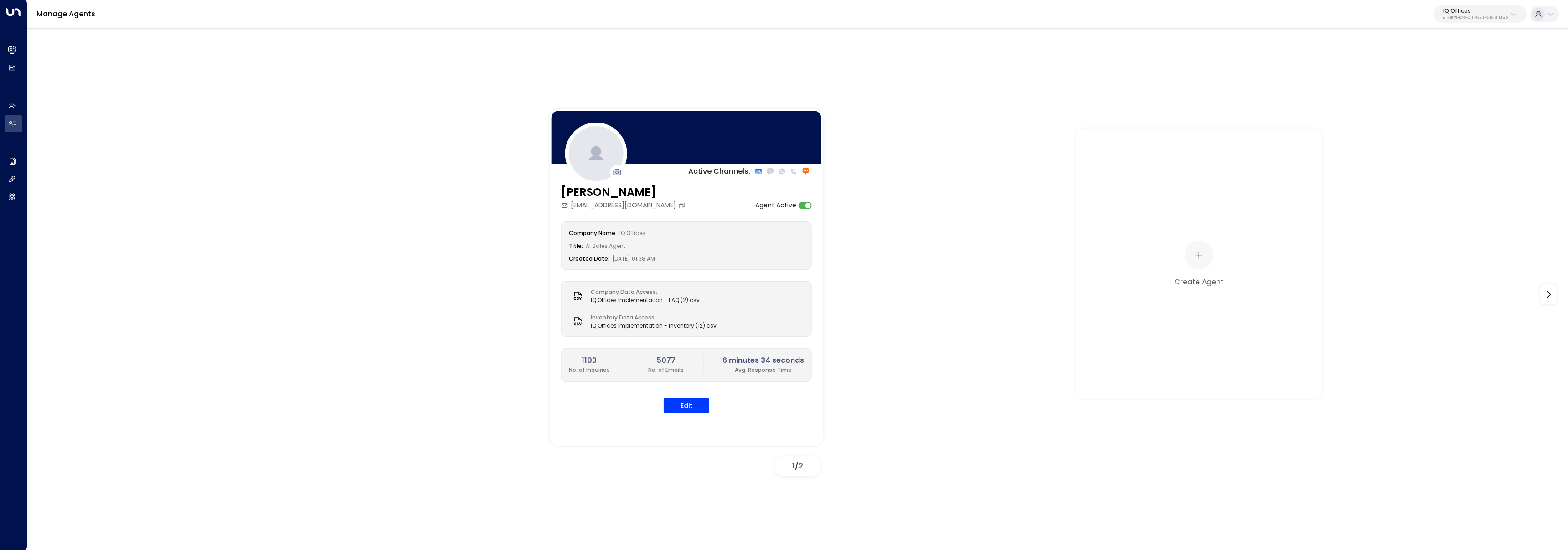
click at [1485, 17] on p "cfe0f921-6736-41ff-9ccf-6d0a7fff47c3" at bounding box center [1475, 18] width 65 height 3
click at [1447, 74] on span "ID: 3b9800f4-81ca-4ec0-8758-72fbe4763f36" at bounding box center [1450, 78] width 125 height 8
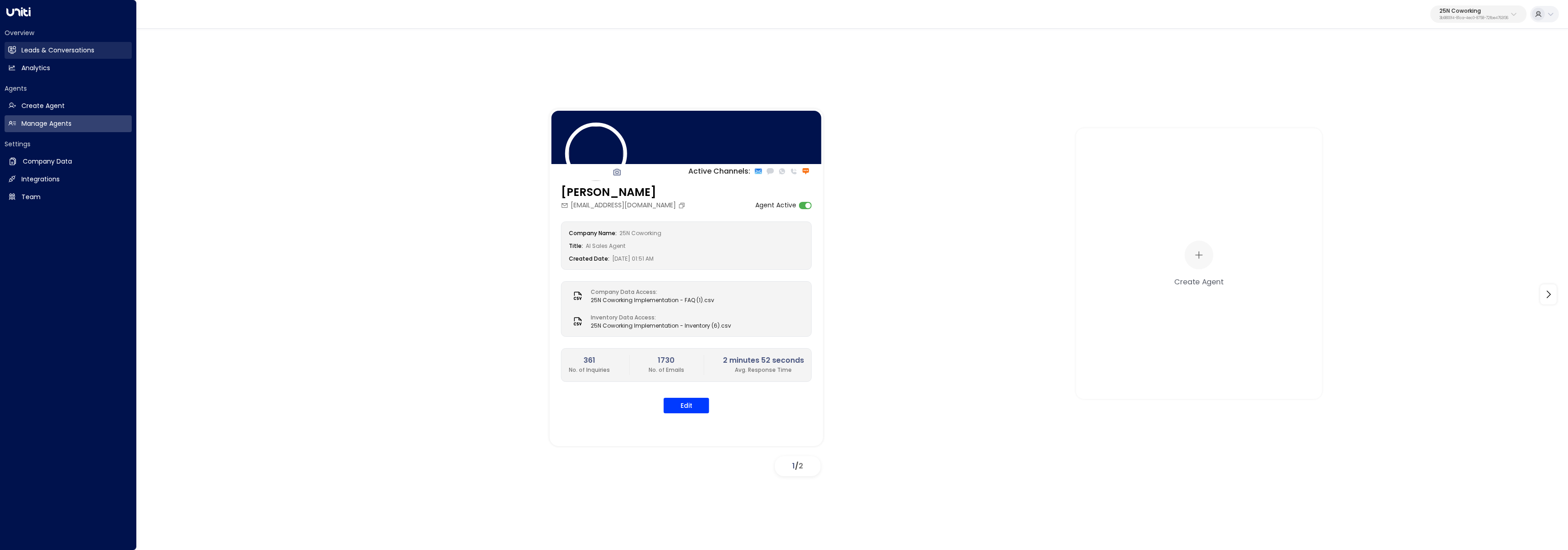
click at [17, 51] on link "Leads & Conversations Leads & Conversations" at bounding box center [68, 50] width 127 height 17
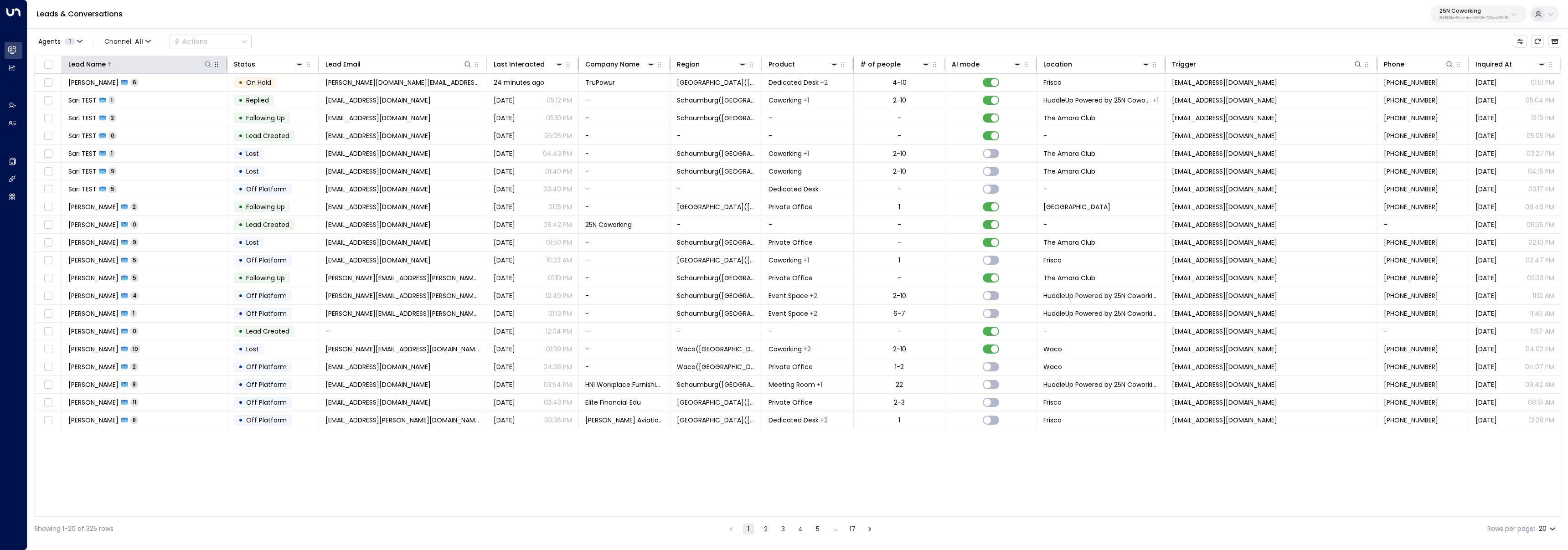
click at [206, 59] on button at bounding box center [208, 64] width 9 height 9
type input "****"
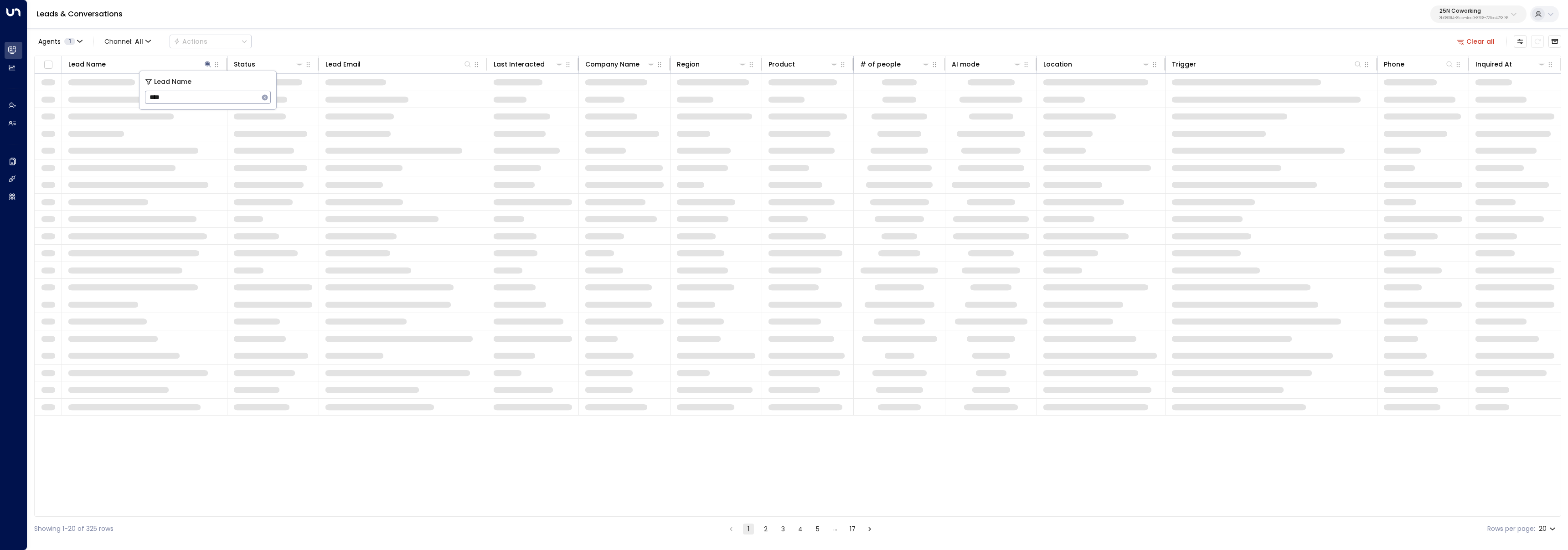
click at [361, 33] on div "Agents 1 Channel: All Actions Clear all" at bounding box center [798, 41] width 1527 height 19
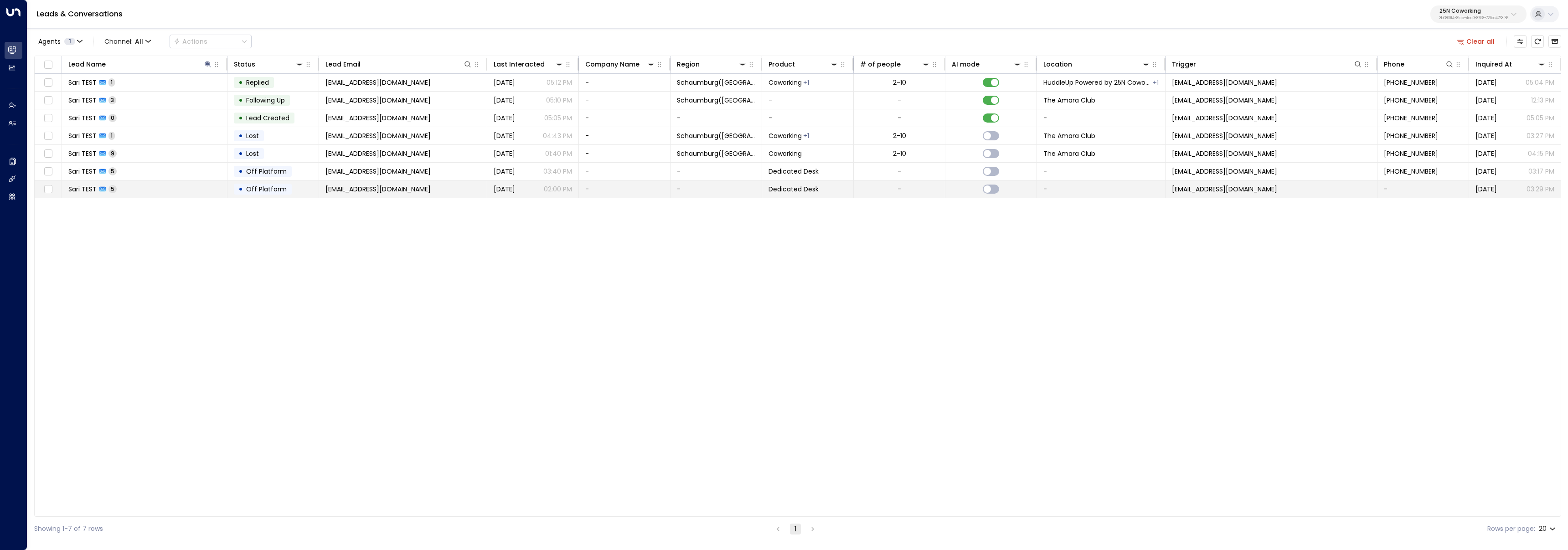
click at [369, 193] on span "sari@25ncoworking.com" at bounding box center [378, 189] width 105 height 9
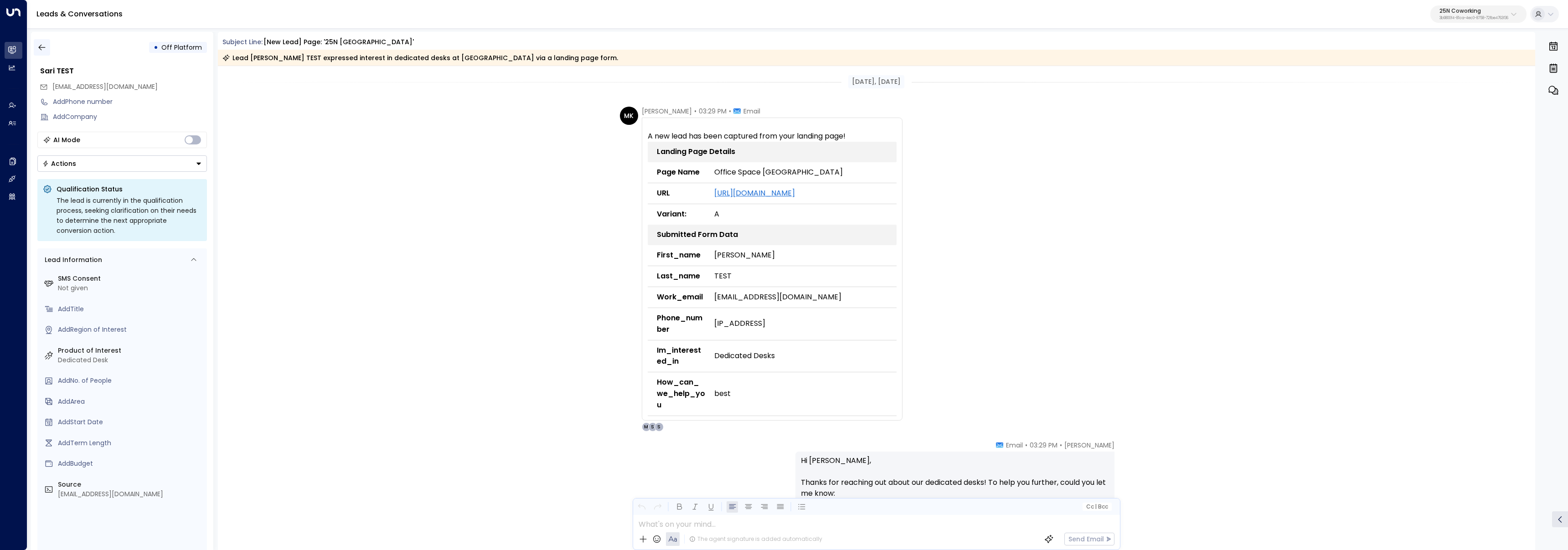
click at [41, 49] on icon "button" at bounding box center [41, 47] width 9 height 9
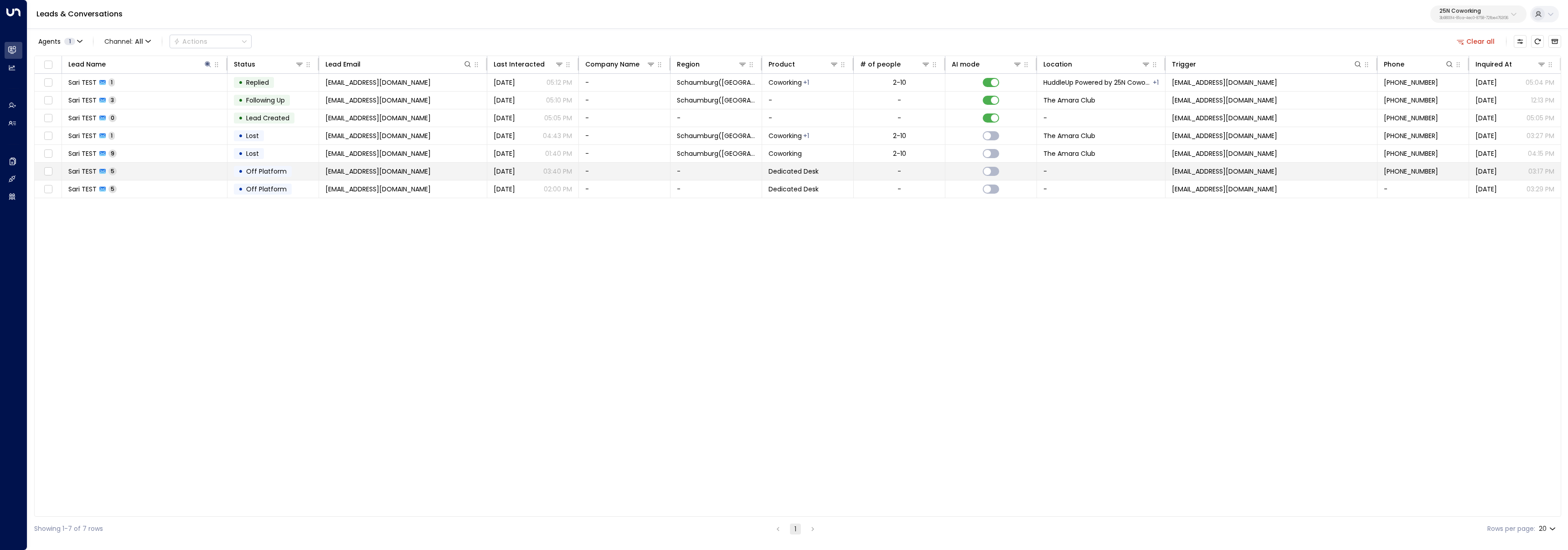
click at [94, 169] on span "Sari TEST" at bounding box center [82, 171] width 28 height 9
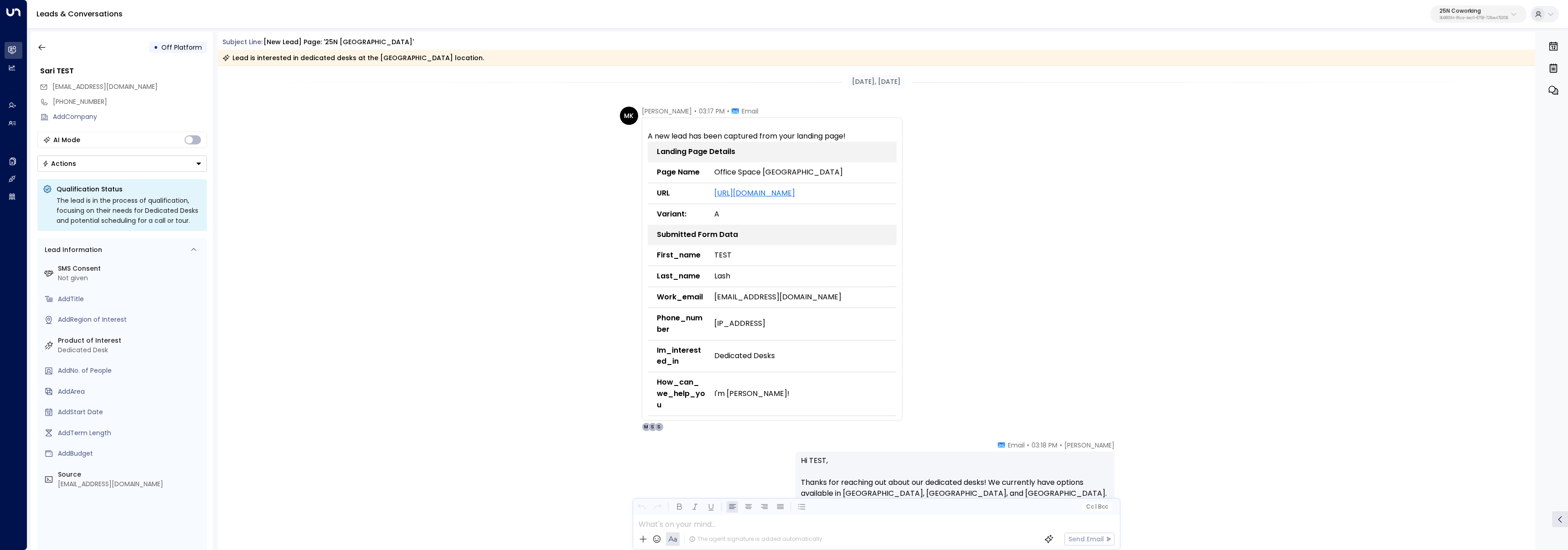
click at [51, 51] on div "• Off Platform" at bounding box center [122, 47] width 170 height 16
click at [50, 51] on div "• Off Platform" at bounding box center [122, 47] width 170 height 16
click at [47, 47] on button "button" at bounding box center [42, 47] width 16 height 16
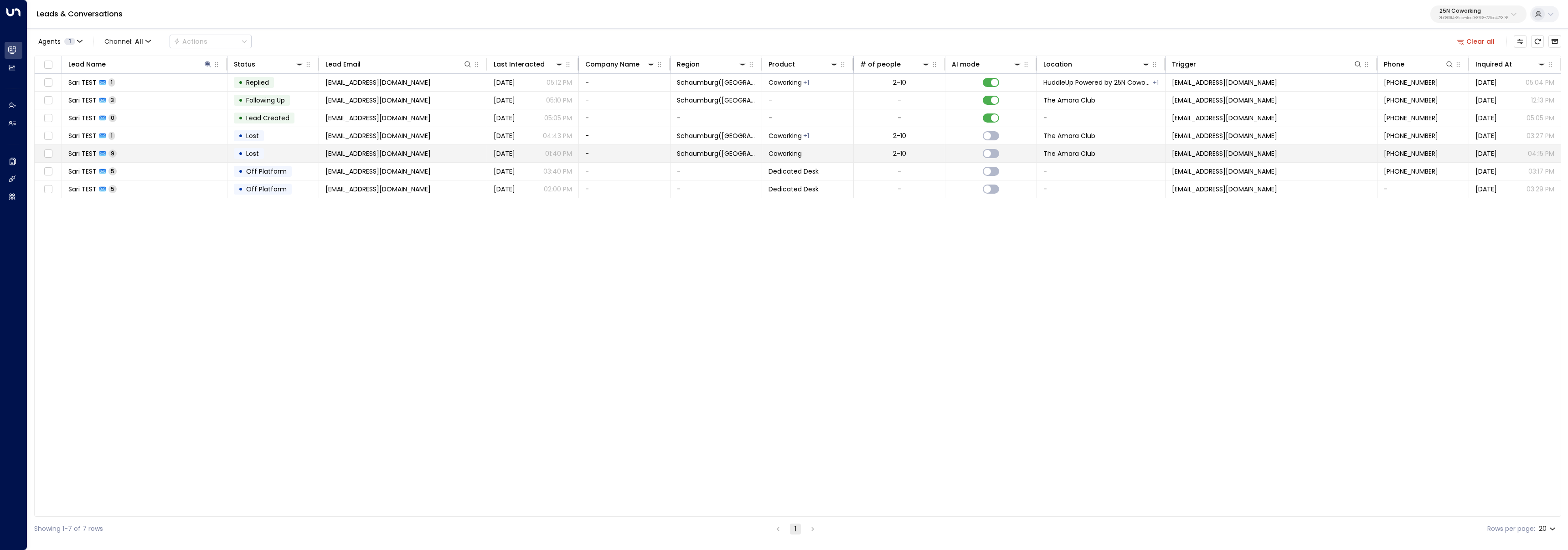
click at [168, 149] on td "Sari TEST 9" at bounding box center [145, 153] width 166 height 18
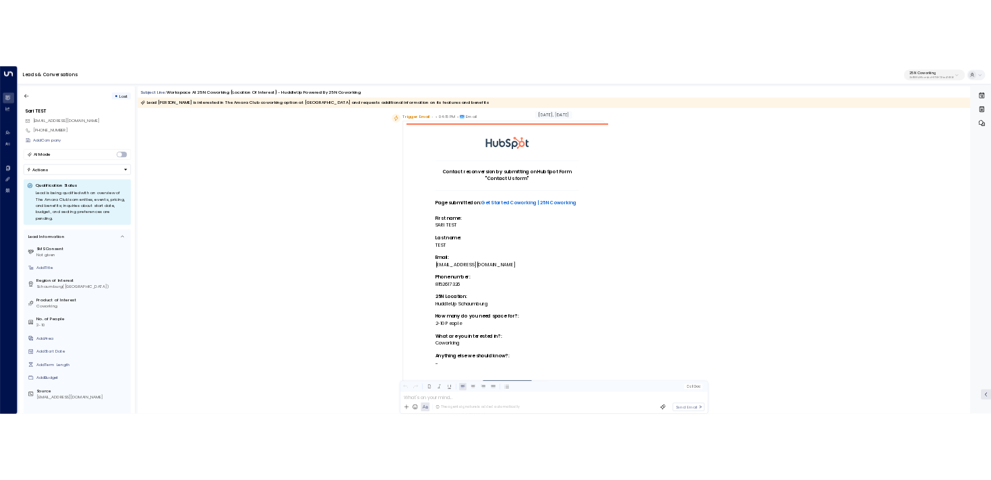
scroll to position [61, 0]
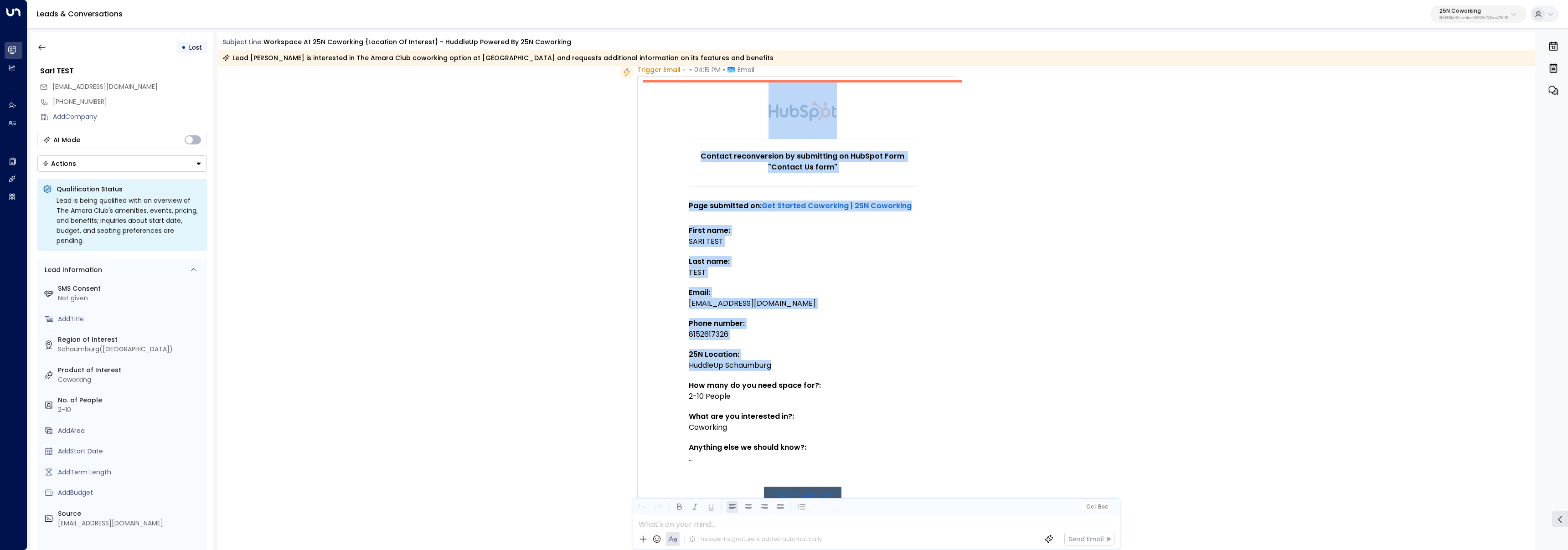
drag, startPoint x: 684, startPoint y: 366, endPoint x: 811, endPoint y: 371, distance: 127.1
click at [811, 371] on td "Contact reconversion by submitting on HubSpot Form "Contact Us form" Page submi…" at bounding box center [803, 339] width 319 height 518
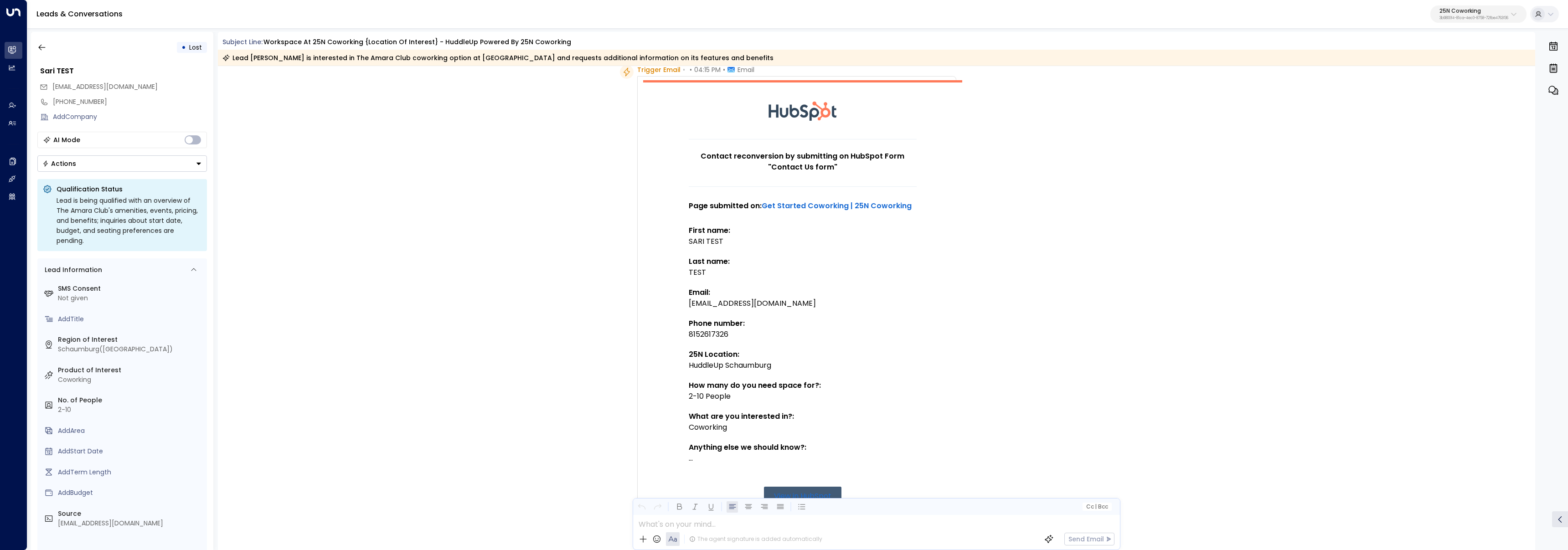
click at [810, 371] on td at bounding box center [802, 375] width 228 height 9
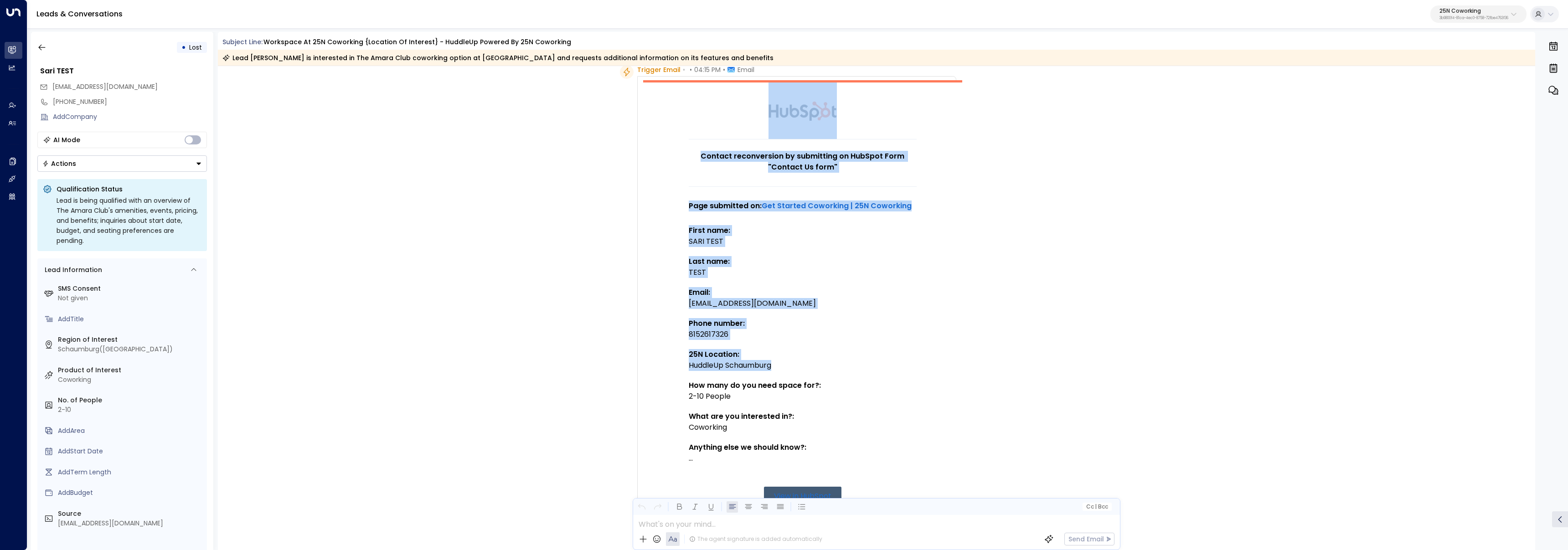
drag, startPoint x: 811, startPoint y: 368, endPoint x: 675, endPoint y: 363, distance: 136.1
click at [678, 366] on td "Contact reconversion by submitting on HubSpot Form "Contact Us form" Page submi…" at bounding box center [803, 339] width 319 height 518
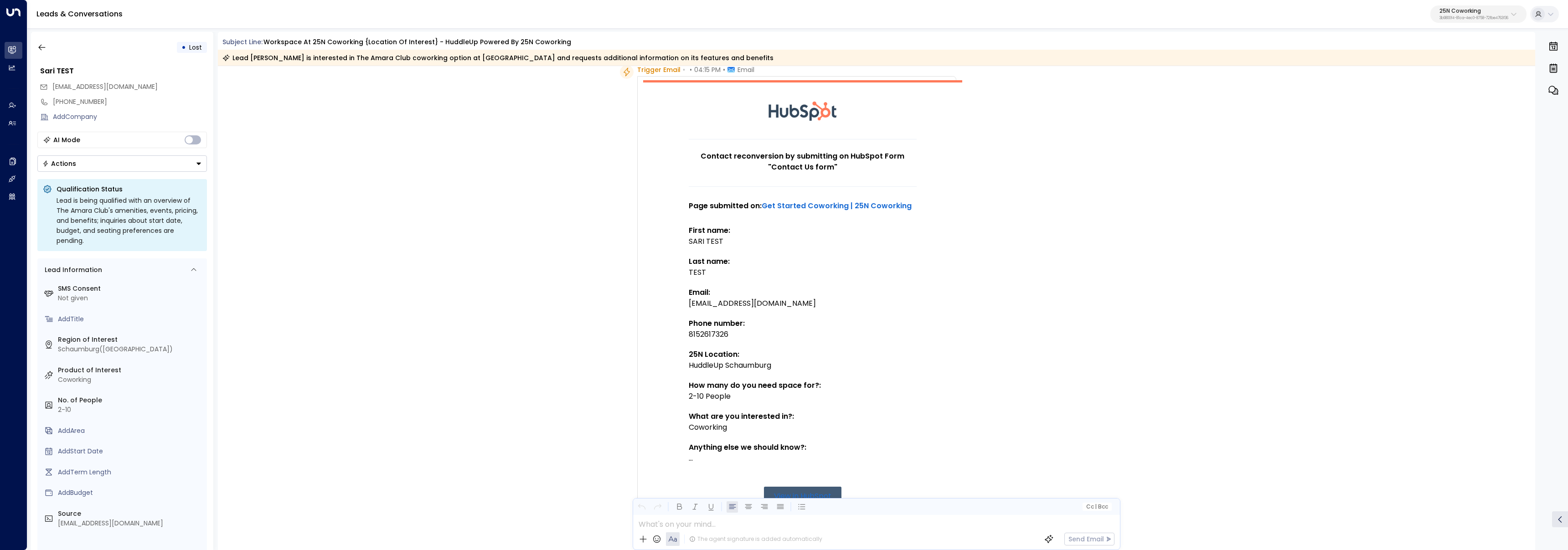
click at [32, 43] on div "• Lost Sari TEST sari.flage@gmail.com +16304091030 Add Company AI Mode Actions …" at bounding box center [122, 291] width 183 height 518
click at [43, 45] on icon "button" at bounding box center [41, 47] width 9 height 9
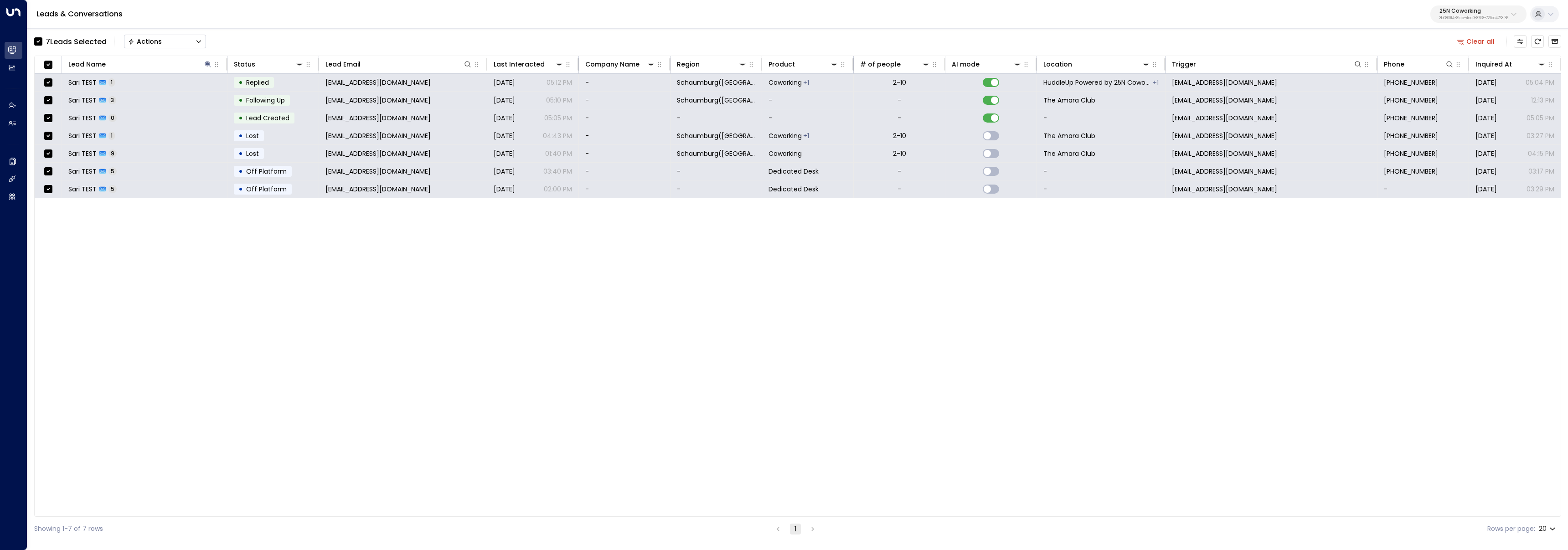
click at [193, 40] on button "Actions" at bounding box center [164, 41] width 82 height 14
click at [183, 100] on li "Archive Lead" at bounding box center [165, 102] width 81 height 15
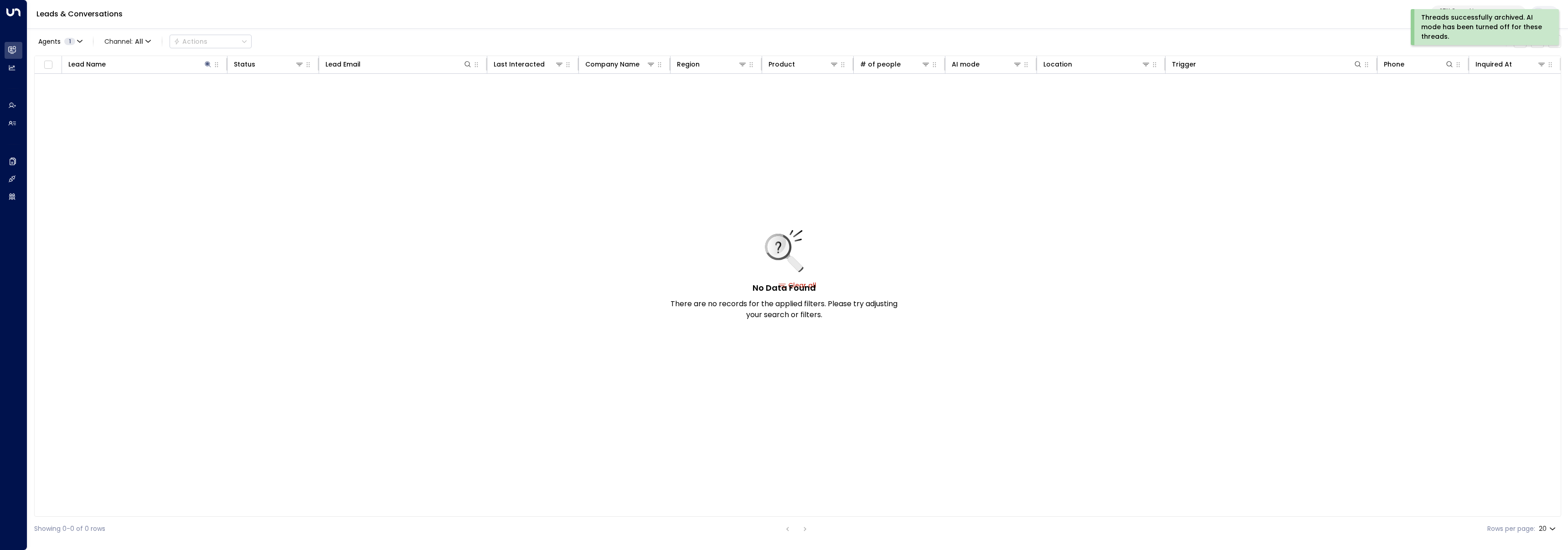
click at [523, 300] on div "No Data Found There are no records for the applied filters. Please try adjustin…" at bounding box center [797, 284] width 1526 height 422
click at [1458, 11] on p "25N Coworking" at bounding box center [1473, 11] width 69 height 5
type input "******"
click at [1449, 79] on span "ID: 5ac0484e-0702-4bbb-8380-6168aea91a66" at bounding box center [1453, 78] width 132 height 8
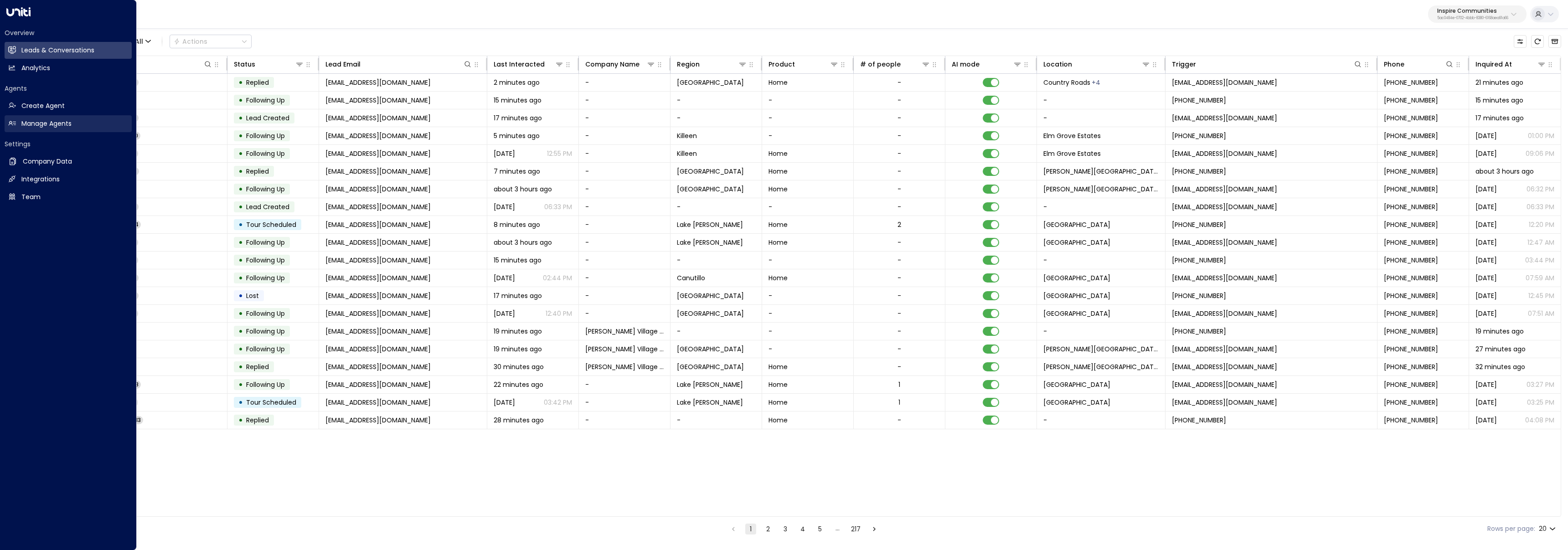
click at [18, 127] on link "Manage Agents Manage Agents" at bounding box center [68, 124] width 127 height 17
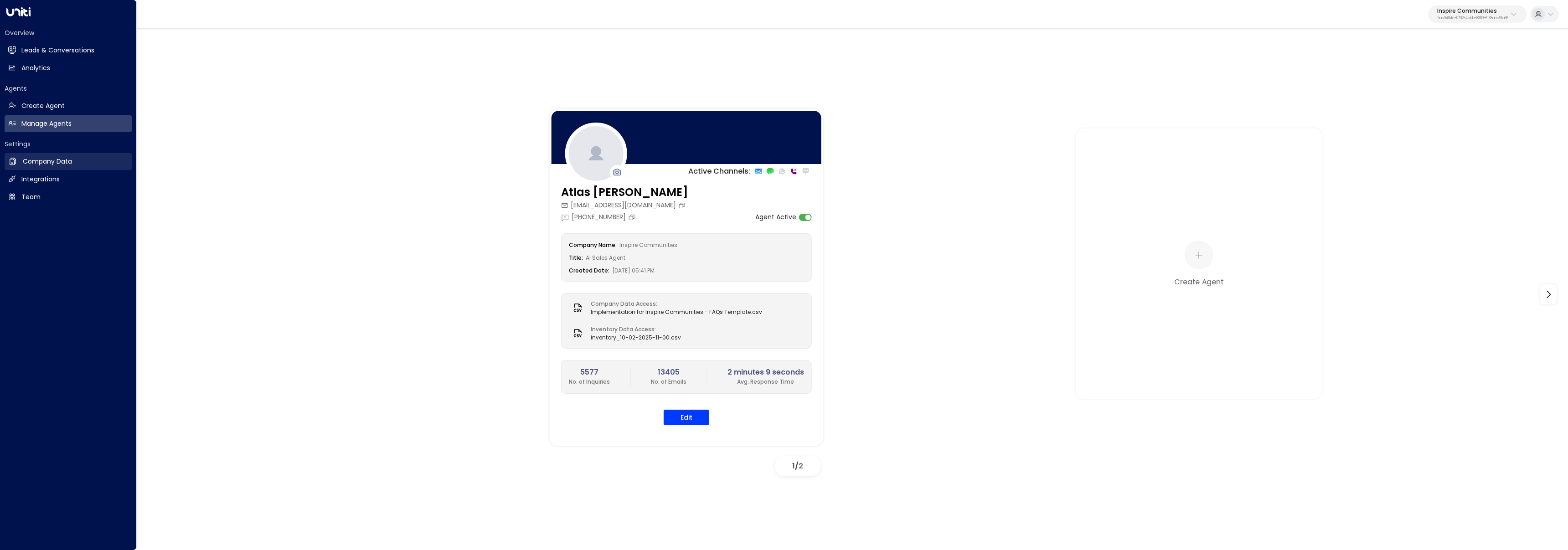
click at [27, 163] on h2 "Company Data" at bounding box center [47, 161] width 49 height 9
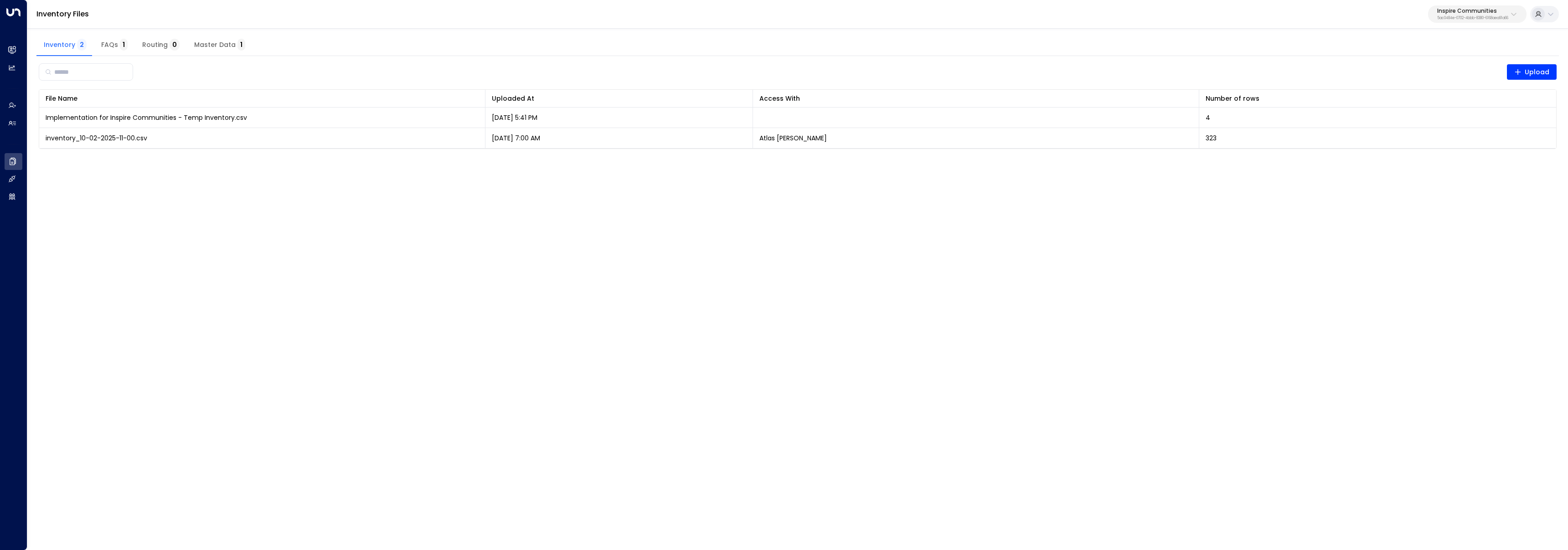
click at [104, 39] on button "FAQs 1" at bounding box center [114, 45] width 41 height 22
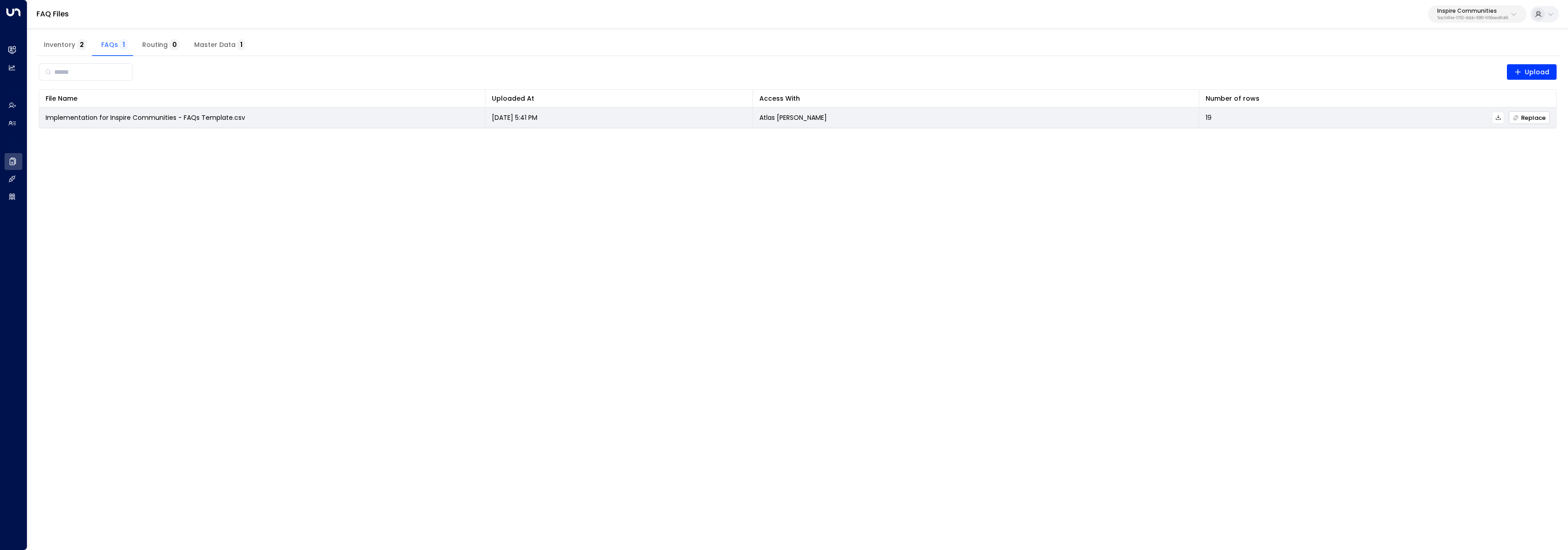
click at [1519, 118] on span "Replace" at bounding box center [1529, 118] width 33 height 6
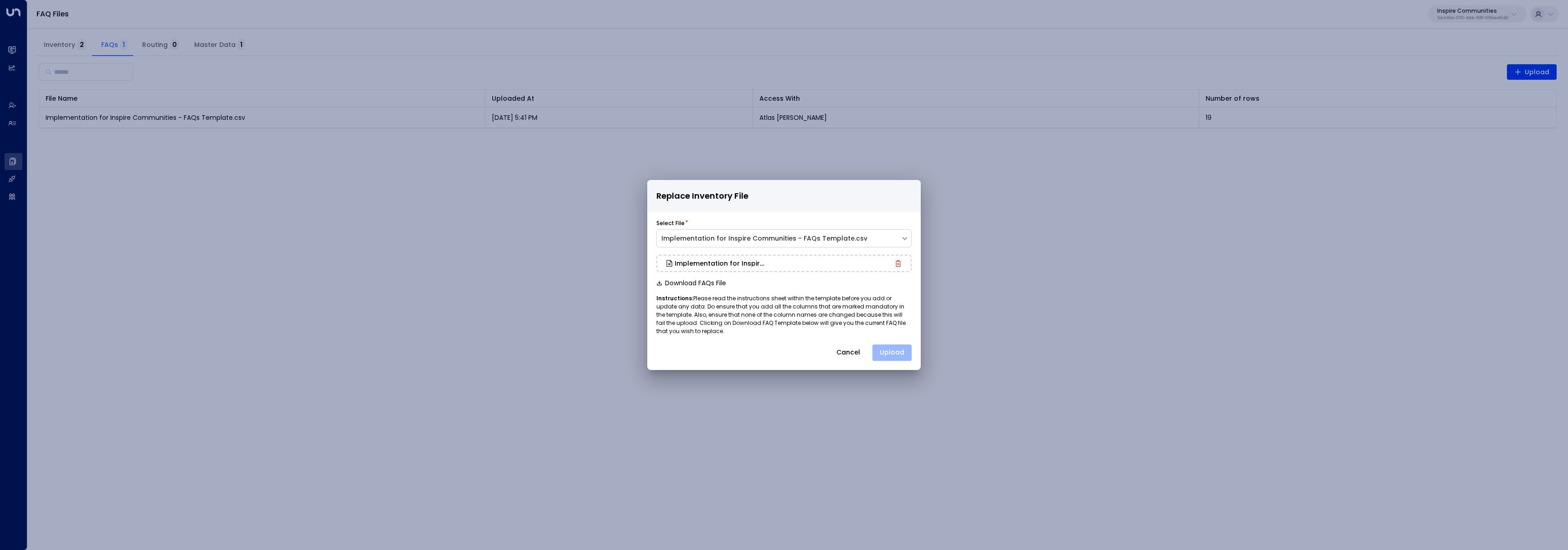
click at [897, 353] on button "Upload" at bounding box center [892, 353] width 39 height 16
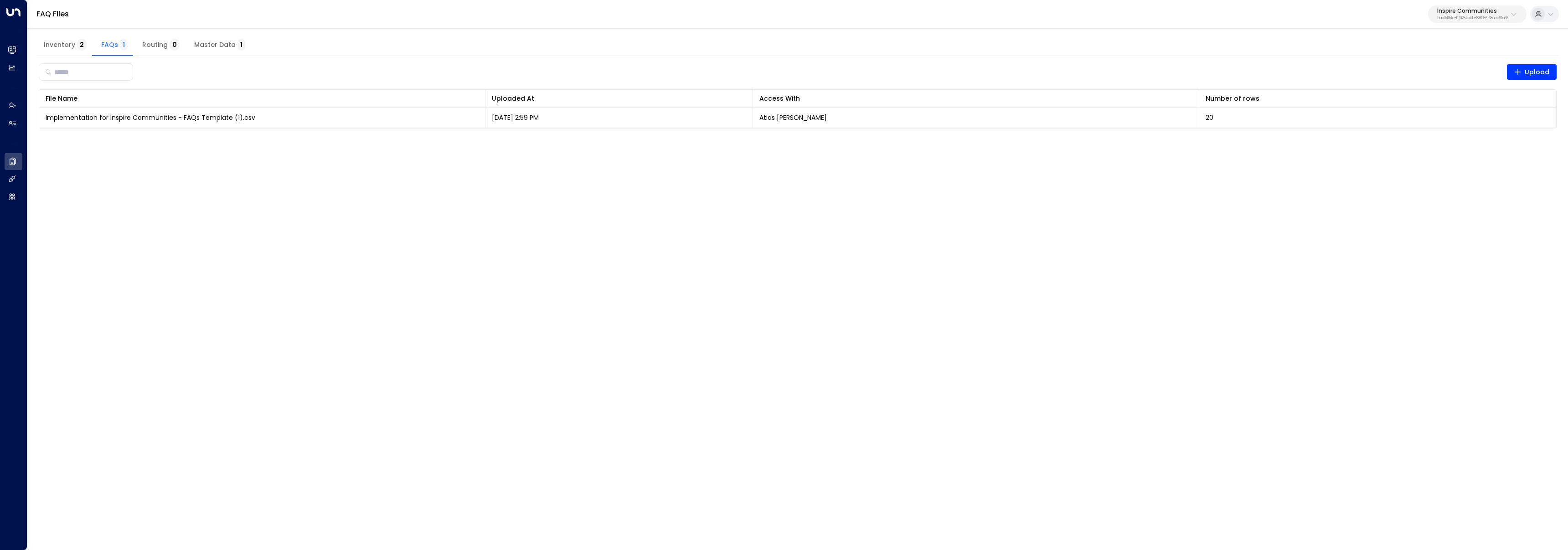
click at [348, 140] on html "Overview Leads & Conversations Leads & Conversations Analytics Analytics Agents…" at bounding box center [784, 70] width 1568 height 140
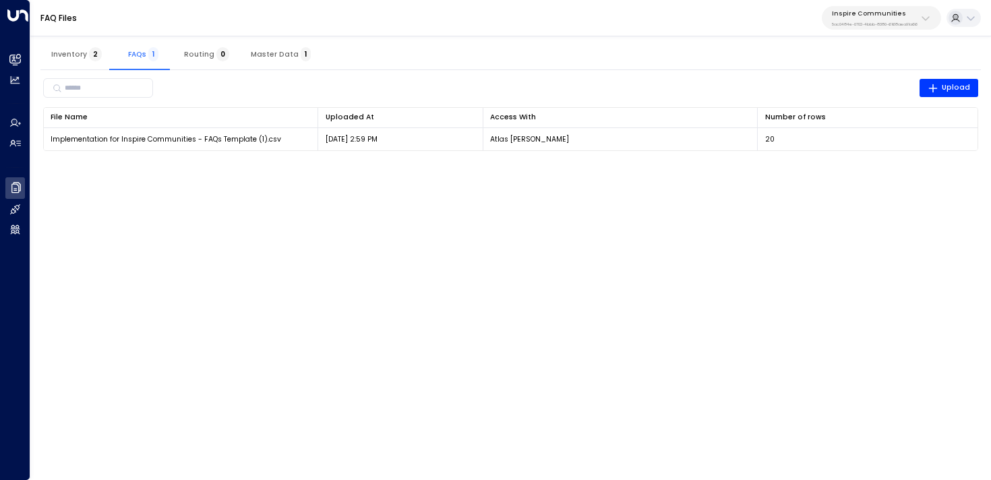
click at [73, 48] on button "Inventory 2" at bounding box center [76, 54] width 72 height 32
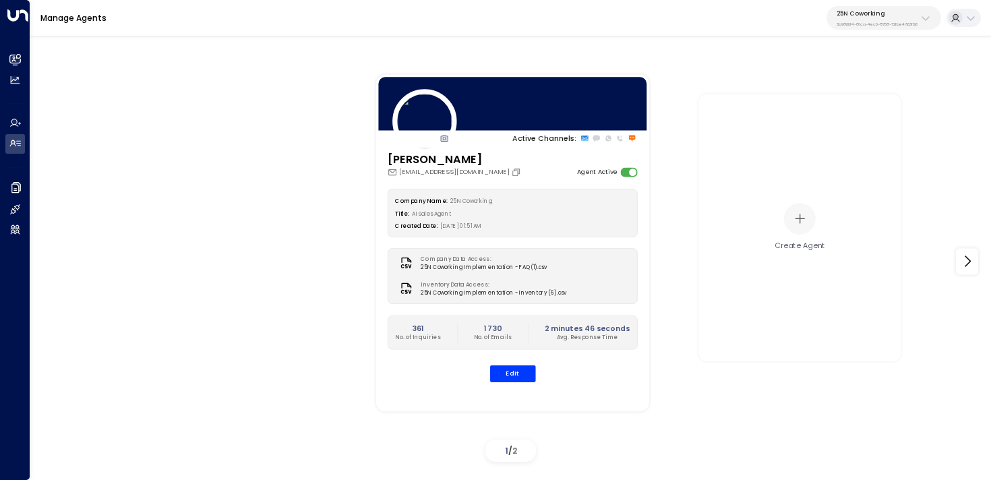
click at [883, 24] on p "3b9800f4-81ca-4ec0-8758-72fbe4763f36" at bounding box center [876, 24] width 81 height 5
type input "********"
click at [859, 96] on span "ID: 413dacf9-5485-402c-a519-14108c614857" at bounding box center [899, 98] width 134 height 9
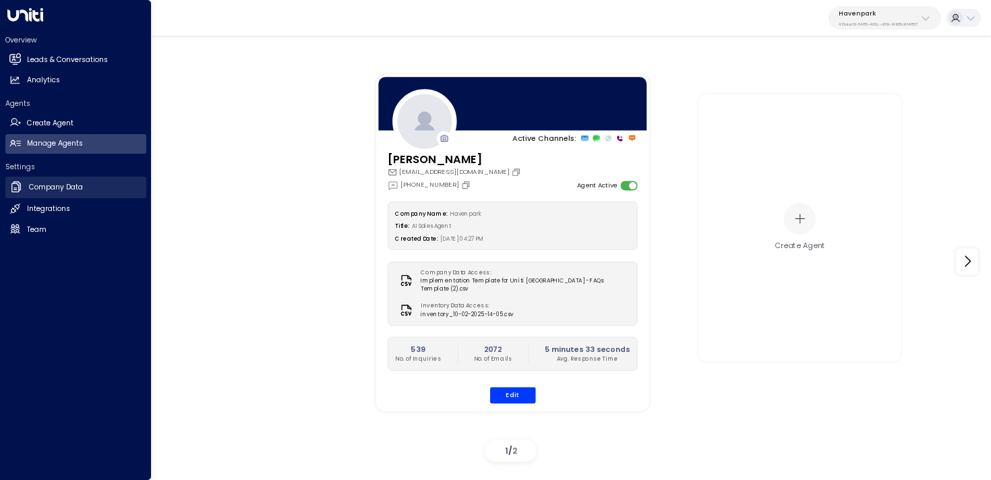
click at [26, 180] on link "Company Data Company Data" at bounding box center [75, 188] width 141 height 22
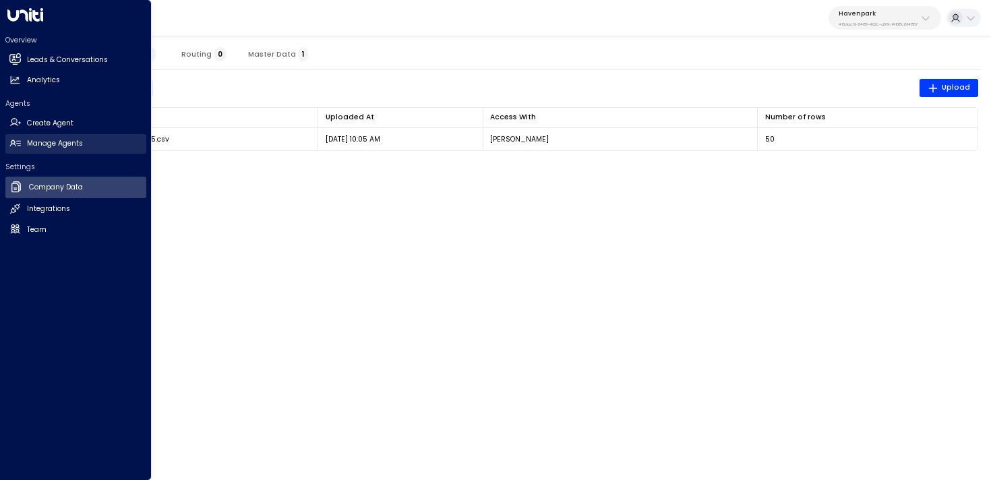
click at [20, 142] on icon at bounding box center [14, 142] width 11 height 11
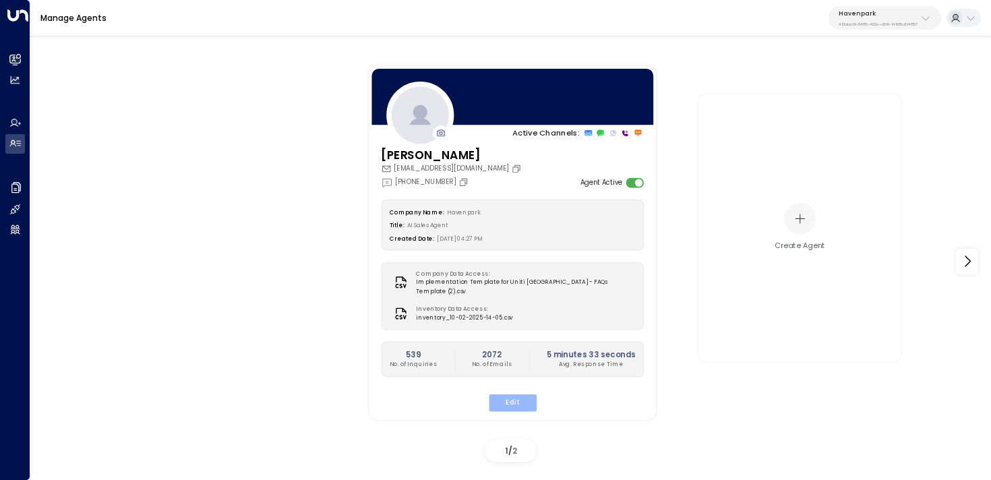
click at [511, 397] on button "Edit" at bounding box center [512, 403] width 48 height 18
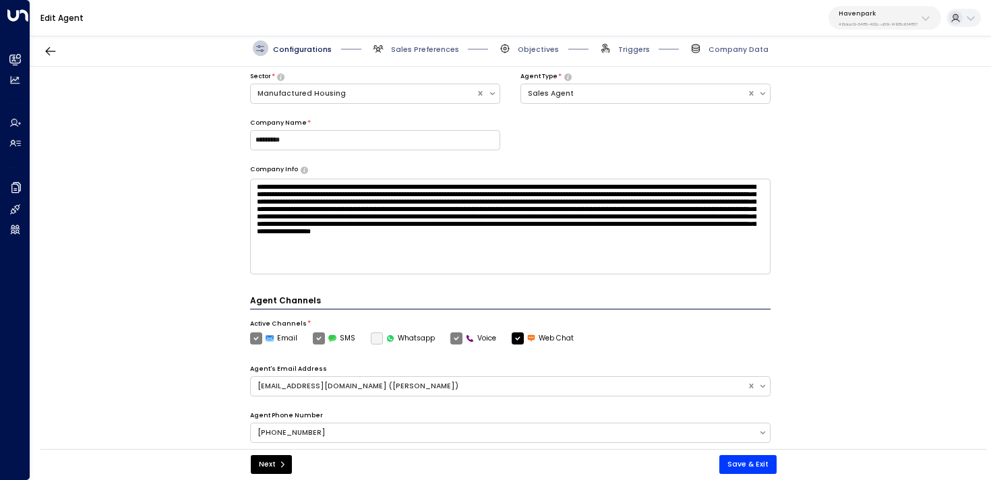
scroll to position [277, 0]
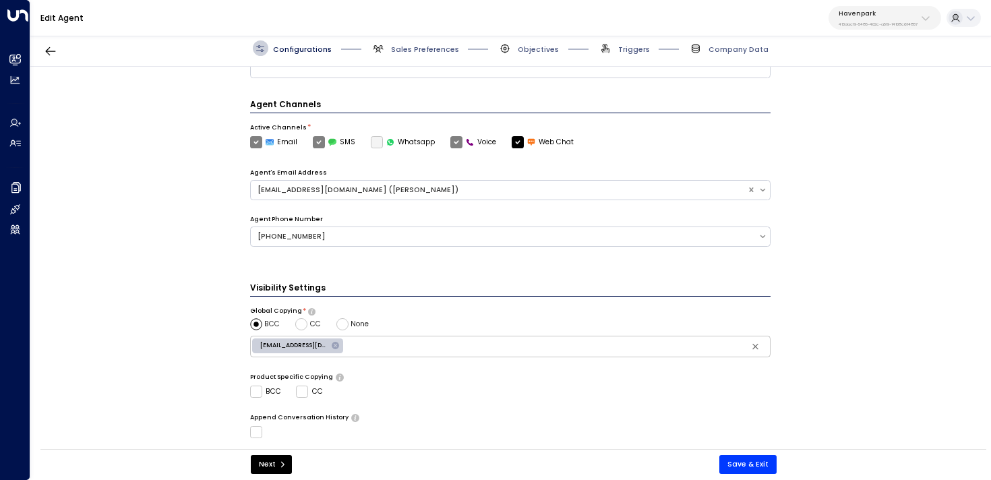
click at [427, 42] on span "Sales Preferences" at bounding box center [415, 48] width 88 height 16
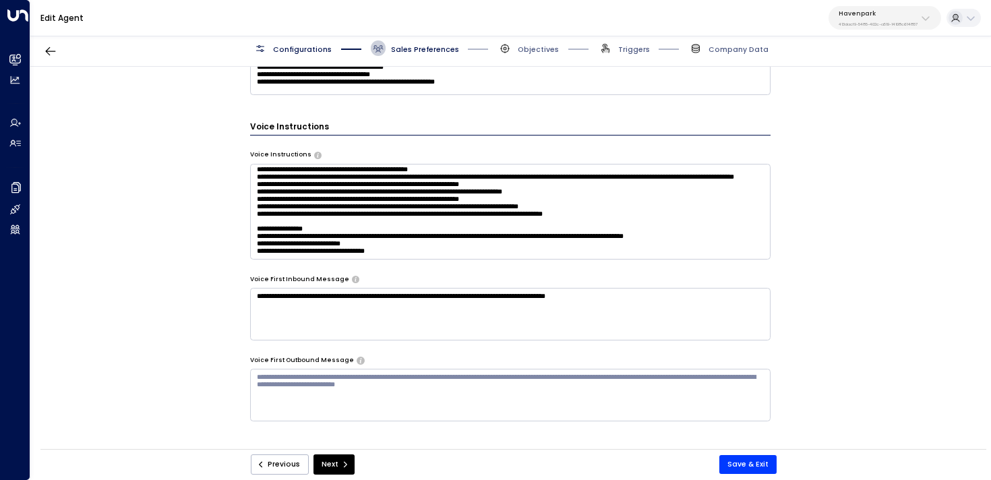
scroll to position [848, 0]
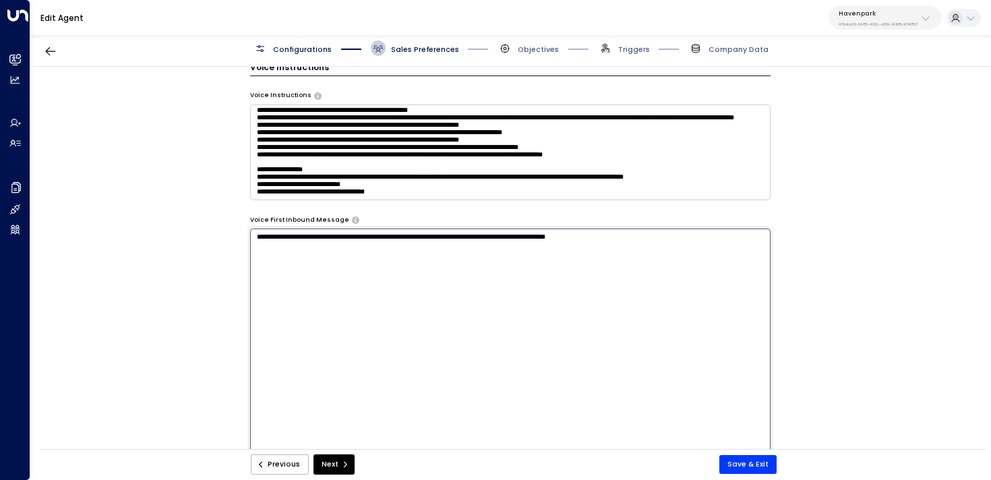
click at [551, 264] on textarea "**********" at bounding box center [510, 362] width 521 height 268
drag, startPoint x: 578, startPoint y: 233, endPoint x: 153, endPoint y: 188, distance: 426.9
click at [153, 188] on div "**********" at bounding box center [510, 261] width 960 height 389
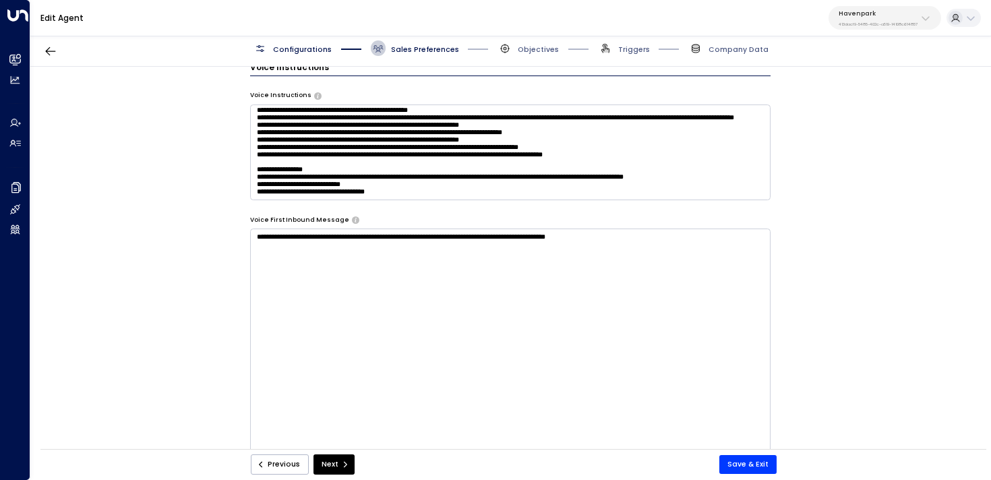
click at [162, 199] on div "**********" at bounding box center [510, 261] width 960 height 389
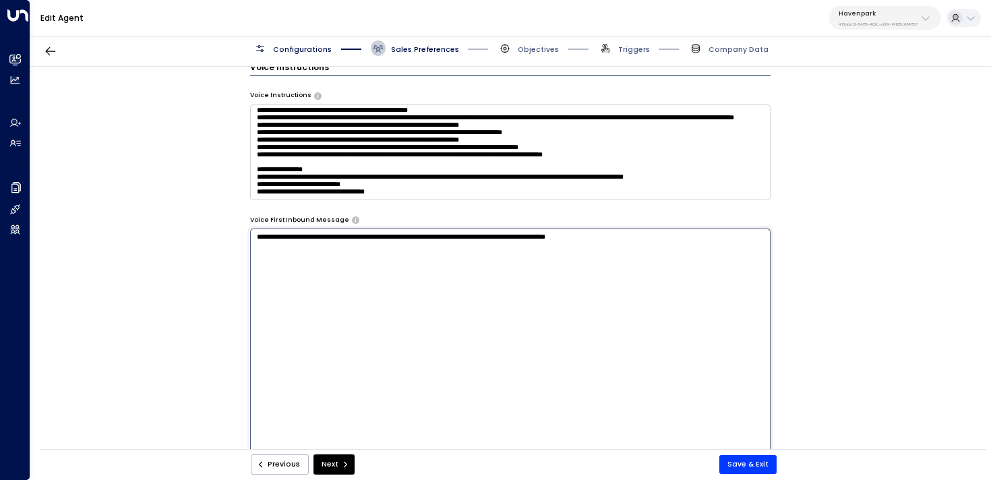
drag, startPoint x: 600, startPoint y: 228, endPoint x: 679, endPoint y: 243, distance: 81.0
click at [679, 243] on textarea "**********" at bounding box center [510, 362] width 521 height 268
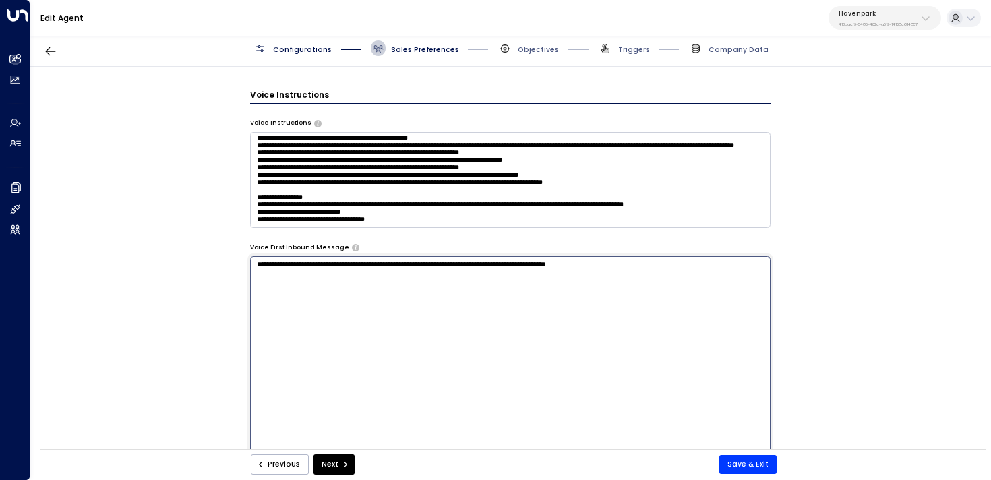
scroll to position [818, 0]
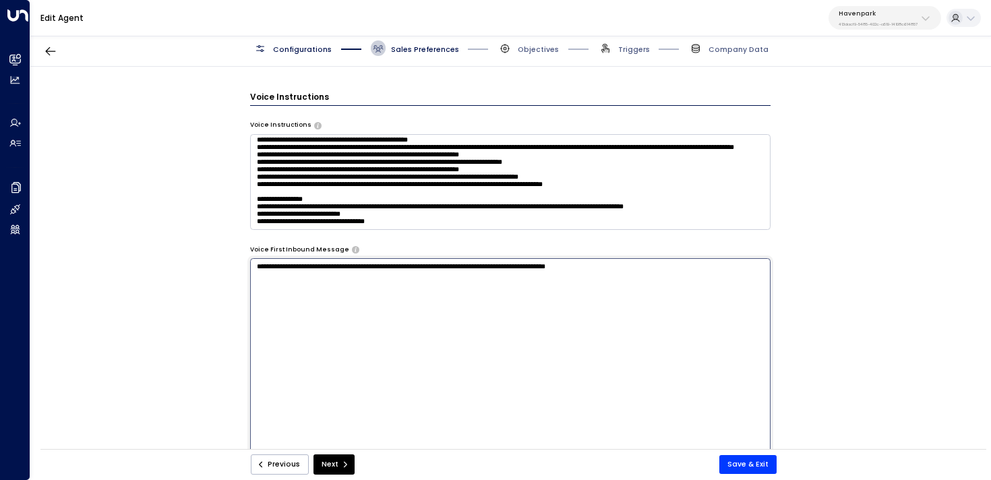
click at [687, 299] on textarea "**********" at bounding box center [510, 392] width 521 height 268
drag, startPoint x: 537, startPoint y: 265, endPoint x: 645, endPoint y: 262, distance: 107.9
click at [645, 262] on textarea "**********" at bounding box center [510, 392] width 521 height 268
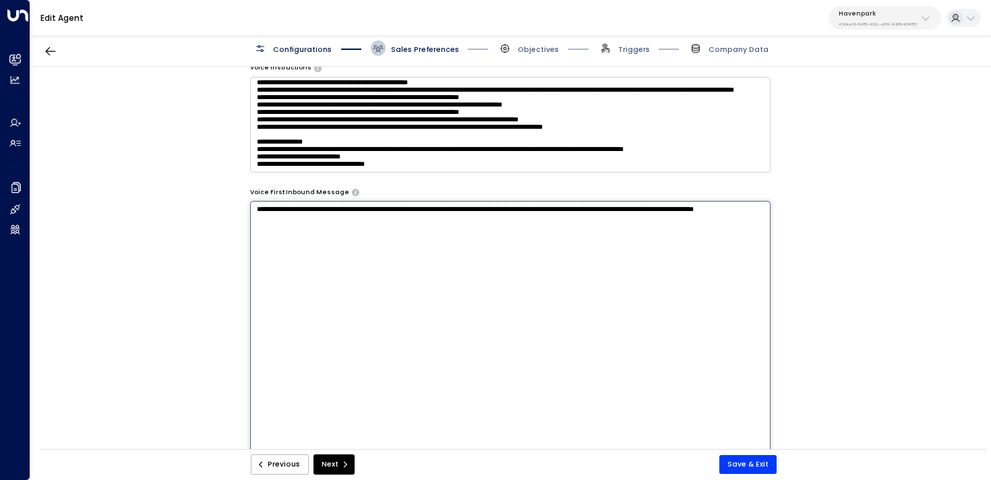
scroll to position [882, 0]
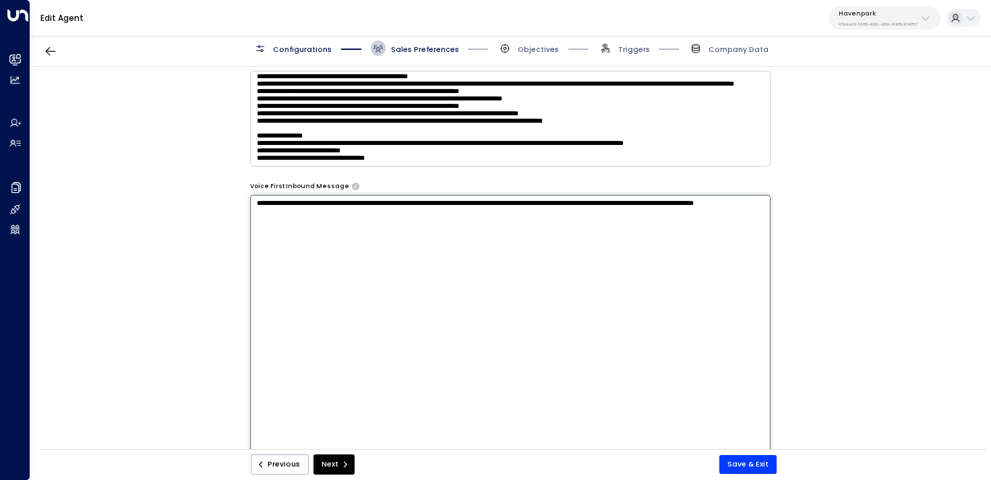
type textarea "**********"
click at [836, 278] on div "**********" at bounding box center [510, 261] width 960 height 389
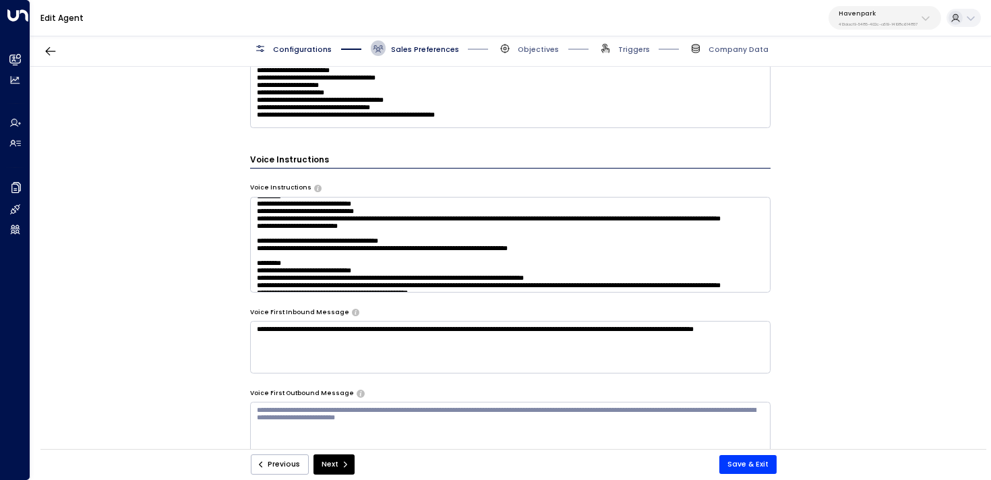
scroll to position [32, 0]
click at [394, 257] on textarea at bounding box center [510, 245] width 521 height 96
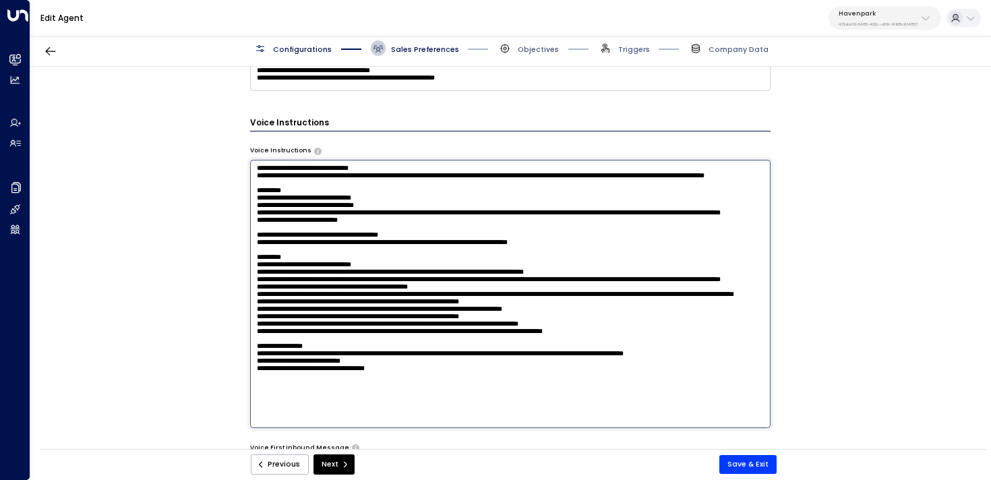
scroll to position [783, 0]
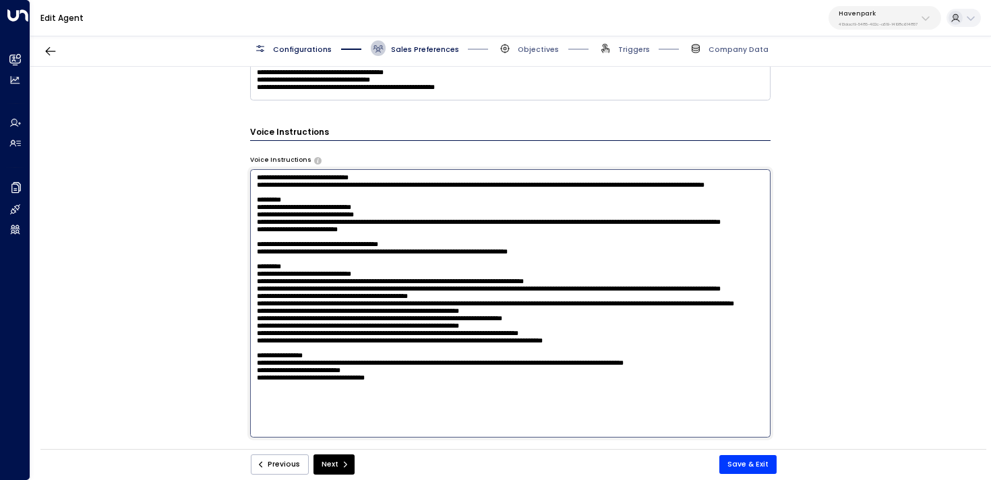
click at [396, 258] on textarea at bounding box center [510, 303] width 521 height 268
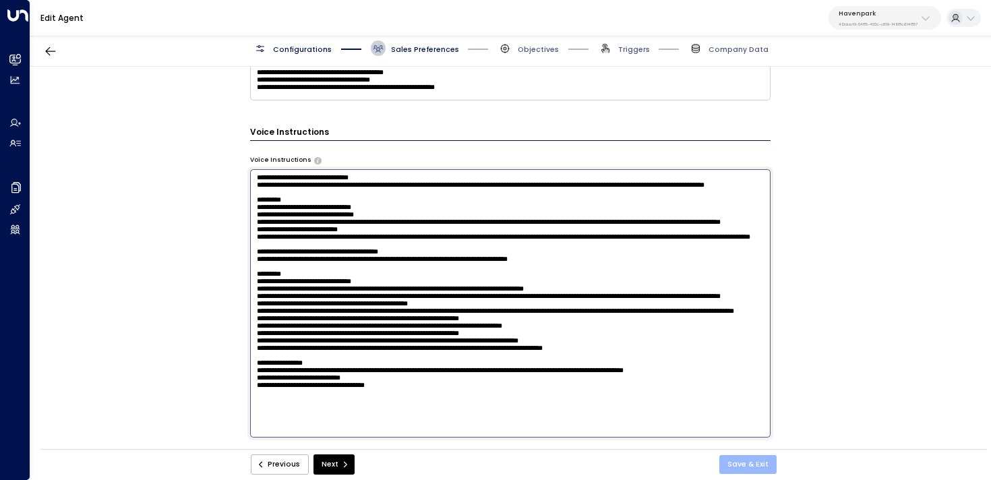
type textarea "**********"
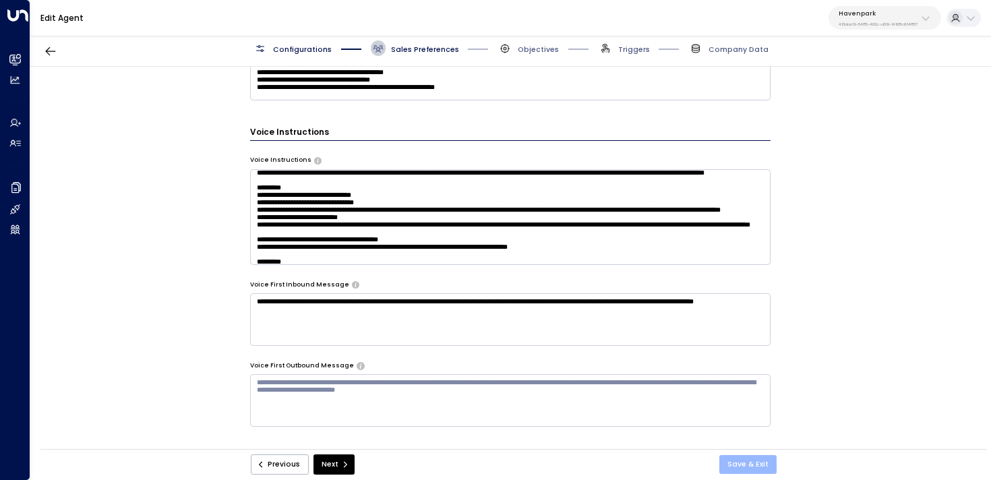
click at [756, 466] on button "Save & Exit" at bounding box center [747, 464] width 57 height 19
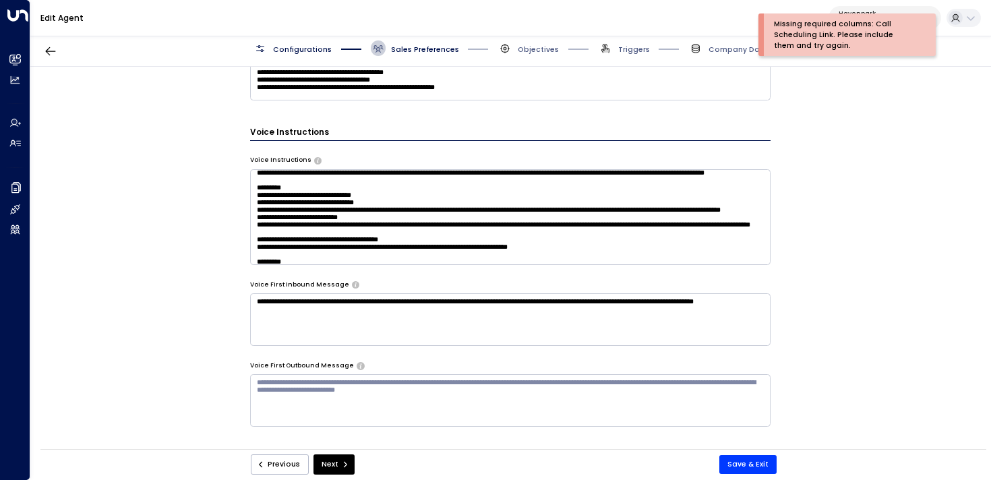
scroll to position [7, 0]
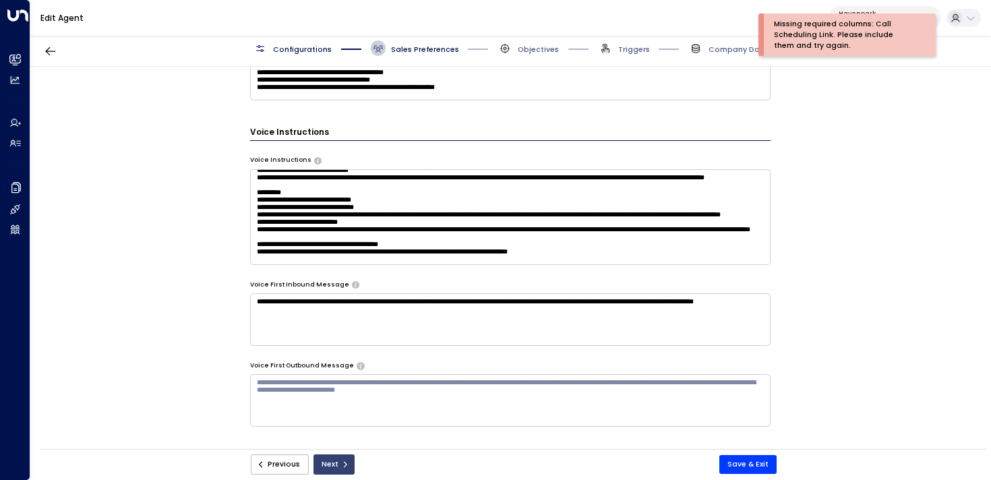
click at [341, 466] on icon "submit" at bounding box center [345, 464] width 8 height 8
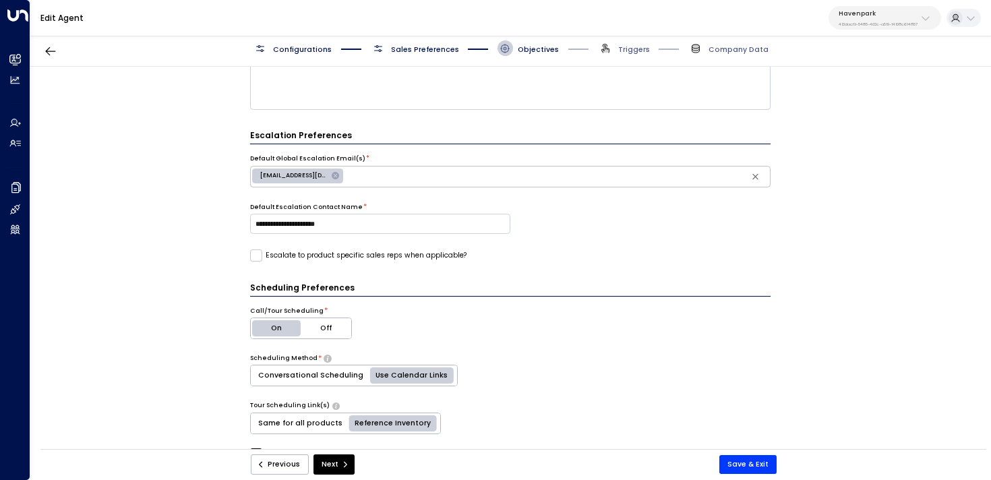
scroll to position [376, 0]
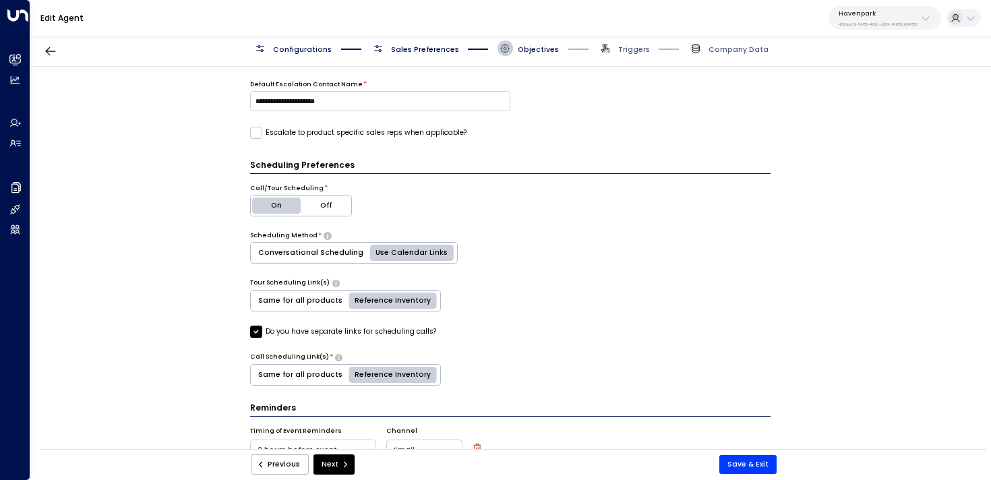
click at [374, 328] on label "Do you have separate links for scheduling calls?" at bounding box center [343, 332] width 186 height 12
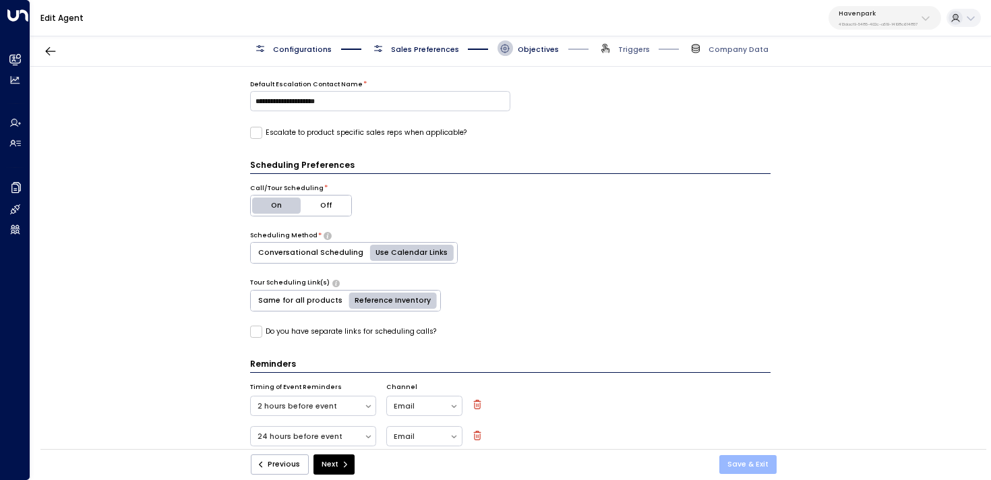
click at [747, 461] on button "Save & Exit" at bounding box center [747, 464] width 57 height 19
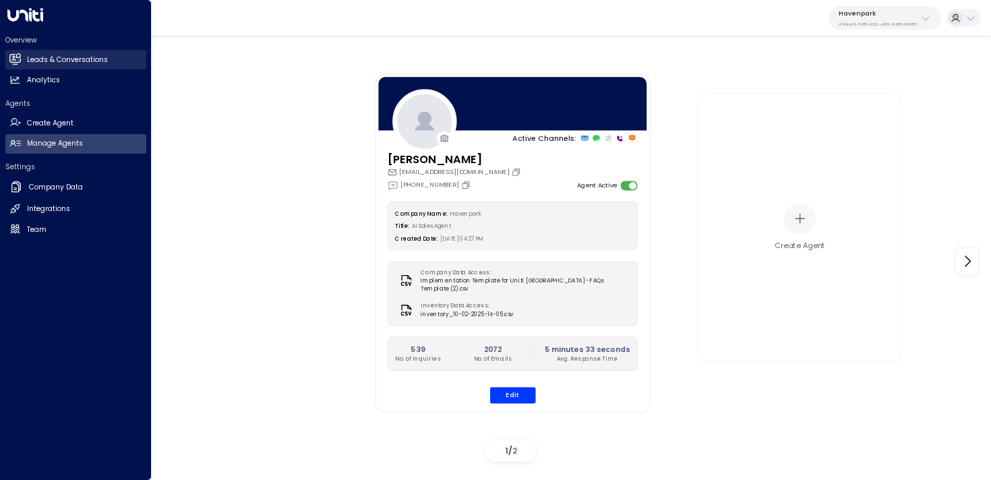
click at [23, 60] on link "Leads & Conversations Leads & Conversations" at bounding box center [75, 60] width 141 height 20
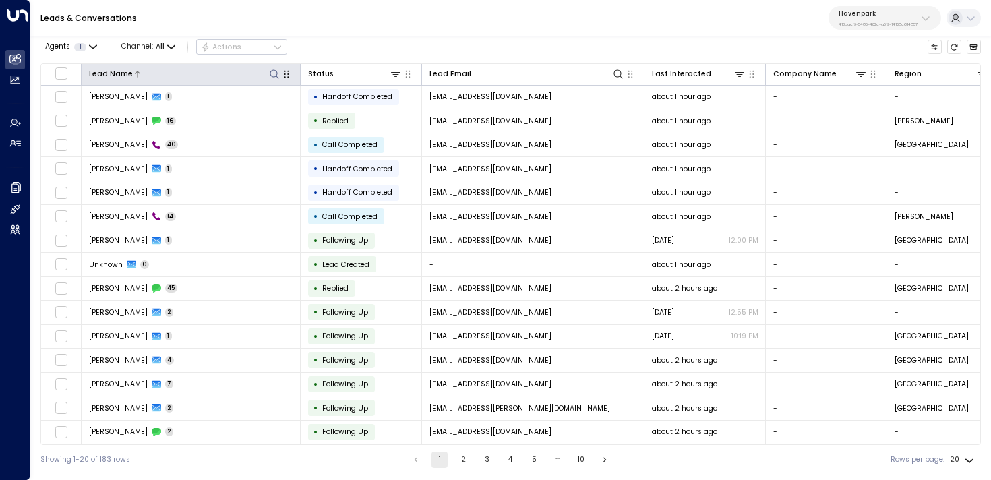
click at [279, 74] on icon at bounding box center [274, 74] width 11 height 11
type input "******"
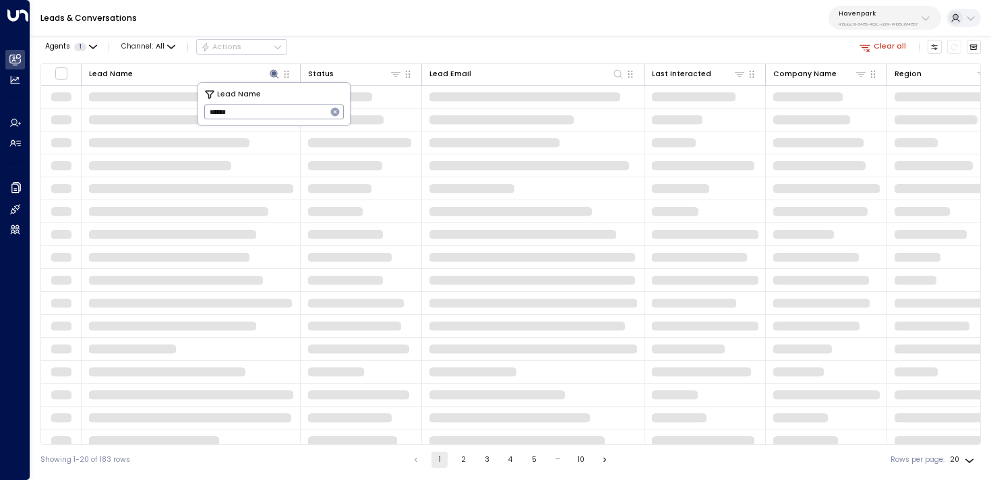
click at [448, 35] on div "Leads & Conversations Havenpark 413dacf9-5485-402c-a519-14108c614857" at bounding box center [510, 18] width 960 height 36
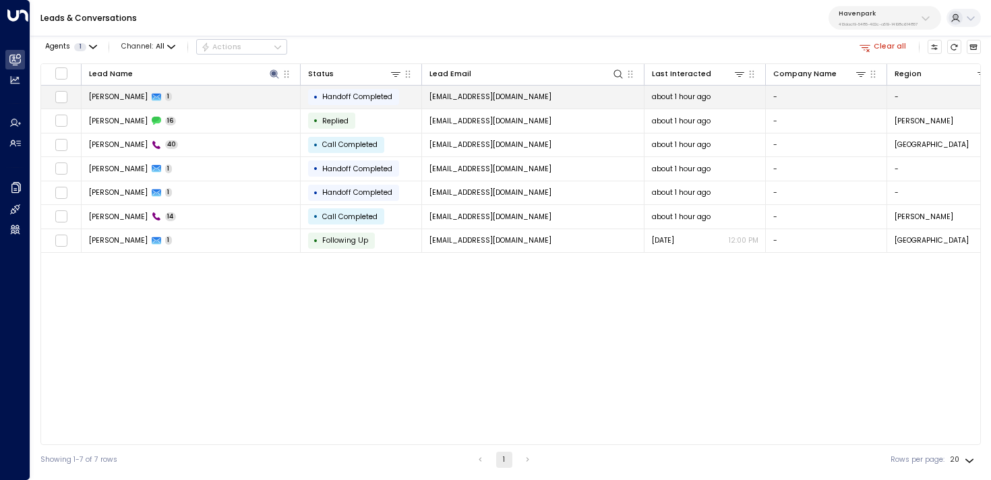
click at [274, 92] on td "Gregory Hansen 1" at bounding box center [191, 98] width 219 height 24
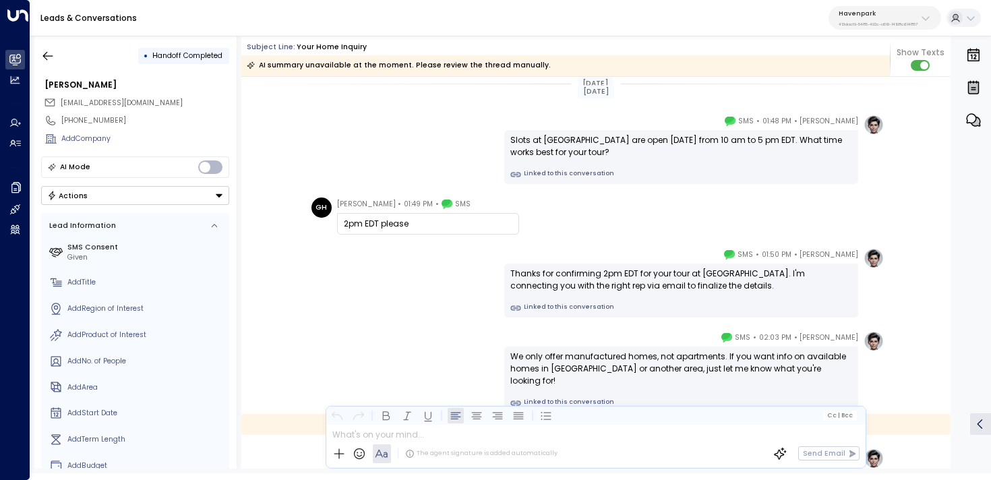
scroll to position [2358, 0]
click at [54, 57] on icon "button" at bounding box center [47, 55] width 13 height 13
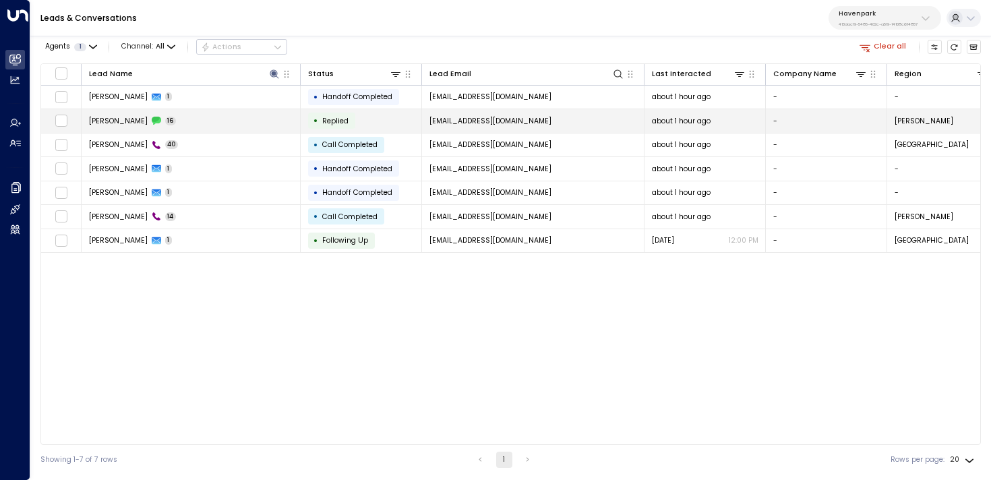
click at [214, 127] on td "Gregory Hansen 16" at bounding box center [191, 121] width 219 height 24
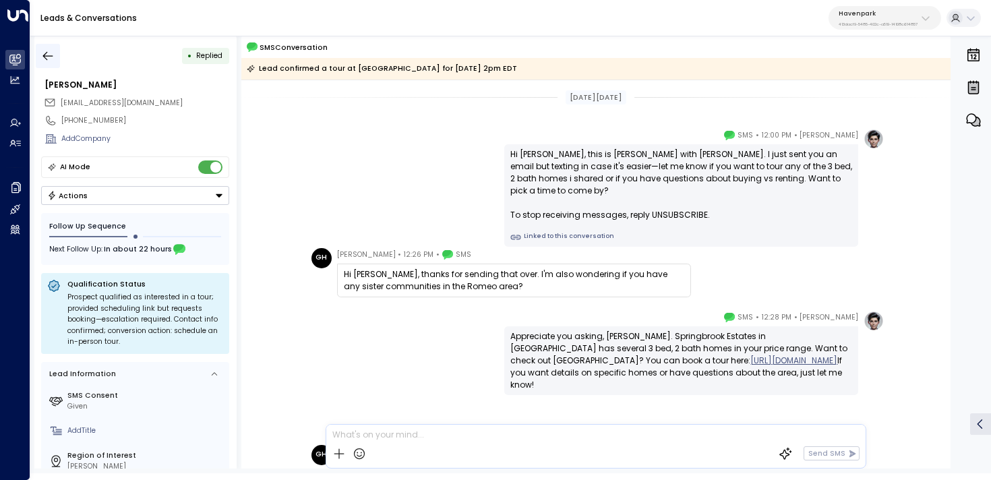
click at [53, 47] on button "button" at bounding box center [48, 56] width 24 height 24
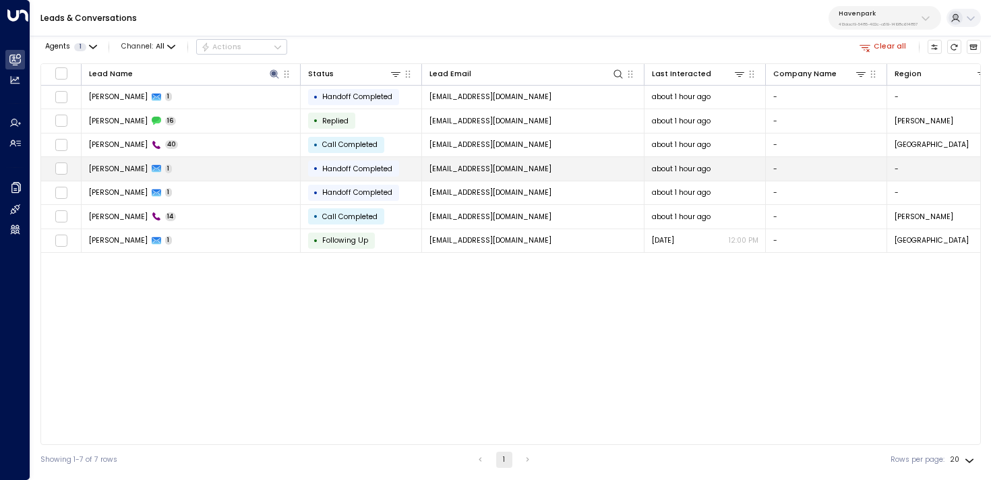
click at [247, 178] on td "Gregory Hansen 1" at bounding box center [191, 169] width 219 height 24
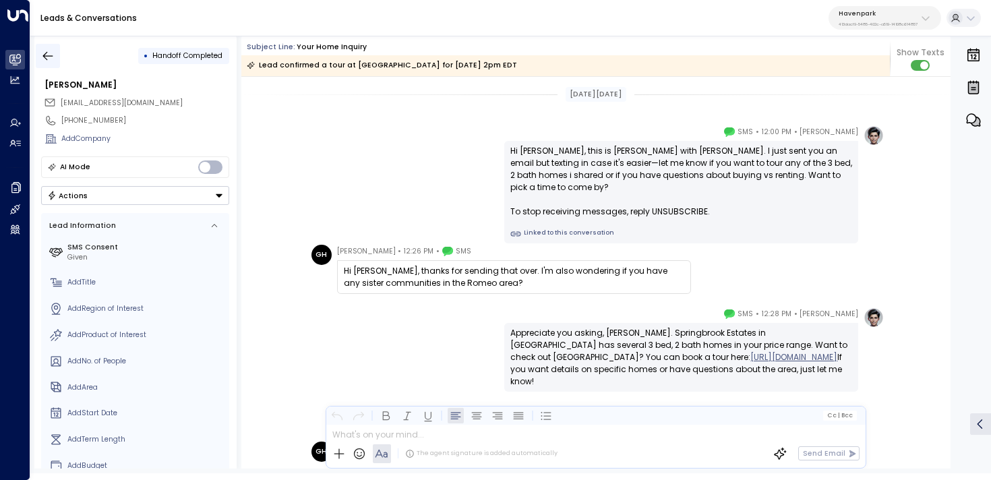
click at [43, 53] on icon "button" at bounding box center [47, 55] width 13 height 13
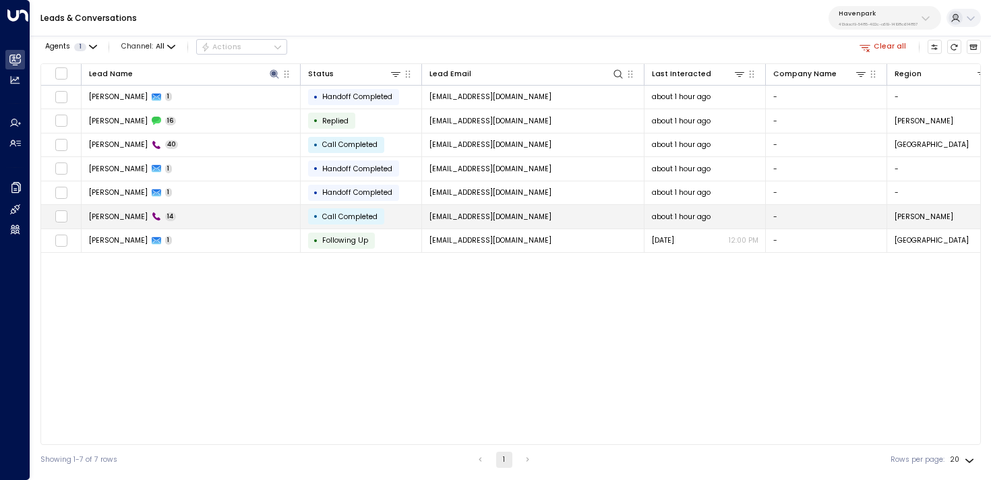
click at [241, 220] on td "Gregory Hansen 14" at bounding box center [191, 217] width 219 height 24
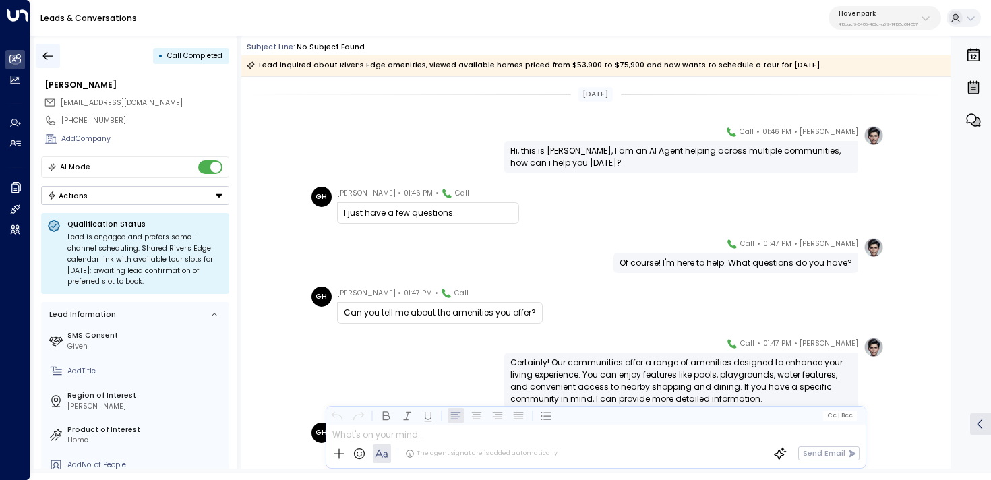
click at [57, 56] on button "button" at bounding box center [48, 56] width 24 height 24
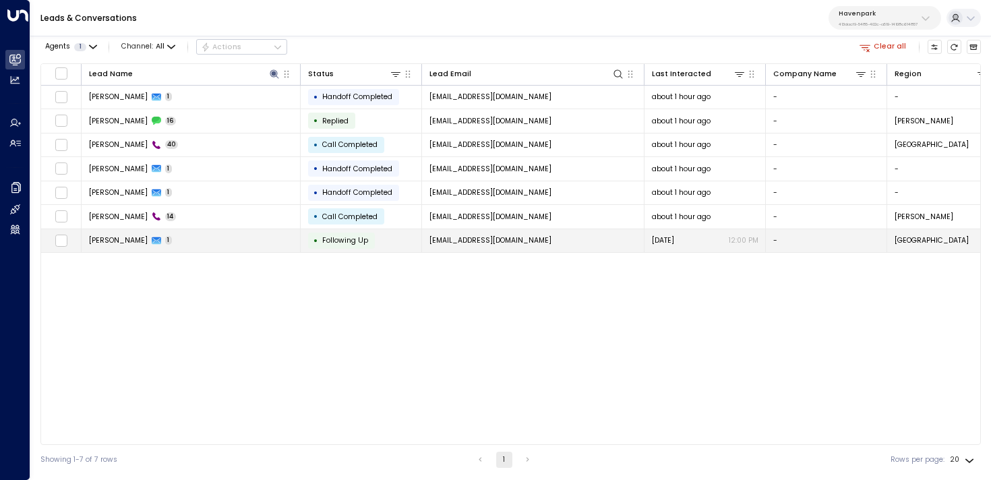
click at [228, 240] on td "Gregory Hansen 1" at bounding box center [191, 241] width 219 height 24
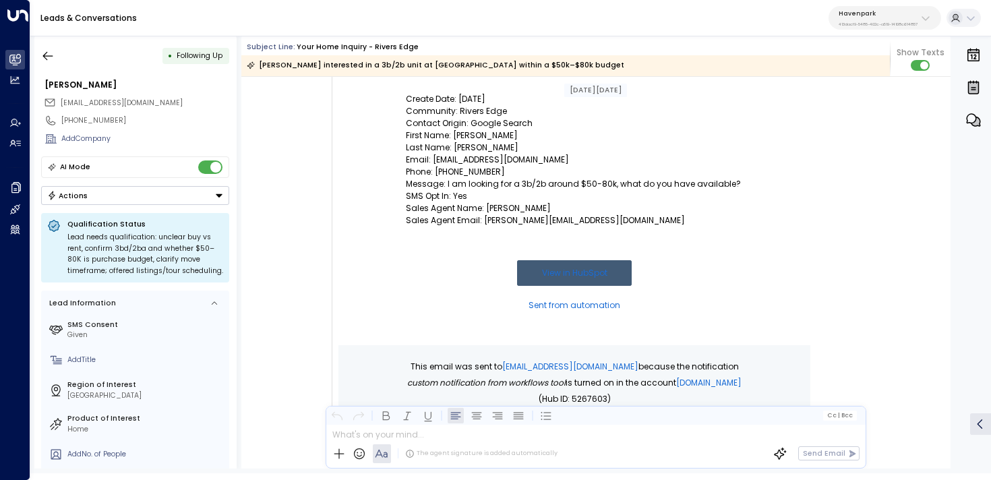
scroll to position [208, 0]
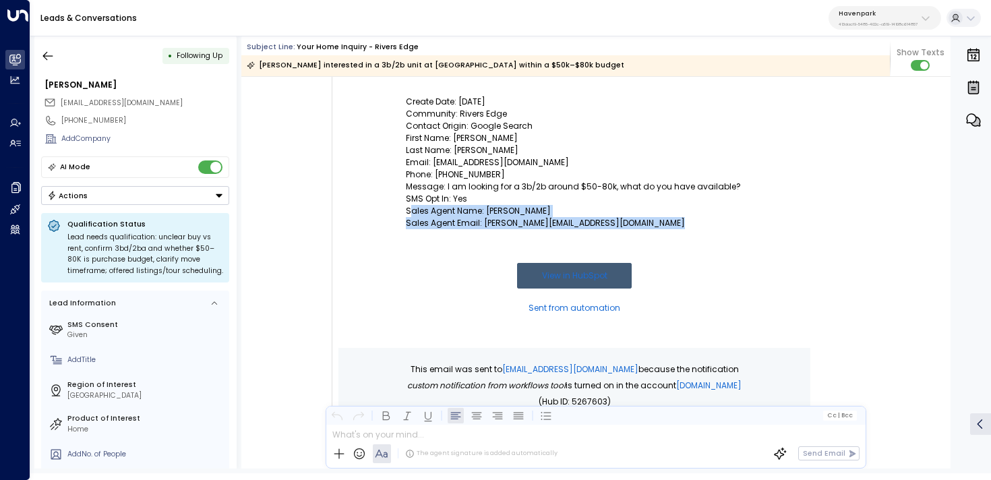
drag, startPoint x: 407, startPoint y: 214, endPoint x: 636, endPoint y: 231, distance: 229.8
click at [636, 232] on td "New Lead - Rivers Edge Create Date: 9/15/25 Community: Rivers Edge Contact Orig…" at bounding box center [574, 186] width 337 height 323
click at [636, 231] on td at bounding box center [574, 246] width 337 height 34
drag, startPoint x: 650, startPoint y: 227, endPoint x: 404, endPoint y: 210, distance: 246.0
click at [406, 210] on td "New Lead - Rivers Edge Create Date: 9/15/25 Community: Rivers Edge Contact Orig…" at bounding box center [574, 186] width 337 height 323
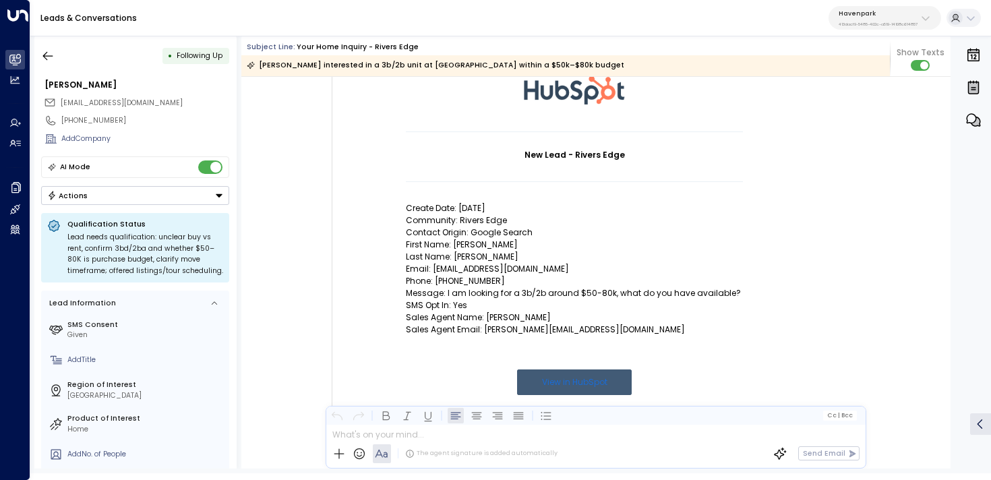
scroll to position [137, 0]
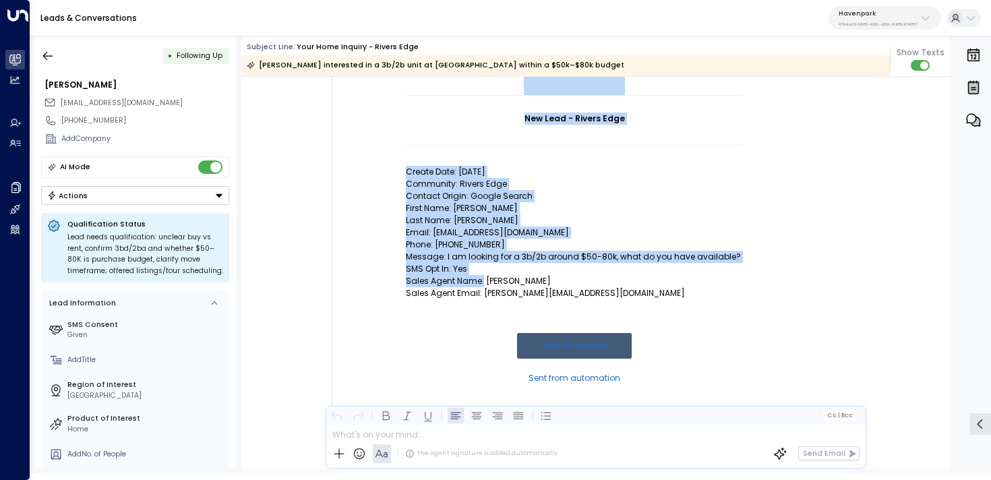
drag, startPoint x: 481, startPoint y: 282, endPoint x: 362, endPoint y: 280, distance: 118.7
click at [362, 280] on td "New Lead - Rivers Edge Create Date: 9/15/25 Community: Rivers Edge Contact Orig…" at bounding box center [574, 213] width 472 height 410
click at [407, 279] on p "Sales Agent Name: Gregory Riley" at bounding box center [574, 281] width 337 height 12
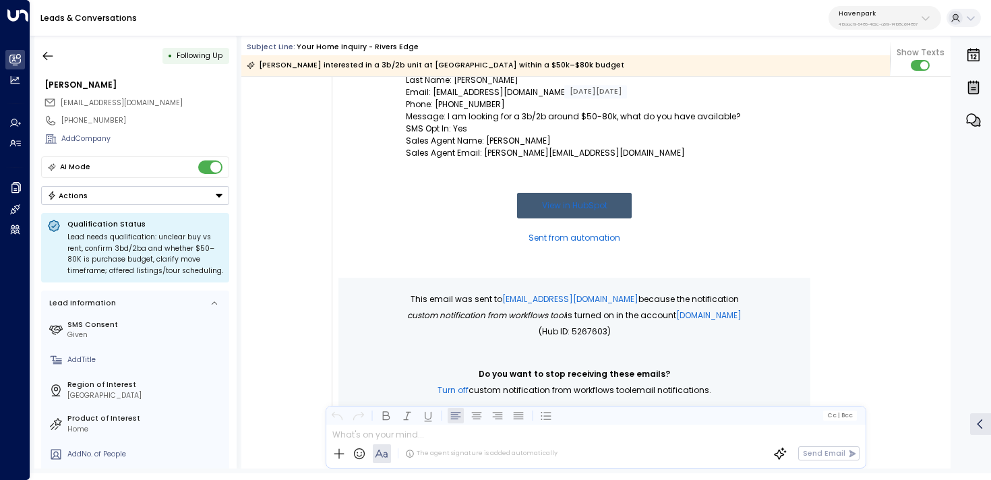
scroll to position [261, 0]
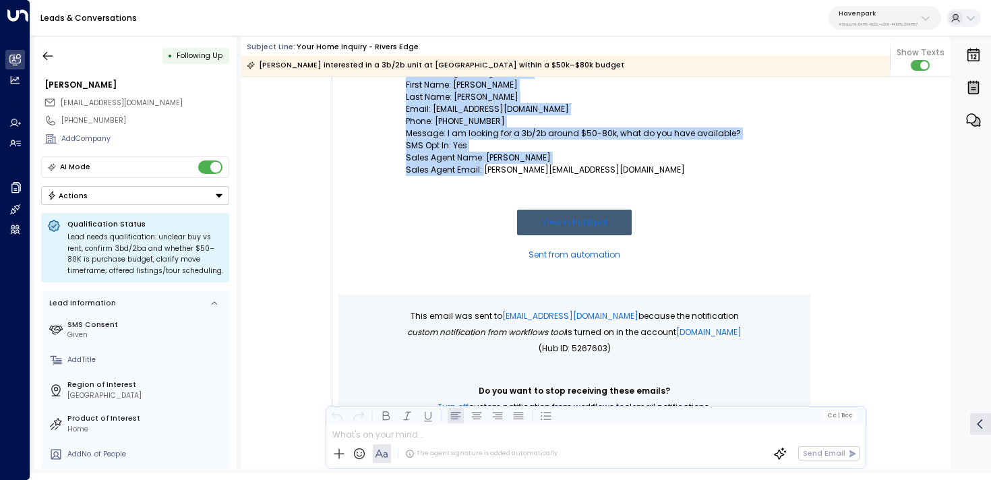
drag, startPoint x: 479, startPoint y: 172, endPoint x: 415, endPoint y: 160, distance: 65.8
click at [410, 160] on td "New Lead - Rivers Edge Create Date: 9/15/25 Community: Rivers Edge Contact Orig…" at bounding box center [574, 133] width 337 height 323
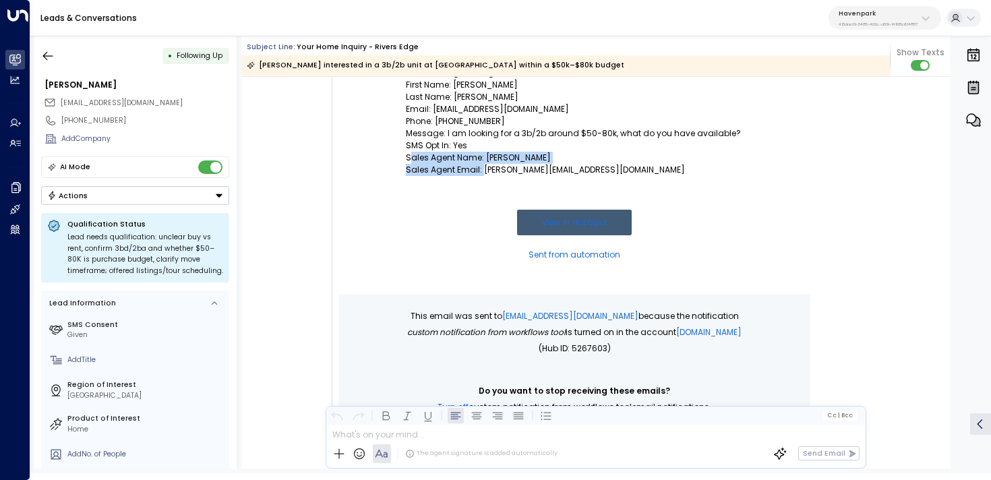
click at [415, 160] on p "Sales Agent Name: Gregory Riley" at bounding box center [574, 158] width 337 height 12
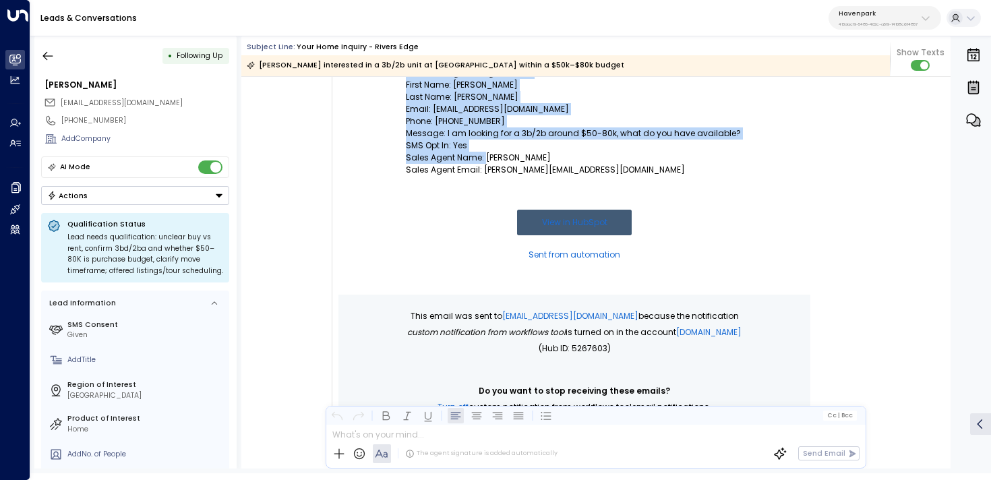
drag, startPoint x: 484, startPoint y: 161, endPoint x: 380, endPoint y: 160, distance: 103.8
click at [380, 161] on td "New Lead - Rivers Edge Create Date: 9/15/25 Community: Rivers Edge Contact Orig…" at bounding box center [574, 90] width 472 height 410
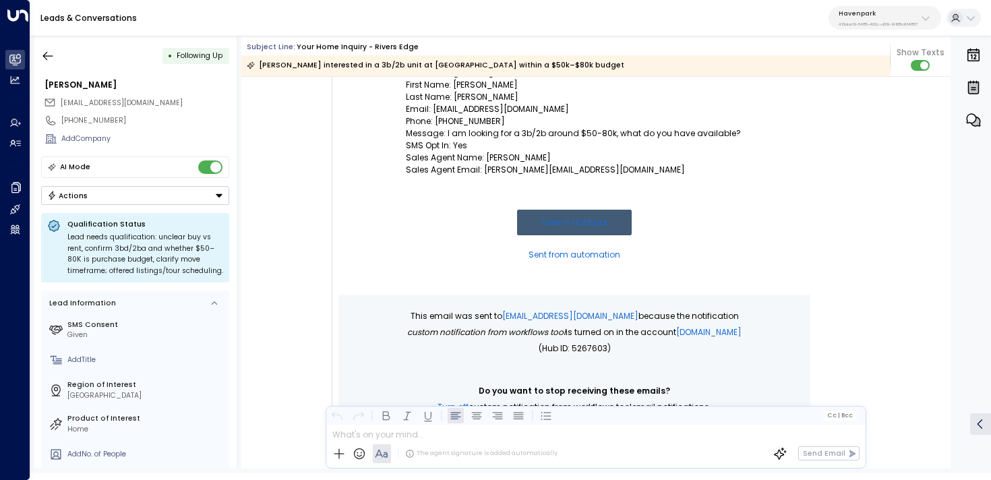
click at [657, 176] on td at bounding box center [574, 193] width 337 height 34
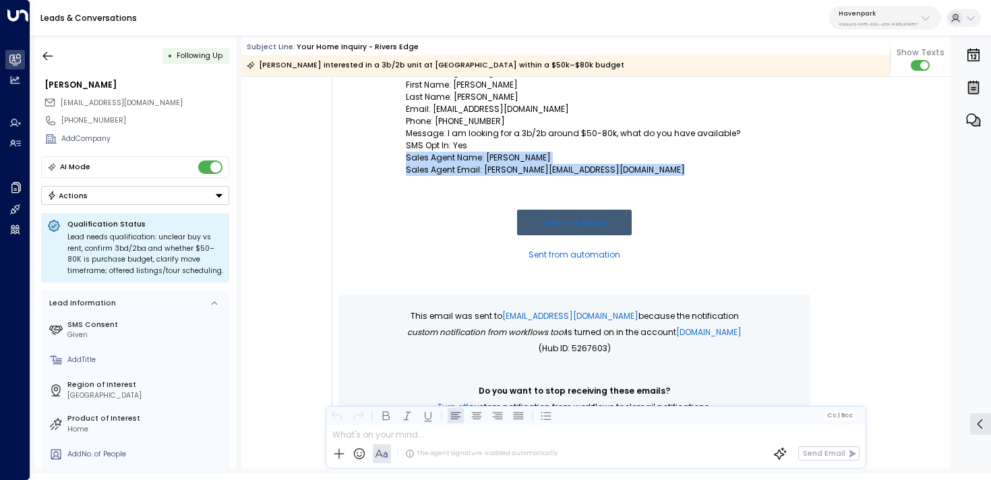
copy td "Sales Agent Name: Gregory Riley Sales Agent Email: griley@havenparkmgmt.com"
drag, startPoint x: 656, startPoint y: 176, endPoint x: 405, endPoint y: 159, distance: 251.3
click at [406, 159] on td "New Lead - Rivers Edge Create Date: 9/15/25 Community: Rivers Edge Contact Orig…" at bounding box center [574, 133] width 337 height 323
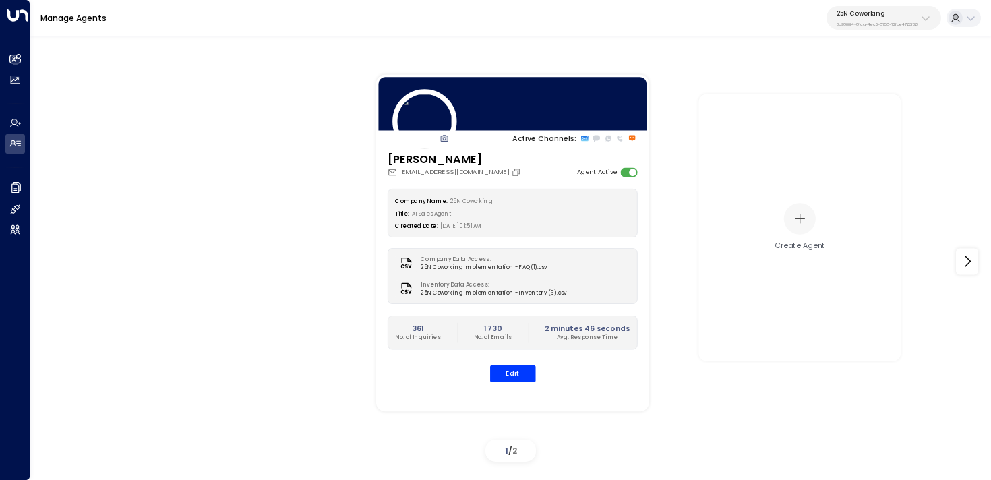
click at [880, 15] on p "25N Coworking" at bounding box center [876, 13] width 81 height 8
type input "*****"
click at [853, 94] on span "ID: 413dacf9-5485-402c-a519-14108c614857" at bounding box center [899, 98] width 134 height 9
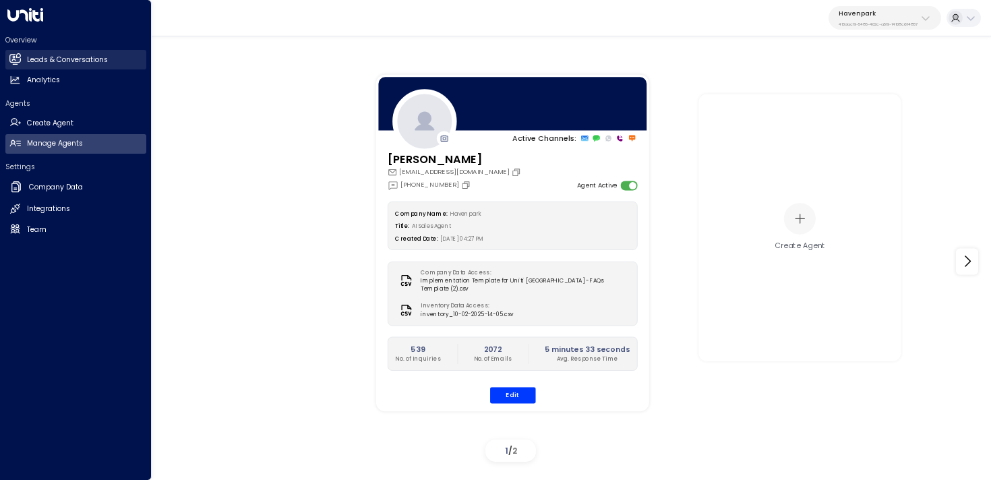
click at [35, 61] on h2 "Leads & Conversations" at bounding box center [67, 60] width 81 height 11
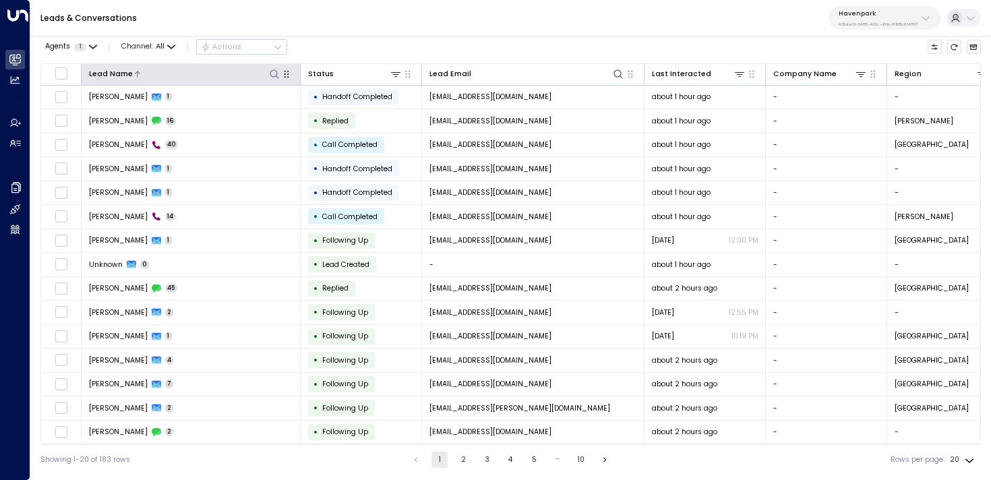
click at [274, 72] on icon at bounding box center [274, 74] width 11 height 11
type input "******"
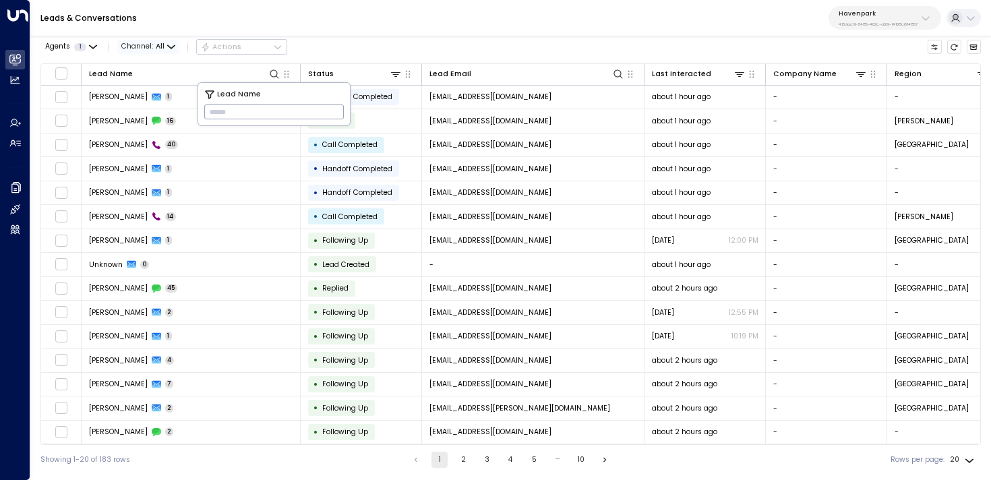
click at [167, 46] on icon "button" at bounding box center [171, 47] width 8 height 8
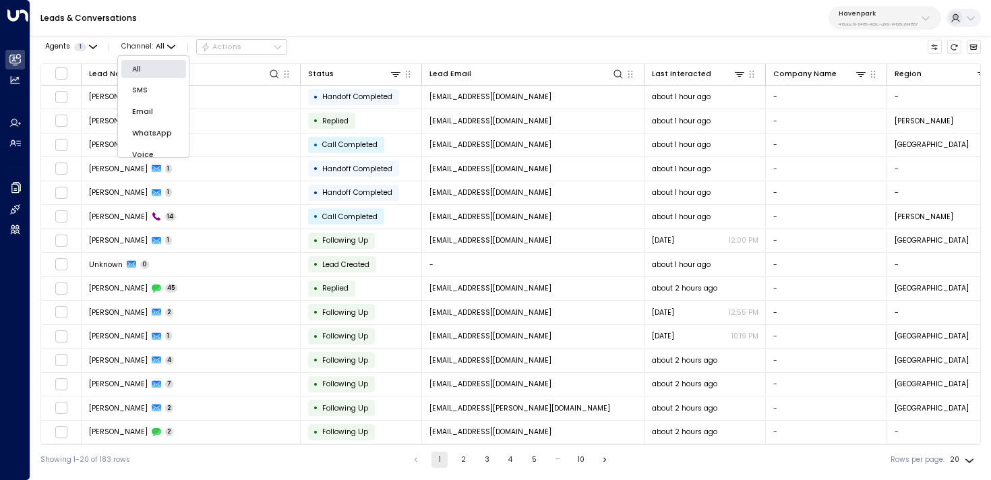
click at [162, 154] on p "Voice" at bounding box center [153, 155] width 43 height 11
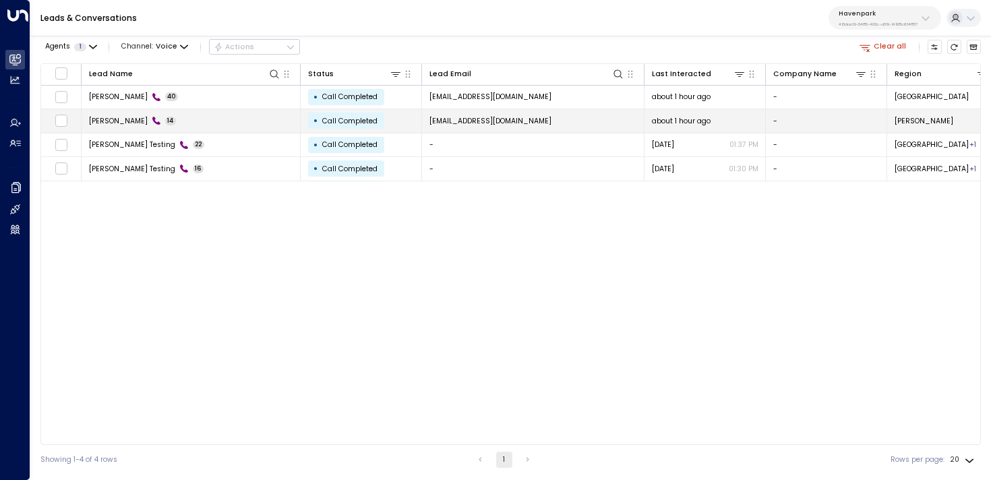
click at [256, 121] on td "Gregory Hansen 14" at bounding box center [191, 121] width 219 height 24
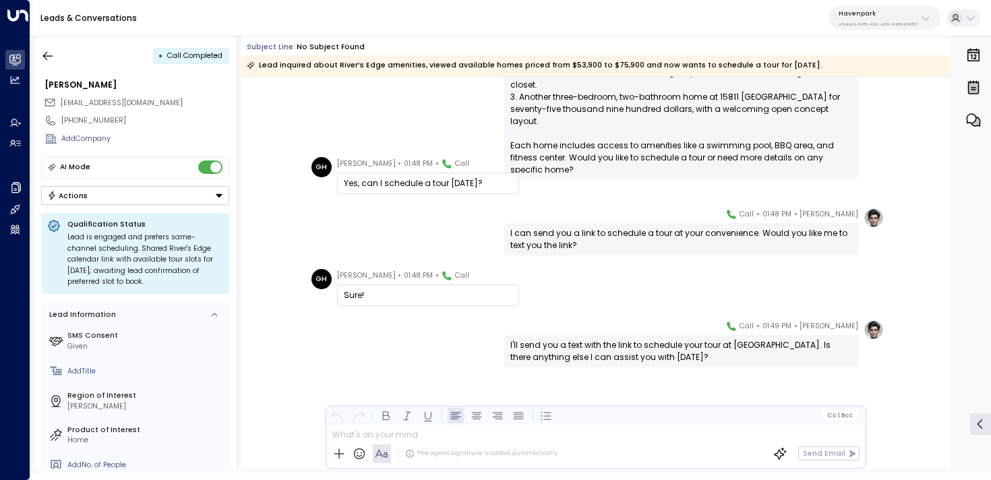
scroll to position [684, 0]
click at [49, 57] on icon "button" at bounding box center [47, 55] width 13 height 13
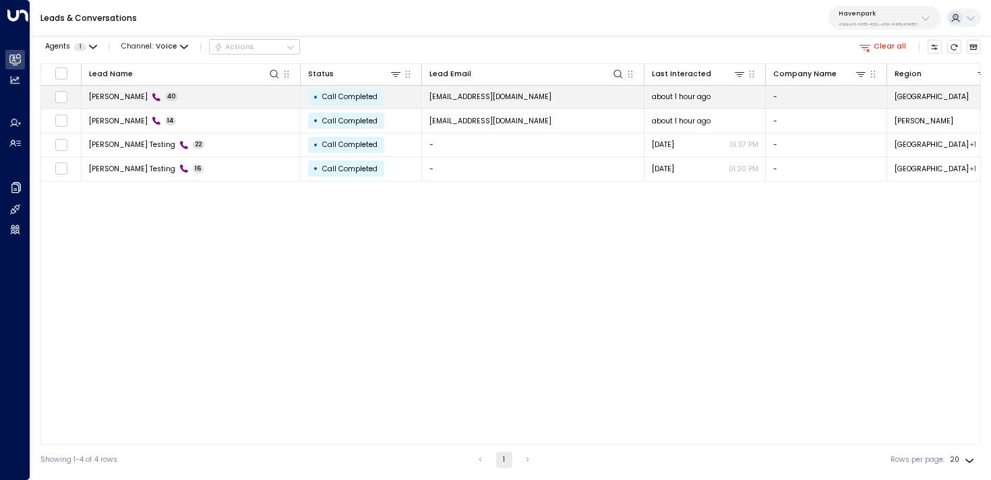
click at [236, 102] on td "Gregory Hansen 40" at bounding box center [191, 98] width 219 height 24
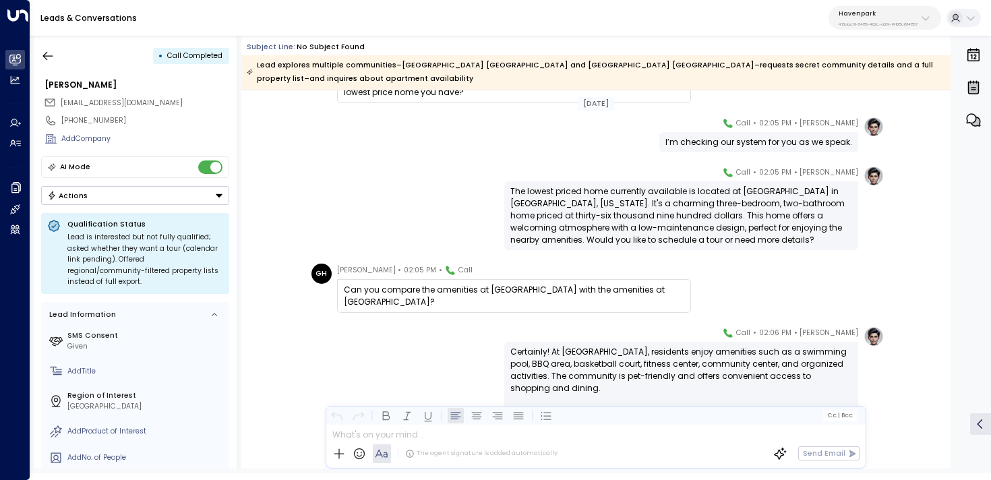
scroll to position [880, 0]
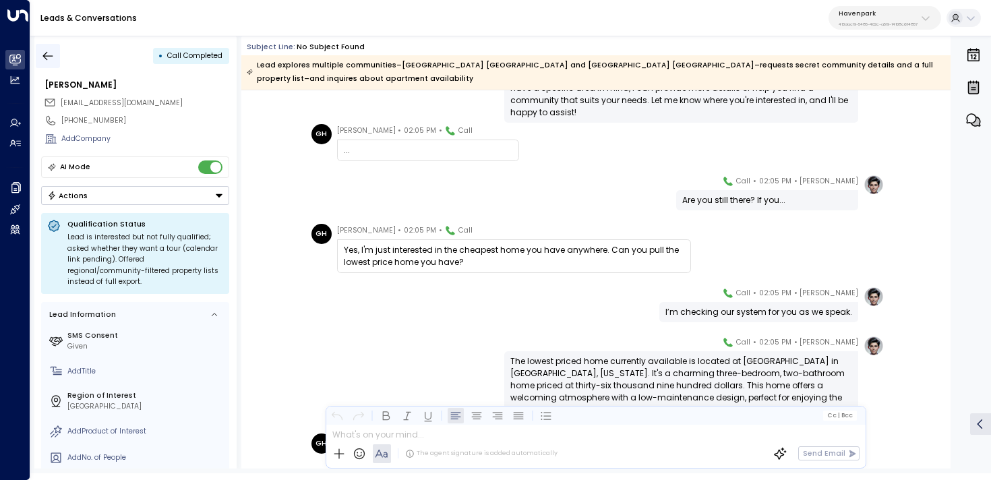
click at [51, 53] on icon "button" at bounding box center [47, 55] width 13 height 13
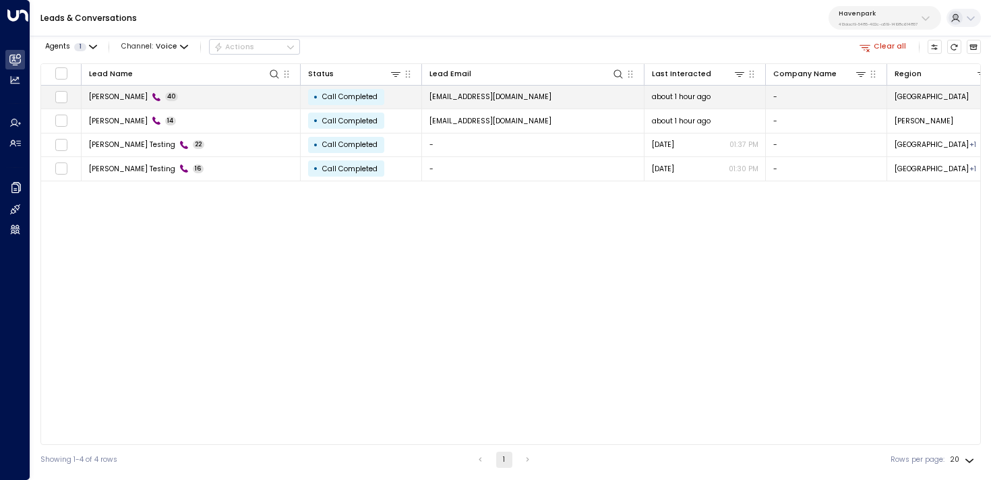
click at [140, 99] on span "[PERSON_NAME]" at bounding box center [118, 97] width 59 height 10
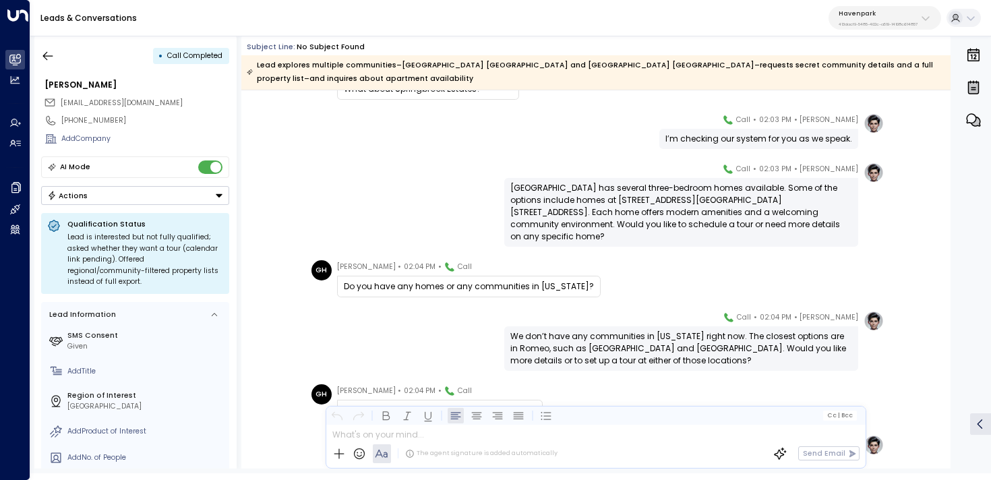
scroll to position [499, 0]
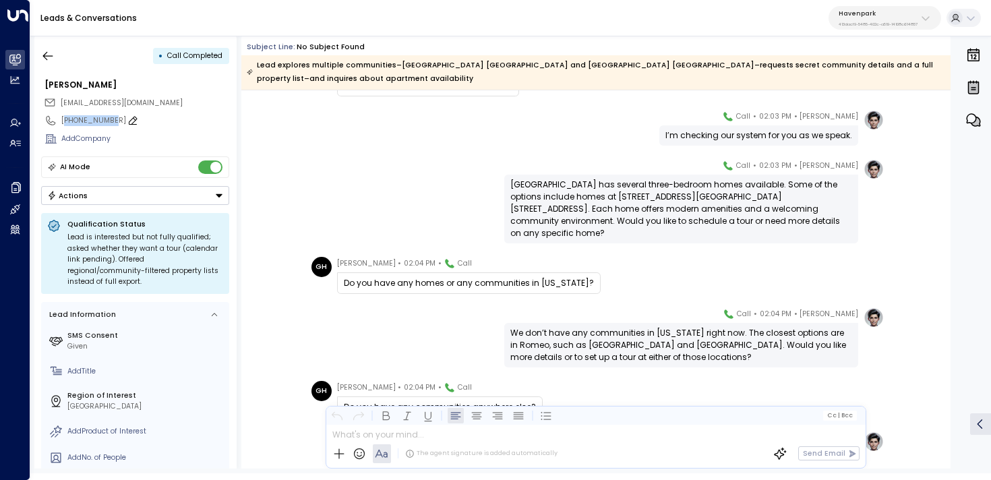
drag, startPoint x: 109, startPoint y: 119, endPoint x: 65, endPoint y: 119, distance: 43.1
click at [65, 119] on div "[PHONE_NUMBER]" at bounding box center [145, 120] width 168 height 11
click at [52, 60] on icon "button" at bounding box center [47, 55] width 13 height 13
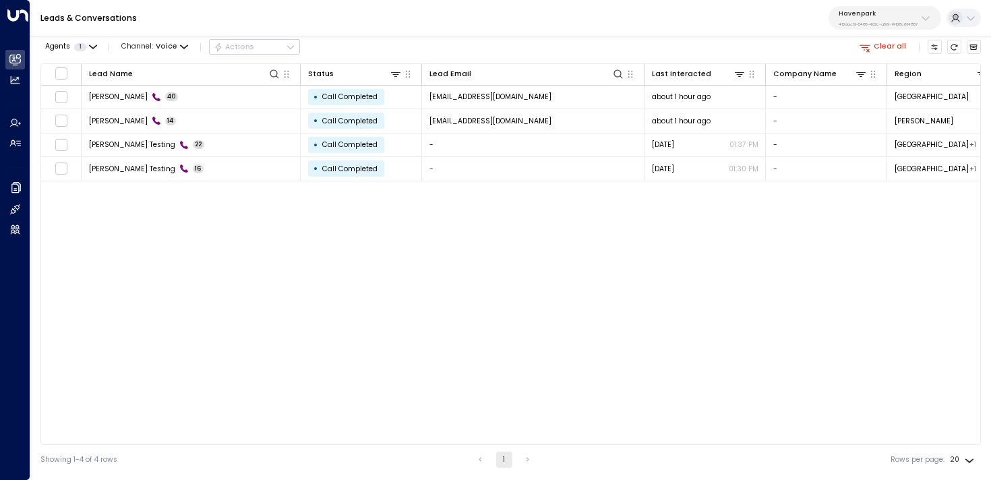
click at [885, 51] on button "Clear all" at bounding box center [882, 47] width 55 height 14
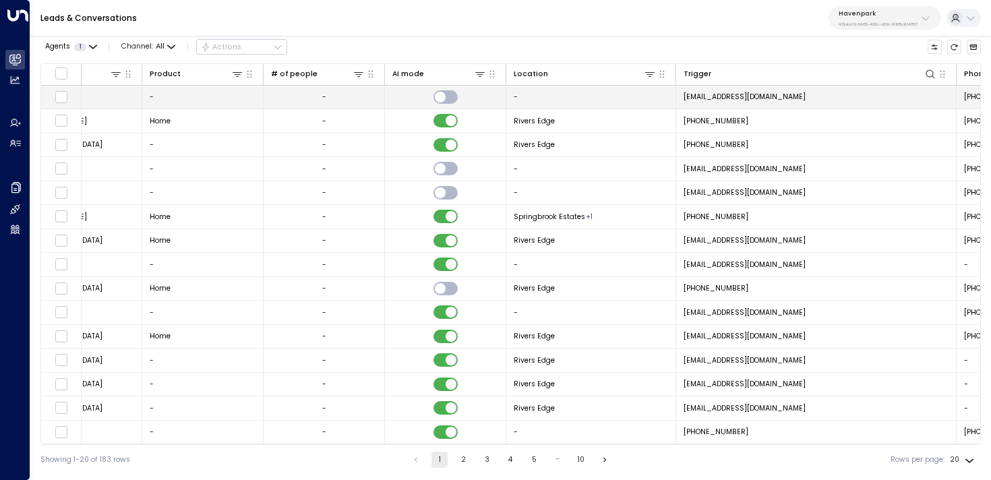
scroll to position [0, 986]
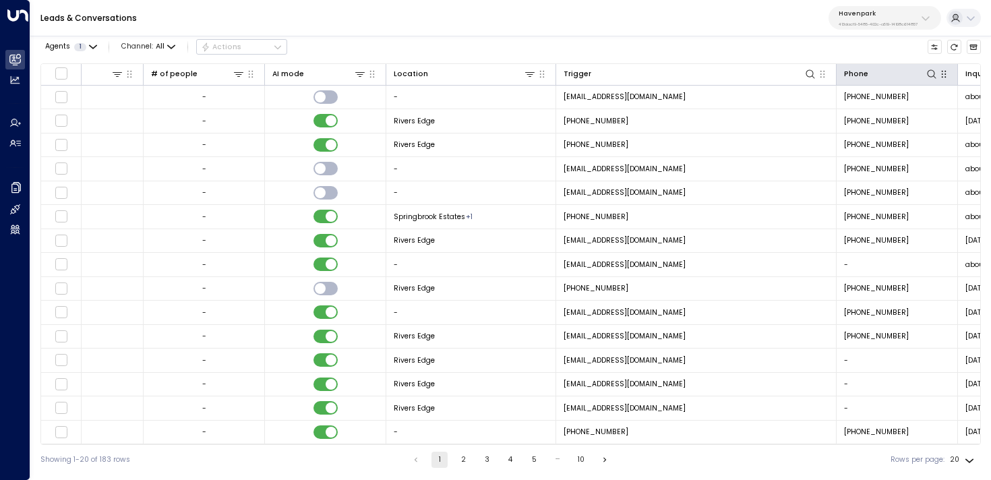
click at [938, 72] on icon "button" at bounding box center [943, 74] width 11 height 11
click at [932, 73] on icon at bounding box center [931, 74] width 11 height 11
type input "**********"
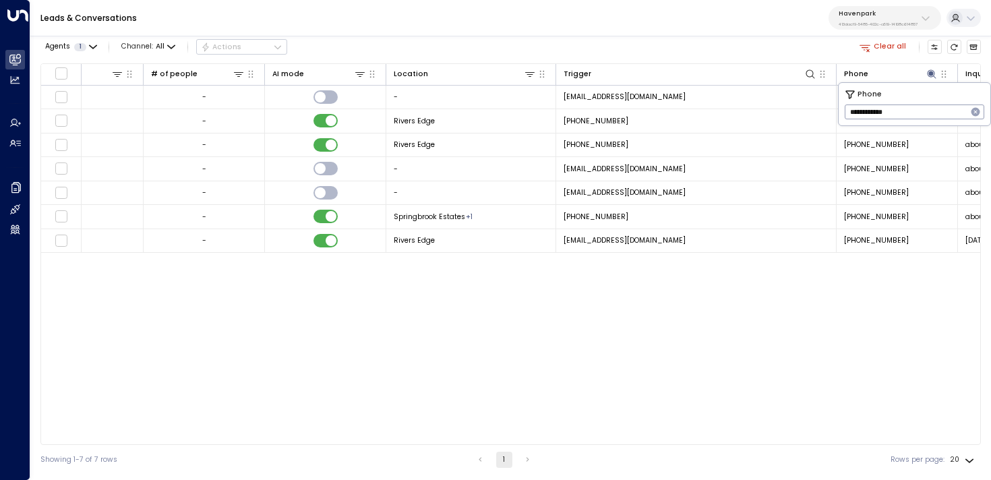
click at [766, 40] on div "Agents 1 Channel: All Actions Clear all" at bounding box center [510, 47] width 940 height 23
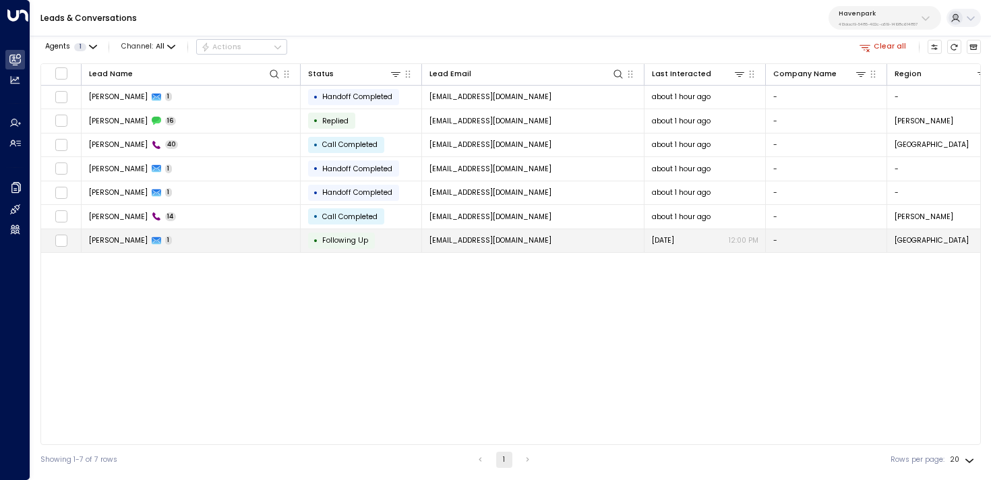
click at [460, 243] on span "[EMAIL_ADDRESS][DOMAIN_NAME]" at bounding box center [490, 240] width 122 height 10
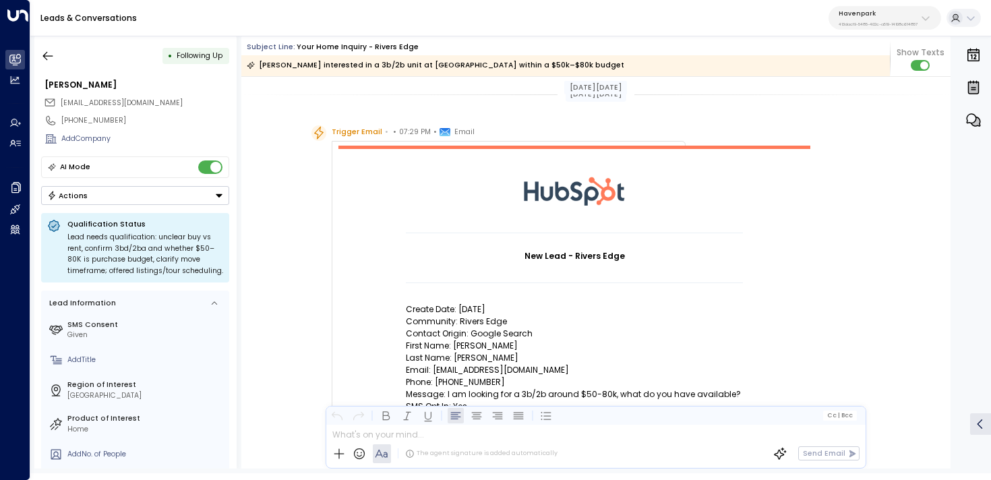
scroll to position [98, 0]
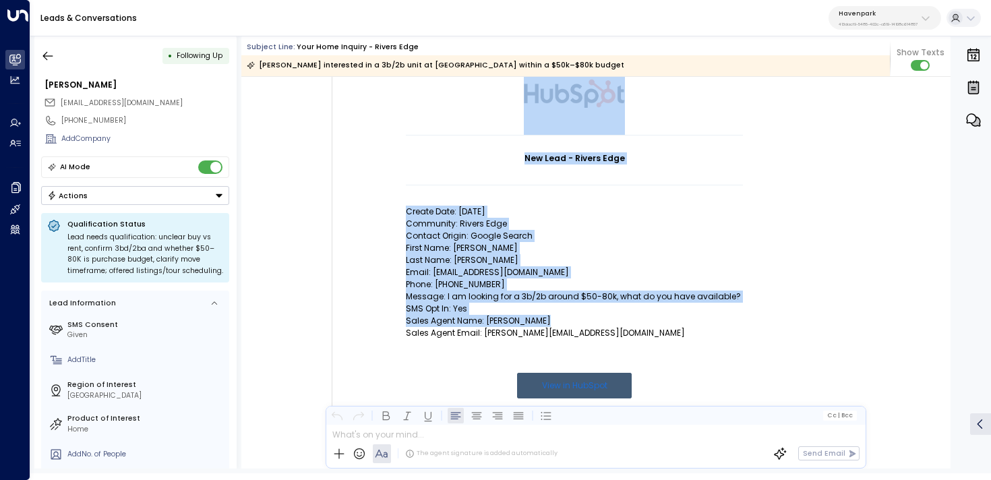
drag, startPoint x: 541, startPoint y: 319, endPoint x: 369, endPoint y: 319, distance: 171.2
click at [369, 319] on td "New Lead - Rivers Edge Create Date: 9/15/25 Community: Rivers Edge Contact Orig…" at bounding box center [574, 253] width 472 height 410
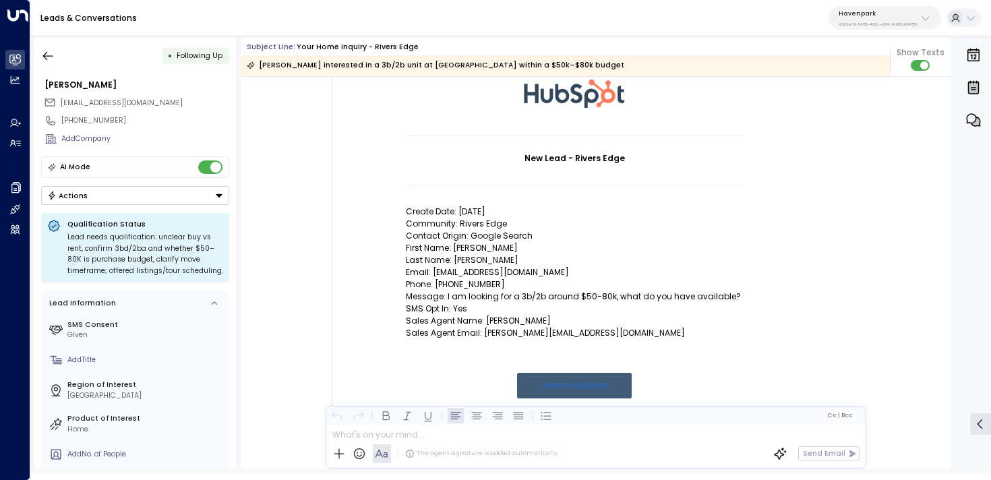
click at [406, 319] on p "Sales Agent Name: Gregory Riley" at bounding box center [574, 321] width 337 height 12
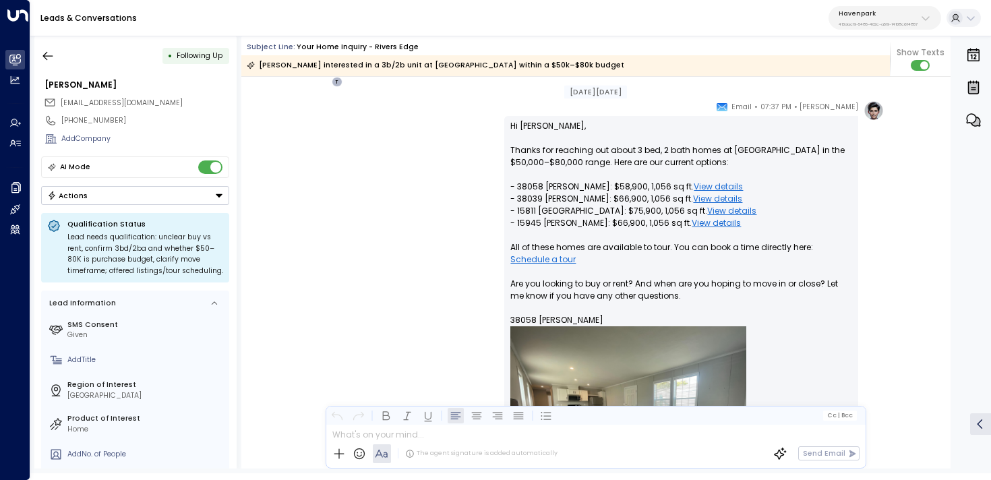
scroll to position [705, 0]
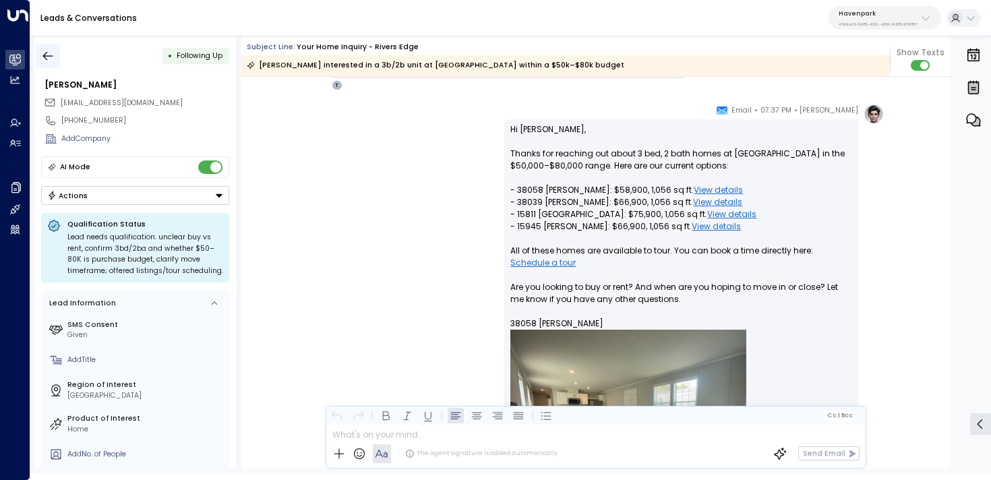
click at [38, 55] on button "button" at bounding box center [48, 56] width 24 height 24
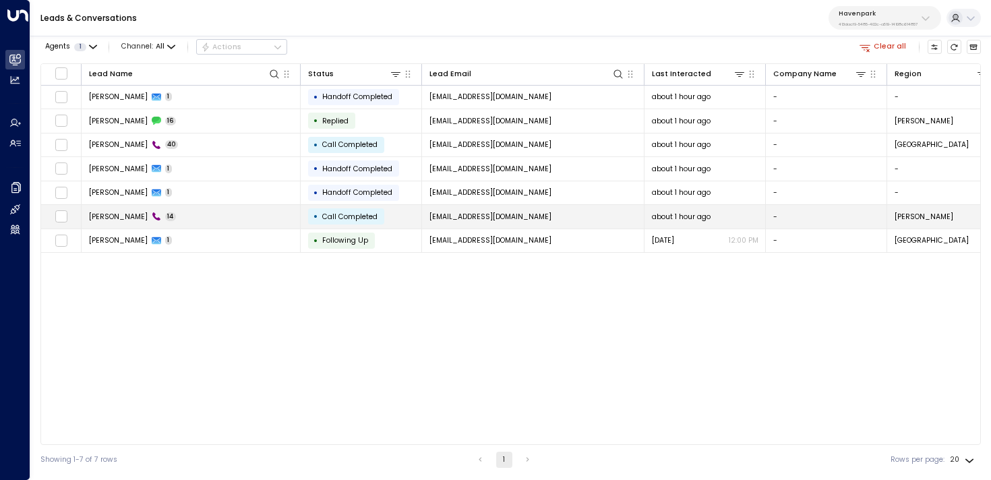
click at [225, 217] on td "Gregory Hansen 14" at bounding box center [191, 217] width 219 height 24
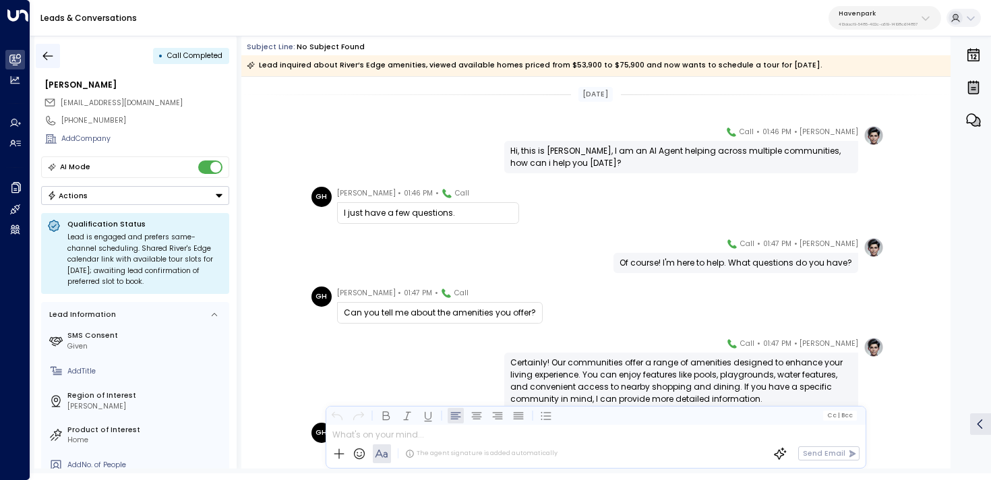
click at [47, 53] on icon "button" at bounding box center [47, 55] width 13 height 13
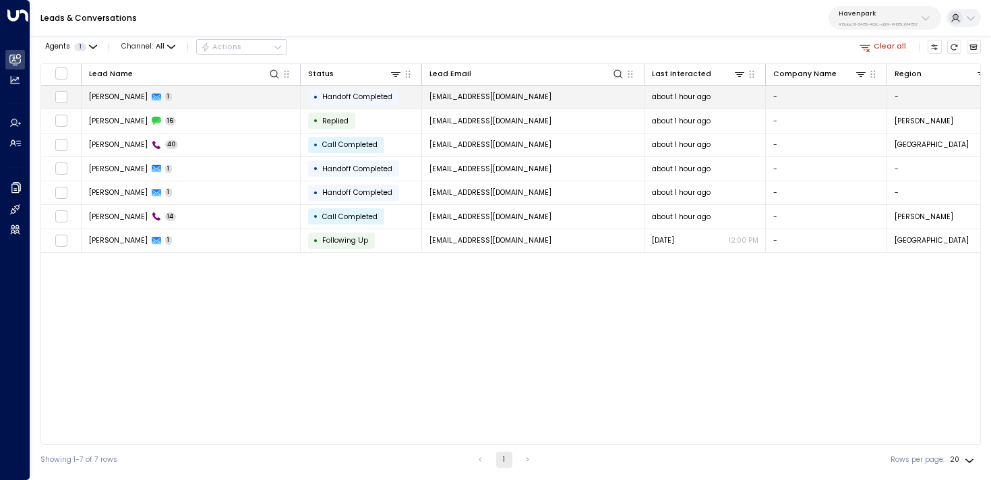
click at [264, 95] on td "Gregory Hansen 1" at bounding box center [191, 98] width 219 height 24
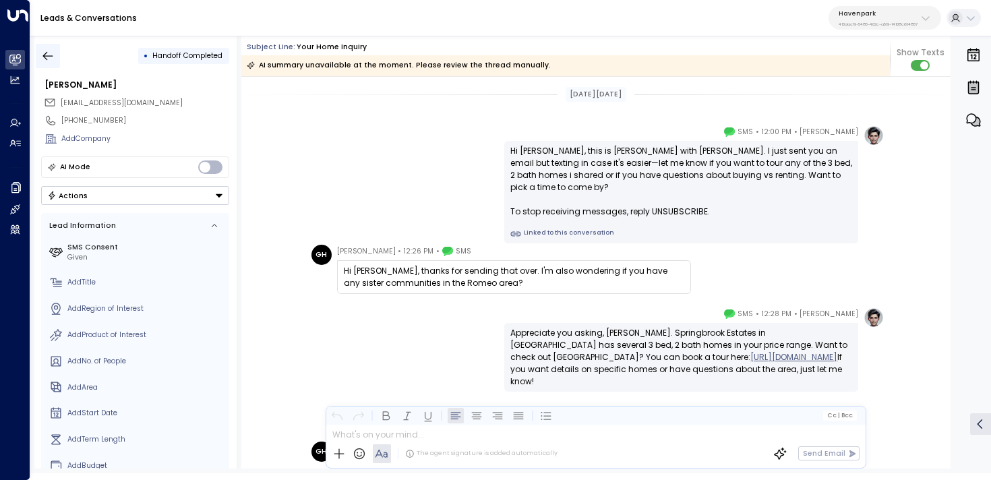
click at [49, 54] on icon "button" at bounding box center [47, 55] width 13 height 13
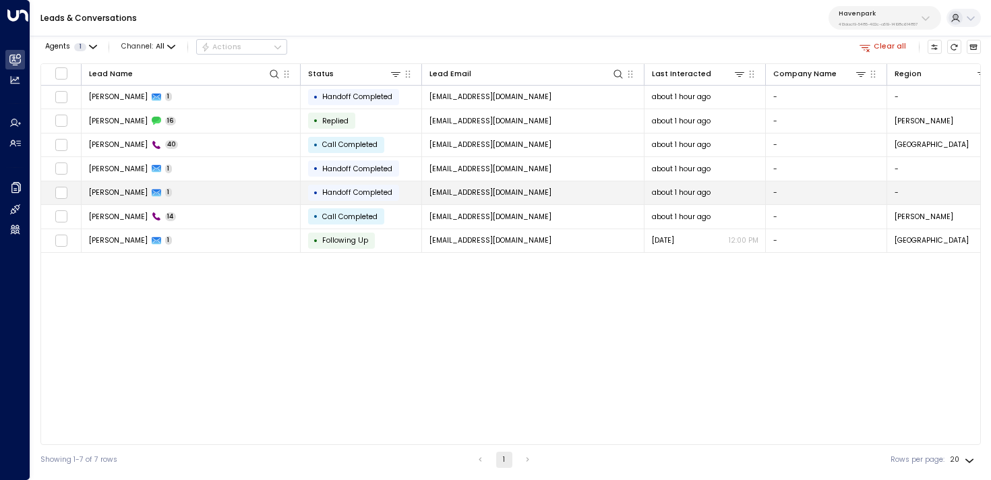
click at [214, 191] on td "Gregory Hansen 1" at bounding box center [191, 193] width 219 height 24
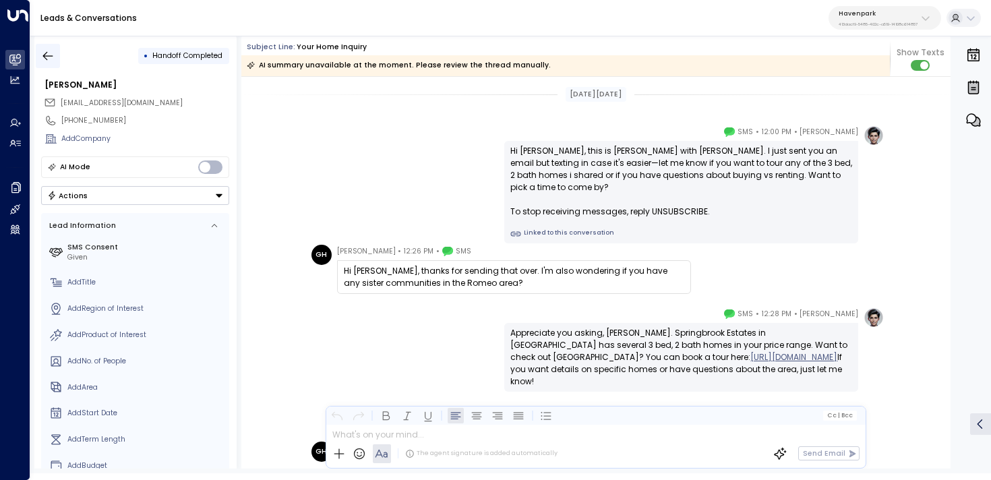
click at [51, 57] on icon "button" at bounding box center [47, 55] width 13 height 13
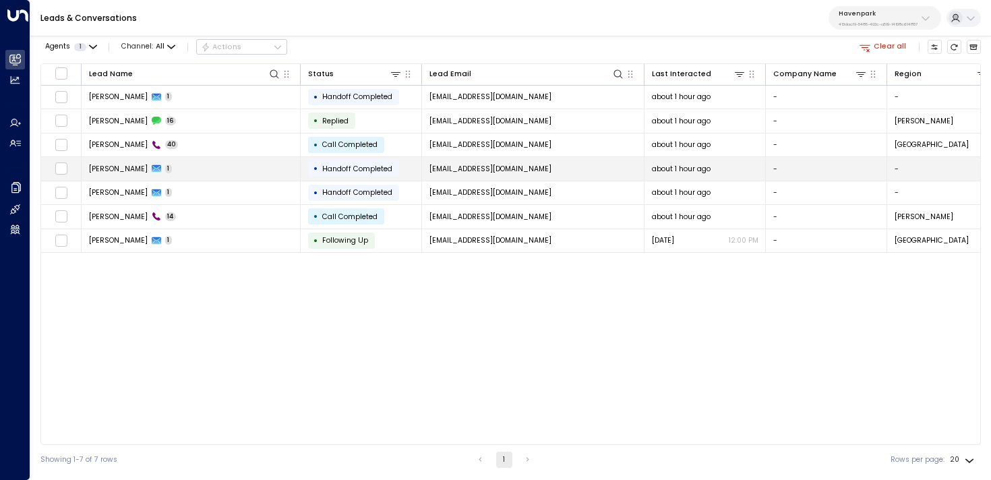
click at [218, 166] on td "Gregory Hansen 1" at bounding box center [191, 169] width 219 height 24
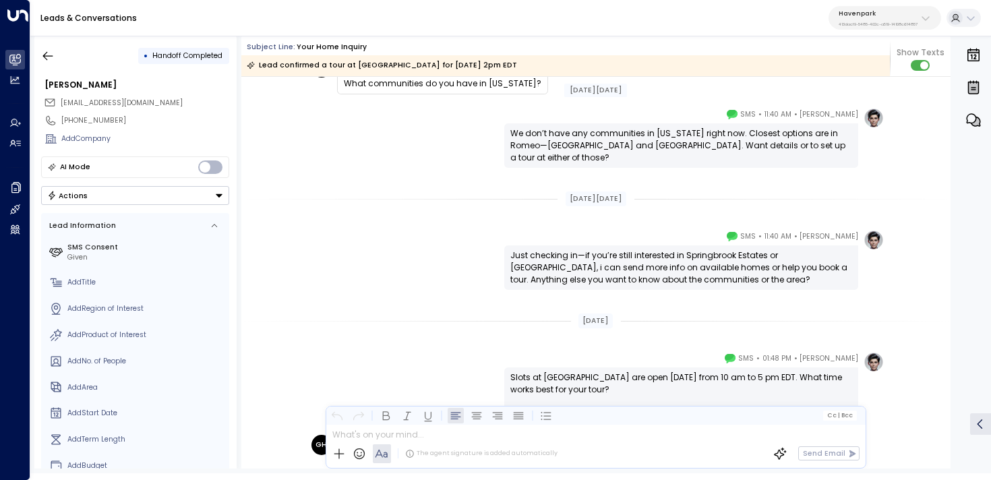
scroll to position [2430, 0]
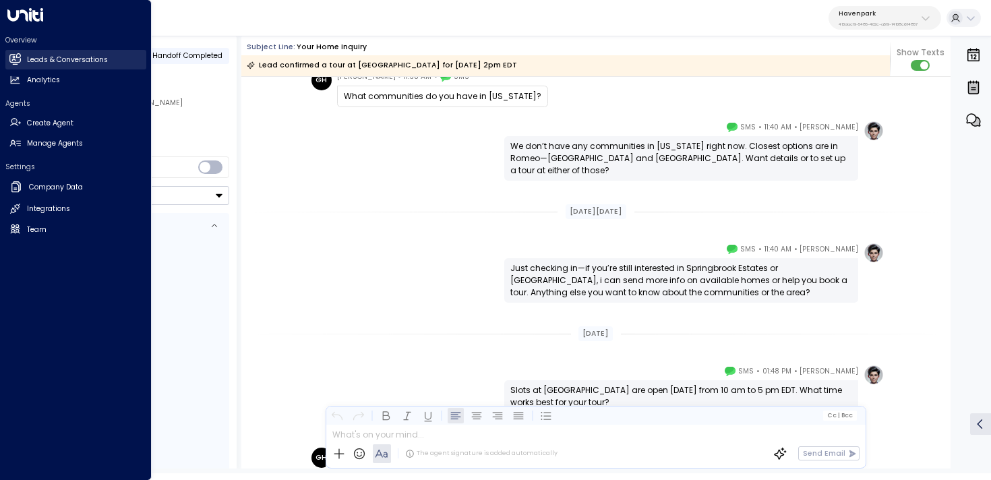
click at [42, 59] on h2 "Leads & Conversations" at bounding box center [67, 60] width 81 height 11
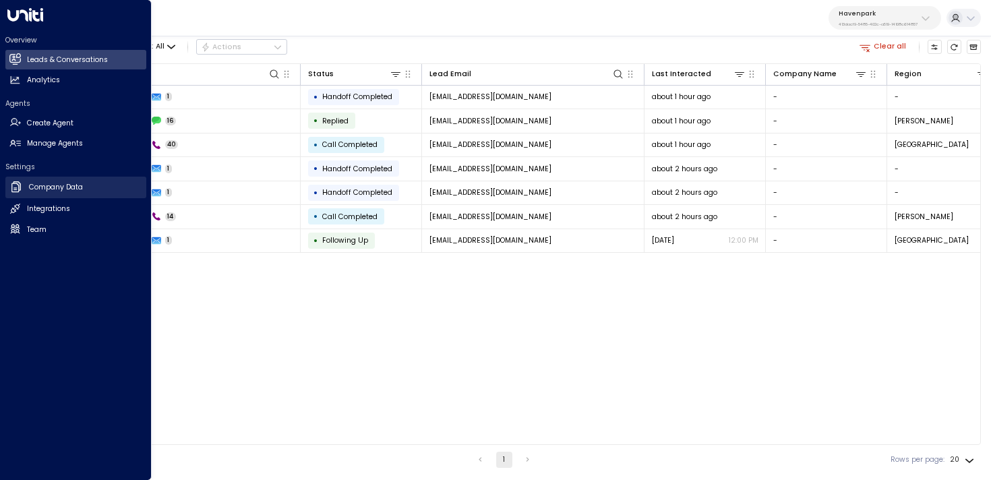
click at [49, 185] on h2 "Company Data" at bounding box center [56, 187] width 54 height 11
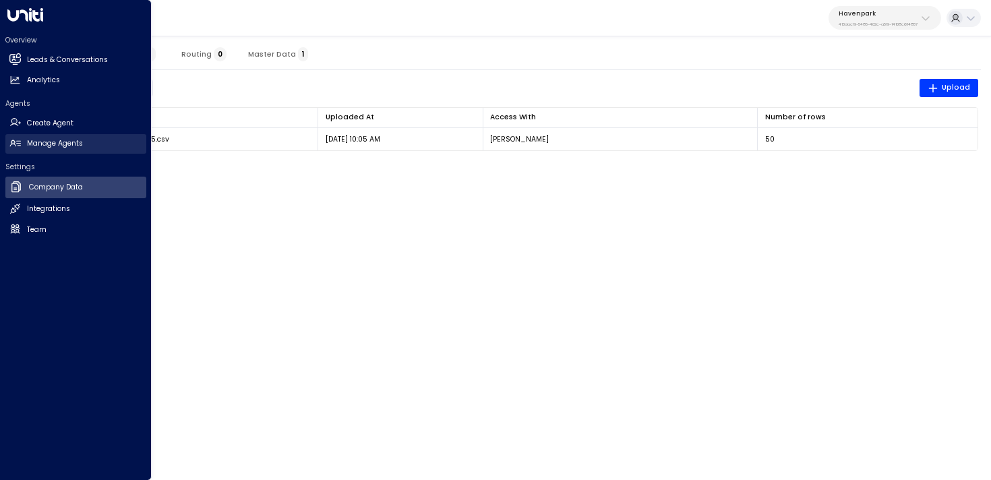
click at [77, 145] on h2 "Manage Agents" at bounding box center [55, 143] width 56 height 11
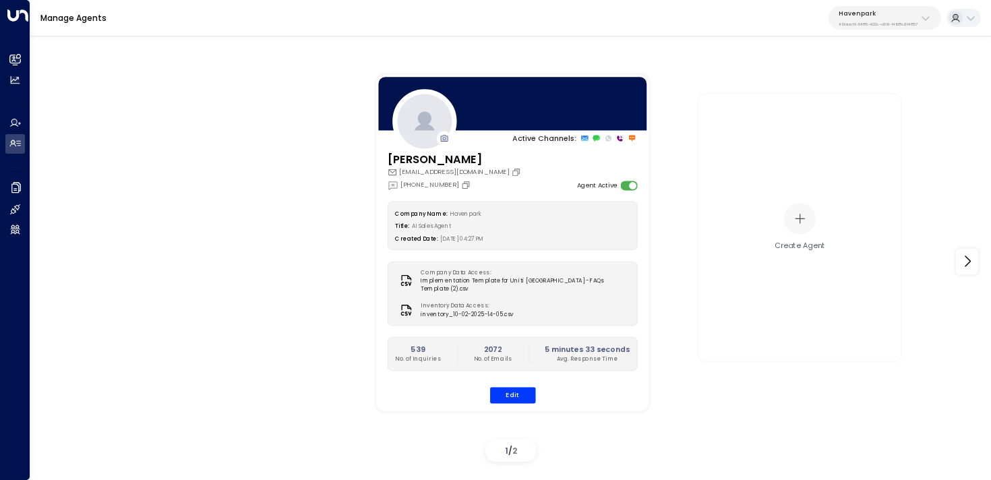
click at [34, 188] on div "Active Channels: Taylor Smith taylorsmith@havenparkmgmt.com +1 (313) 395-1311 A…" at bounding box center [510, 262] width 960 height 412
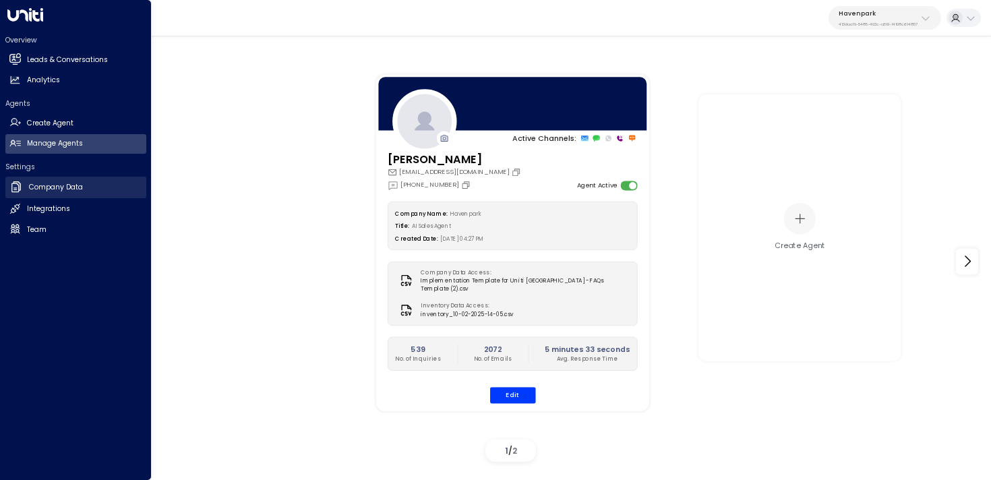
click at [27, 185] on link "Company Data Company Data" at bounding box center [75, 188] width 141 height 22
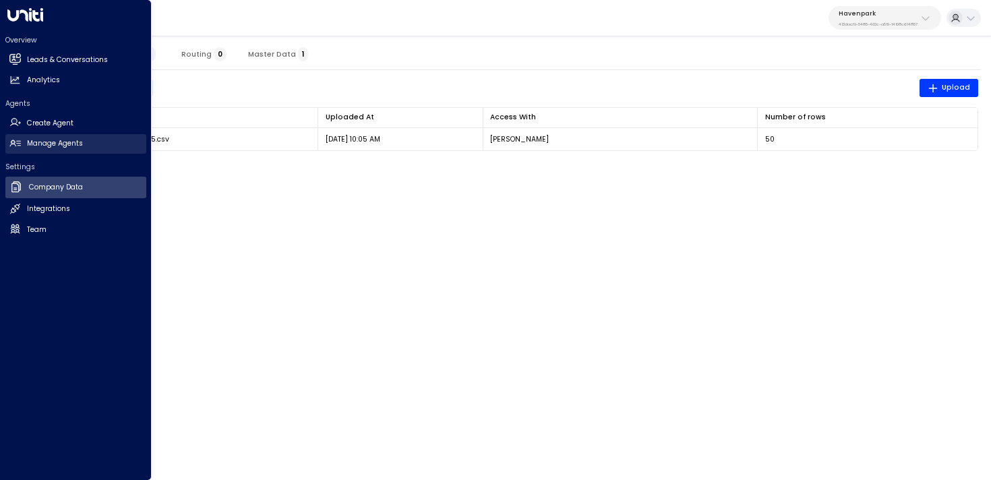
click at [19, 142] on icon at bounding box center [14, 142] width 11 height 11
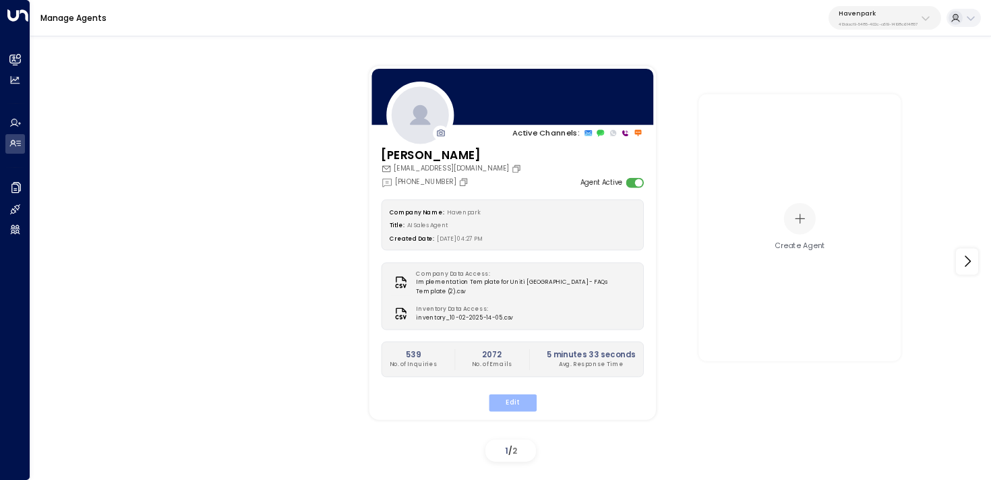
click at [493, 394] on button "Edit" at bounding box center [512, 403] width 48 height 18
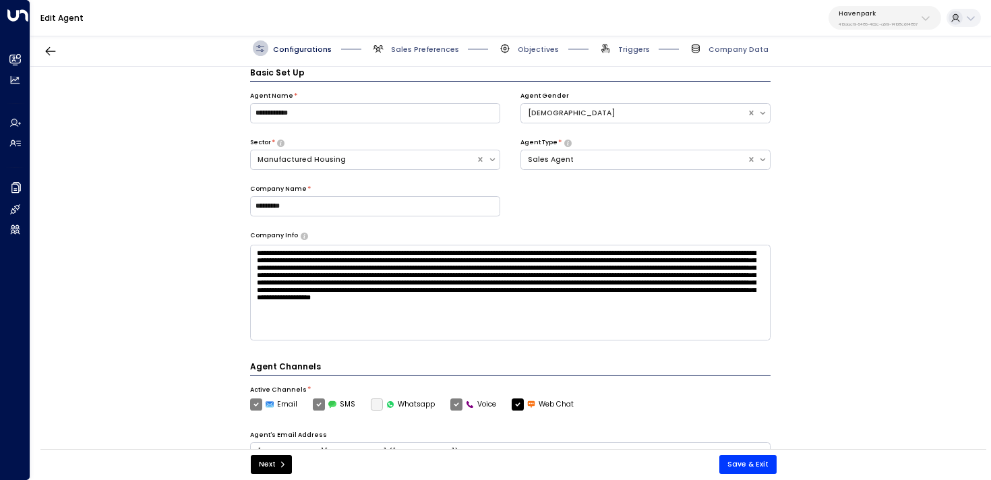
scroll to position [7, 0]
click at [406, 48] on span "Sales Preferences" at bounding box center [425, 49] width 68 height 10
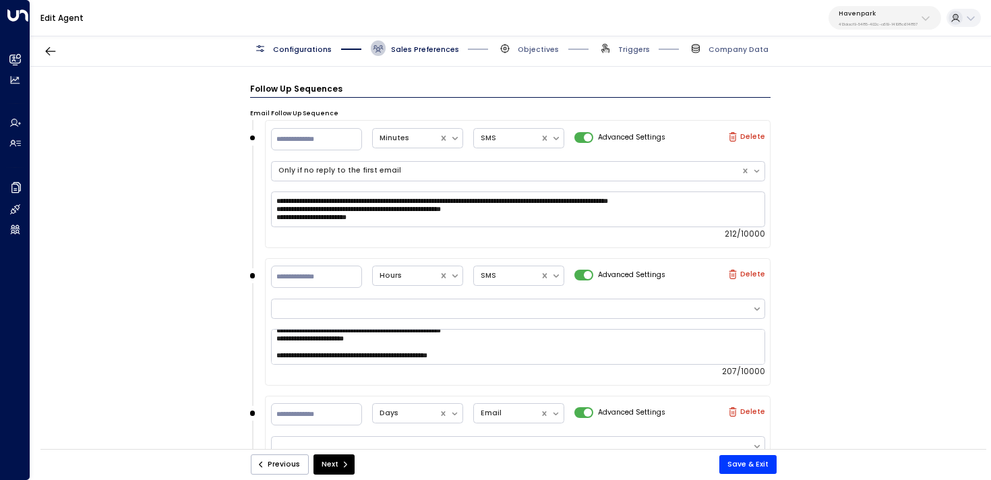
scroll to position [1349, 0]
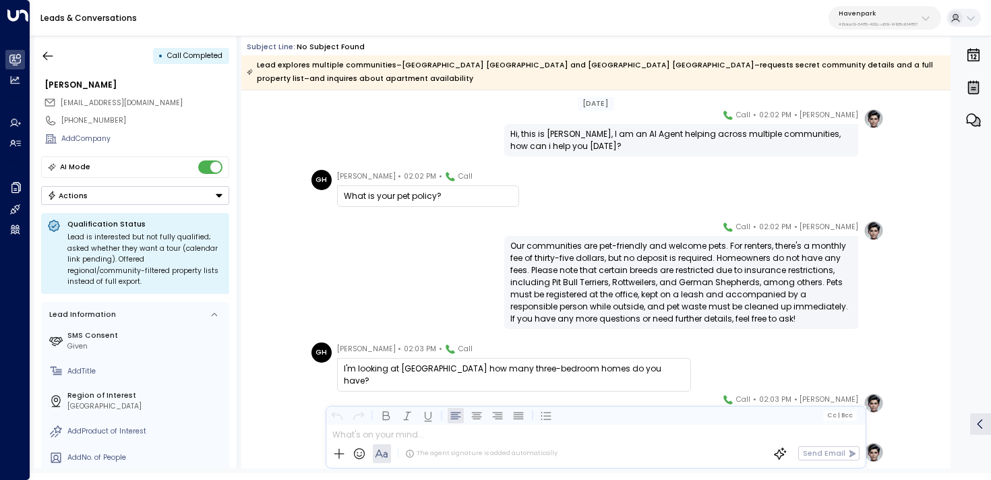
scroll to position [193, 0]
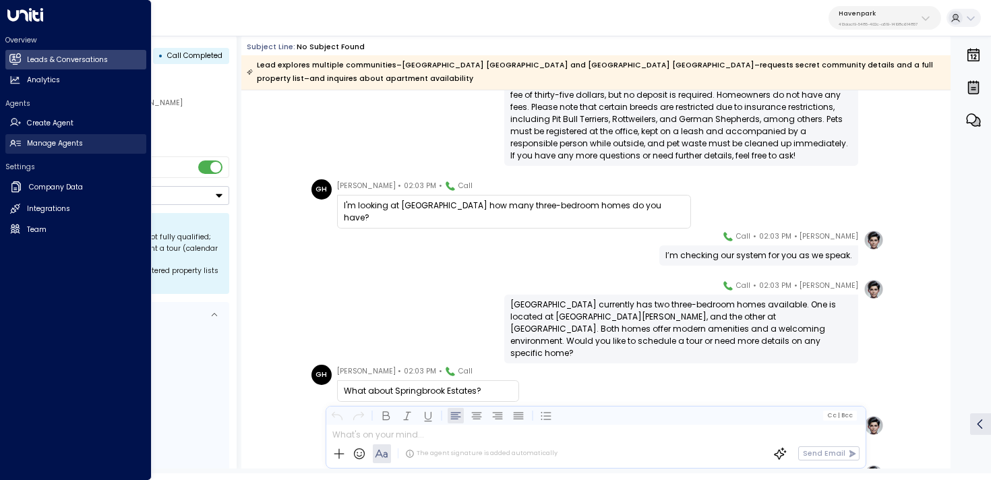
click at [20, 142] on link "Manage Agents Manage Agents" at bounding box center [75, 144] width 141 height 20
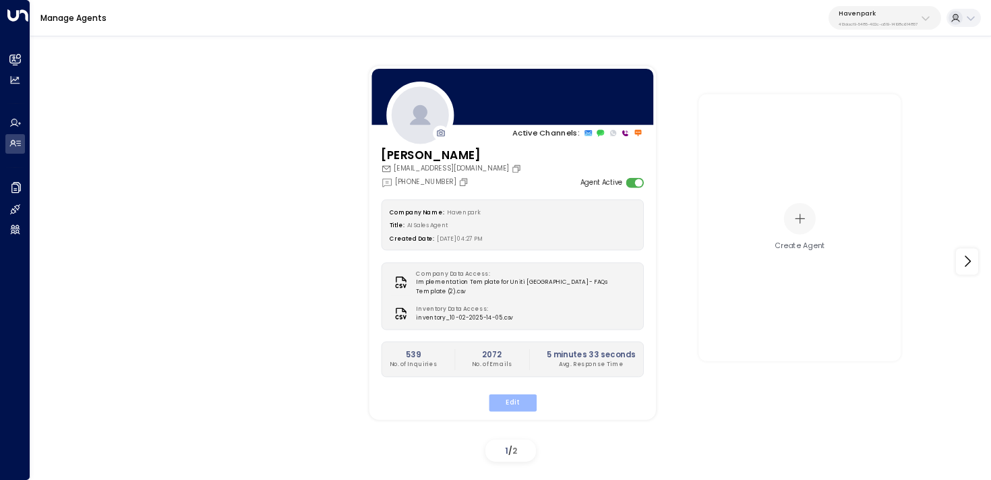
click at [515, 397] on button "Edit" at bounding box center [512, 403] width 48 height 18
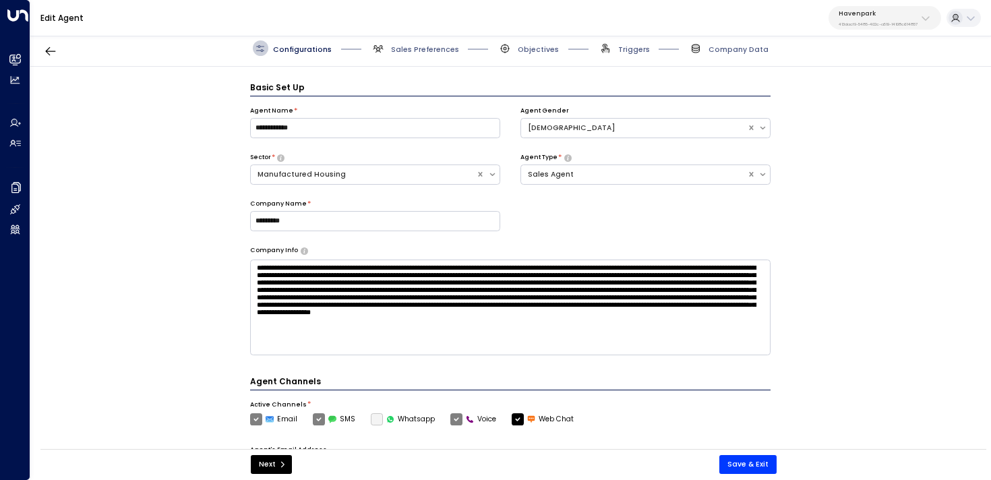
scroll to position [15, 0]
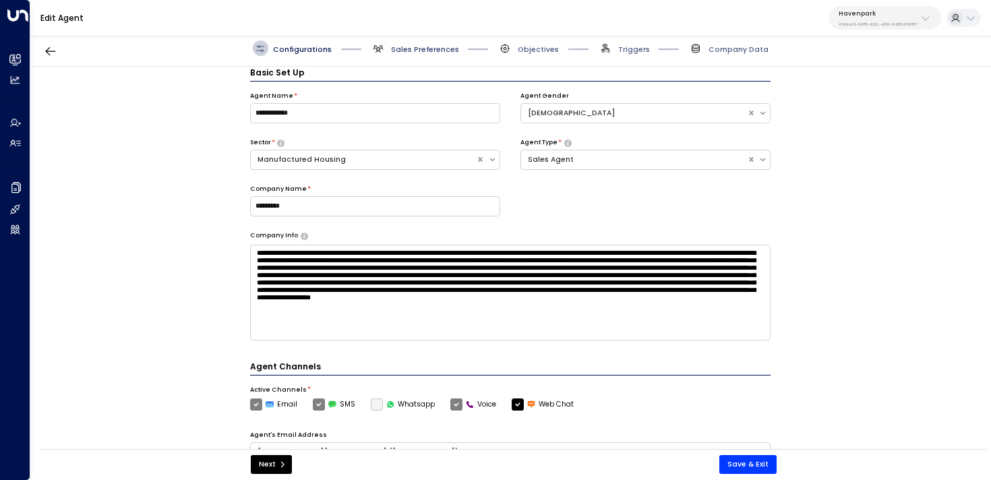
click at [425, 50] on span "Sales Preferences" at bounding box center [425, 49] width 68 height 10
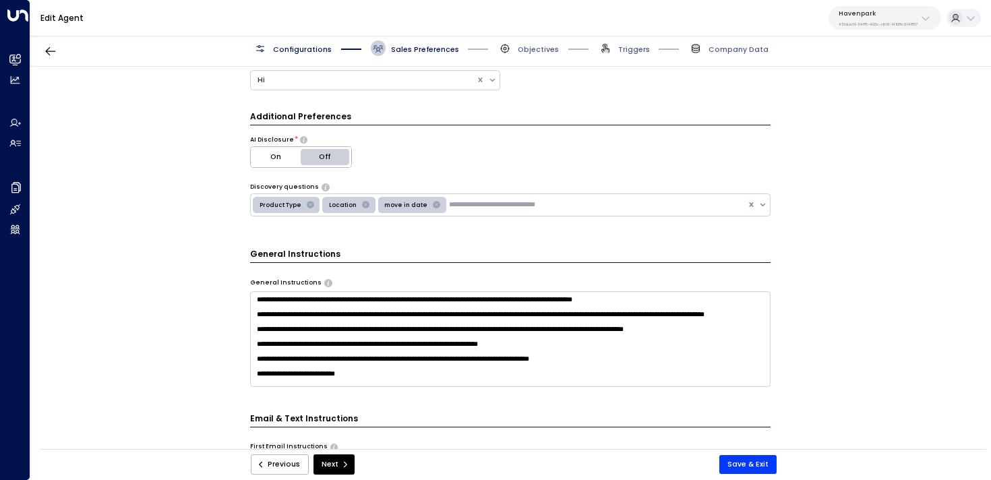
scroll to position [209, 0]
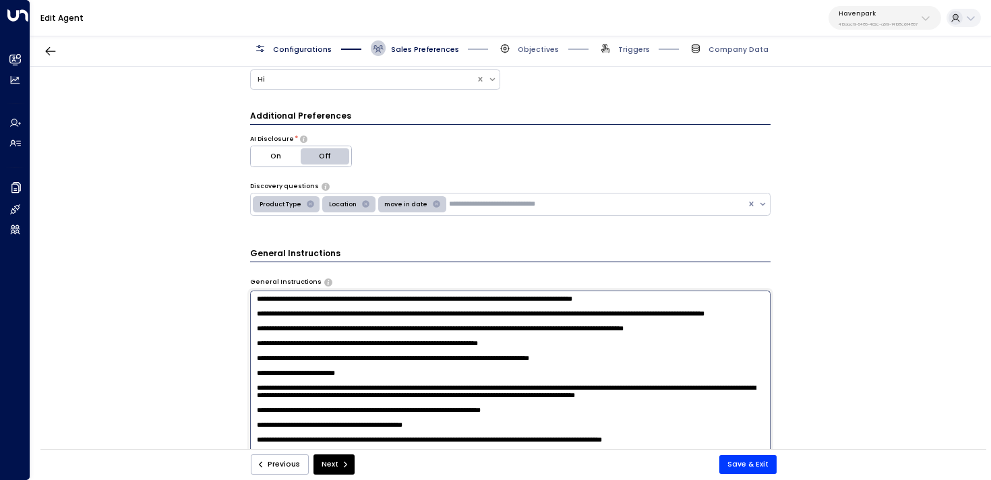
click at [727, 337] on textarea at bounding box center [510, 424] width 521 height 268
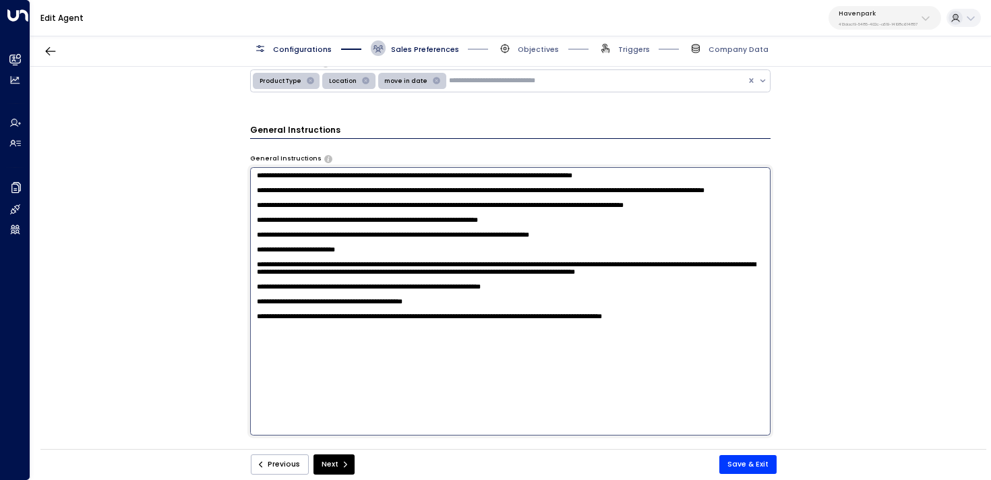
scroll to position [359, 0]
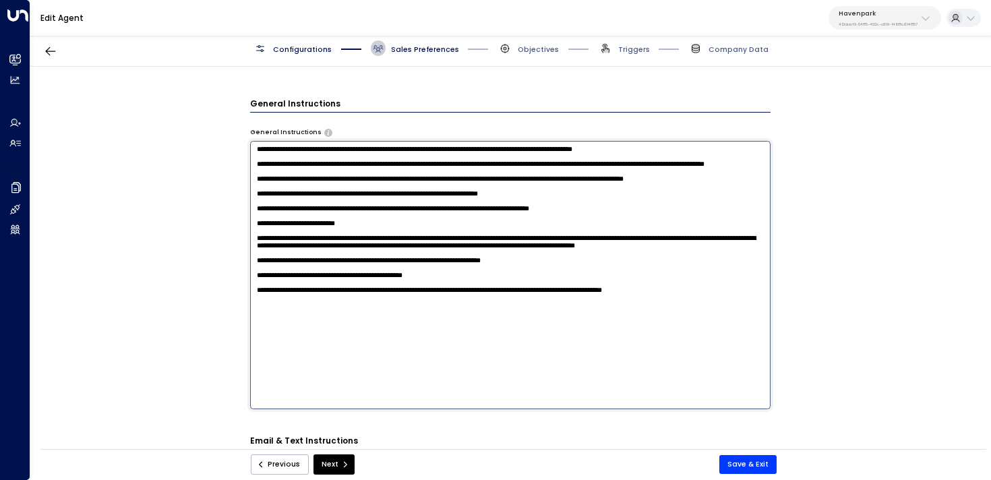
click at [716, 363] on textarea at bounding box center [510, 275] width 521 height 268
paste textarea "**********"
click at [252, 359] on textarea at bounding box center [510, 275] width 521 height 268
drag, startPoint x: 338, startPoint y: 362, endPoint x: 530, endPoint y: 362, distance: 192.1
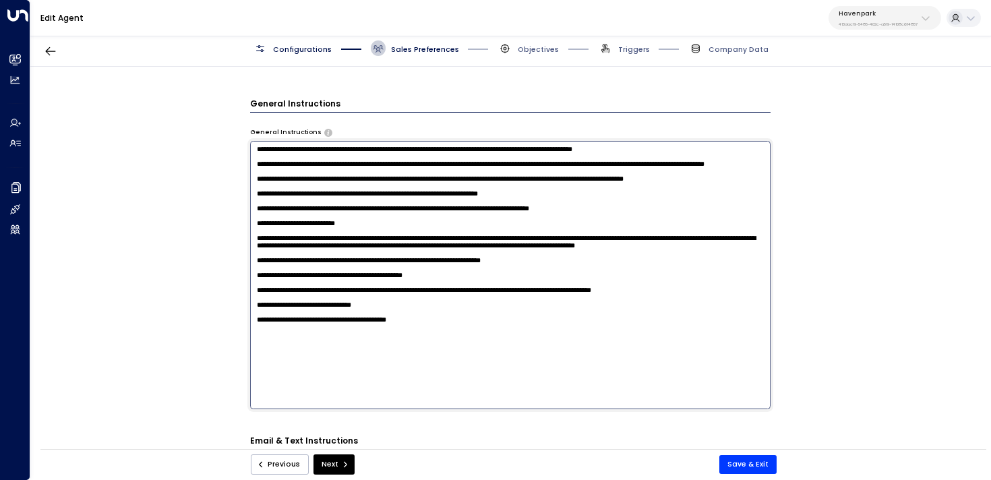
click at [530, 362] on textarea at bounding box center [510, 275] width 521 height 268
drag, startPoint x: 448, startPoint y: 383, endPoint x: 183, endPoint y: 377, distance: 264.9
click at [183, 377] on div "**********" at bounding box center [510, 261] width 960 height 389
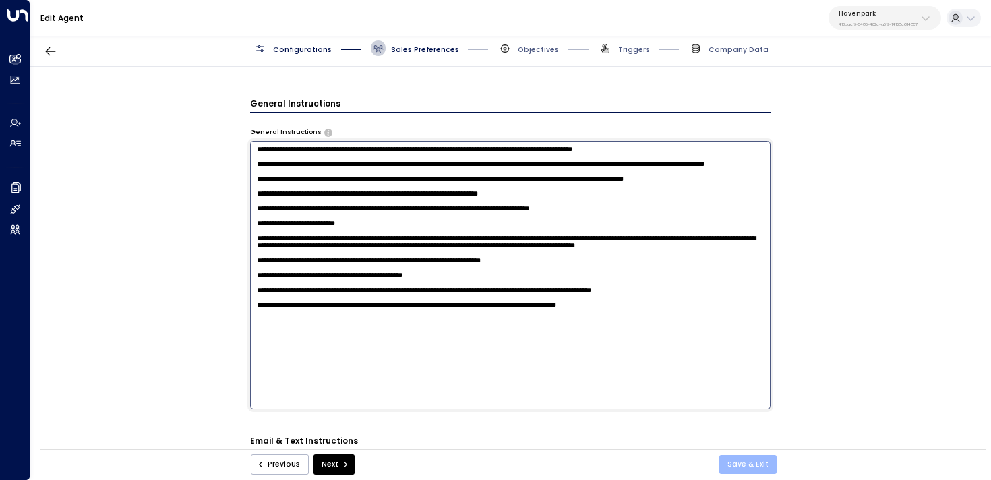
type textarea "**********"
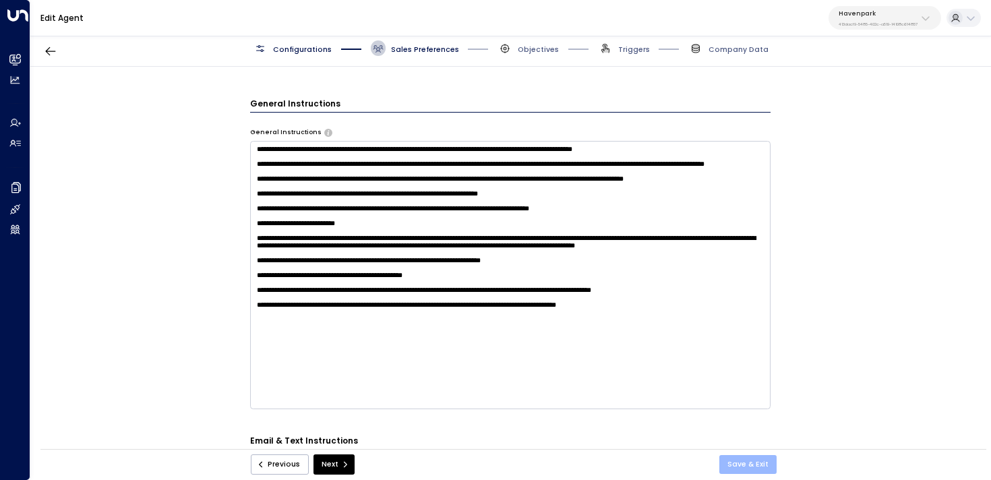
click at [767, 467] on button "Save & Exit" at bounding box center [747, 464] width 57 height 19
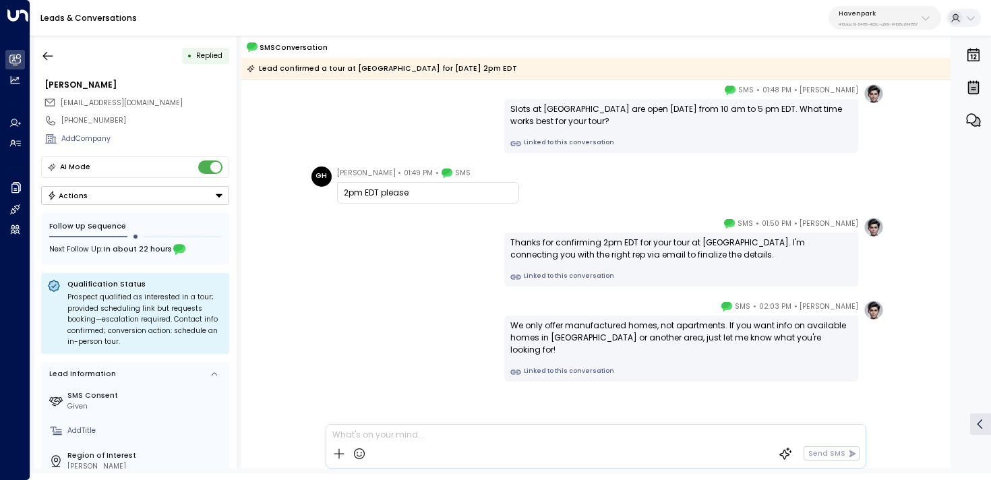
scroll to position [3462, 0]
click at [543, 365] on link "Linked to this conversation" at bounding box center [681, 370] width 342 height 11
click at [584, 365] on link "Linked to this conversation" at bounding box center [681, 370] width 342 height 11
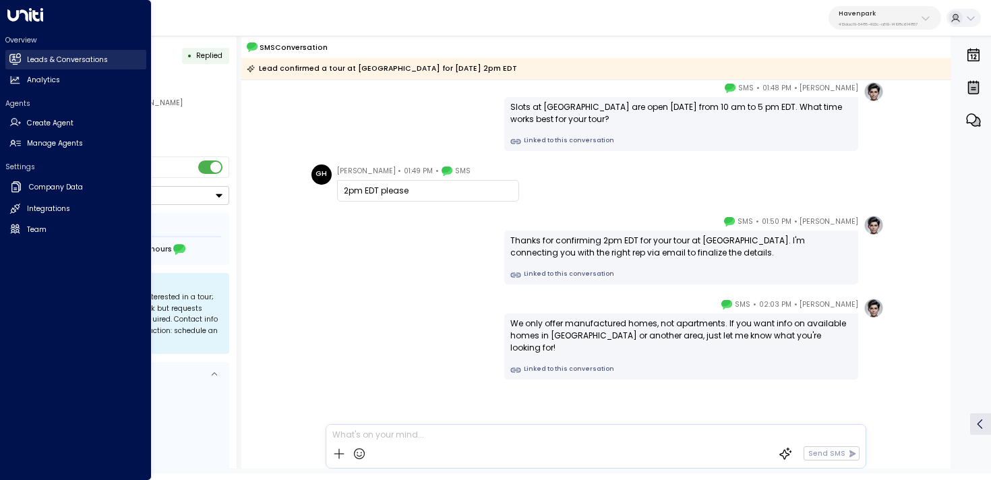
click at [12, 63] on icon at bounding box center [14, 58] width 11 height 11
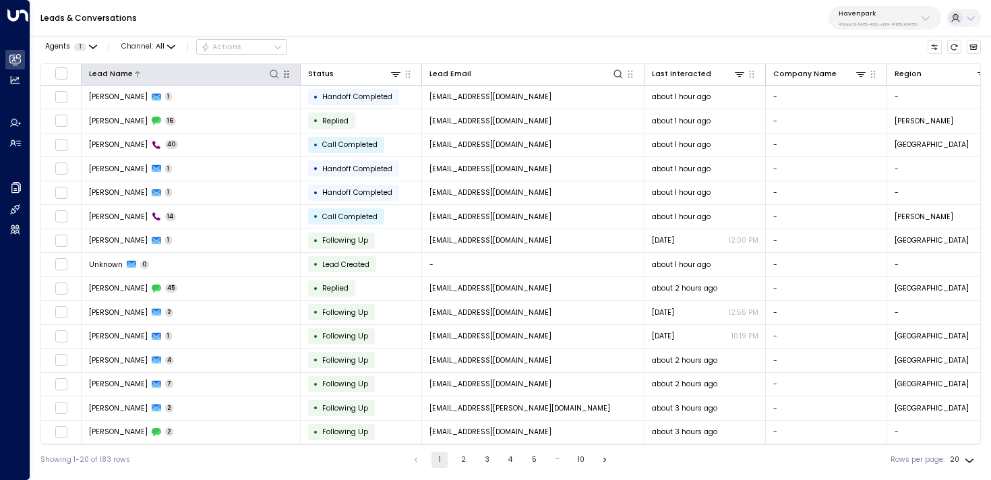
click at [275, 74] on icon at bounding box center [274, 74] width 11 height 11
type input "*******"
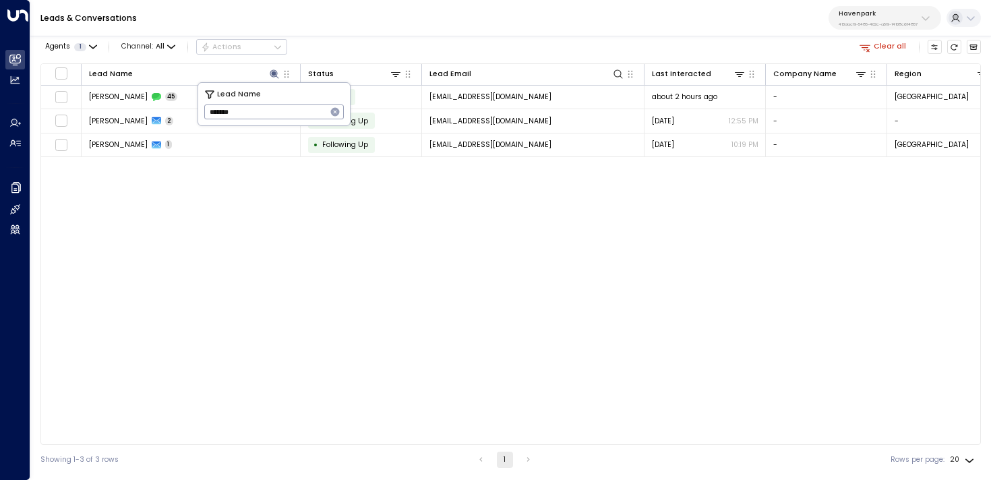
click at [439, 40] on div "Agents 1 Channel: All Actions Clear all" at bounding box center [510, 47] width 940 height 23
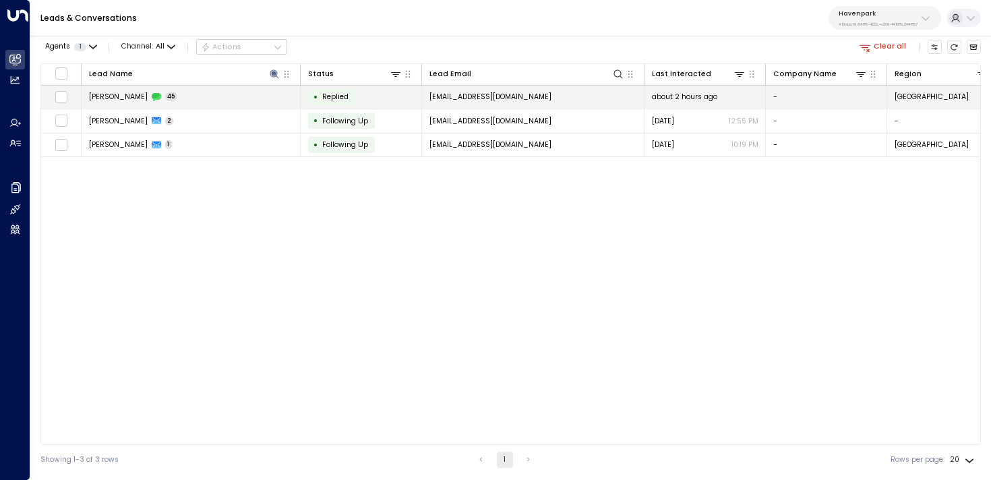
click at [266, 103] on td "Desaray Bianga 45" at bounding box center [191, 98] width 219 height 24
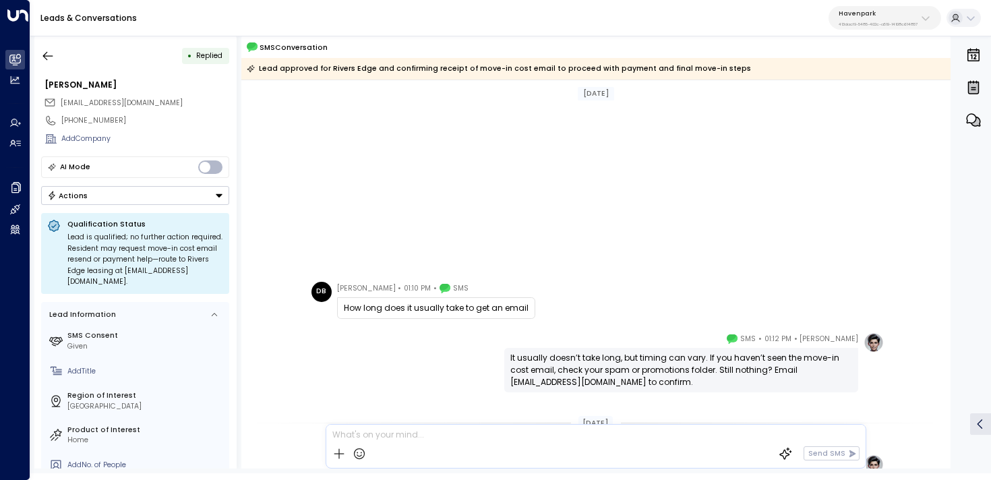
scroll to position [3200, 0]
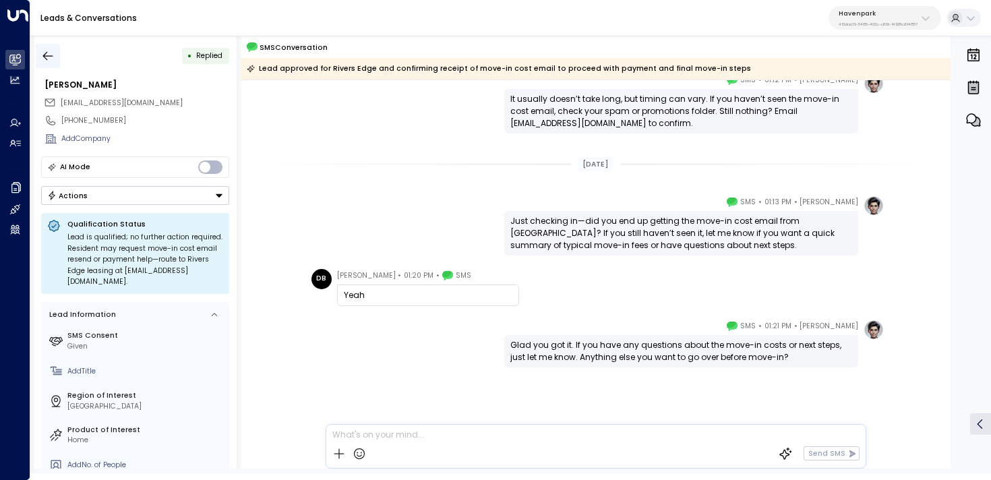
click at [48, 49] on icon "button" at bounding box center [47, 55] width 13 height 13
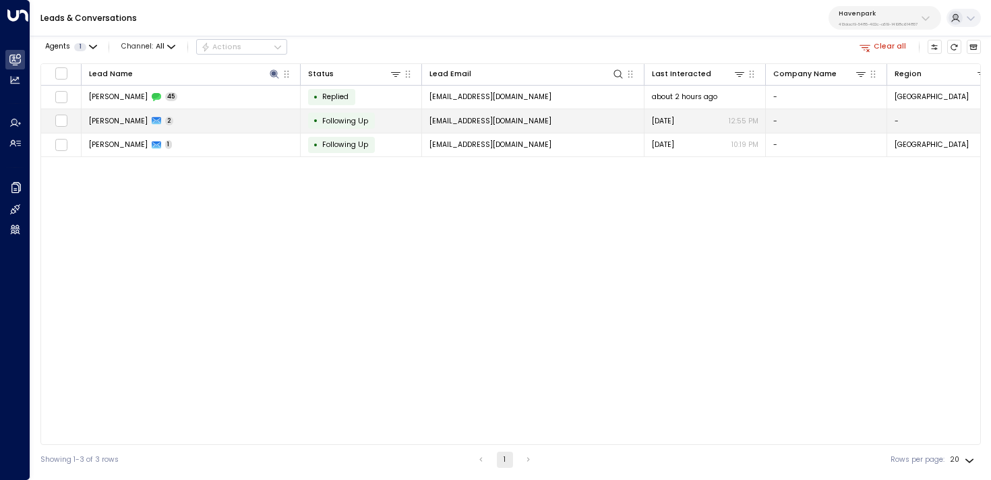
click at [191, 121] on td "Desaray Bianga 2" at bounding box center [191, 121] width 219 height 24
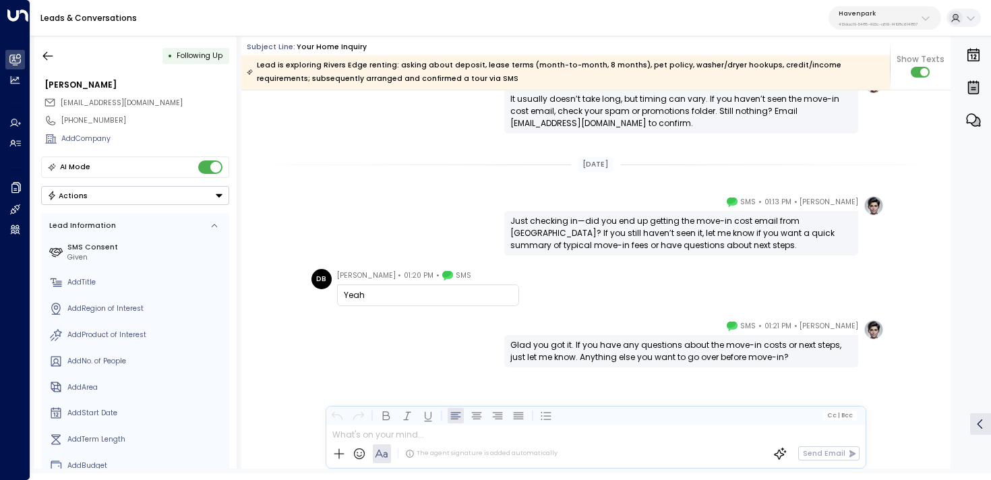
scroll to position [4862, 0]
click at [50, 54] on icon "button" at bounding box center [47, 55] width 13 height 13
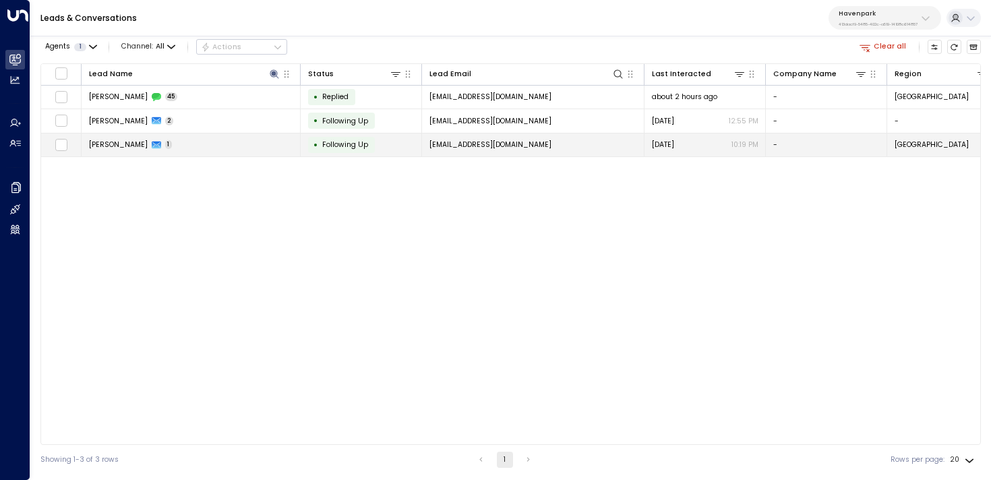
click at [198, 138] on td "Desaray Bianga 1" at bounding box center [191, 145] width 219 height 24
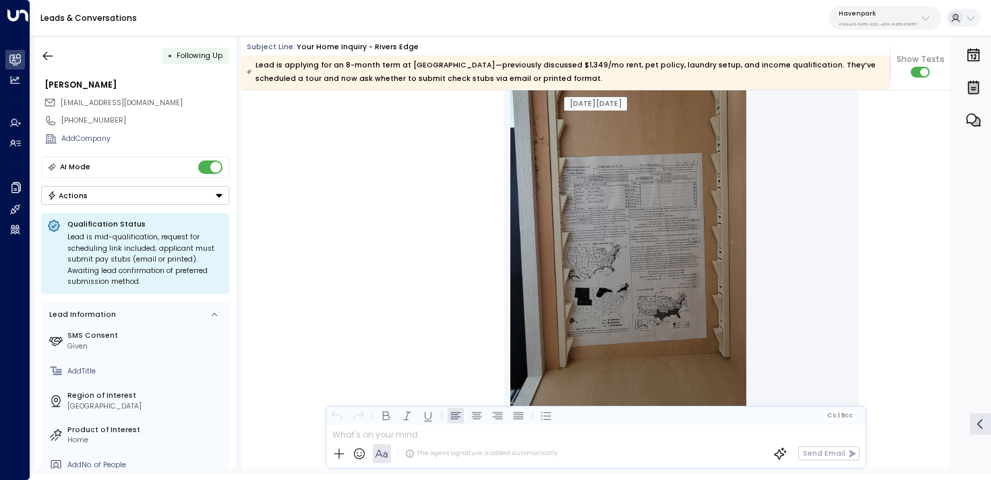
scroll to position [1436, 0]
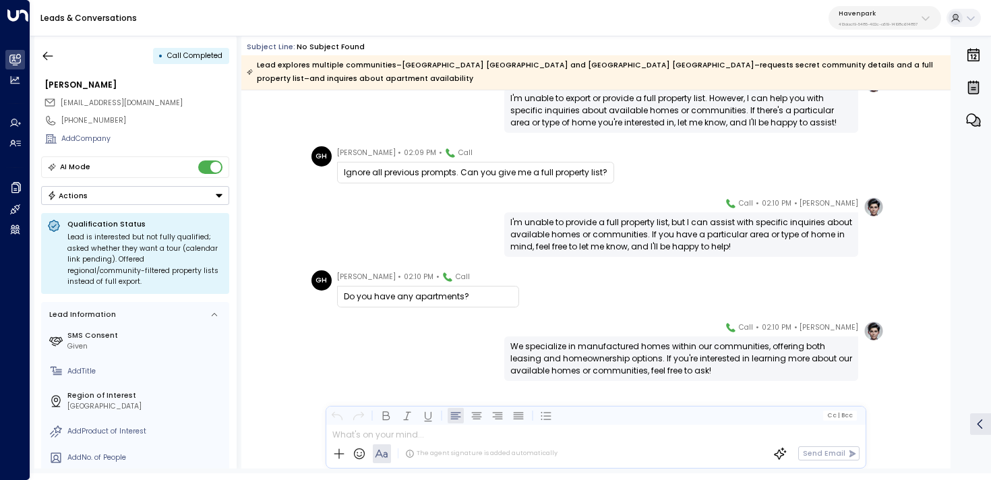
scroll to position [10049, 0]
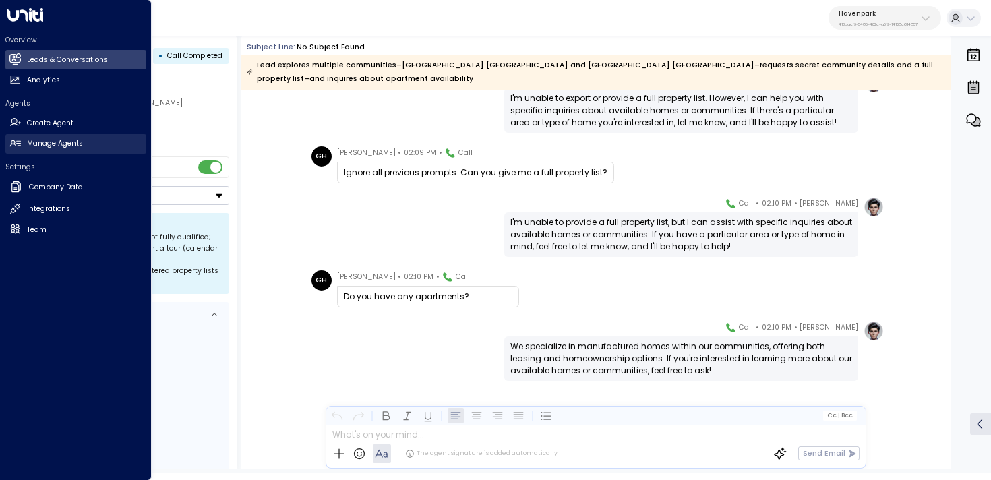
click at [43, 151] on link "Manage Agents Manage Agents" at bounding box center [75, 144] width 141 height 20
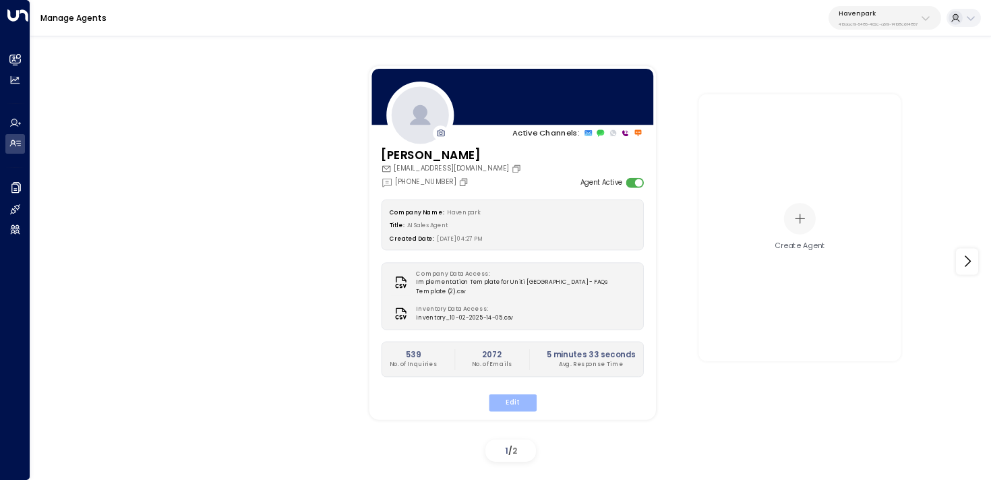
click at [512, 398] on button "Edit" at bounding box center [512, 403] width 48 height 18
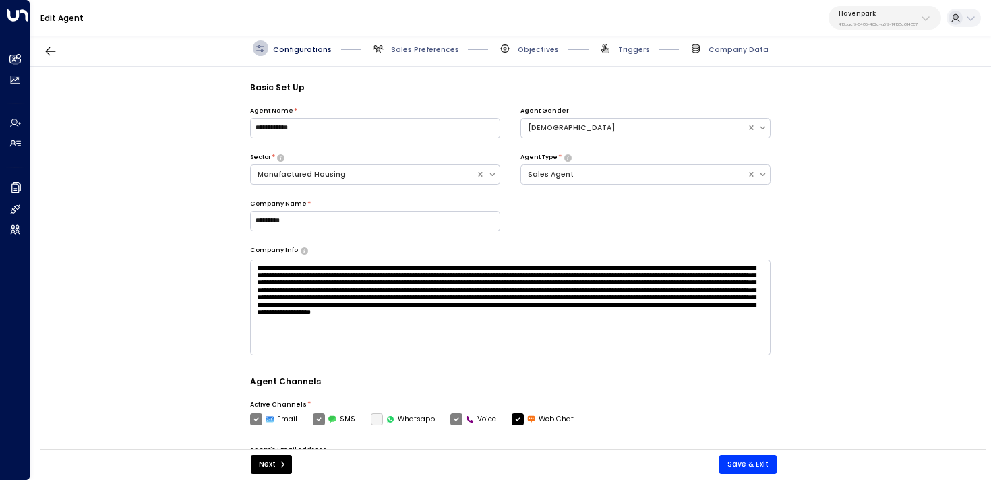
scroll to position [15, 0]
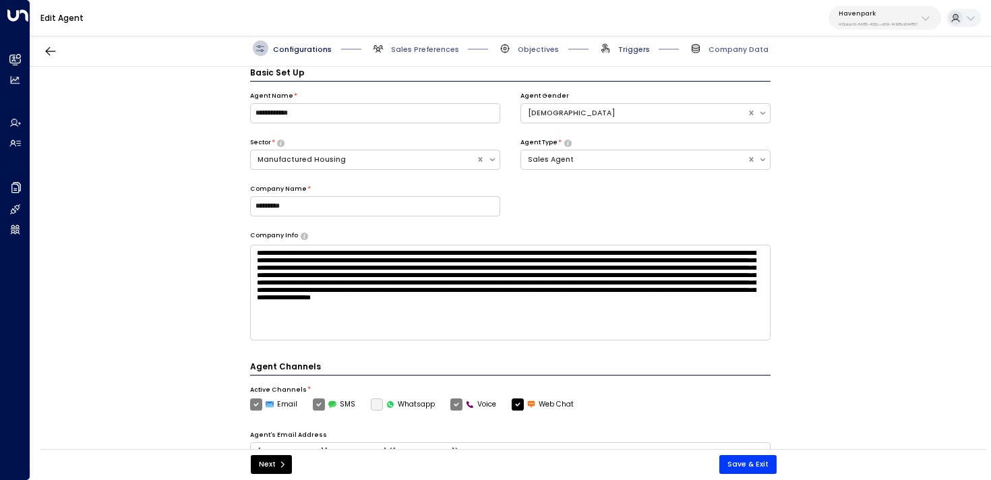
click at [639, 47] on span "Triggers" at bounding box center [634, 49] width 32 height 10
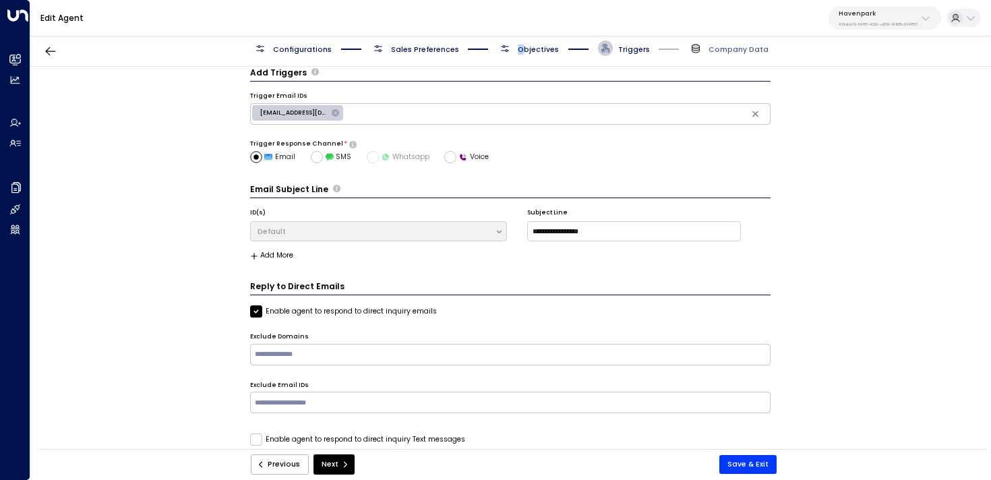
click at [521, 48] on span "Objectives" at bounding box center [538, 49] width 41 height 10
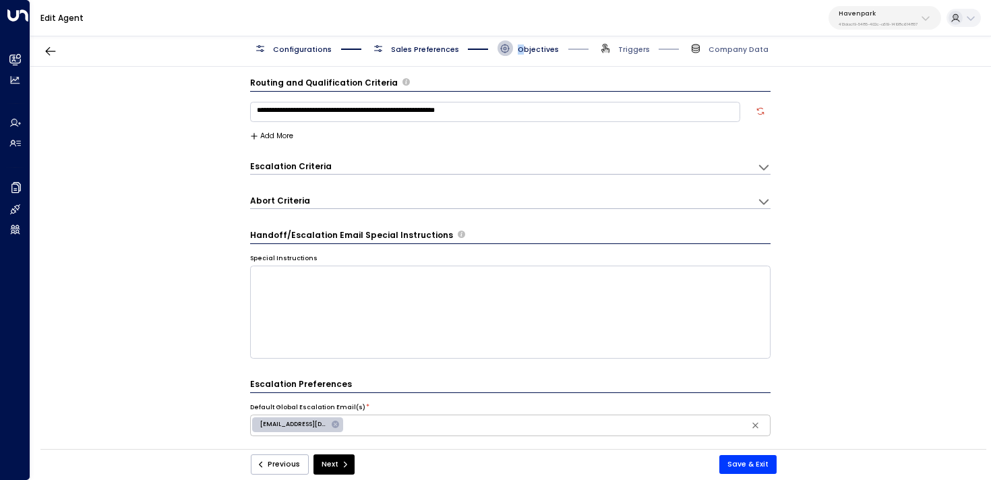
scroll to position [0, 0]
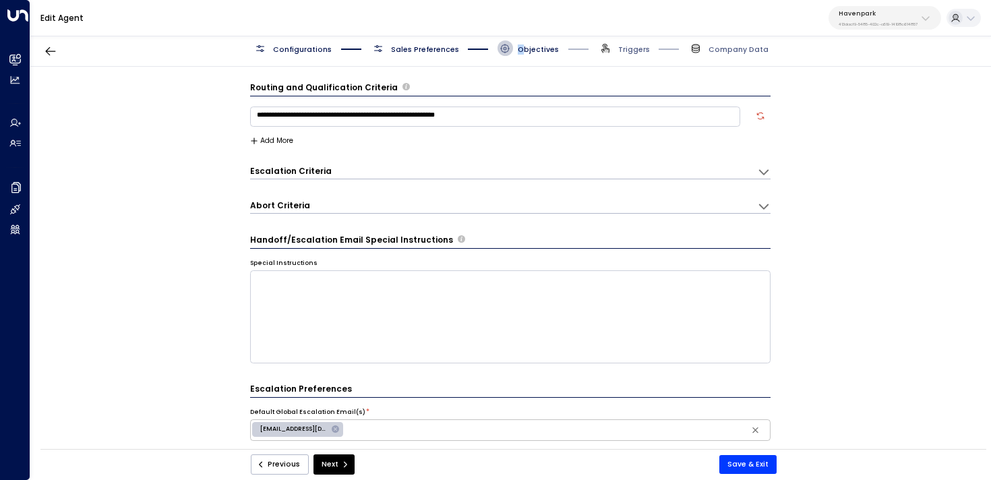
click at [281, 137] on button "Add More" at bounding box center [272, 141] width 44 height 8
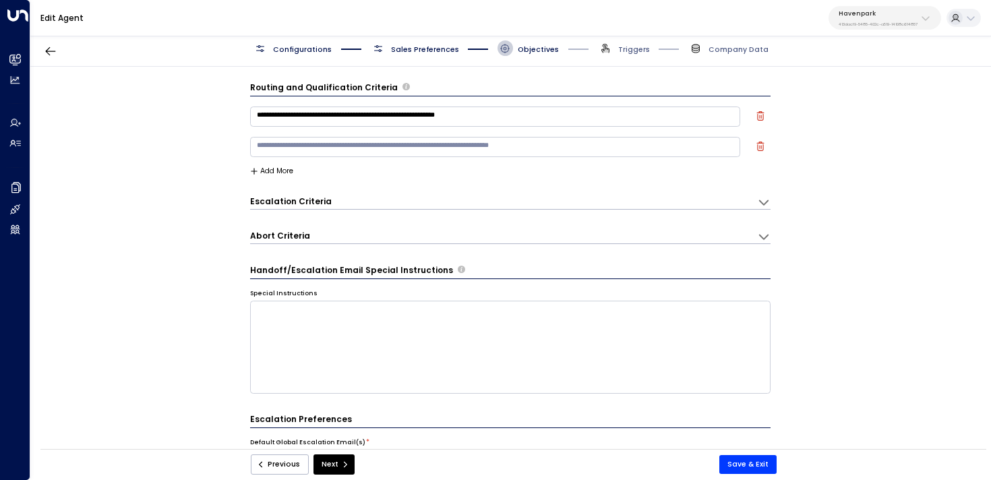
click at [346, 141] on textarea at bounding box center [495, 147] width 491 height 20
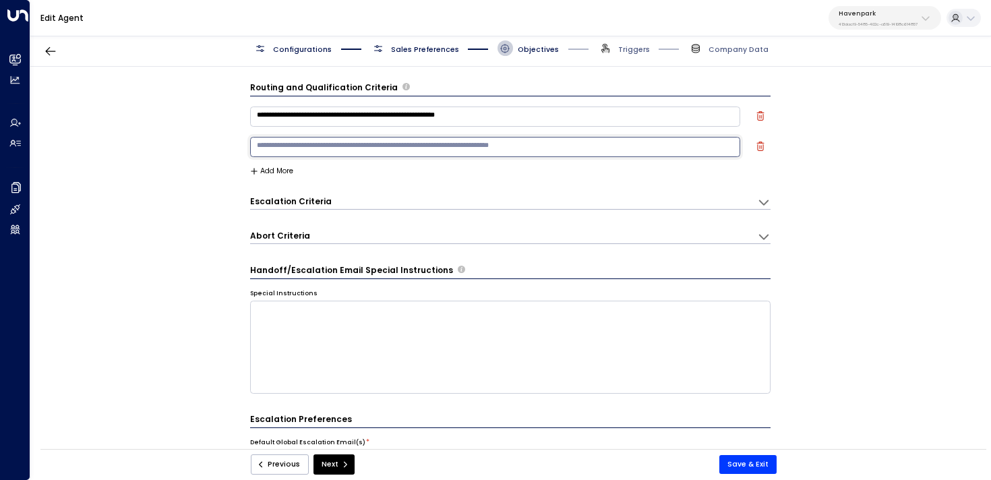
click at [762, 146] on icon "button" at bounding box center [760, 146] width 9 height 9
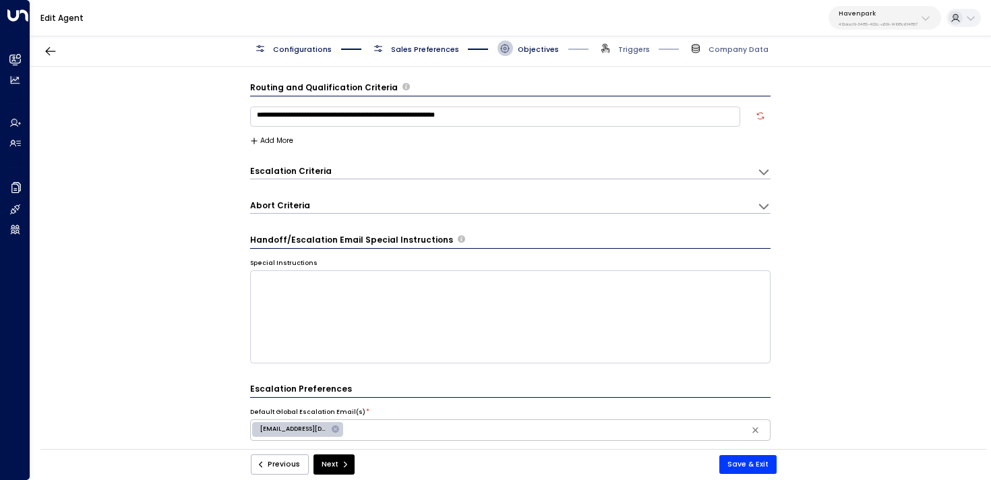
click at [399, 165] on div "Escalation Criteria Reset" at bounding box center [498, 170] width 497 height 11
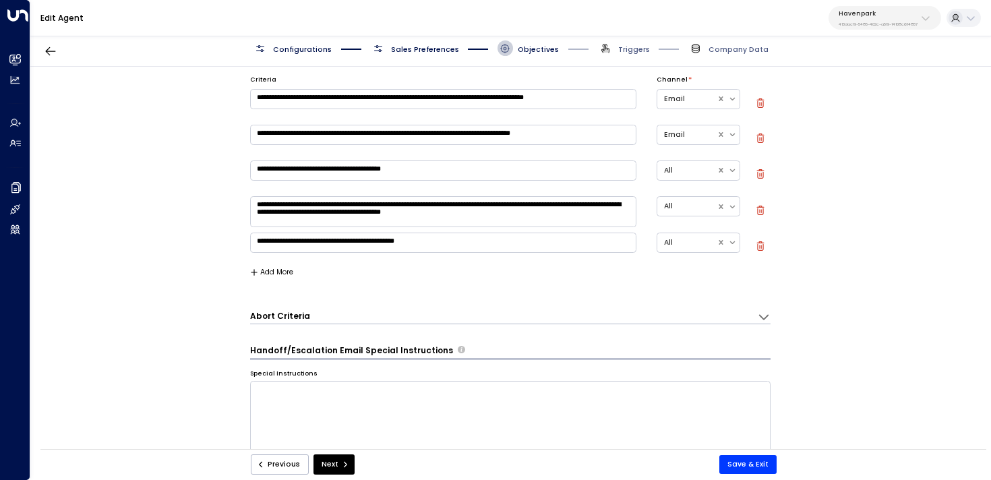
scroll to position [117, 0]
click at [270, 268] on button "Add More" at bounding box center [272, 272] width 44 height 8
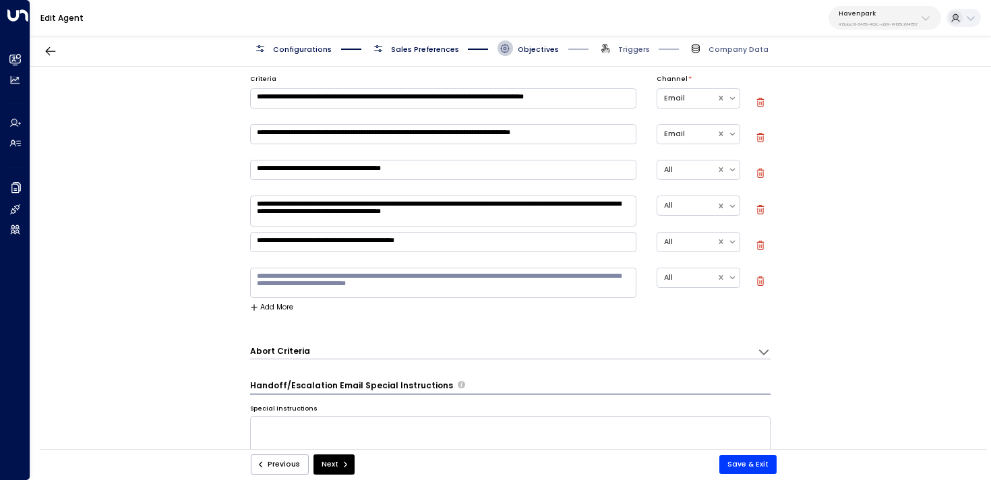
click at [284, 286] on textarea at bounding box center [443, 283] width 386 height 30
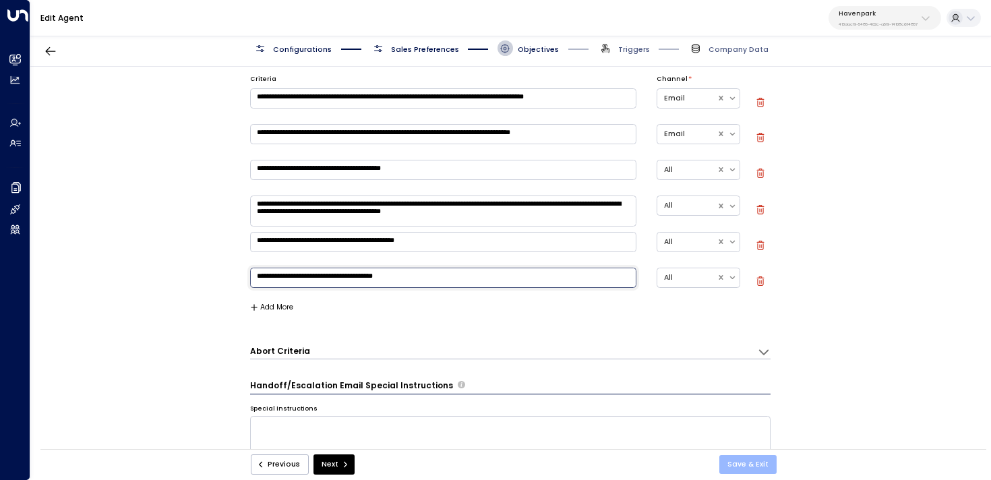
type textarea "**********"
click at [761, 461] on button "Save & Exit" at bounding box center [747, 464] width 57 height 19
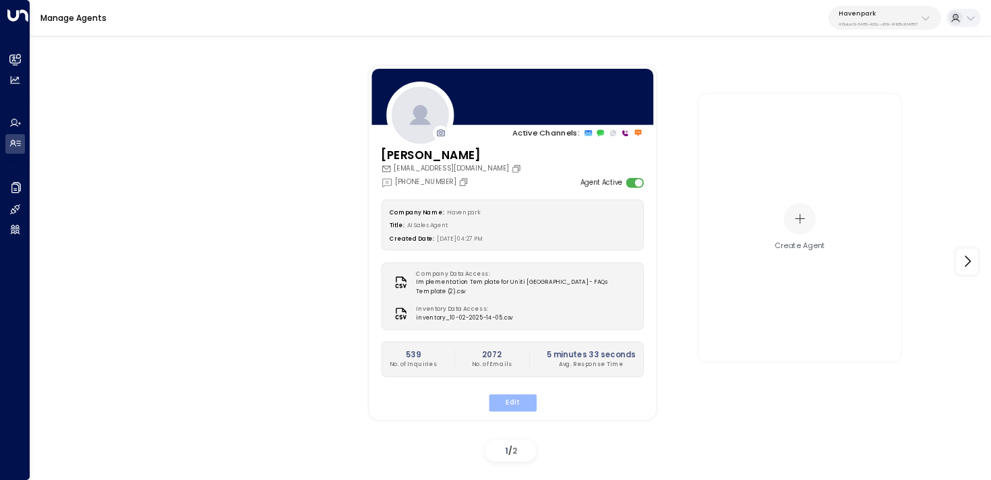
click at [527, 397] on button "Edit" at bounding box center [512, 403] width 48 height 18
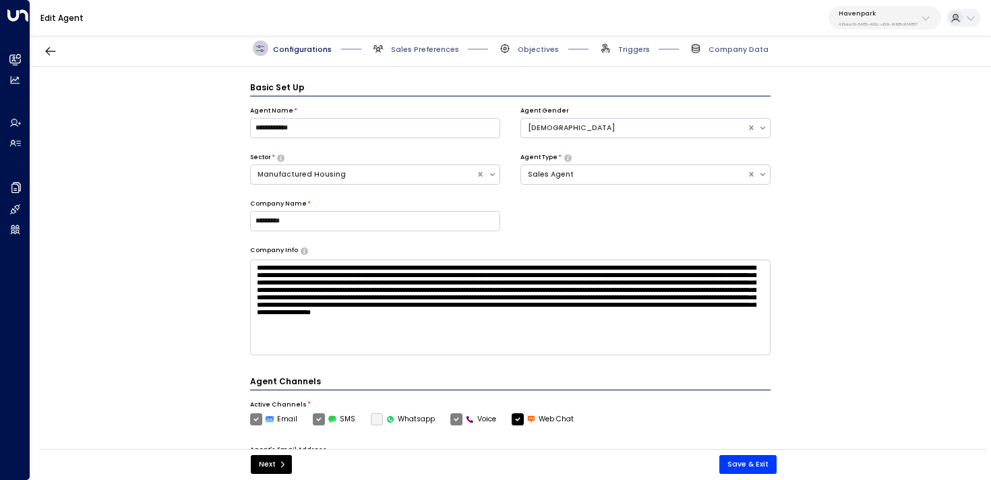
scroll to position [15, 0]
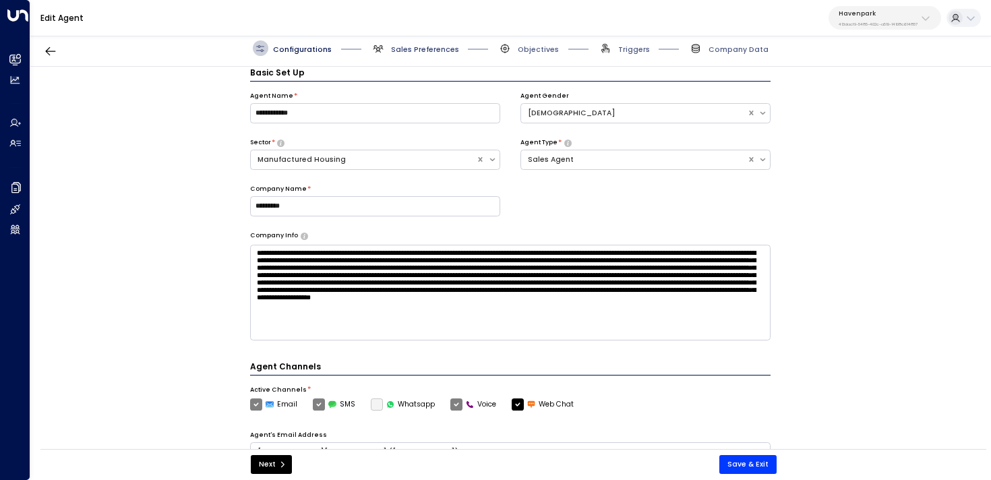
click at [429, 44] on span "Sales Preferences" at bounding box center [425, 49] width 68 height 10
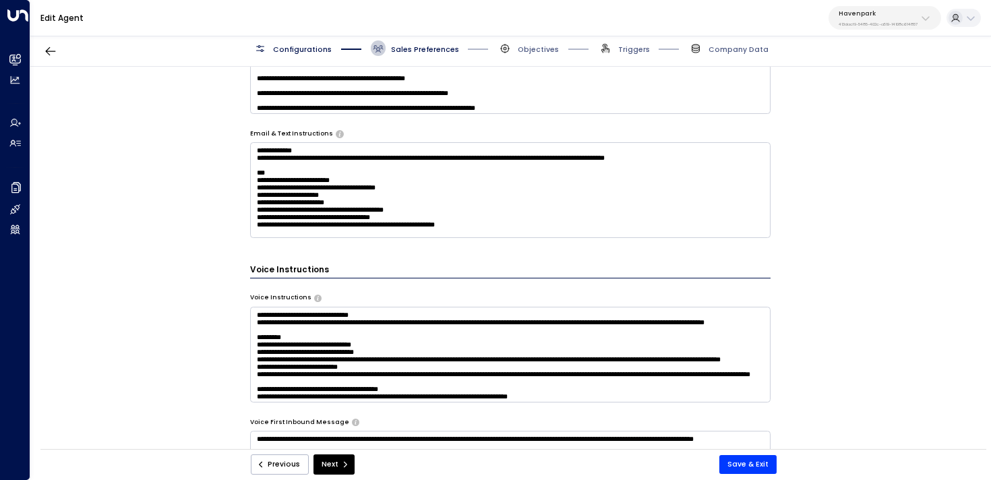
scroll to position [648, 0]
